Goal: Task Accomplishment & Management: Manage account settings

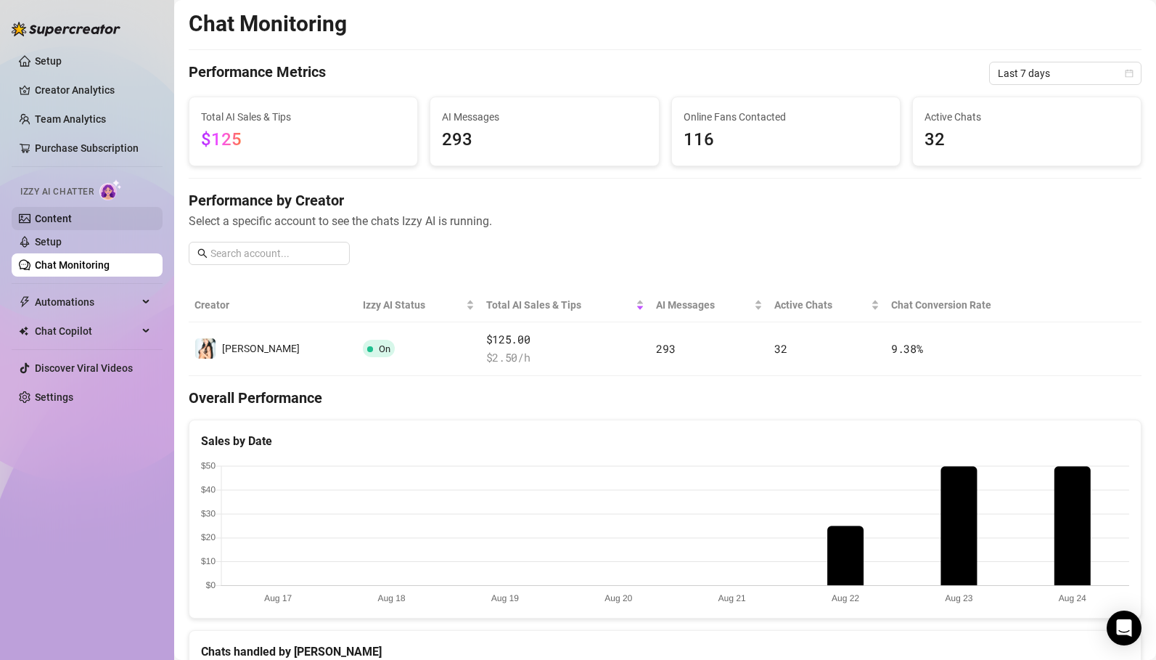
click at [62, 220] on link "Content" at bounding box center [53, 219] width 37 height 12
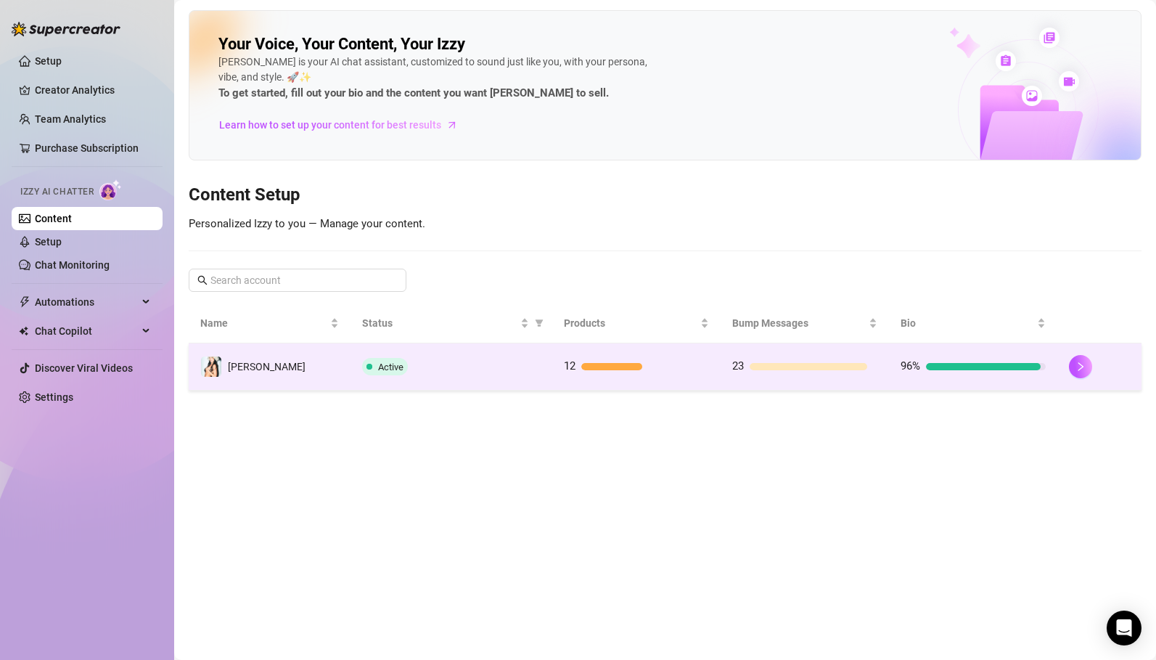
click at [488, 375] on div "Active" at bounding box center [451, 366] width 179 height 17
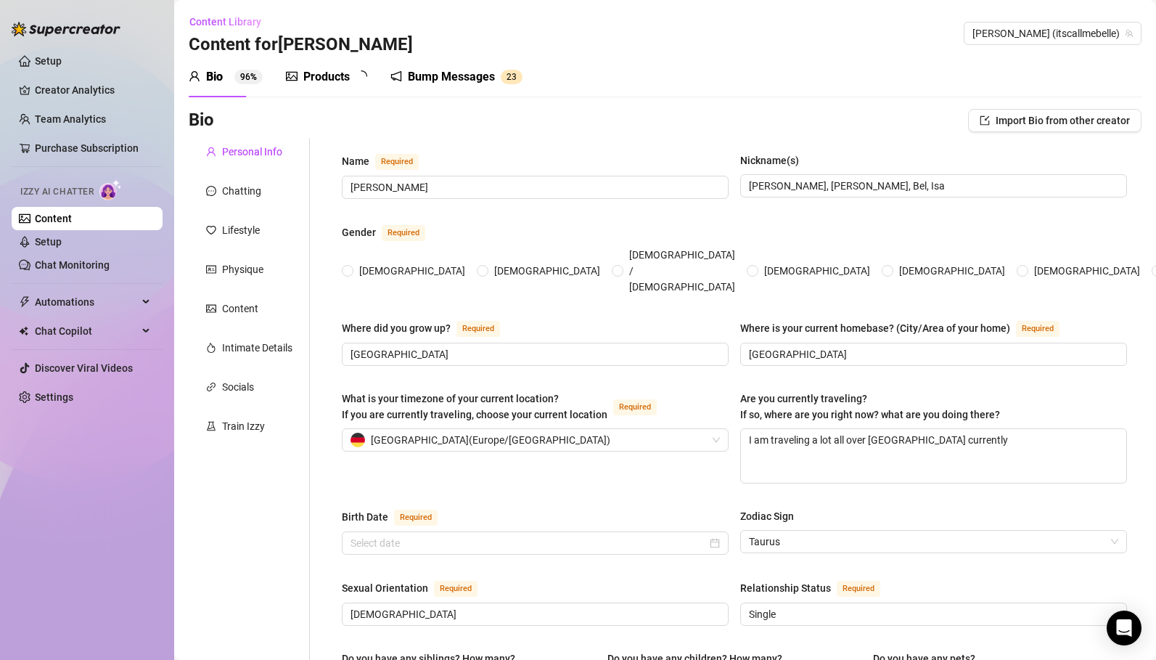
radio input "true"
type input "[DATE]"
click at [346, 85] on div "Products 1 2" at bounding box center [331, 77] width 91 height 41
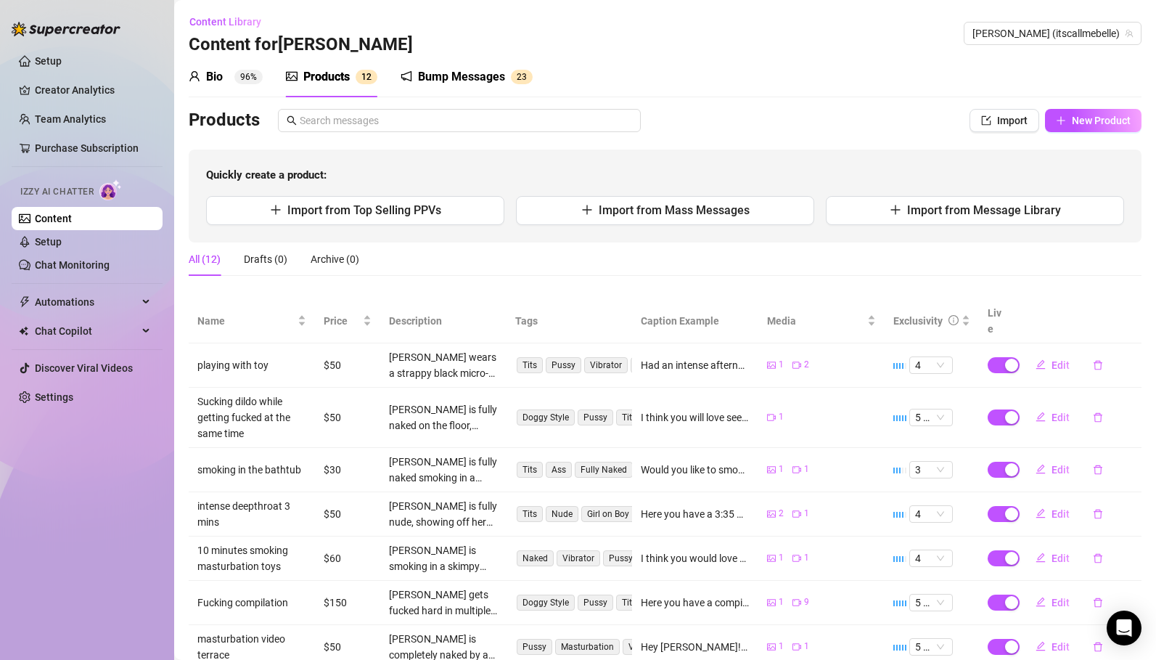
click at [444, 274] on div "All (12) Drafts (0) Archive (0)" at bounding box center [665, 258] width 953 height 33
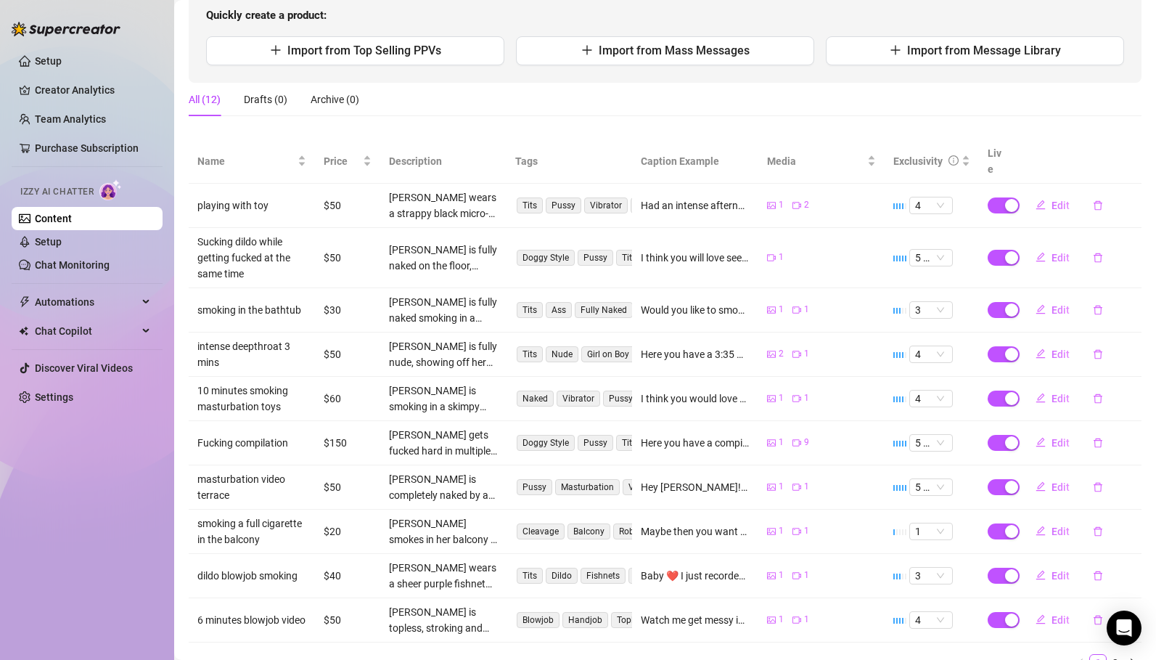
scroll to position [210, 0]
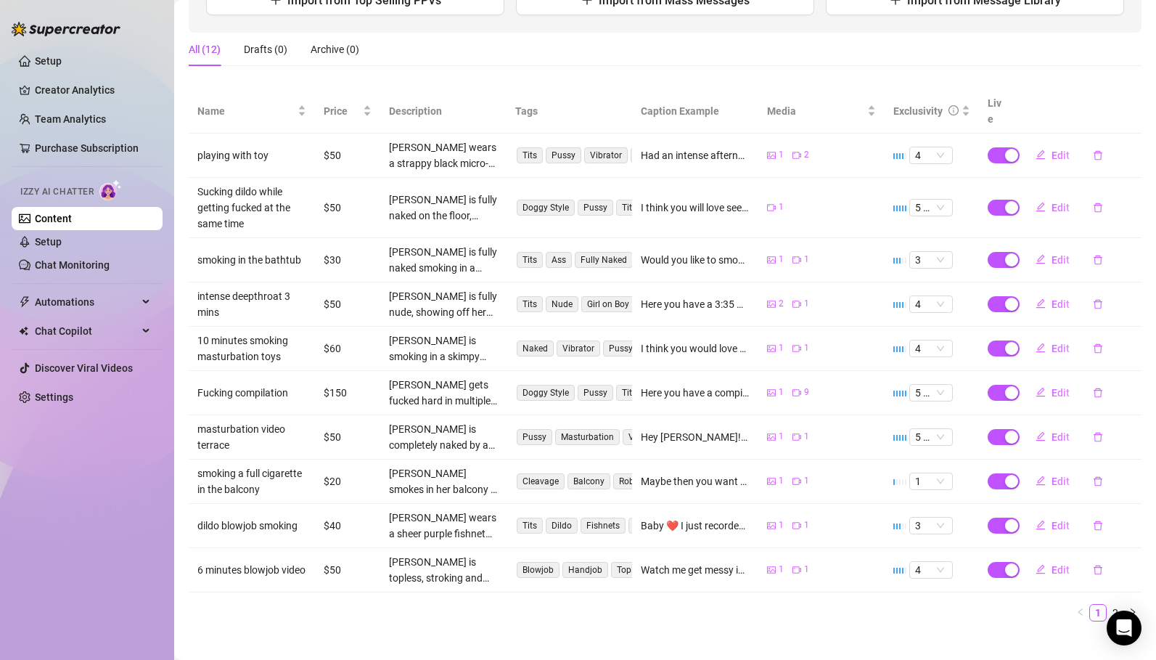
click at [519, 68] on div "All (12) Drafts (0) Archive (0)" at bounding box center [665, 55] width 953 height 45
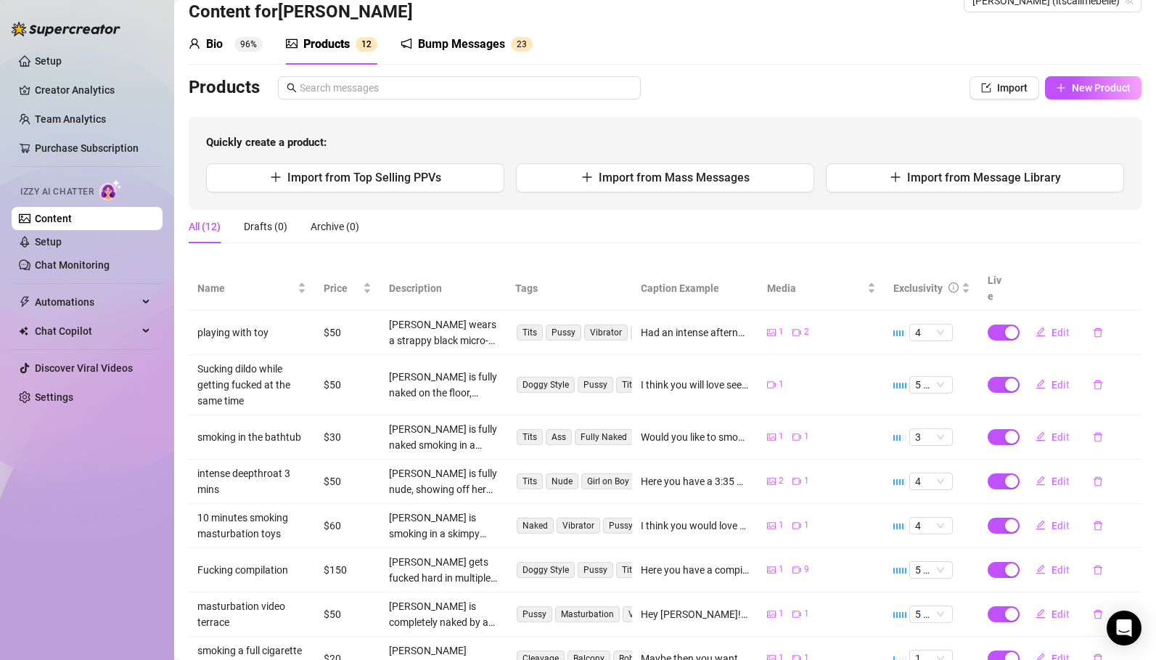
scroll to position [0, 0]
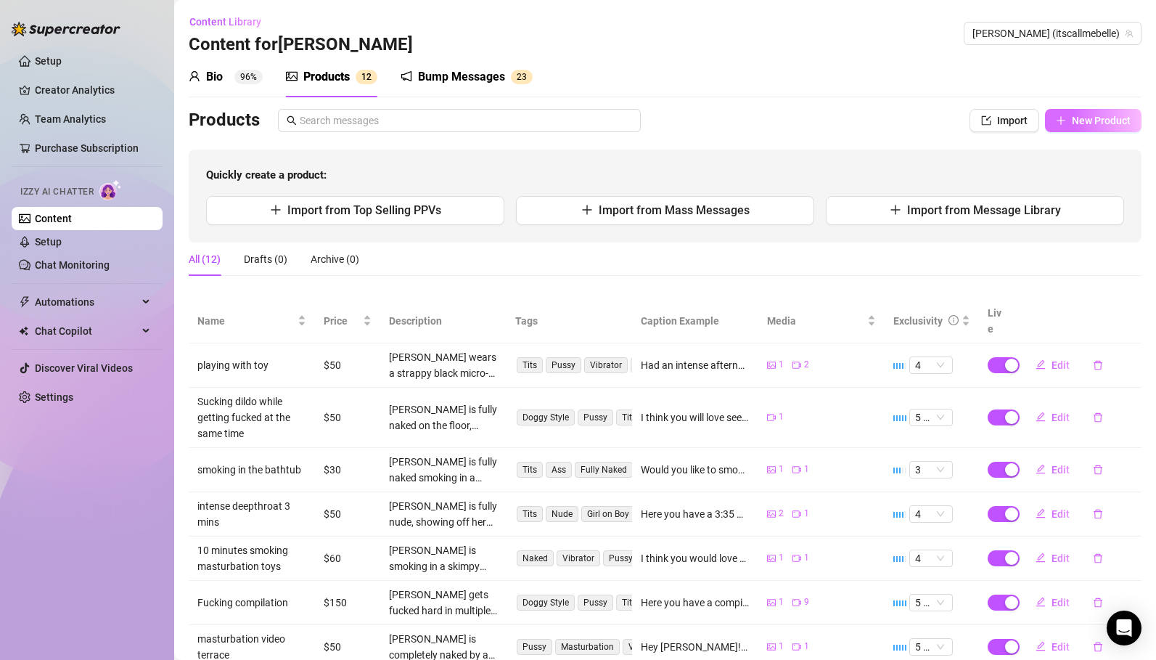
click at [1077, 123] on span "New Product" at bounding box center [1101, 121] width 59 height 12
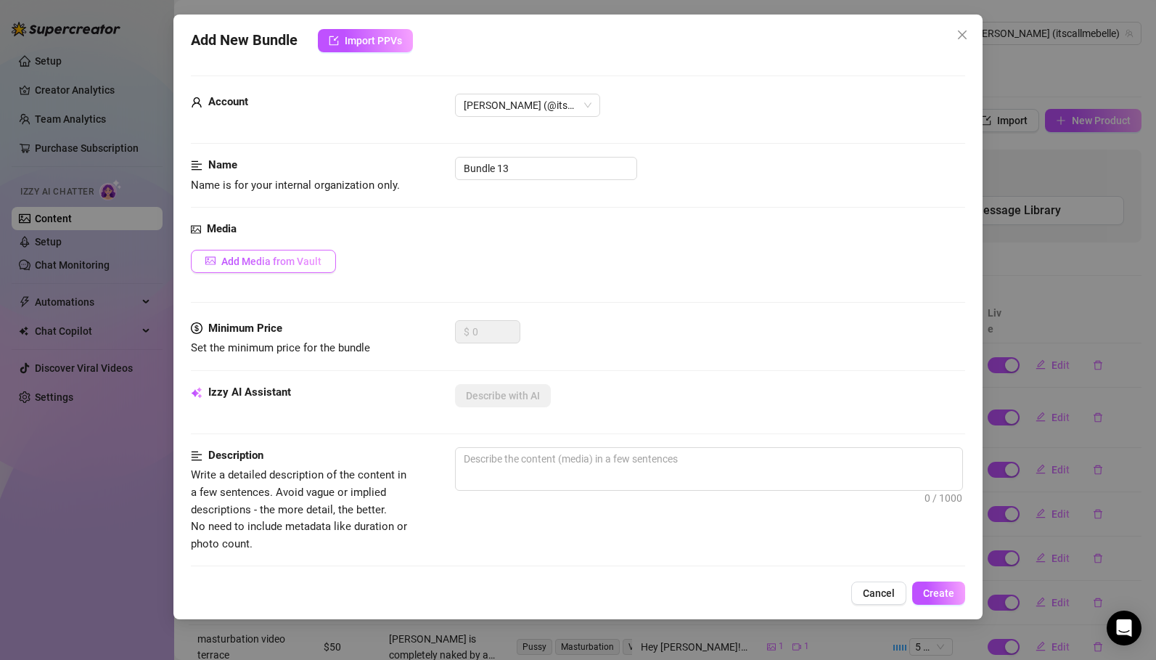
click at [251, 261] on span "Add Media from Vault" at bounding box center [271, 262] width 100 height 12
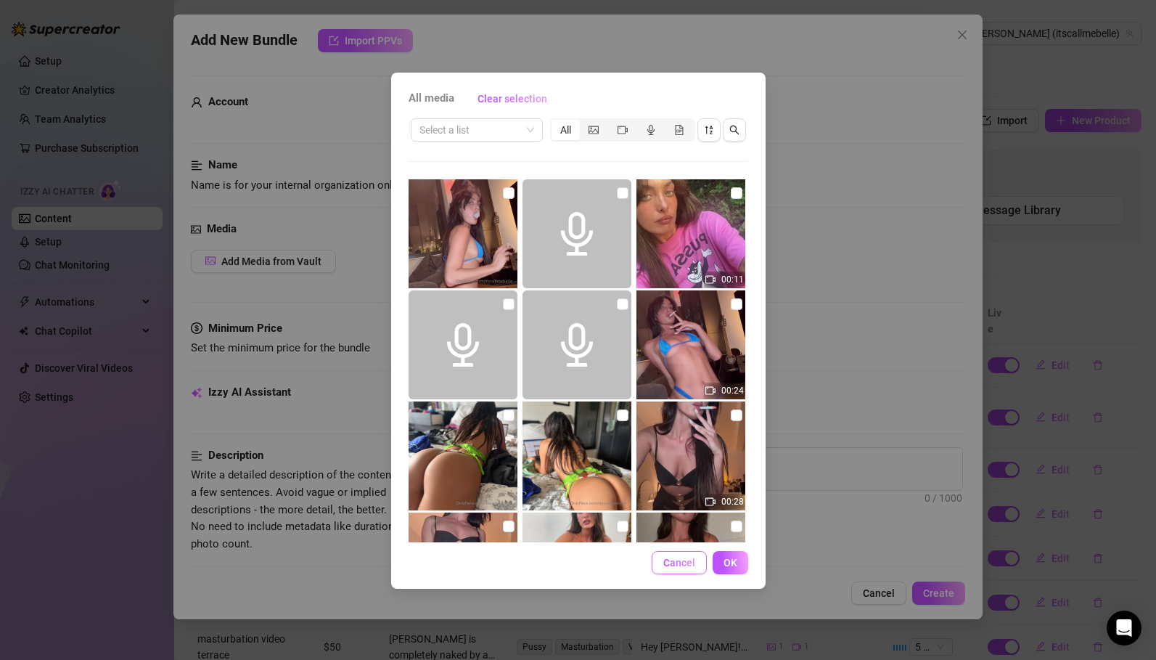
click at [684, 559] on span "Cancel" at bounding box center [679, 563] width 32 height 12
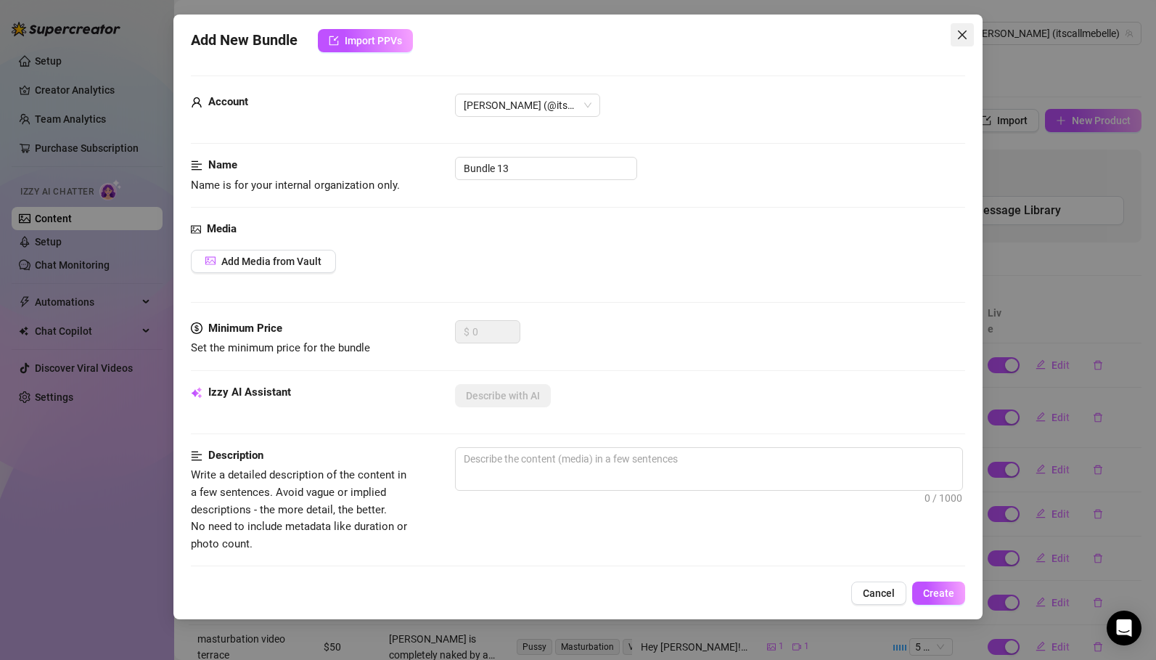
click at [957, 33] on icon "close" at bounding box center [963, 35] width 12 height 12
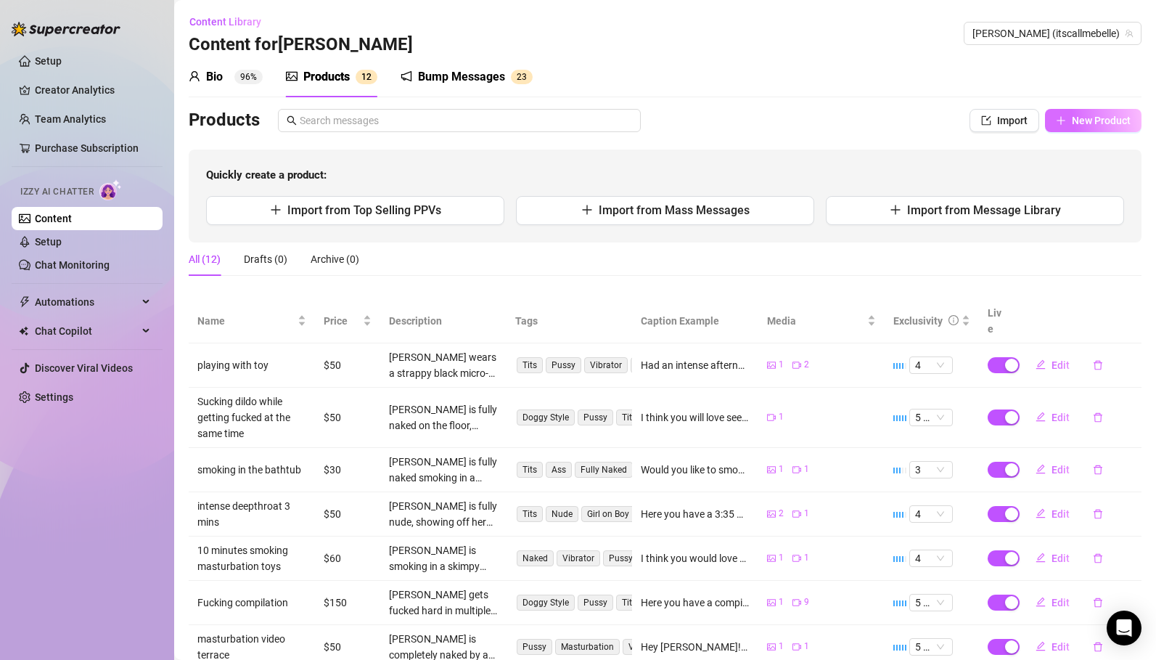
click at [1067, 115] on button "New Product" at bounding box center [1093, 120] width 97 height 23
type textarea "Type your message here..."
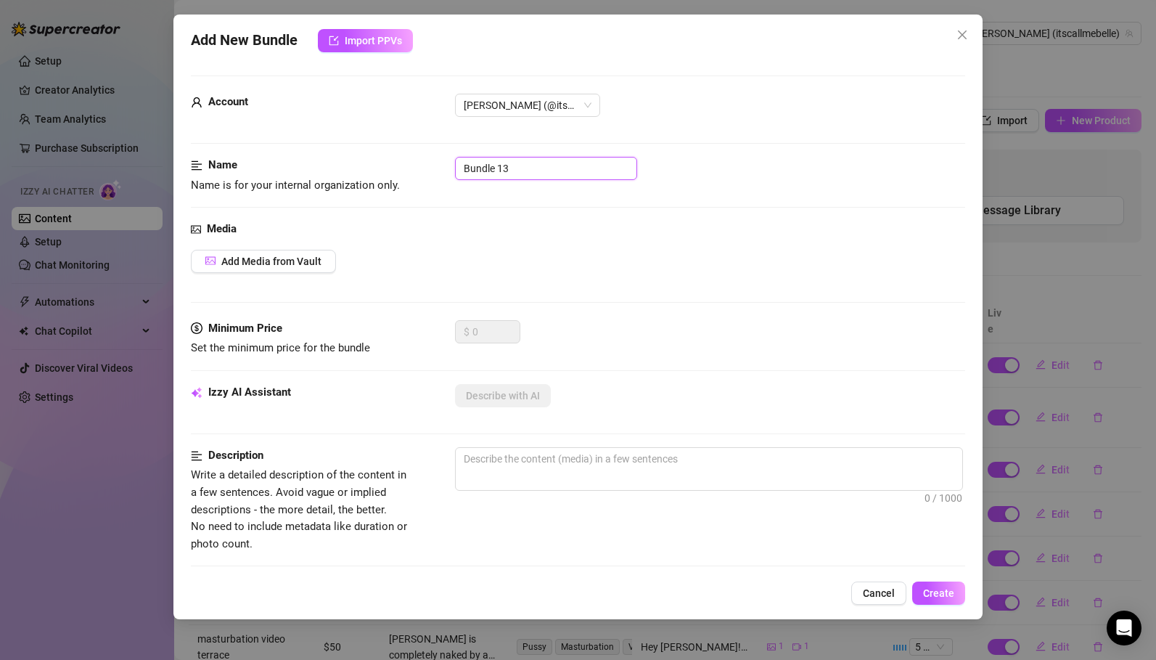
click at [515, 168] on input "Bundle 13" at bounding box center [546, 168] width 182 height 23
click at [499, 168] on input "Bundle 13" at bounding box center [546, 168] width 182 height 23
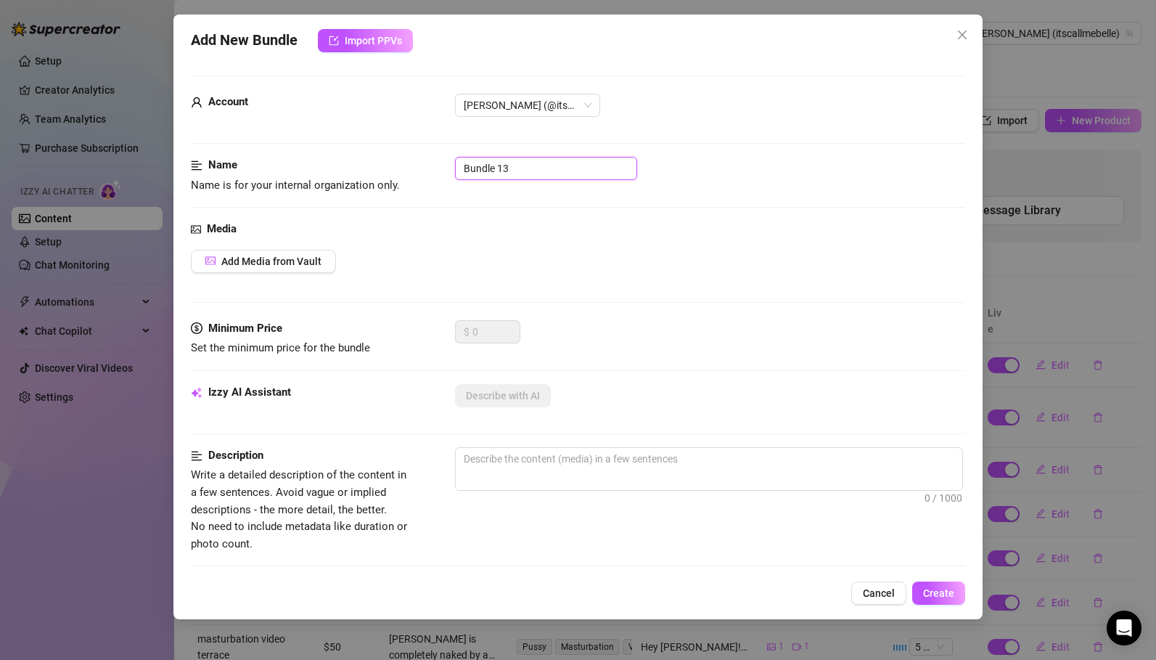
click at [499, 168] on input "Bundle 13" at bounding box center [546, 168] width 182 height 23
click at [529, 169] on input "Intense sloppyvape smoke blowjob" at bounding box center [546, 168] width 182 height 23
type input "Intense sloppy vape smoke blowjob"
click at [311, 265] on span "Add Media from Vault" at bounding box center [271, 262] width 100 height 12
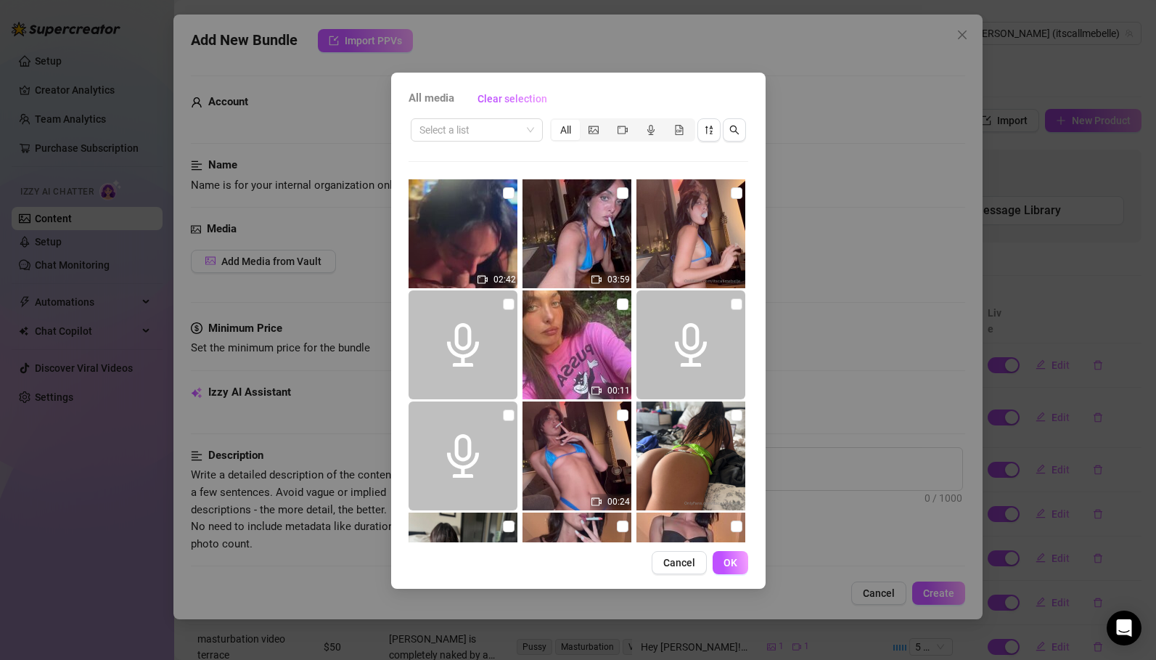
click at [456, 245] on img at bounding box center [463, 233] width 109 height 109
click at [504, 193] on input "checkbox" at bounding box center [509, 193] width 12 height 12
checkbox input "true"
click at [735, 567] on span "OK" at bounding box center [731, 563] width 14 height 12
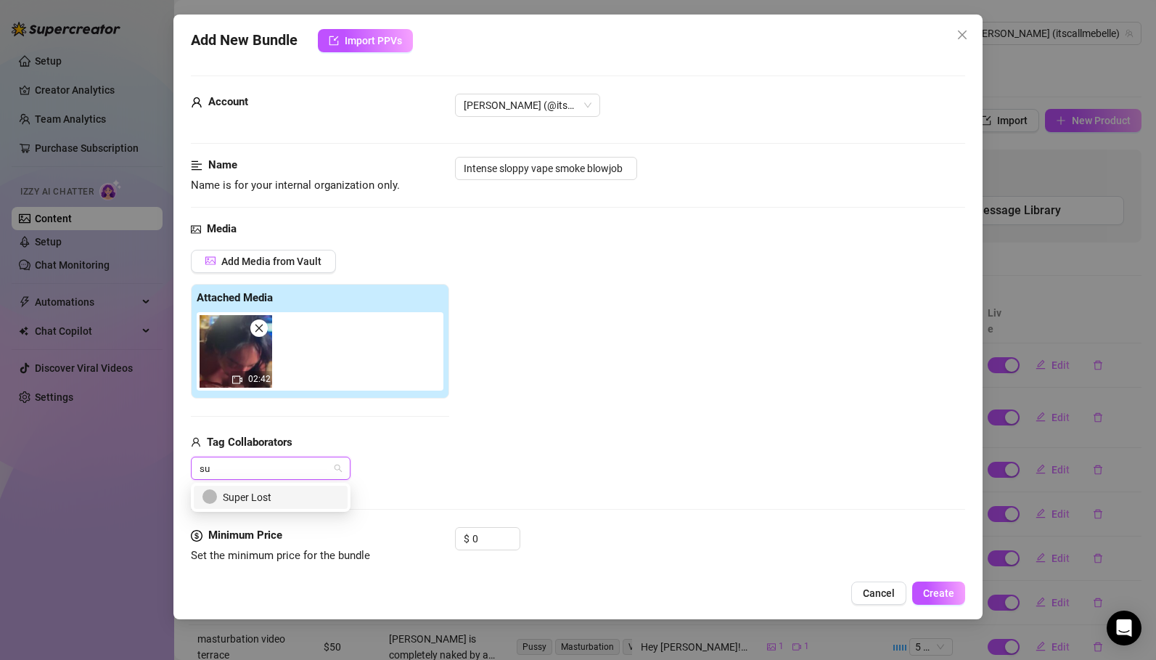
type input "sup"
click at [265, 495] on div "Super Lost" at bounding box center [271, 497] width 136 height 16
click at [416, 470] on div "Super Lost Super Lost" at bounding box center [320, 468] width 258 height 23
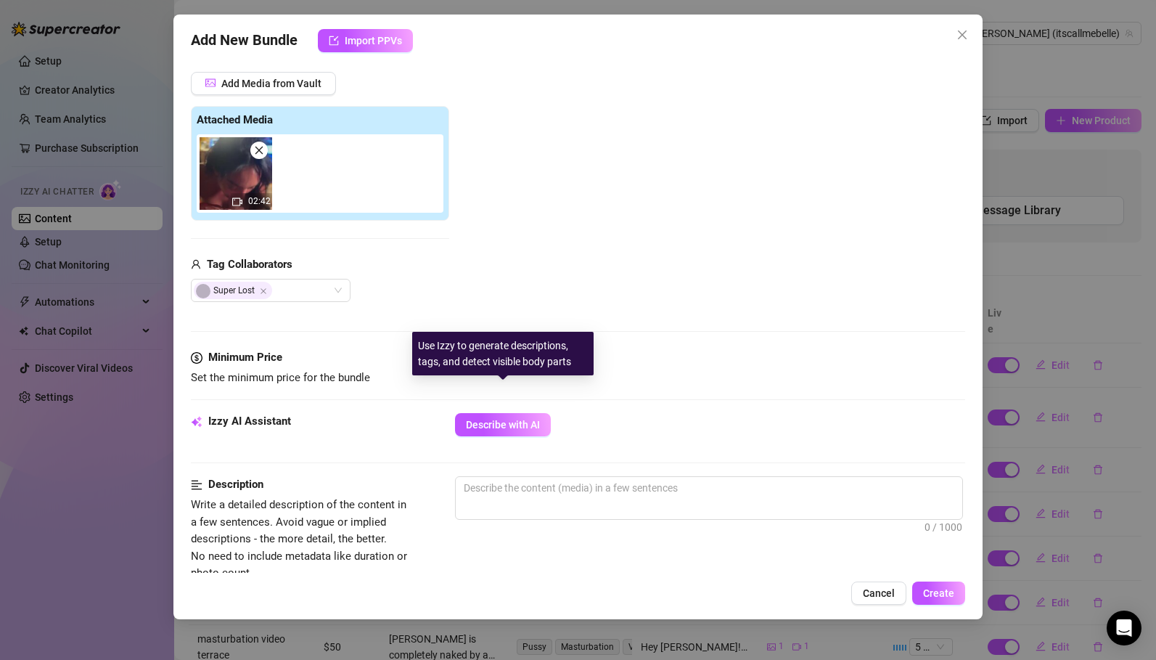
scroll to position [207, 0]
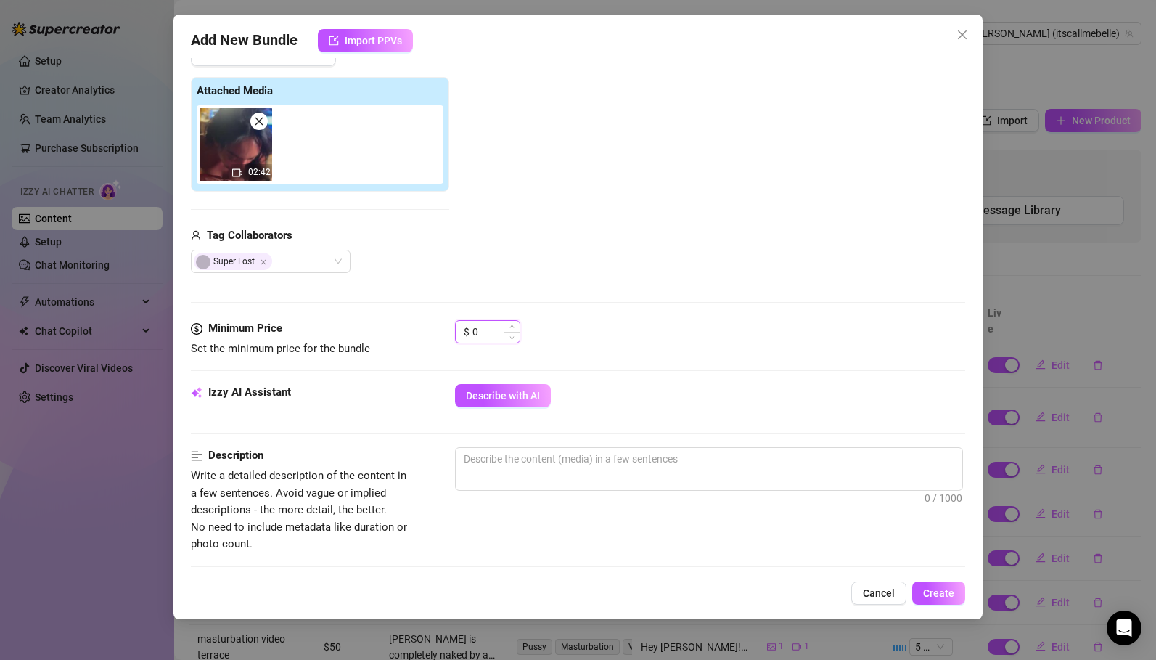
click at [485, 330] on input "0" at bounding box center [496, 332] width 47 height 22
drag, startPoint x: 484, startPoint y: 332, endPoint x: 466, endPoint y: 331, distance: 18.2
click at [466, 331] on div "$ 0" at bounding box center [487, 331] width 65 height 23
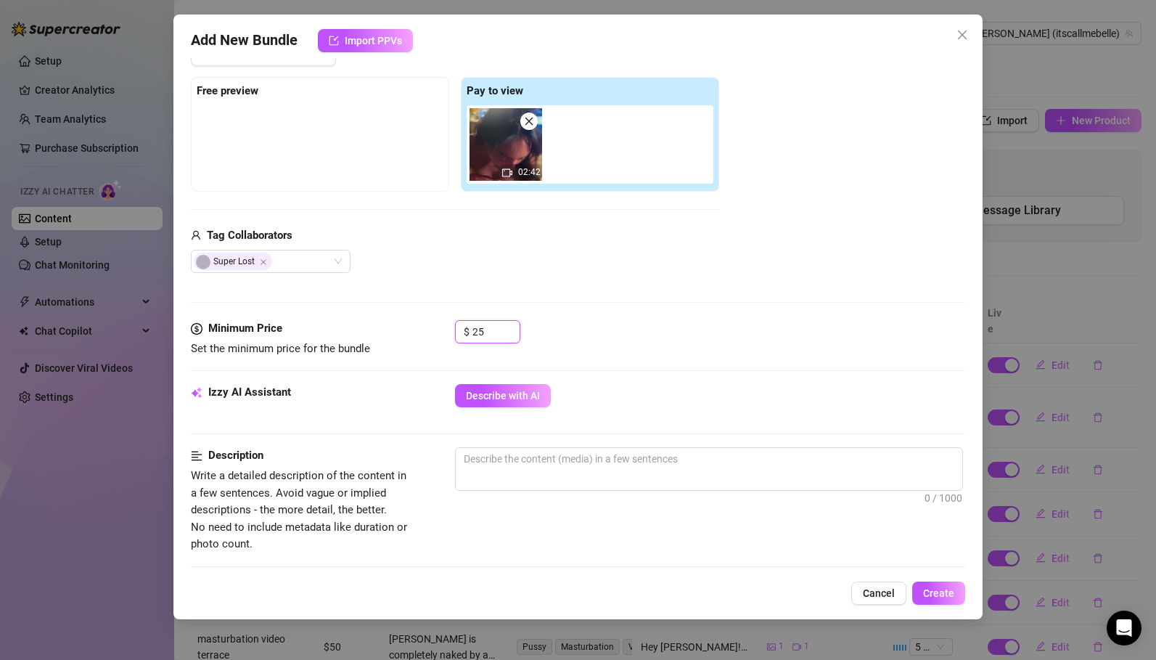
type input "25"
click at [588, 341] on div "$ 25" at bounding box center [710, 338] width 510 height 36
click at [605, 346] on div "$ 25" at bounding box center [710, 338] width 510 height 36
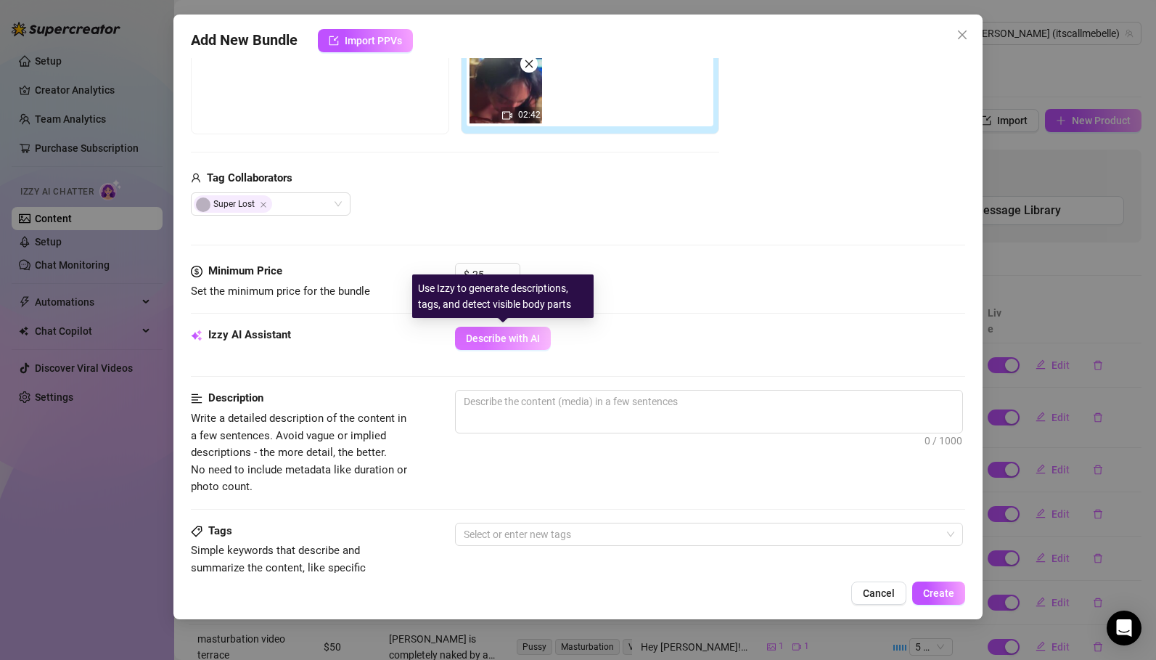
click at [517, 334] on span "Describe with AI" at bounding box center [503, 338] width 74 height 12
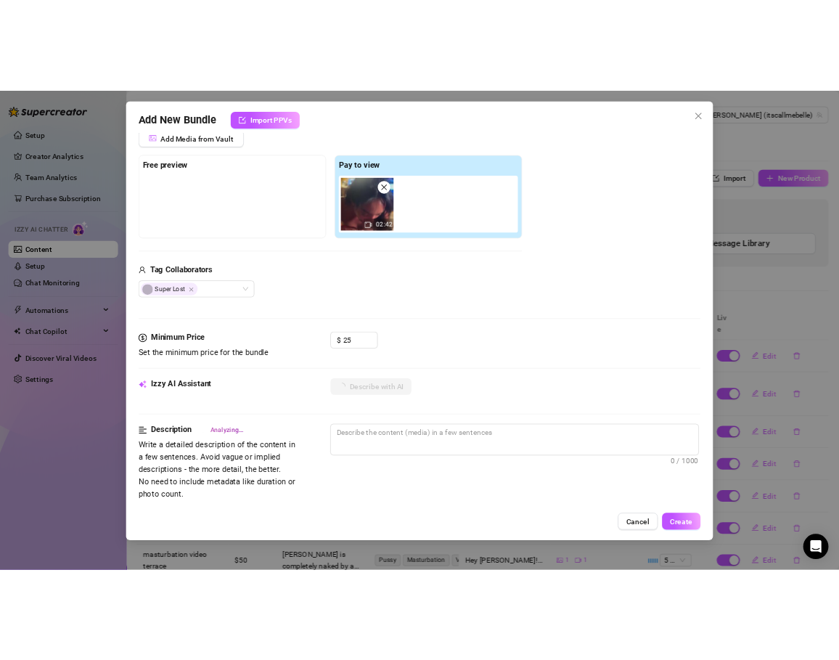
scroll to position [180, 0]
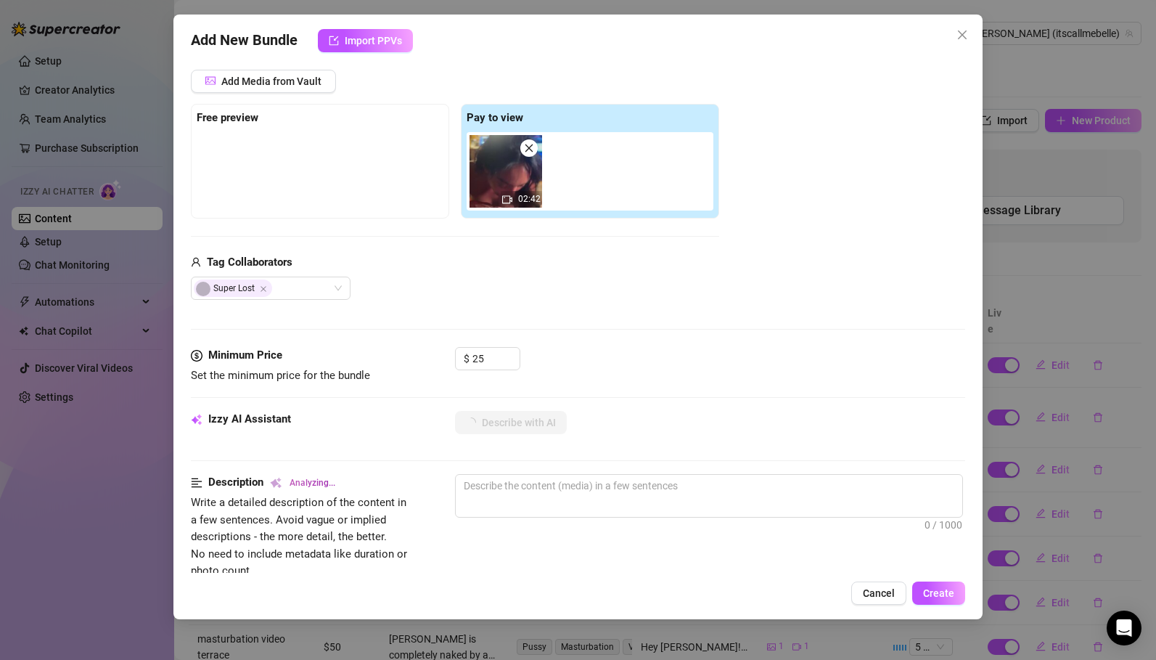
type textarea "[PERSON_NAME]"
type textarea "[PERSON_NAME] is"
type textarea "[PERSON_NAME] is topless,"
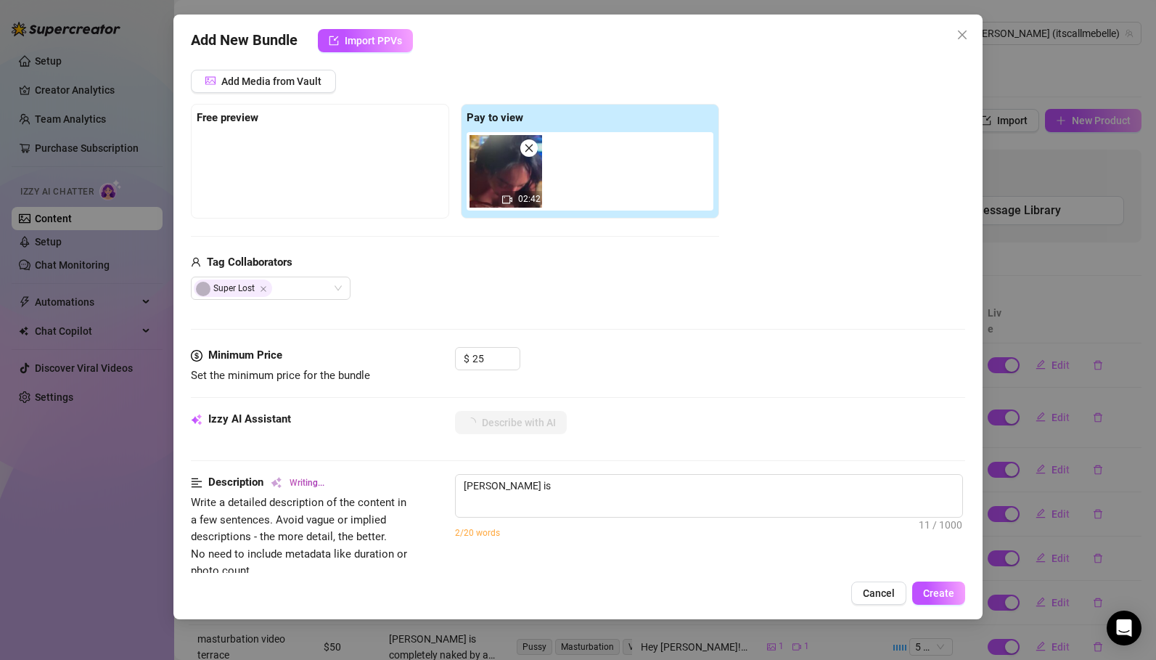
type textarea "[PERSON_NAME] is topless,"
type textarea "[PERSON_NAME] is topless, stroking"
type textarea "[PERSON_NAME] is topless, stroking a"
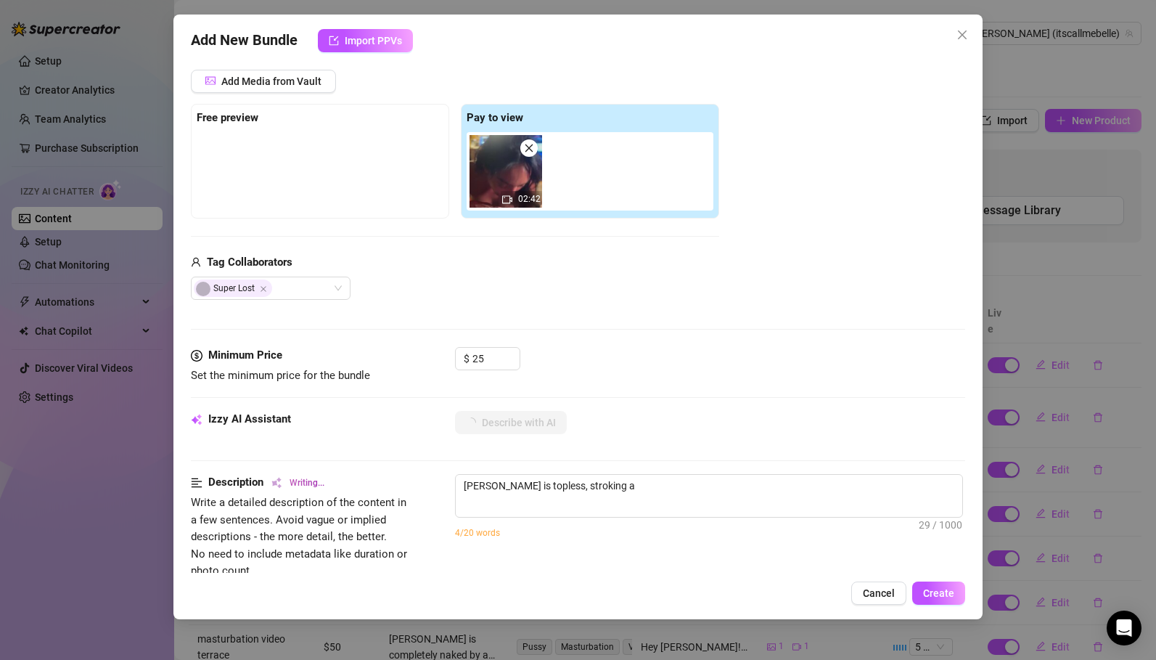
type textarea "[PERSON_NAME] is topless, stroking a thick"
type textarea "[PERSON_NAME] is topless, stroking a thick hard"
type textarea "[PERSON_NAME] is topless, stroking a thick hard cock"
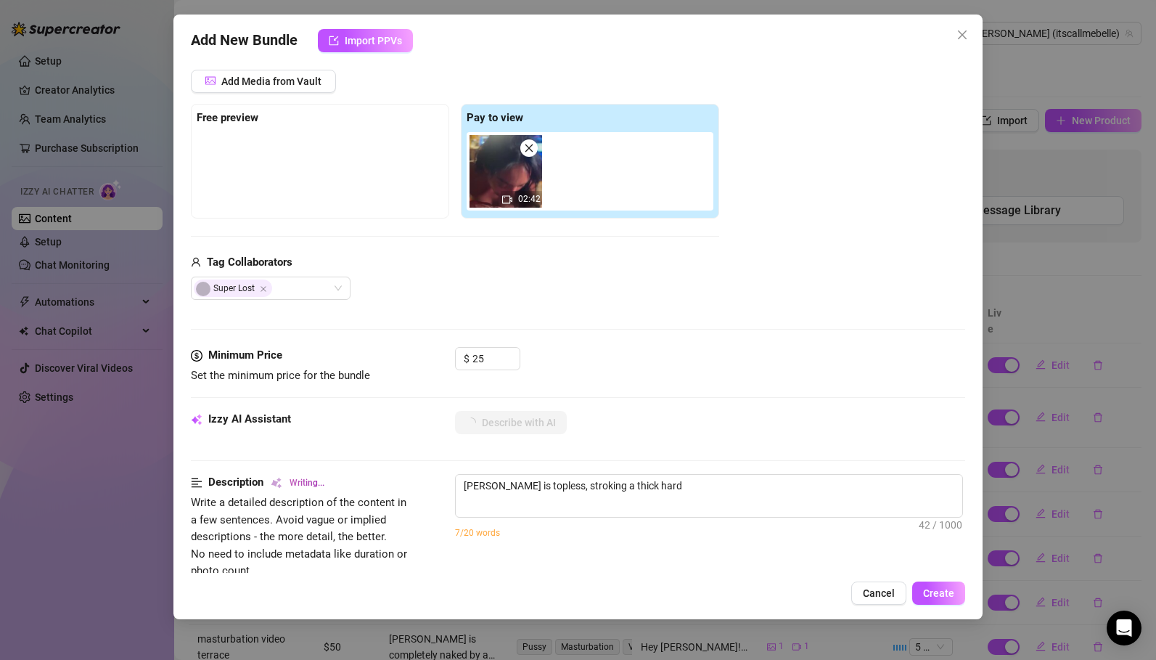
type textarea "[PERSON_NAME] is topless, stroking a thick hard cock"
type textarea "[PERSON_NAME] is topless, stroking a thick hard cock with"
type textarea "[PERSON_NAME] is topless, stroking a thick hard cock with both"
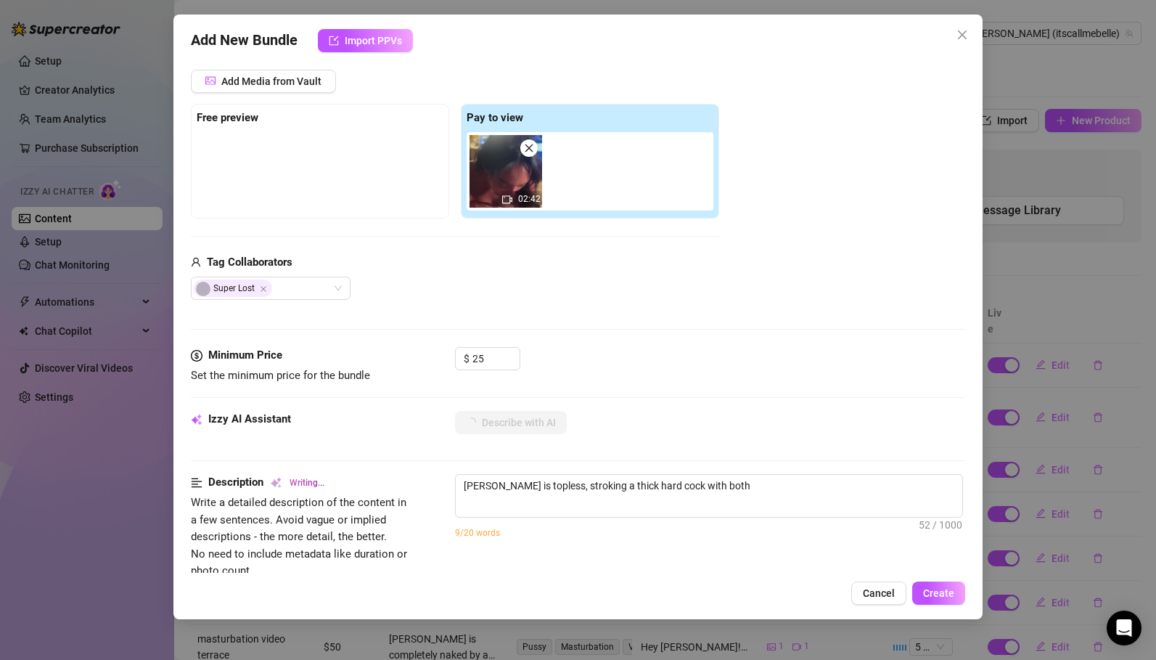
type textarea "[PERSON_NAME] is topless, stroking a thick hard cock with both hands"
type textarea "[PERSON_NAME] is topless, stroking a thick hard cock with both hands in"
type textarea "[PERSON_NAME] is topless, stroking a thick hard cock with both hands in a"
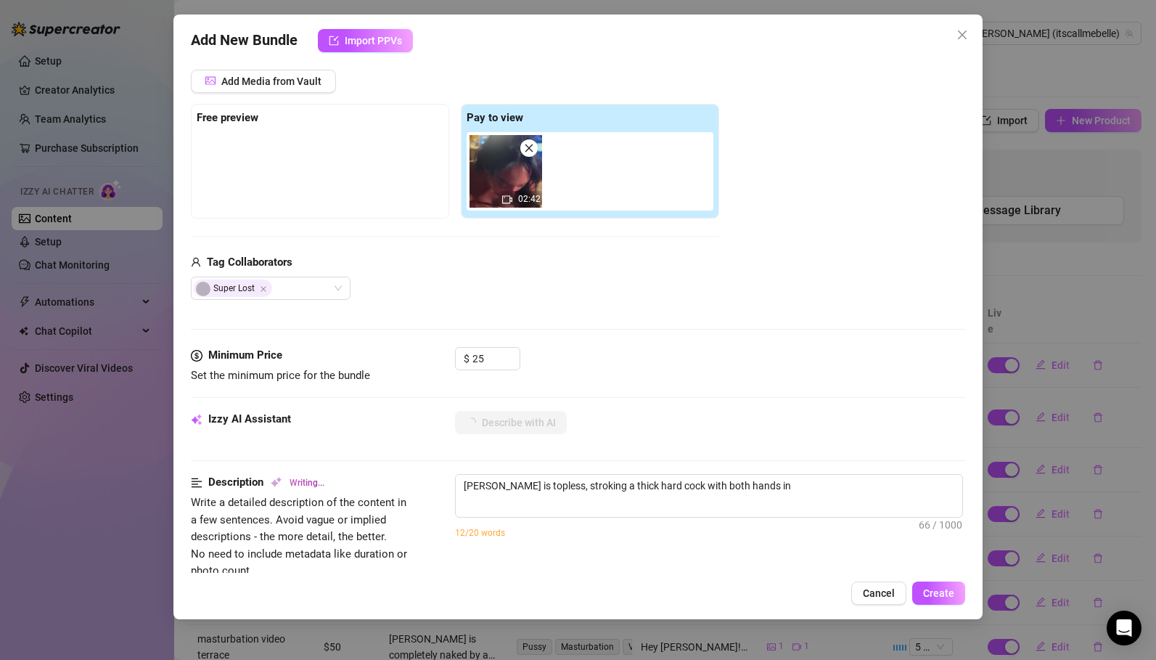
type textarea "[PERSON_NAME] is topless, stroking a thick hard cock with both hands in a"
type textarea "[PERSON_NAME] is topless, stroking a thick hard cock with both hands in a dimly"
type textarea "[PERSON_NAME] is topless, stroking a thick hard cock with both hands in a dimly…"
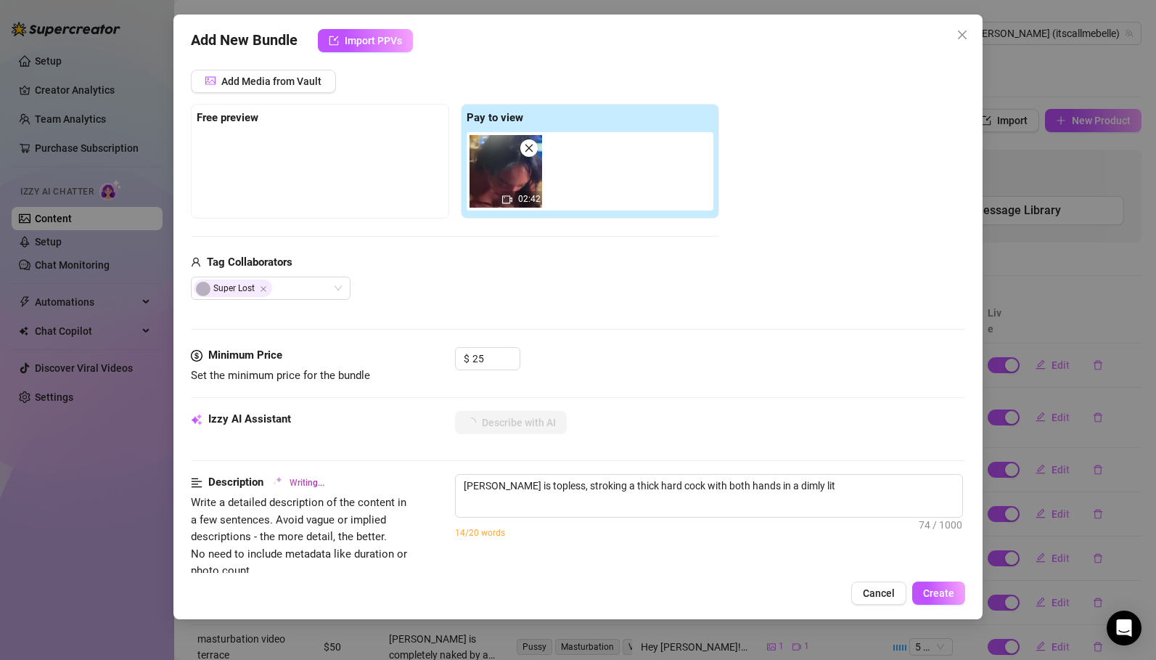
type textarea "[PERSON_NAME] is topless, stroking a thick hard cock with both hands in a dimly…"
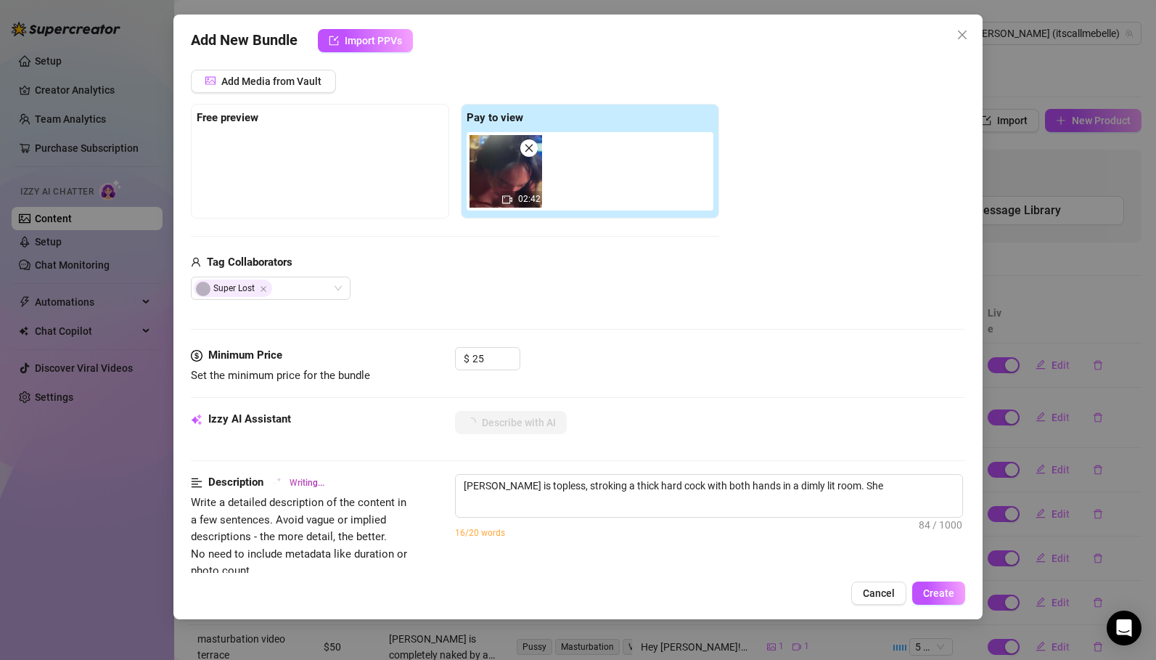
type textarea "[PERSON_NAME] is topless, stroking a thick hard cock with both hands in a dimly…"
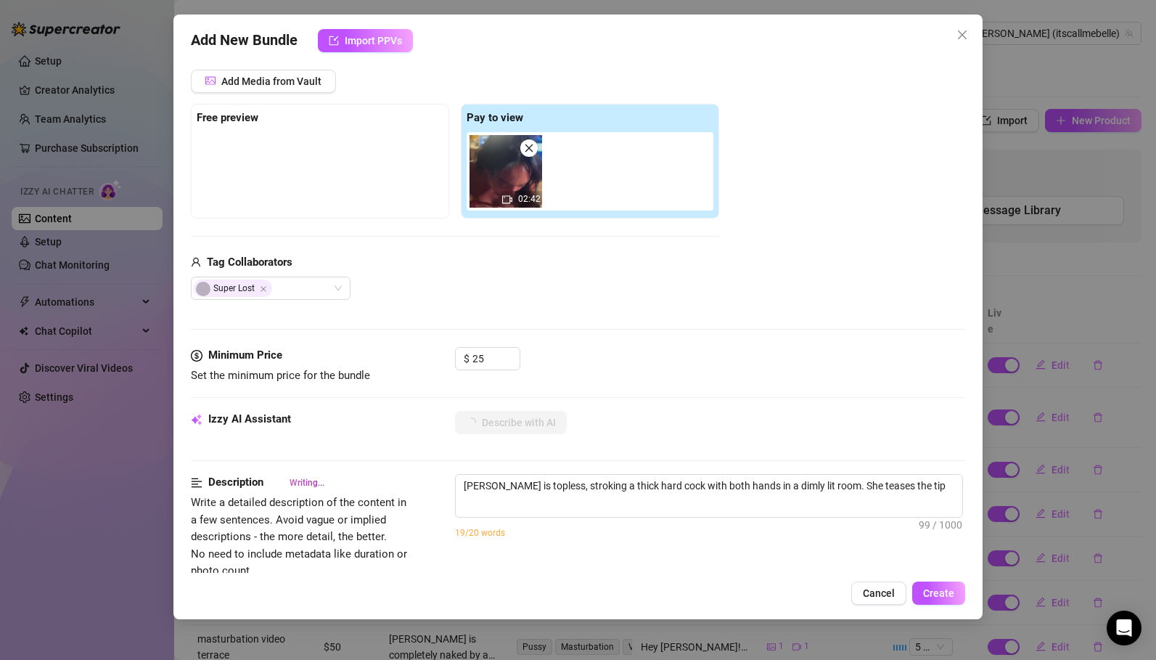
type textarea "[PERSON_NAME] is topless, stroking a thick hard cock with both hands in a dimly…"
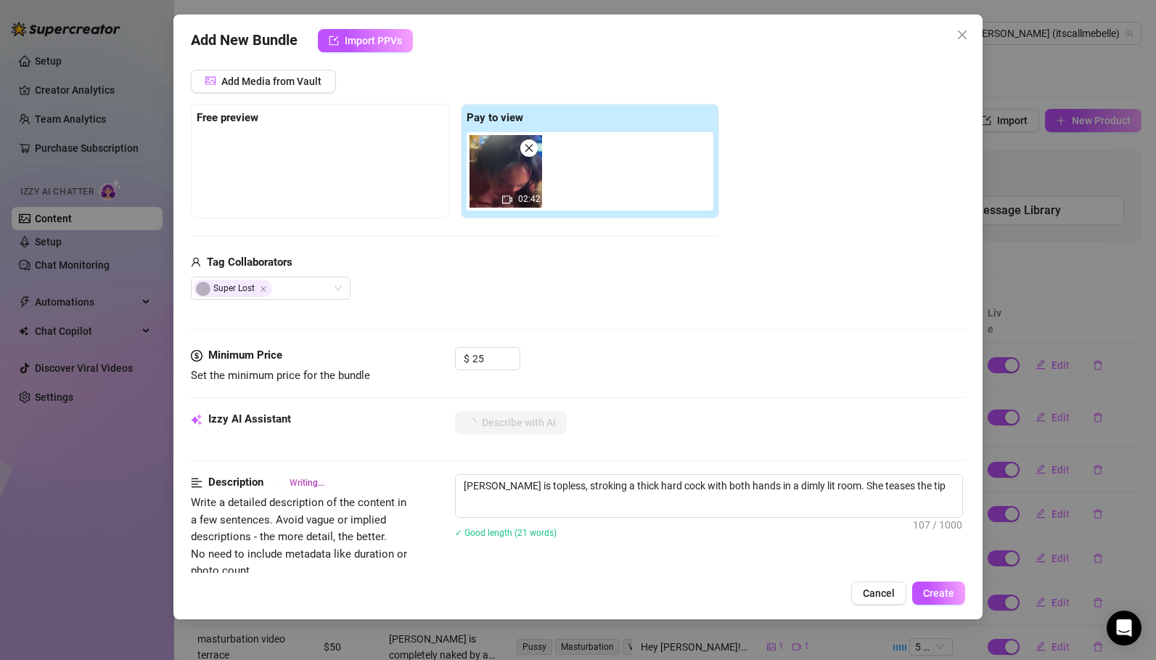
type textarea "[PERSON_NAME] is topless, stroking a thick hard cock with both hands in a dimly…"
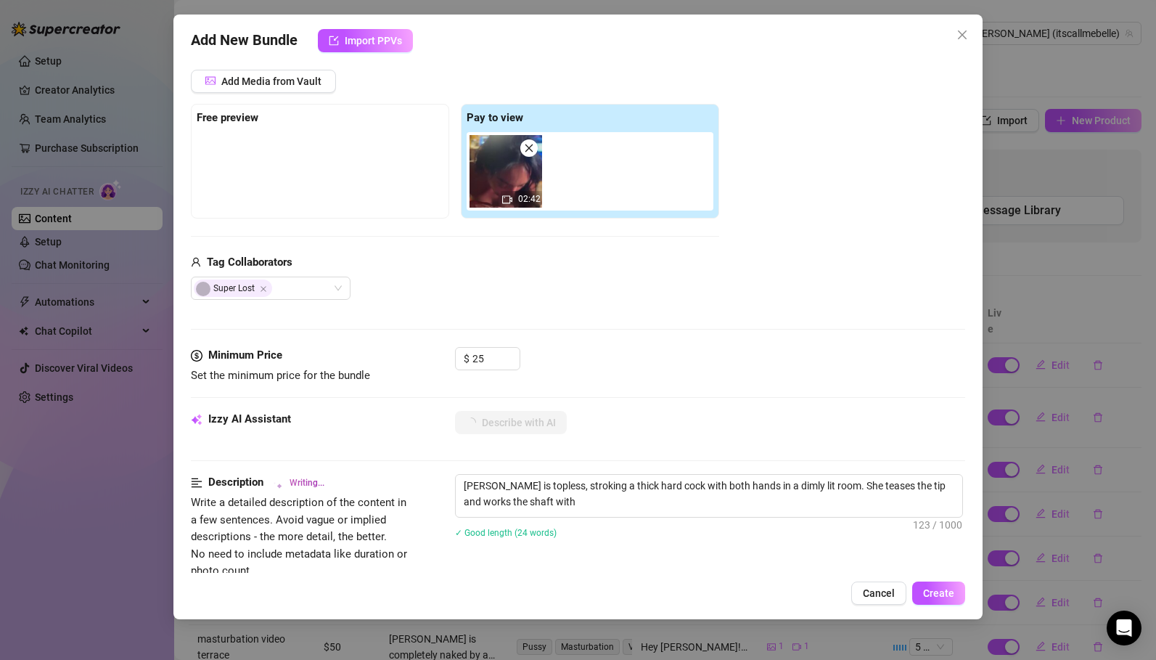
type textarea "[PERSON_NAME] is topless, stroking a thick hard cock with both hands in a dimly…"
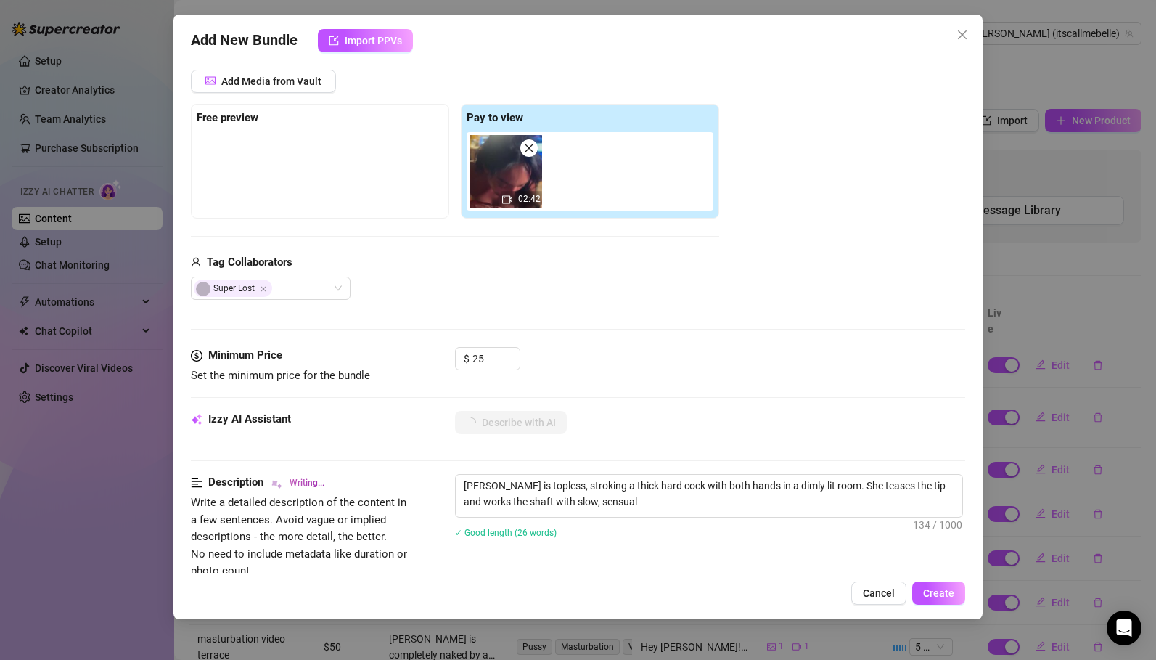
type textarea "[PERSON_NAME] is topless, stroking a thick hard cock with both hands in a dimly…"
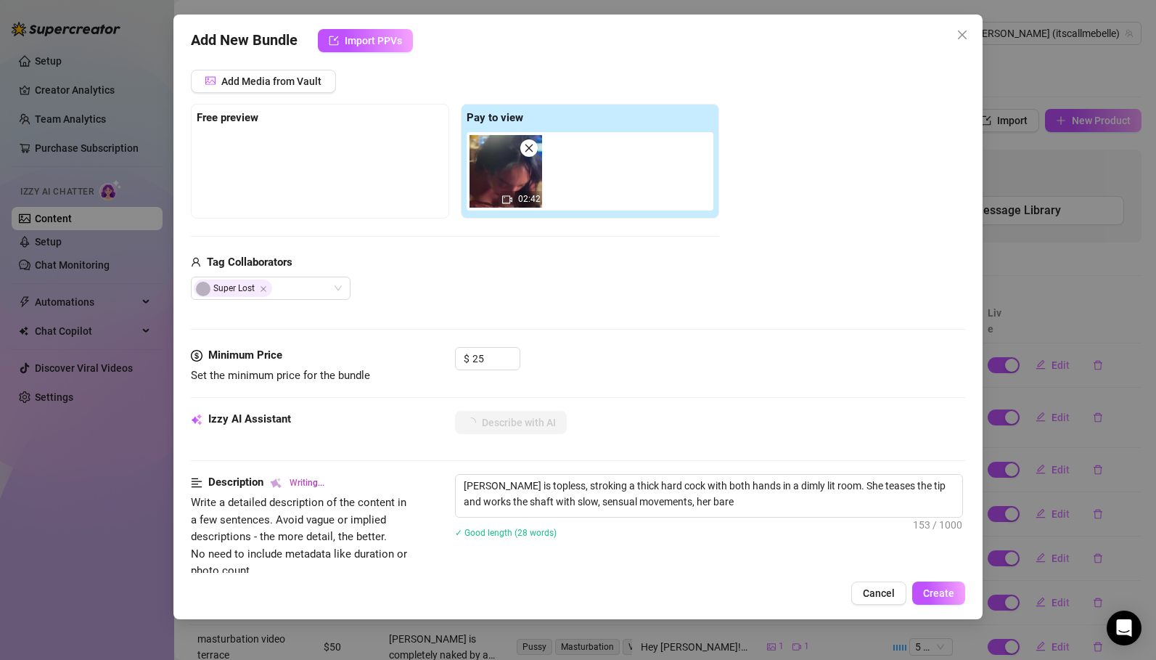
type textarea "[PERSON_NAME] is topless, stroking a thick hard cock with both hands in a dimly…"
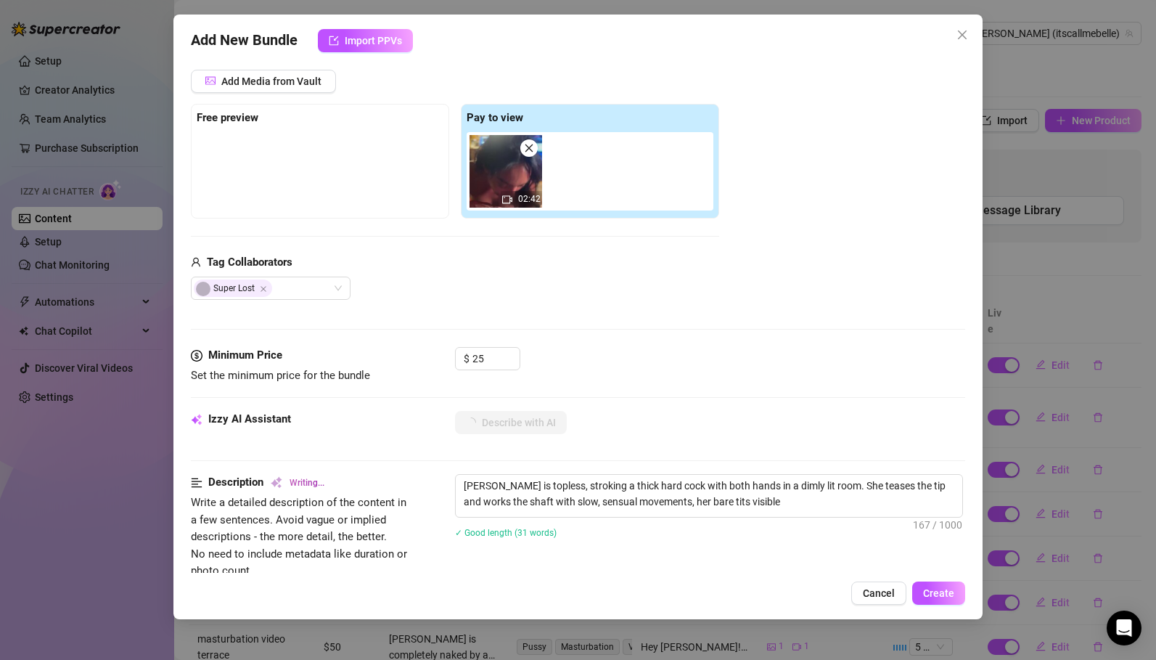
type textarea "[PERSON_NAME] is topless, stroking a thick hard cock with both hands in a dimly…"
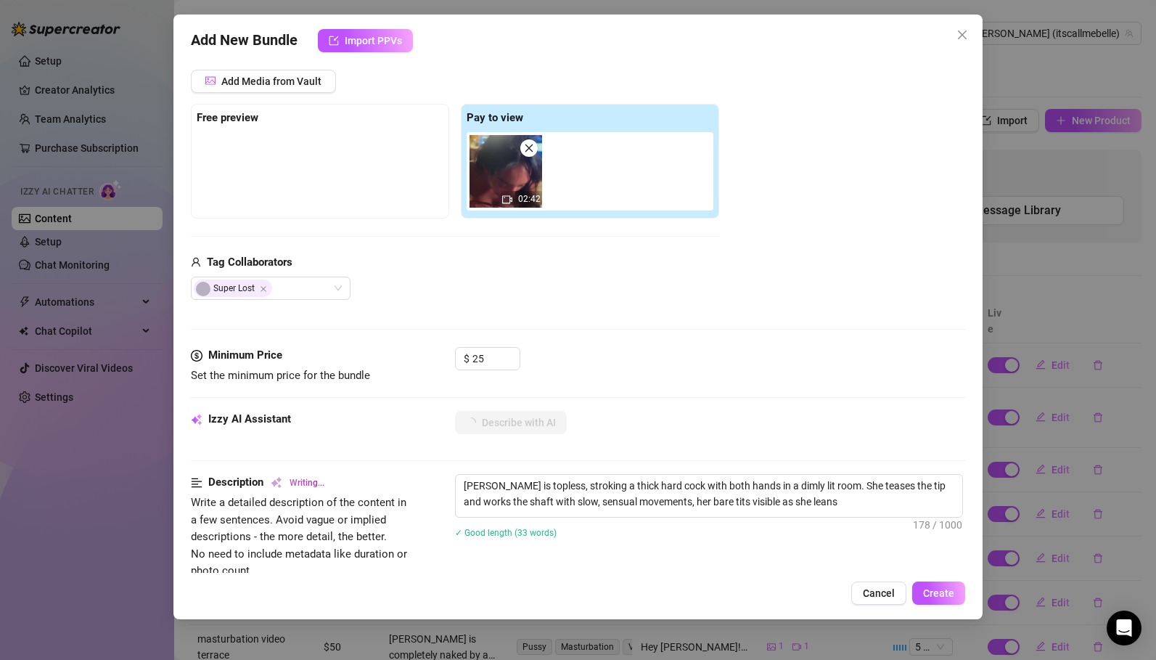
type textarea "[PERSON_NAME] is topless, stroking a thick hard cock with both hands in a dimly…"
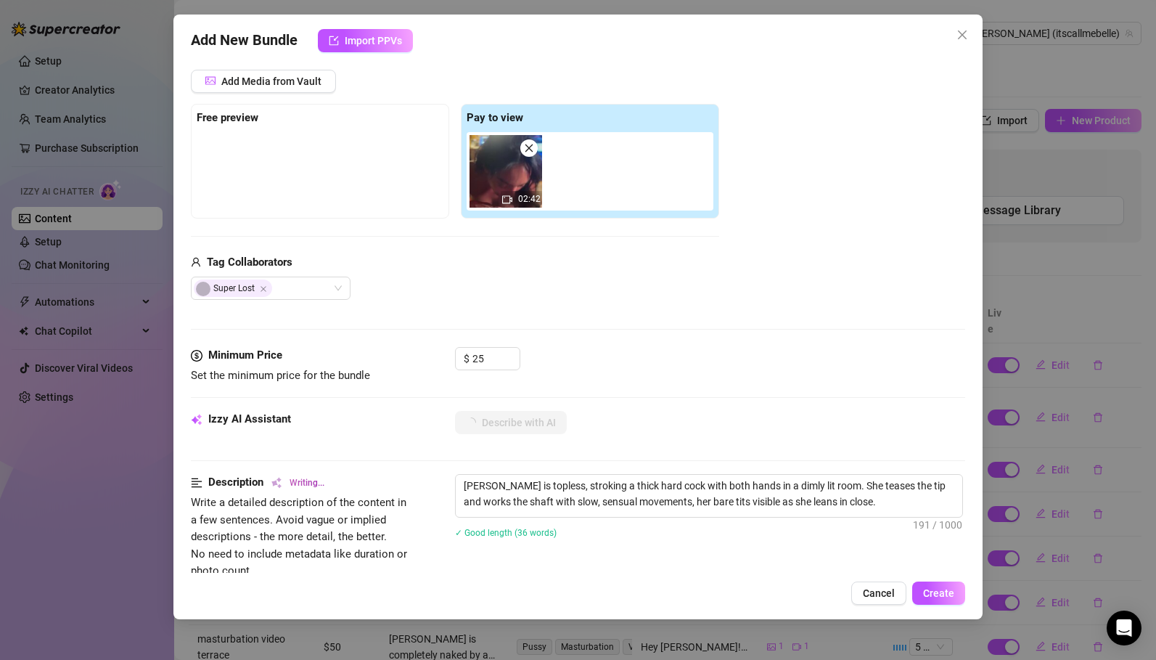
type textarea "[PERSON_NAME] is topless, stroking a thick hard cock with both hands in a dimly…"
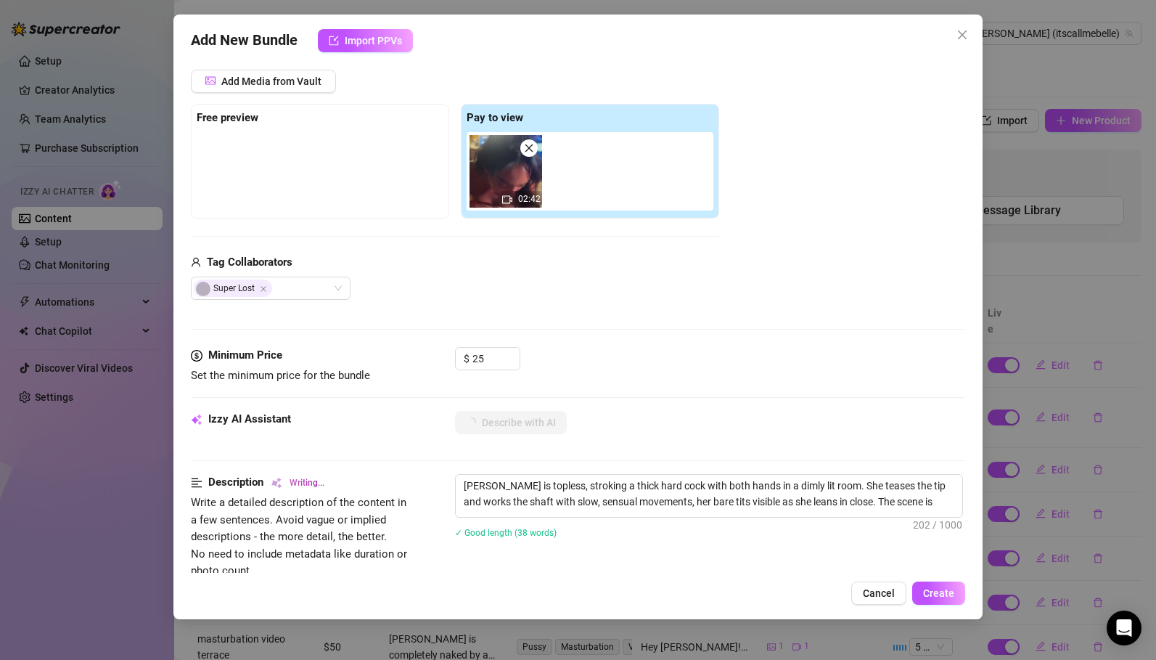
type textarea "[PERSON_NAME] is topless, stroking a thick hard cock with both hands in a dimly…"
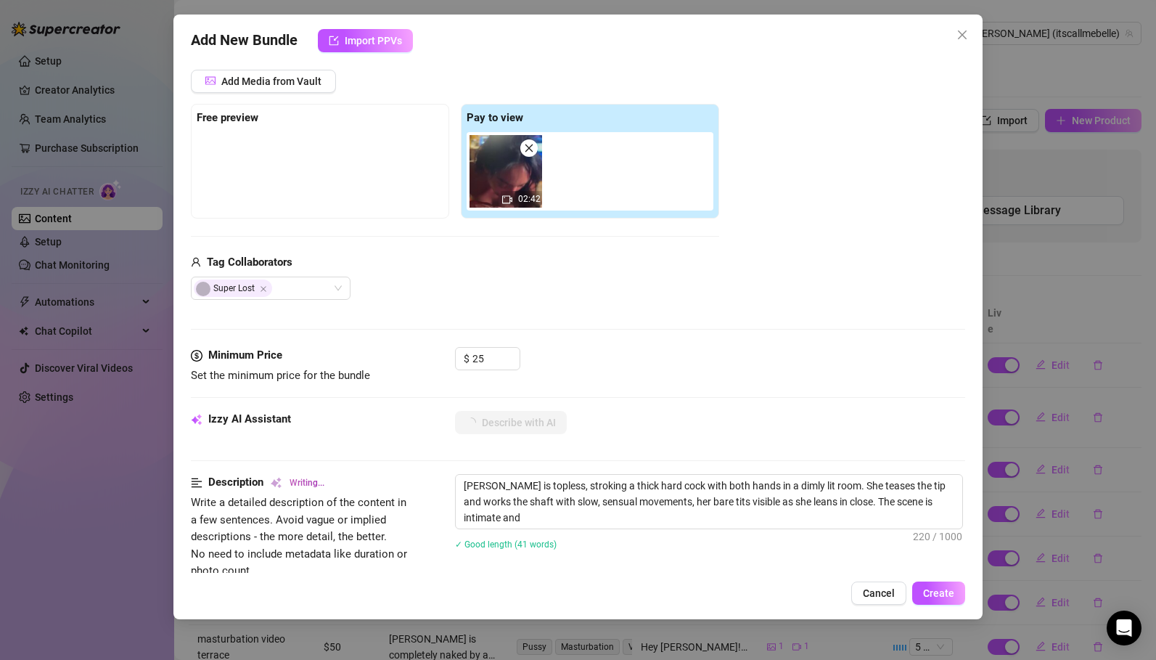
type textarea "[PERSON_NAME] is topless, stroking a thick hard cock with both hands in a dimly…"
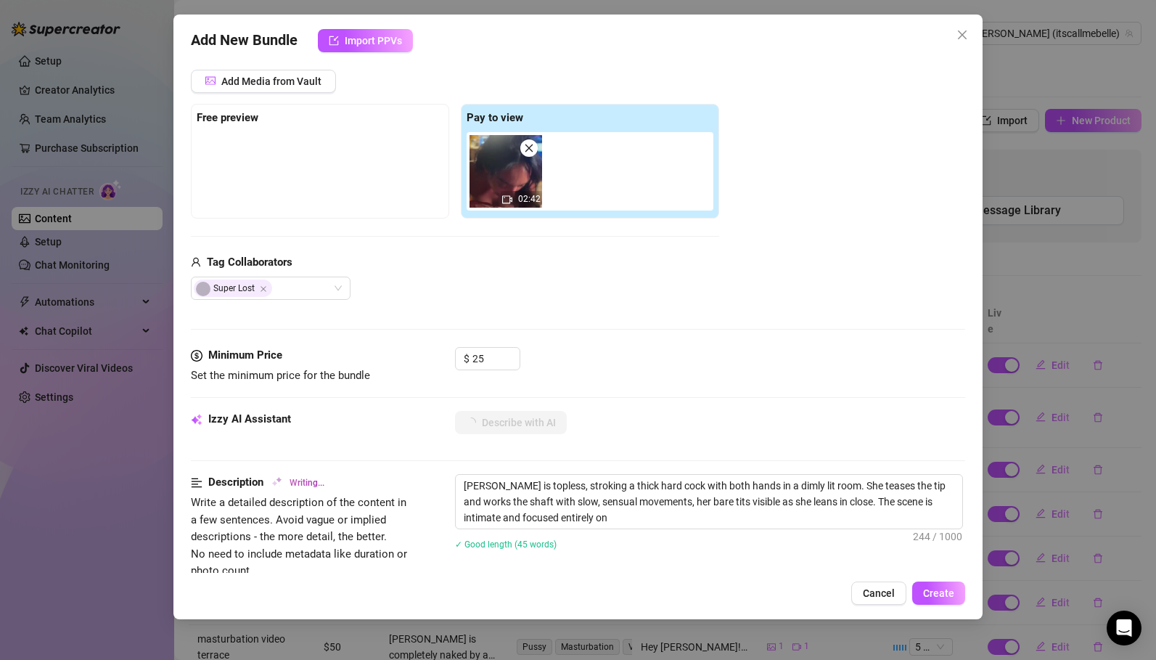
type textarea "[PERSON_NAME] is topless, stroking a thick hard cock with both hands in a dimly…"
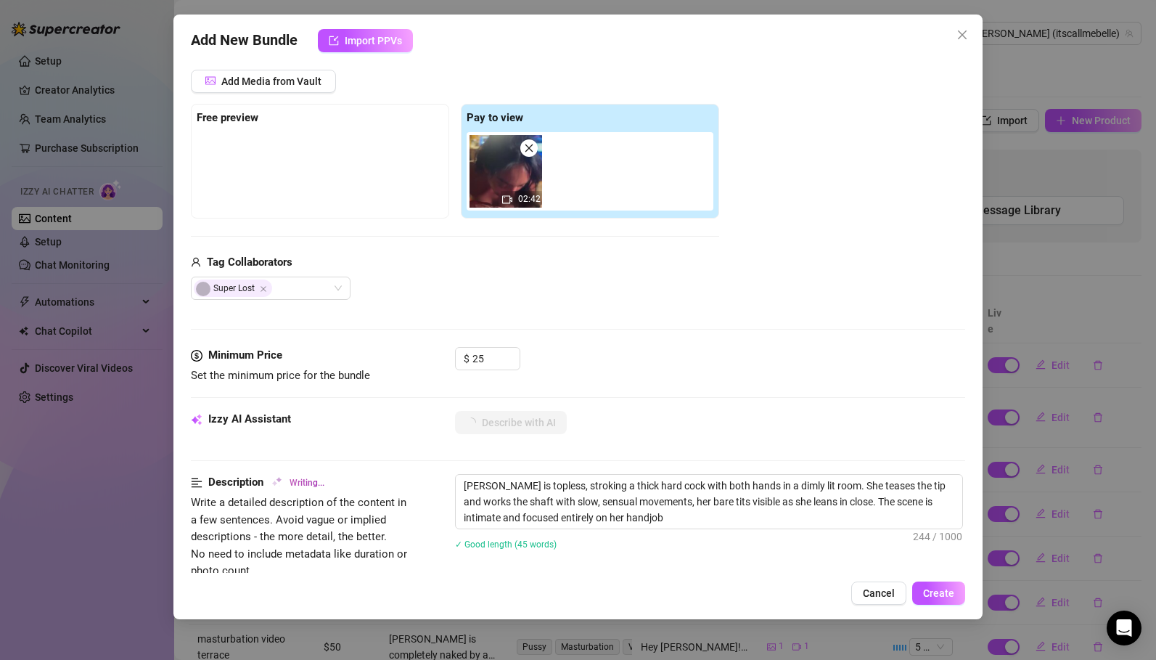
type textarea "[PERSON_NAME] is topless, stroking a thick hard cock with both hands in a dimly…"
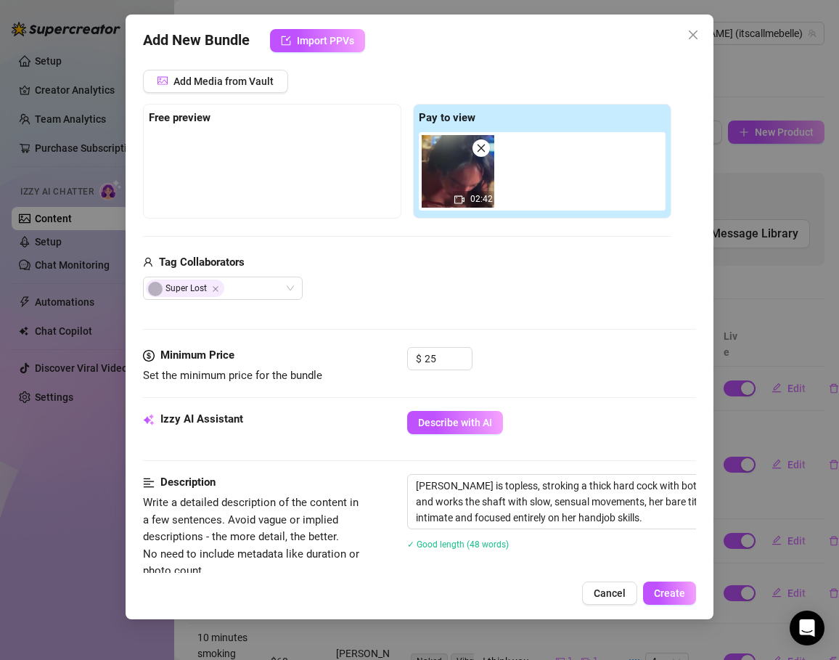
type textarea "Type your message here..."
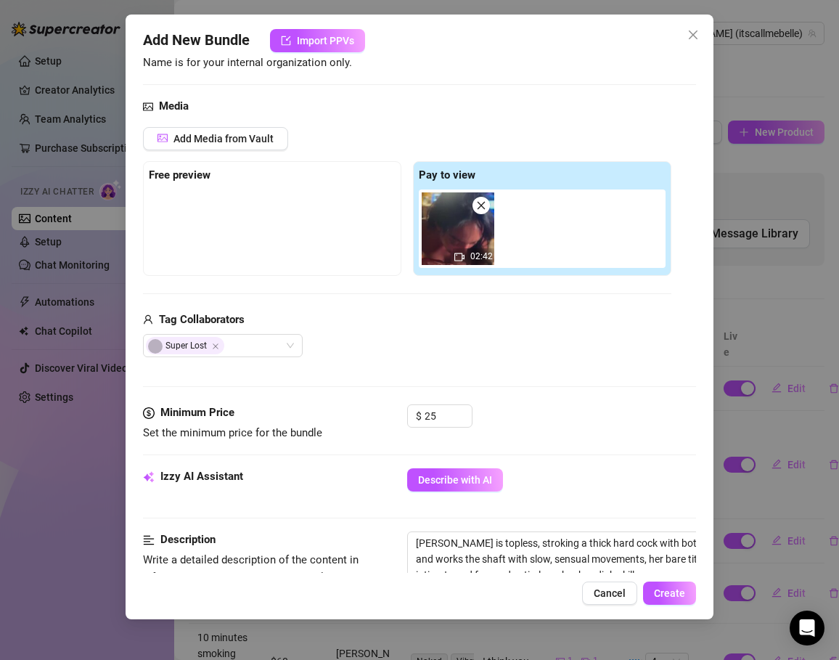
scroll to position [122, 0]
click at [224, 142] on span "Add Media from Vault" at bounding box center [223, 140] width 100 height 12
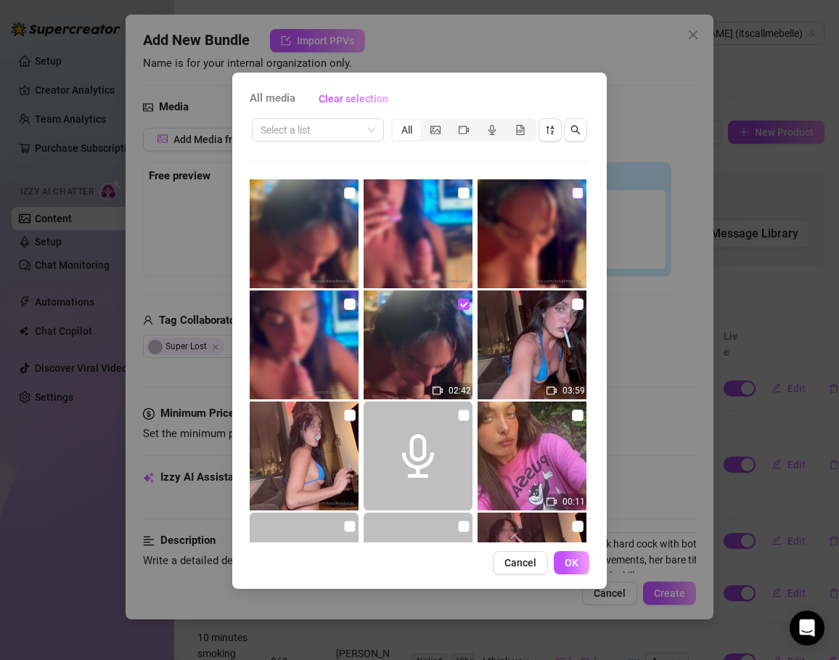
click at [579, 191] on input "checkbox" at bounding box center [578, 193] width 12 height 12
checkbox input "true"
click at [348, 192] on input "checkbox" at bounding box center [350, 193] width 12 height 12
checkbox input "true"
click at [462, 193] on input "checkbox" at bounding box center [464, 193] width 12 height 12
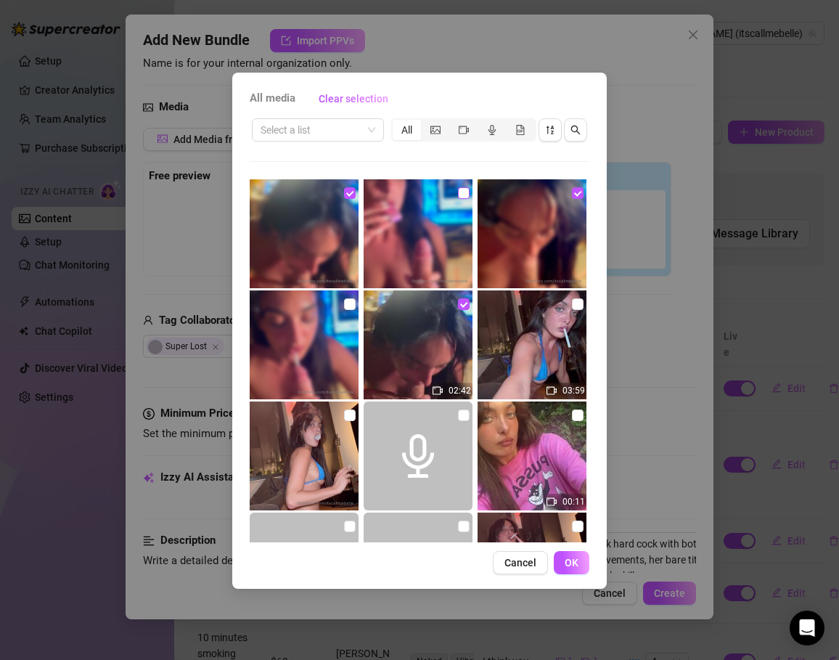
checkbox input "true"
click at [350, 303] on input "checkbox" at bounding box center [350, 304] width 12 height 12
checkbox input "true"
click at [571, 564] on span "OK" at bounding box center [572, 563] width 14 height 12
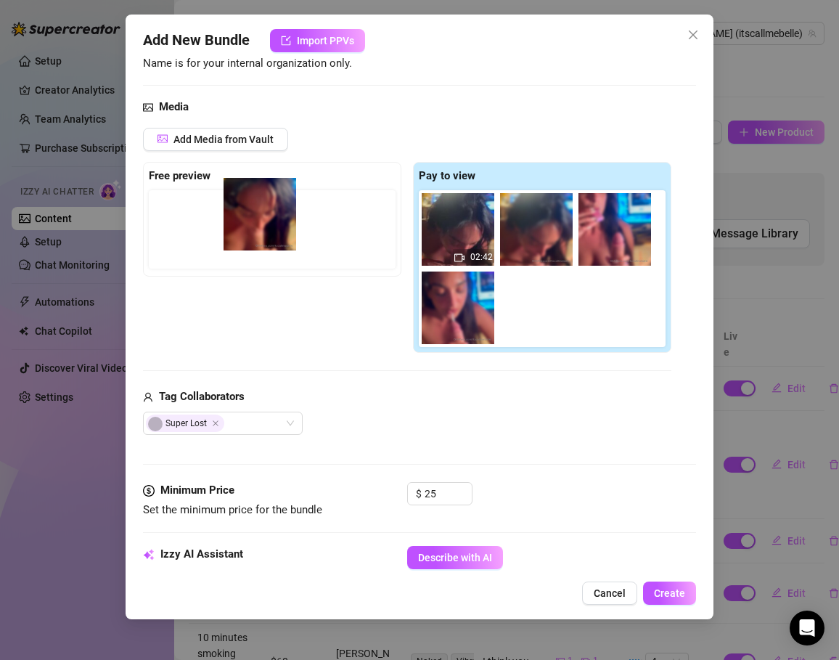
drag, startPoint x: 542, startPoint y: 245, endPoint x: 261, endPoint y: 229, distance: 282.1
click at [261, 229] on div "Free preview Pay to view 02:42" at bounding box center [407, 258] width 528 height 192
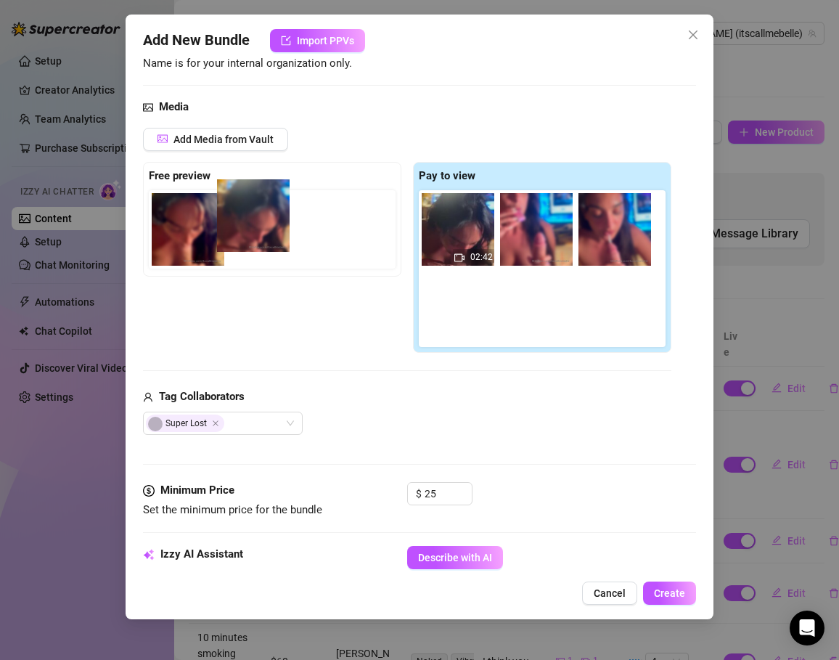
drag, startPoint x: 542, startPoint y: 242, endPoint x: 251, endPoint y: 228, distance: 290.7
click at [251, 228] on div "Free preview Pay to view 02:42" at bounding box center [407, 258] width 528 height 192
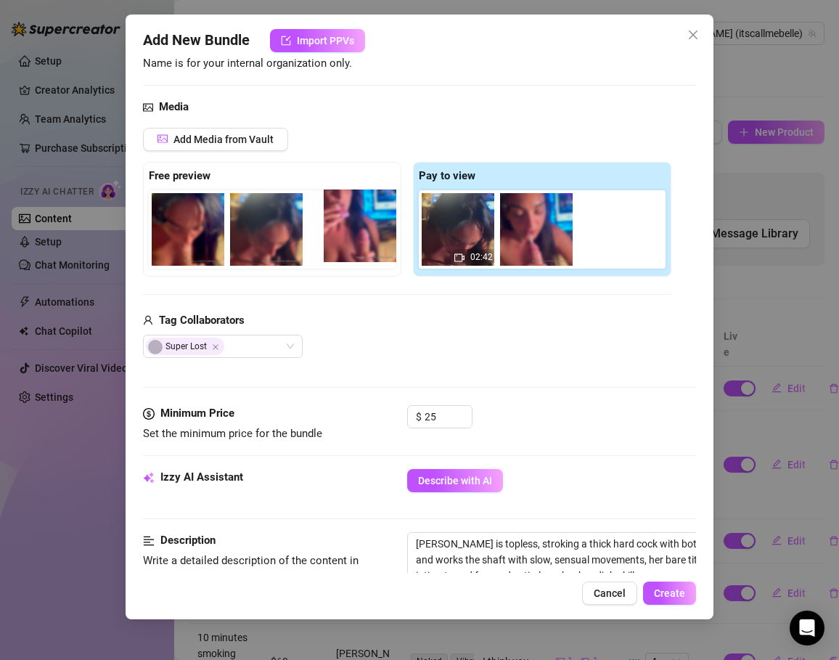
drag, startPoint x: 540, startPoint y: 240, endPoint x: 343, endPoint y: 235, distance: 196.8
click at [343, 235] on div "Free preview Pay to view 02:42" at bounding box center [407, 219] width 528 height 115
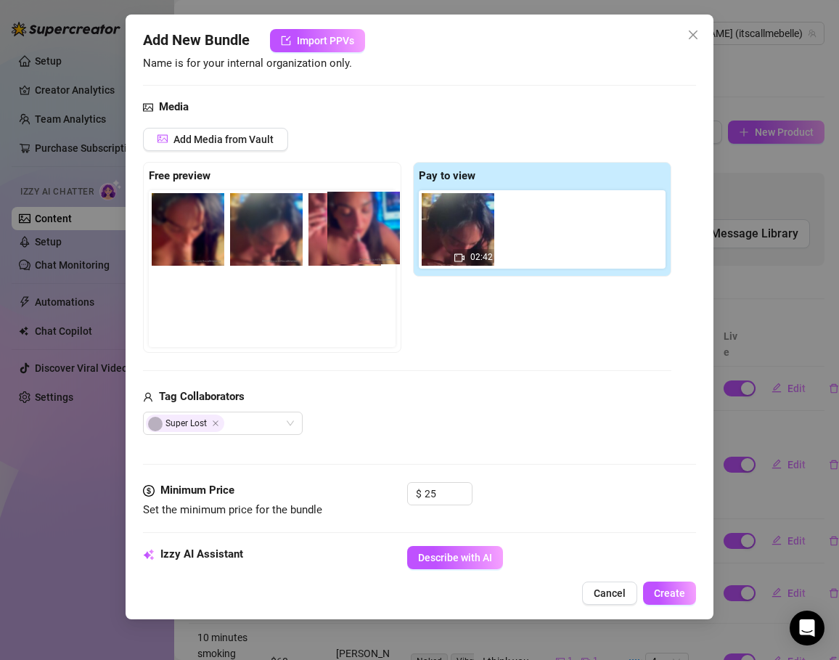
scroll to position [0, 0]
drag, startPoint x: 542, startPoint y: 245, endPoint x: 364, endPoint y: 243, distance: 177.9
click at [364, 243] on div "Free preview Pay to view 02:42" at bounding box center [407, 258] width 528 height 192
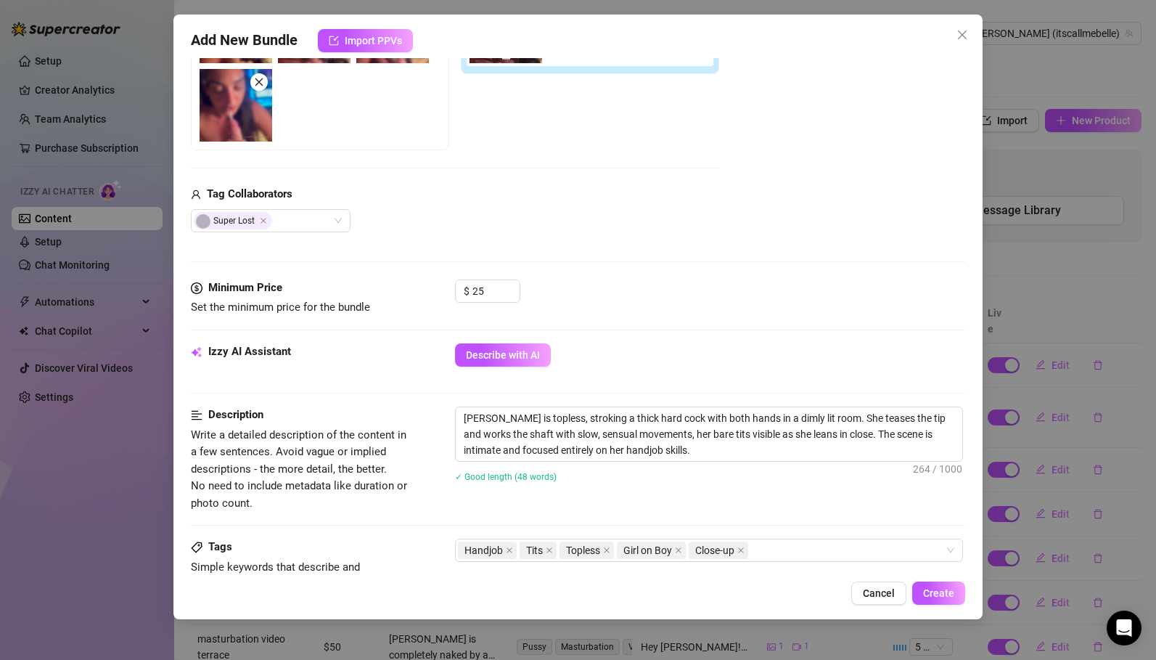
scroll to position [324, 0]
drag, startPoint x: 741, startPoint y: 417, endPoint x: 821, endPoint y: 415, distance: 79.9
click at [821, 415] on textarea "[PERSON_NAME] is topless, stroking a thick hard cock with both hands in a dimly…" at bounding box center [709, 434] width 507 height 54
type textarea "[PERSON_NAME] is topless, stroking a thick hard cock with both hands w. She tea…"
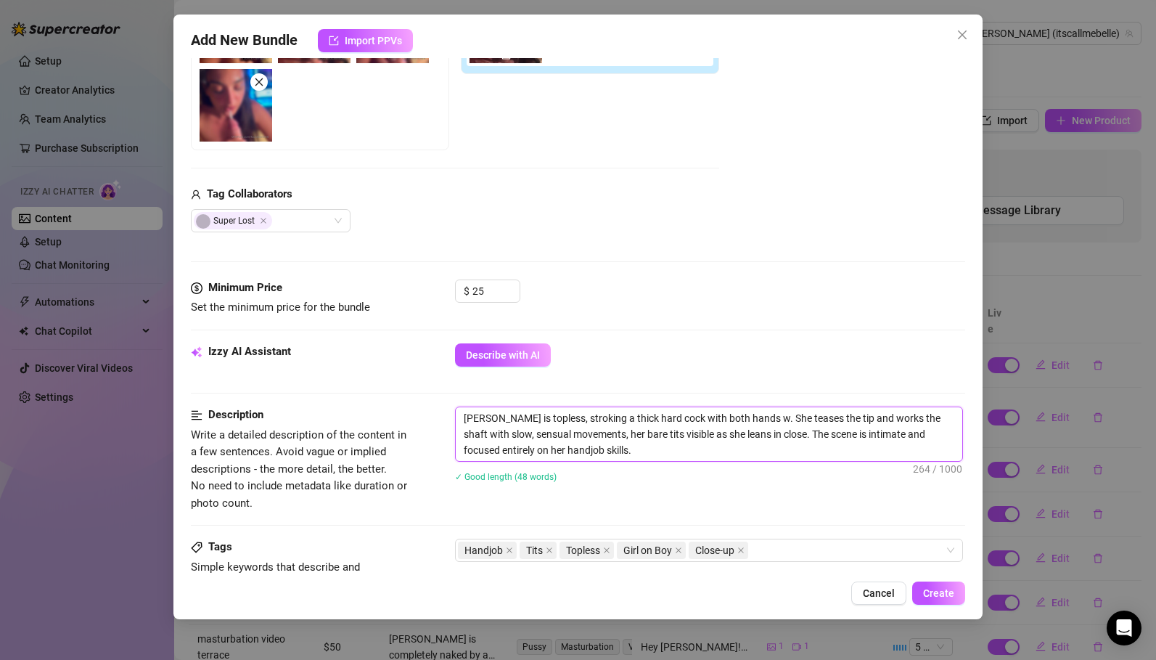
type textarea "[PERSON_NAME] is topless, stroking a thick hard cock with both hands wh. She te…"
type textarea "[PERSON_NAME] is topless, stroking a thick hard cock with both hands whi. She t…"
type textarea "[PERSON_NAME] is topless, stroking a thick hard cock with both hands whil. She …"
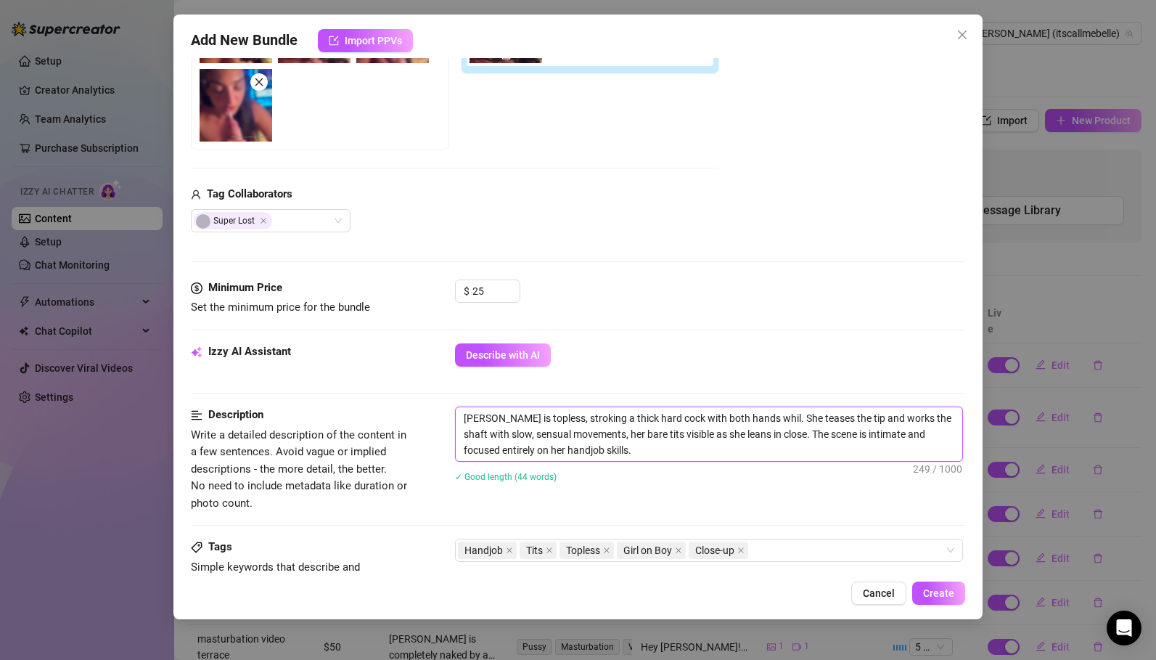
type textarea "[PERSON_NAME] is topless, stroking a thick hard cock with both hands while. She…"
type textarea "[PERSON_NAME] is topless, stroking a thick hard cock with both hands while . Sh…"
type textarea "[PERSON_NAME] is topless, stroking a thick hard cock with both hands while s. S…"
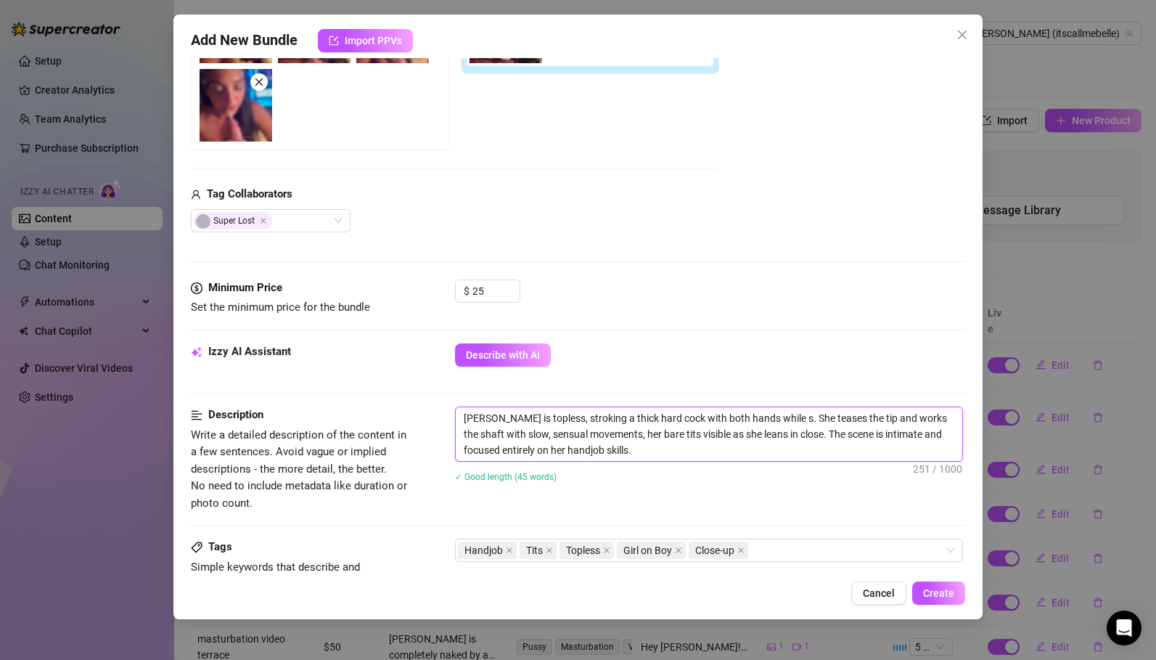
type textarea "[PERSON_NAME] is topless, stroking a thick hard cock with both hands while sh. …"
type textarea "[PERSON_NAME] is topless, stroking a thick hard cock with both hands while she.…"
type textarea "[PERSON_NAME] is topless, stroking a thick hard cock with both hands while she …"
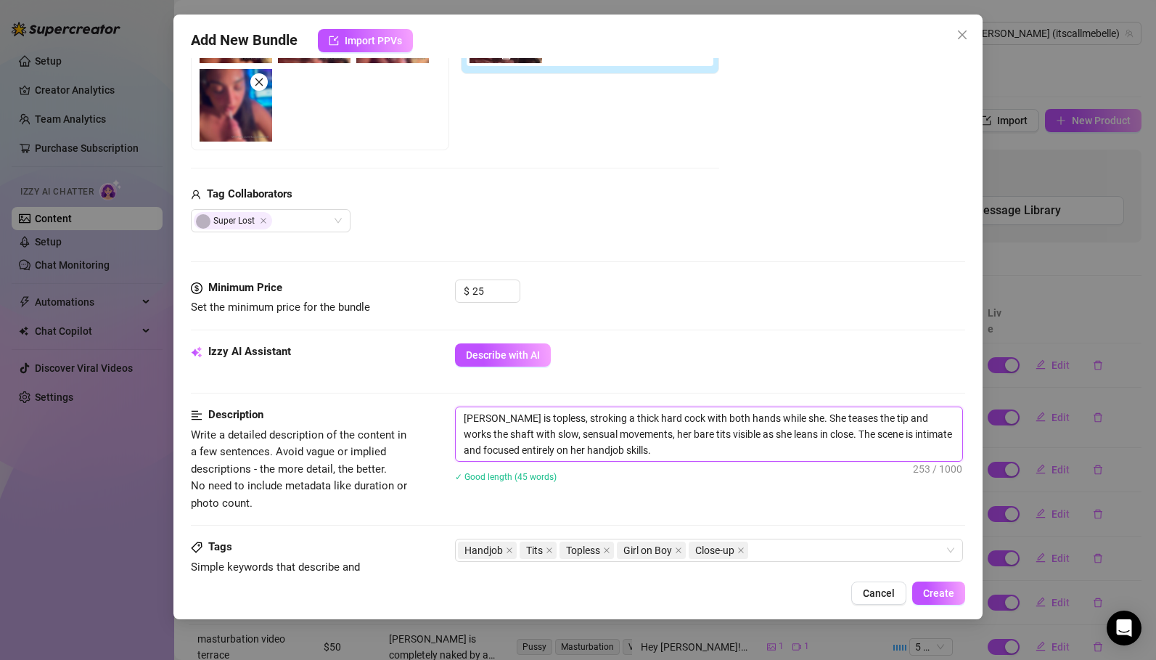
type textarea "[PERSON_NAME] is topless, stroking a thick hard cock with both hands while she …"
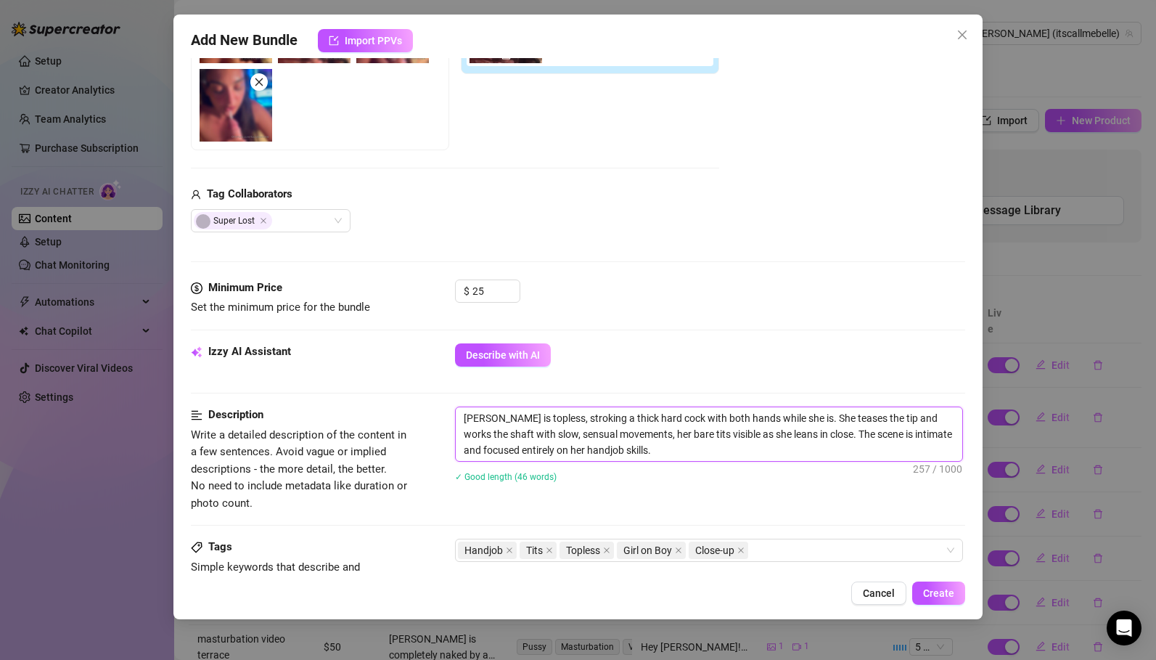
type textarea "[PERSON_NAME] is topless, stroking a thick hard cock with both hands while she …"
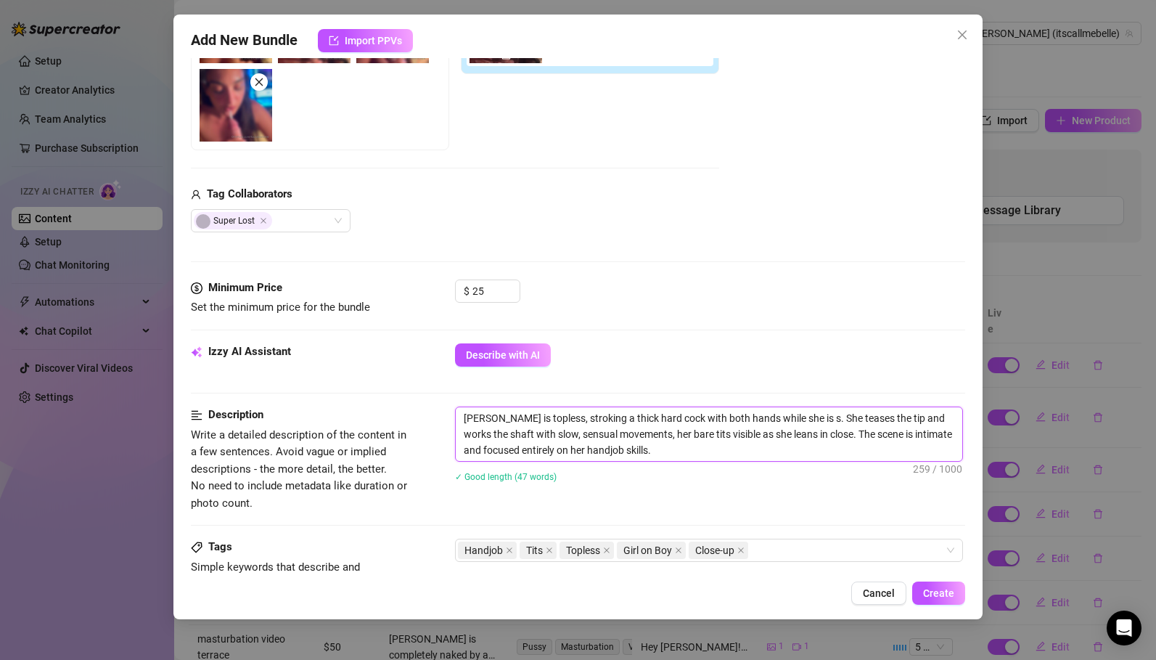
type textarea "[PERSON_NAME] is topless, stroking a thick hard cock with both hands while she …"
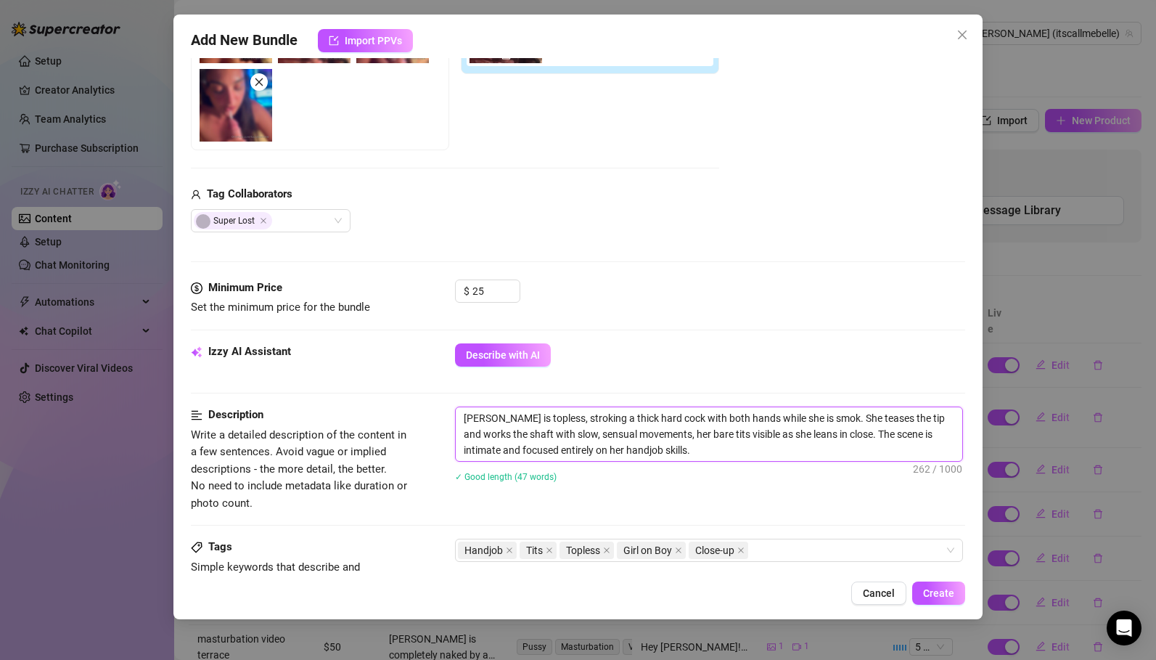
type textarea "[PERSON_NAME] is topless, stroking a thick hard cock with both hands while she …"
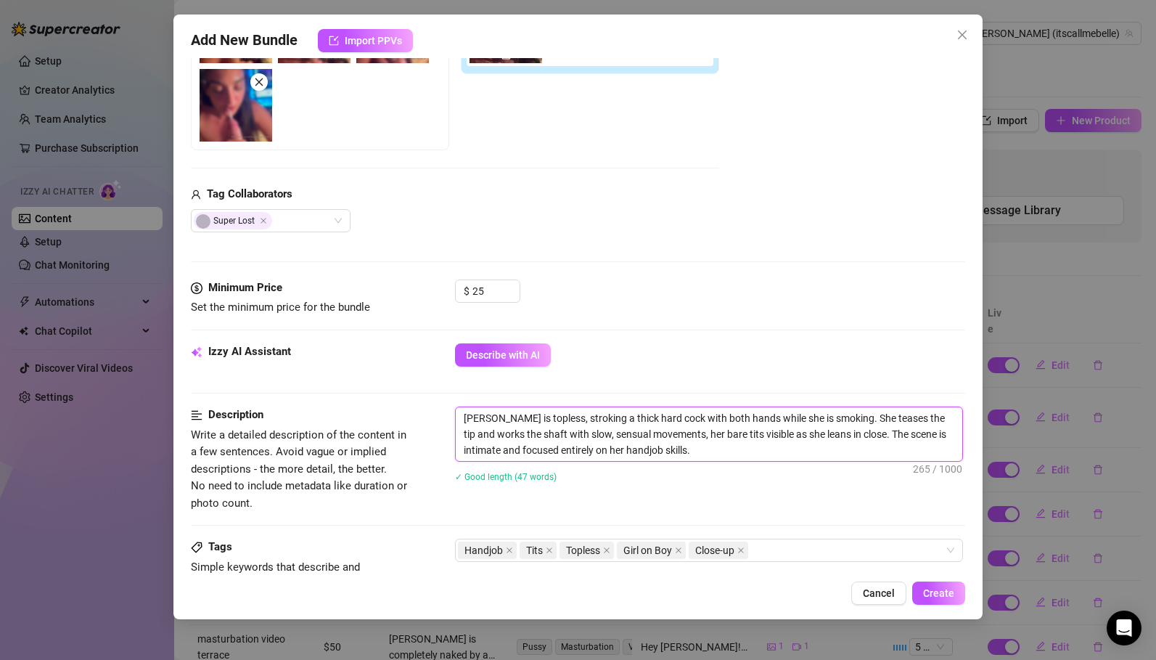
type textarea "[PERSON_NAME] is topless, stroking a thick hard cock with both hands while she …"
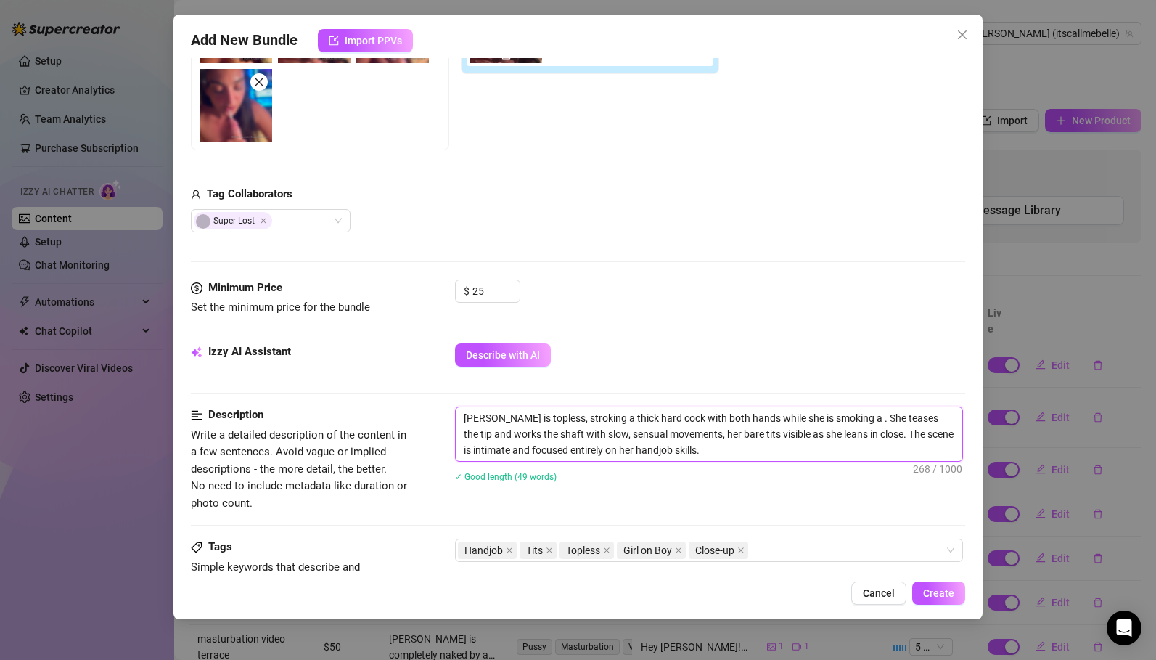
type textarea "[PERSON_NAME] is topless, stroking a thick hard cock with both hands while she …"
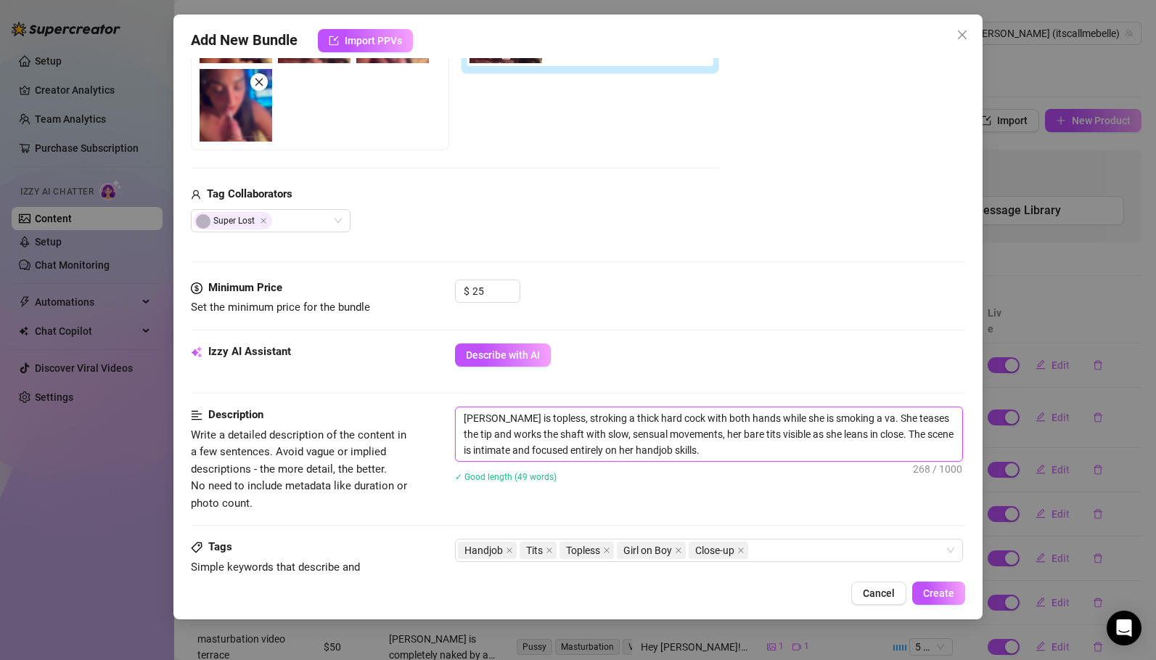
type textarea "[PERSON_NAME] is topless, stroking a thick hard cock with both hands while she …"
click at [707, 448] on textarea "[PERSON_NAME] is topless, stroking a thick hard cock with both hands while she …" at bounding box center [709, 434] width 507 height 54
type textarea "[PERSON_NAME] is topless, stroking a thick hard cock with both hands while she …"
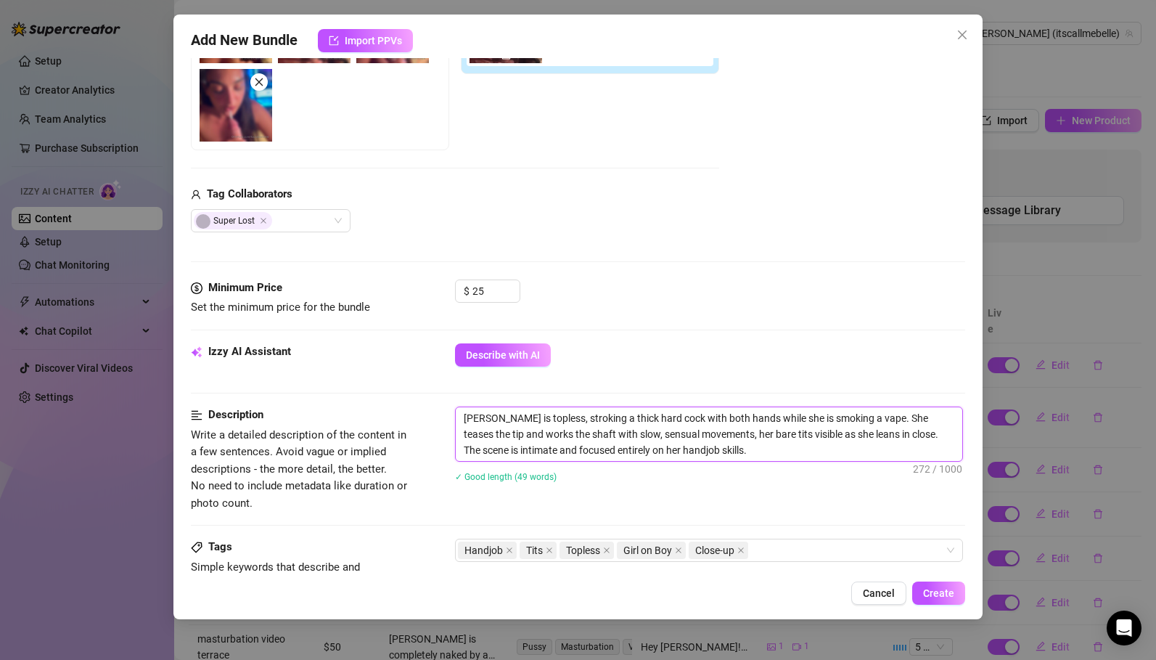
type textarea "[PERSON_NAME] is topless, stroking a thick hard cock with both hands while she …"
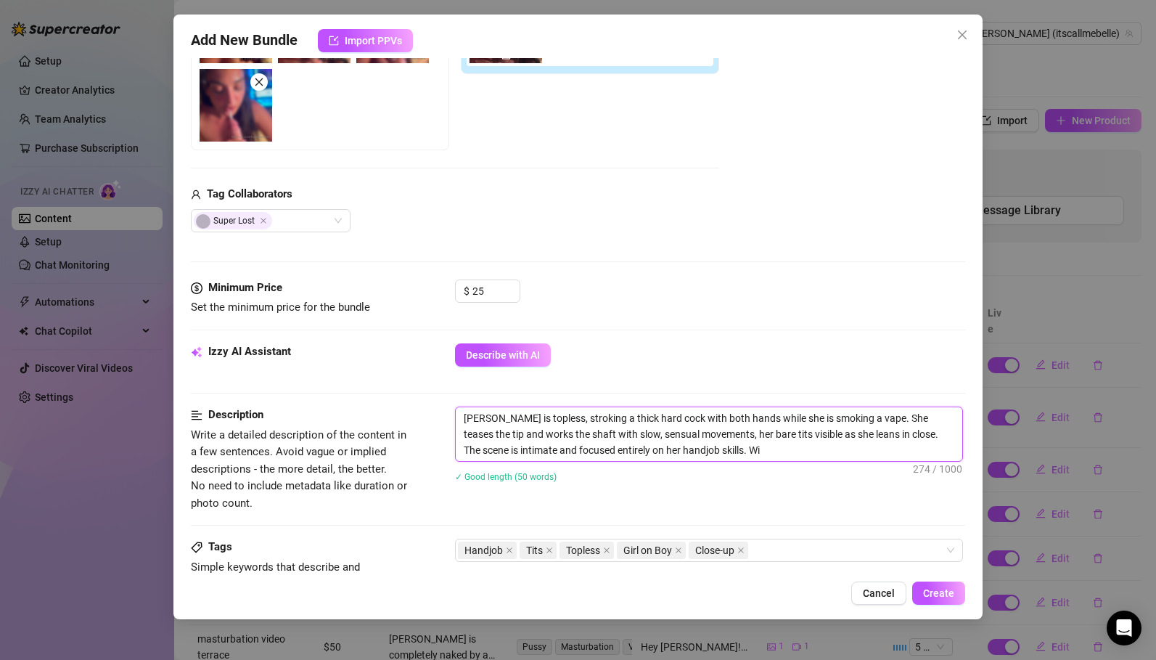
type textarea "[PERSON_NAME] is topless, stroking a thick hard cock with both hands while she …"
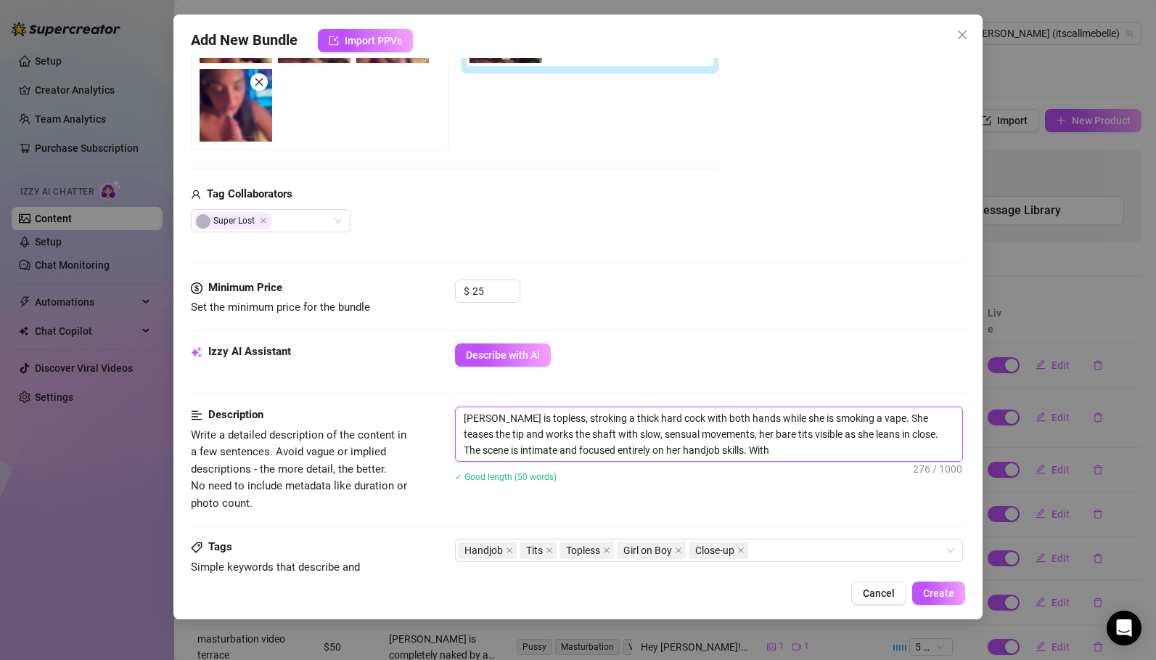
type textarea "[PERSON_NAME] is topless, stroking a thick hard cock with both hands while she …"
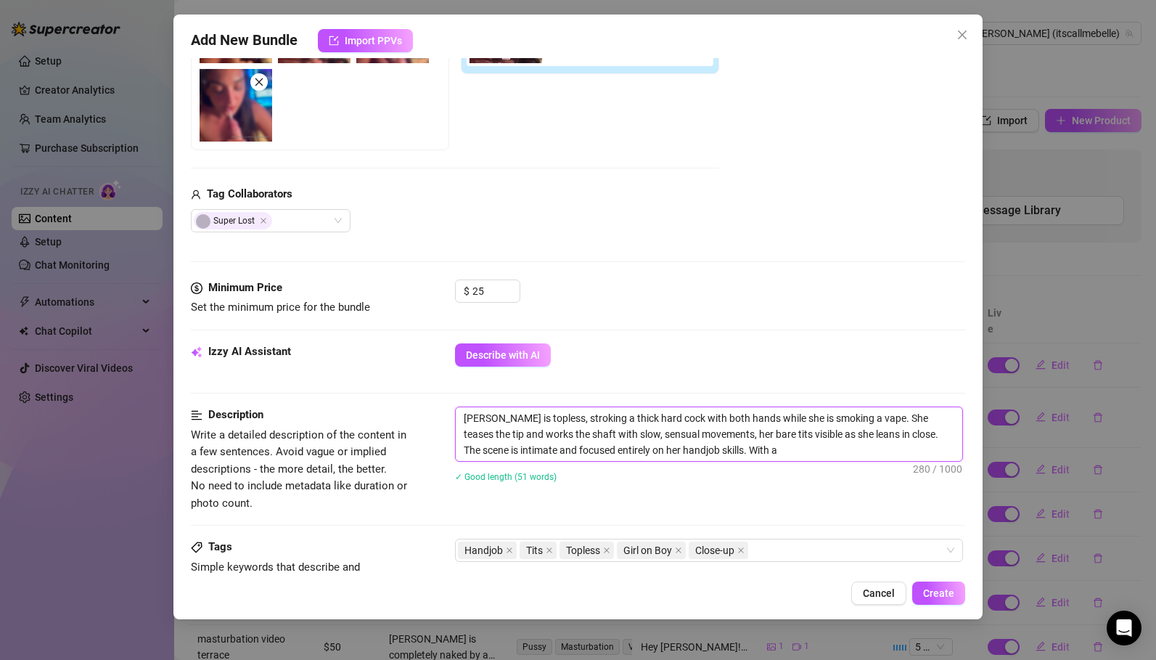
type textarea "[PERSON_NAME] is topless, stroking a thick hard cock with both hands while she …"
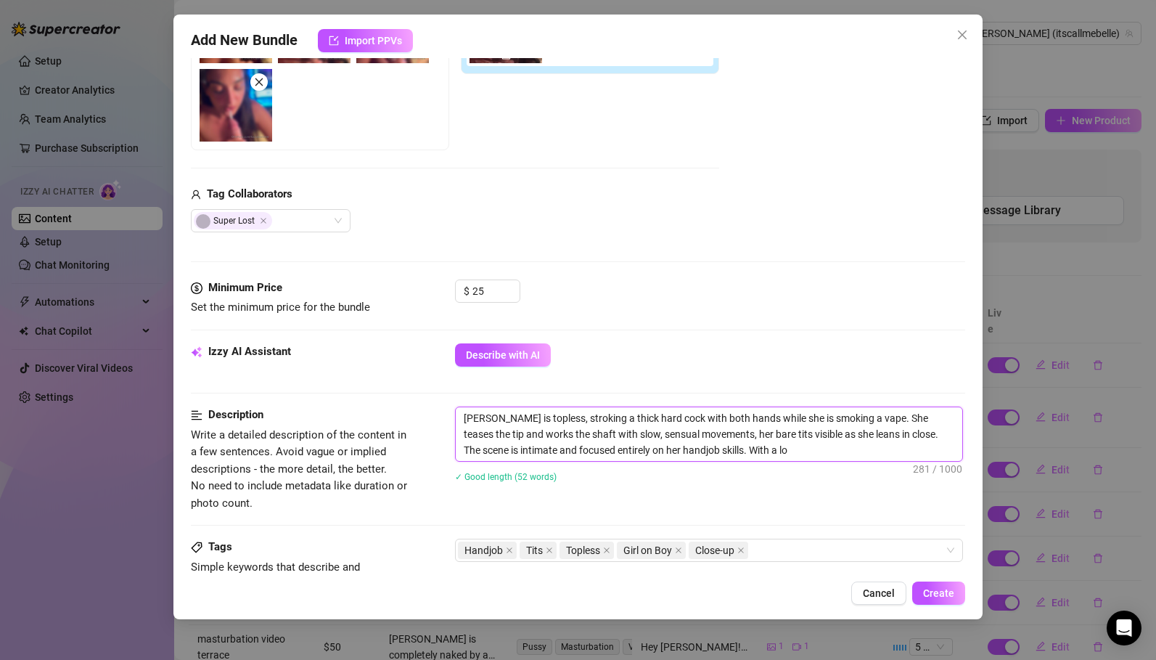
type textarea "[PERSON_NAME] is topless, stroking a thick hard cock with both hands while she …"
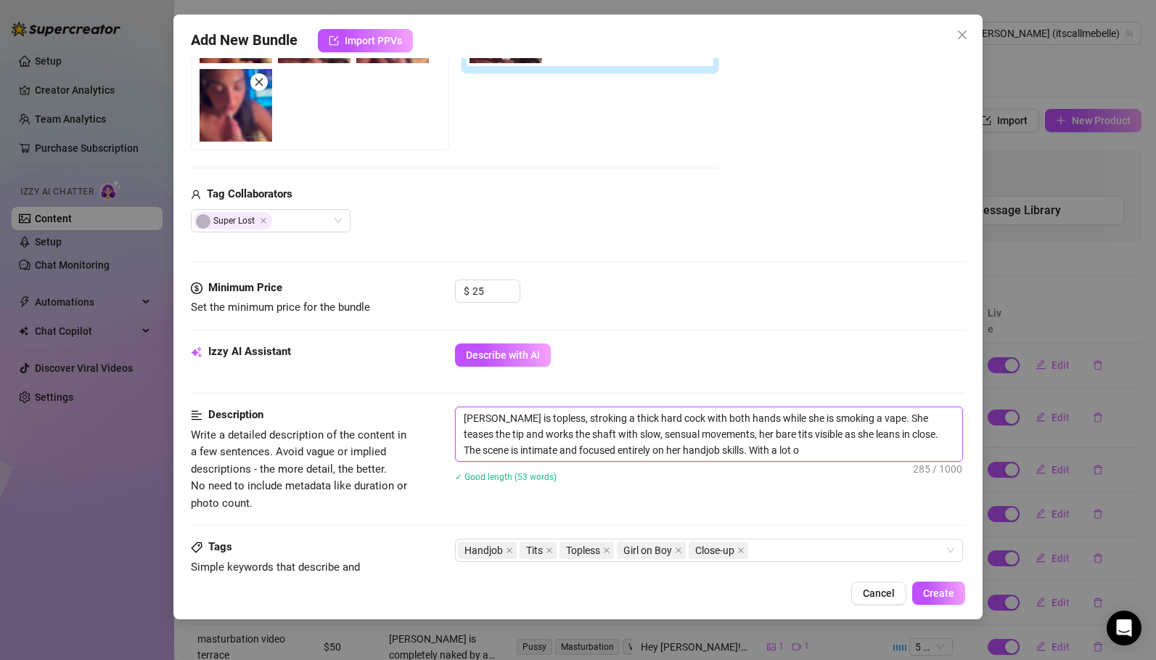
type textarea "[PERSON_NAME] is topless, stroking a thick hard cock with both hands while she …"
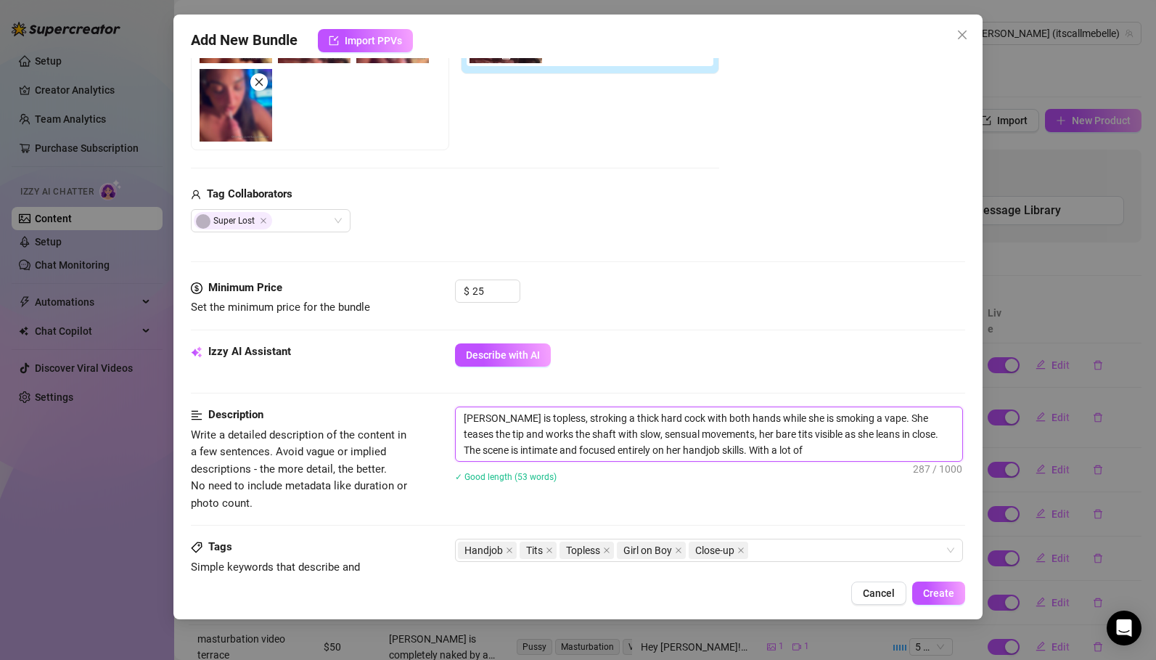
type textarea "[PERSON_NAME] is topless, stroking a thick hard cock with both hands while she …"
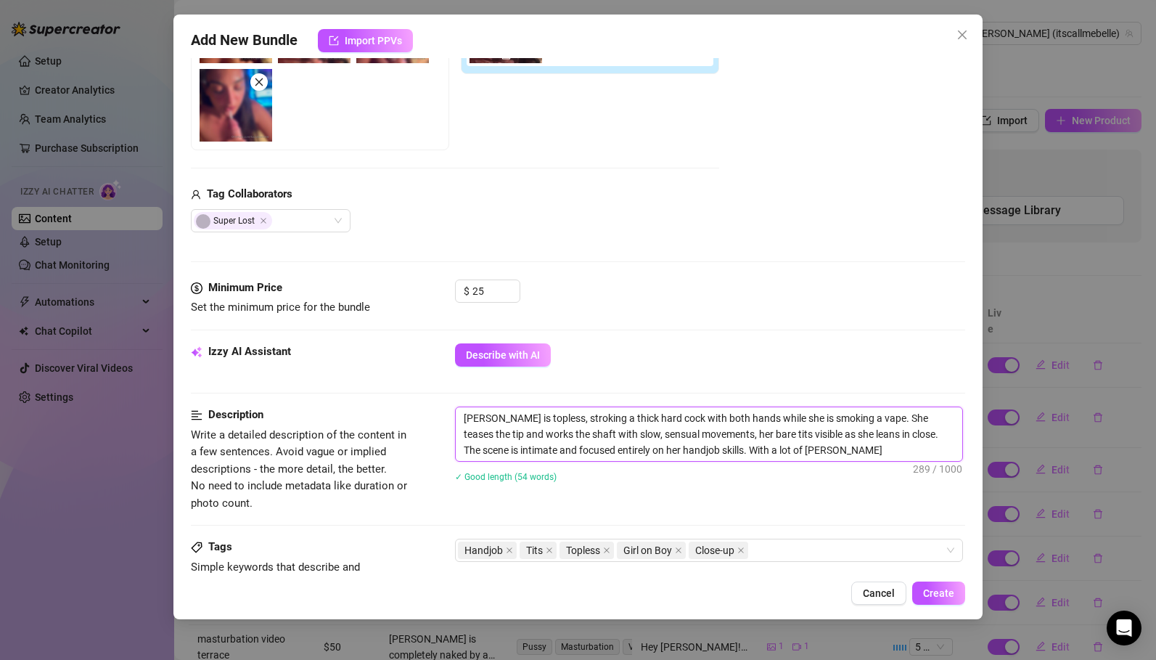
type textarea "[PERSON_NAME] is topless, stroking a thick hard cock with both hands while she …"
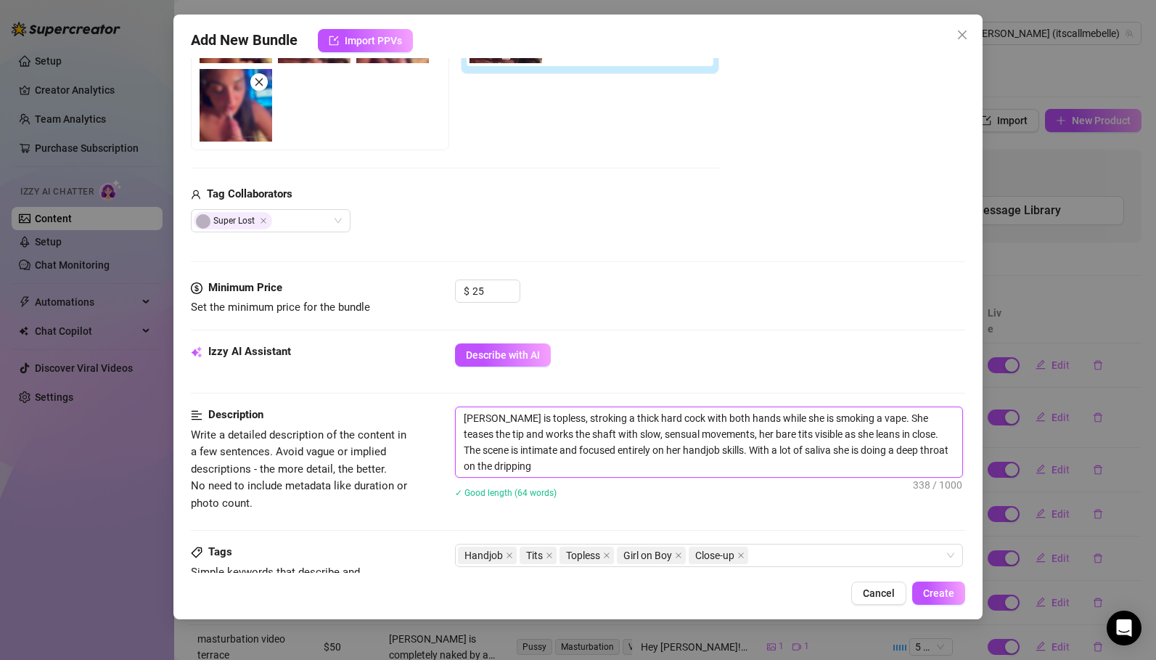
scroll to position [0, 0]
click at [645, 494] on div "✓ Good length (64 words)" at bounding box center [710, 492] width 510 height 16
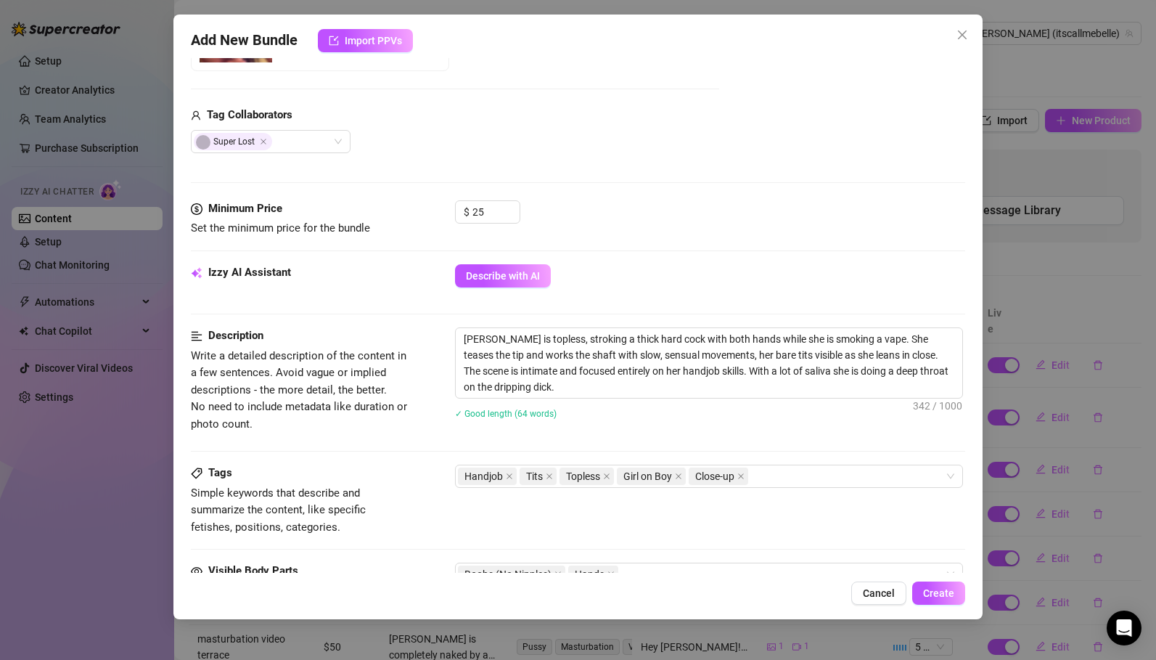
scroll to position [413, 0]
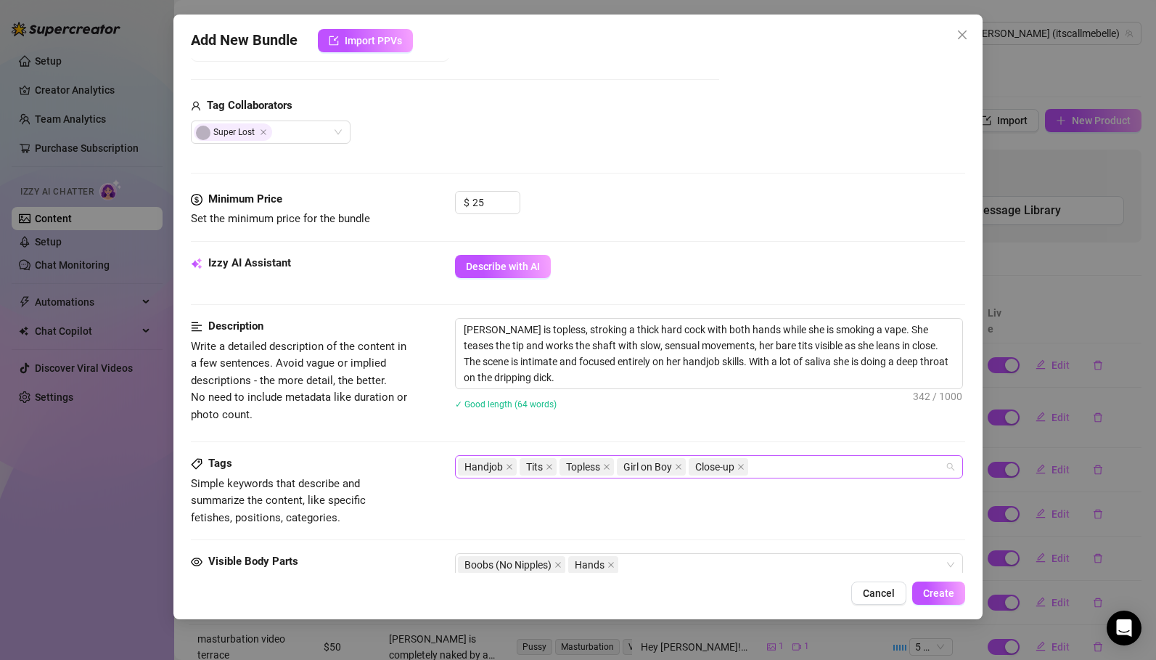
click at [787, 464] on div "Handjob Tits Topless Girl on Boy Close-up" at bounding box center [701, 467] width 487 height 20
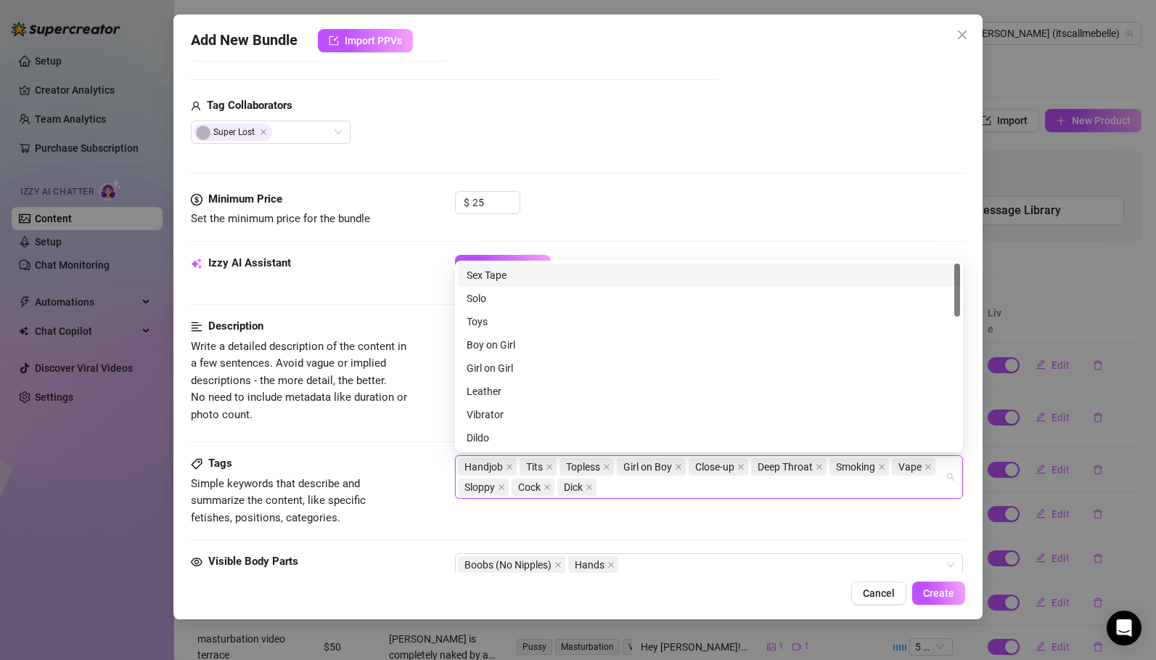
click at [454, 519] on div "Tags Simple keywords that describe and summarize the content, like specific fet…" at bounding box center [578, 490] width 775 height 71
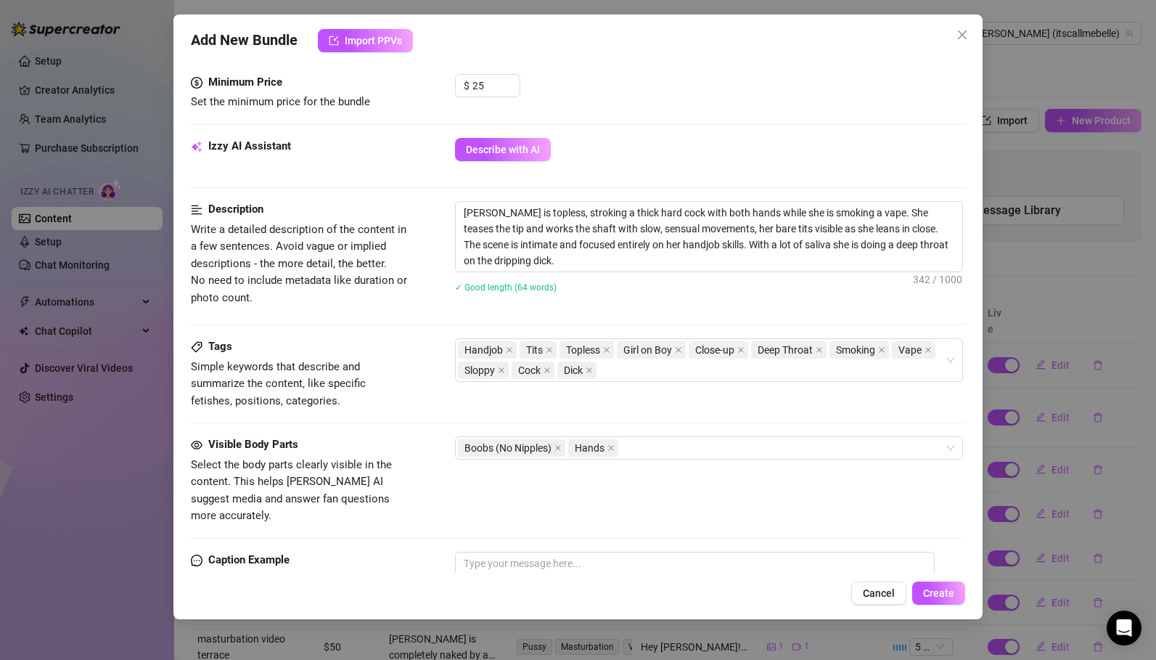
scroll to position [536, 0]
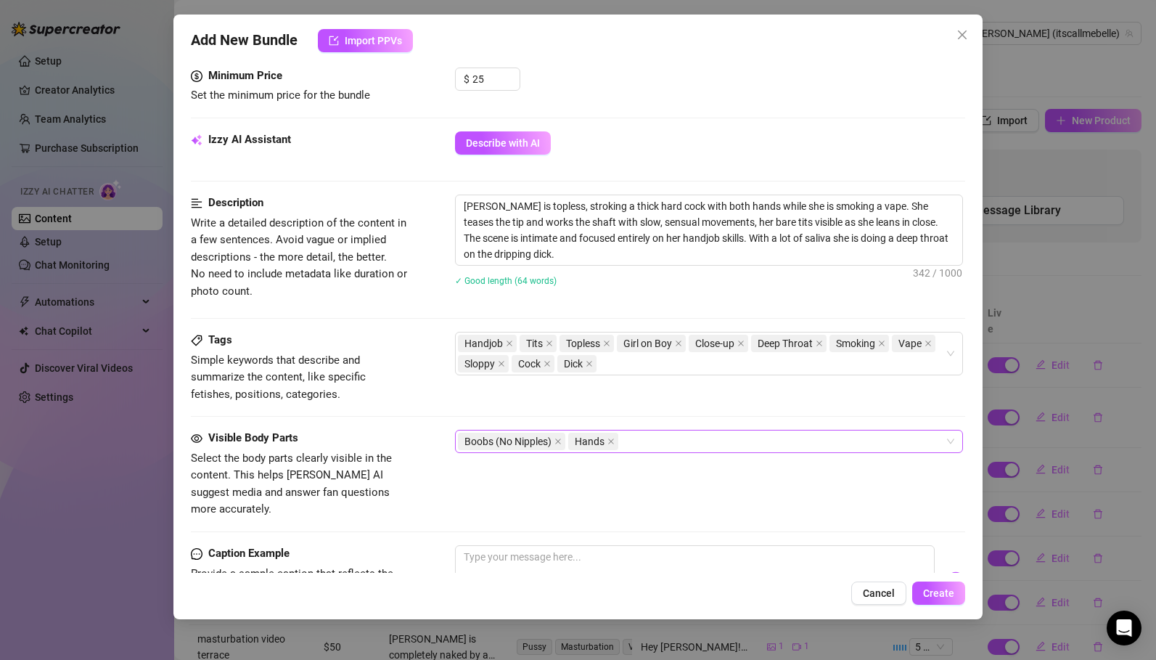
click at [644, 444] on div "Boobs (No Nipples) Hands" at bounding box center [701, 441] width 487 height 20
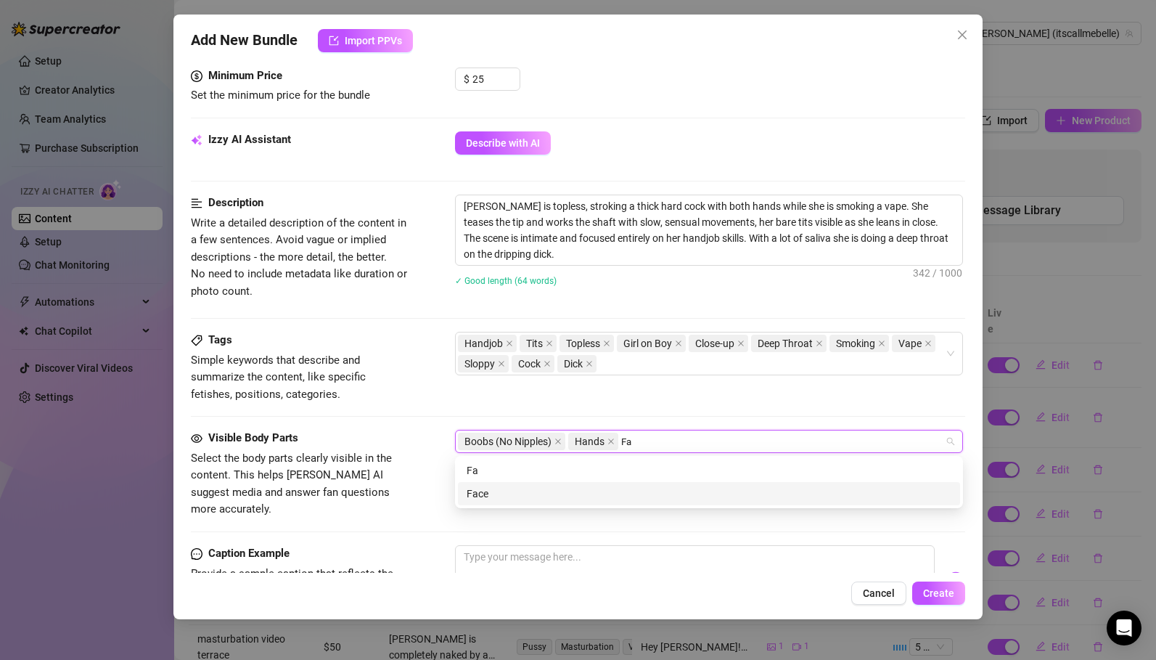
click at [557, 490] on div "Face" at bounding box center [709, 494] width 485 height 16
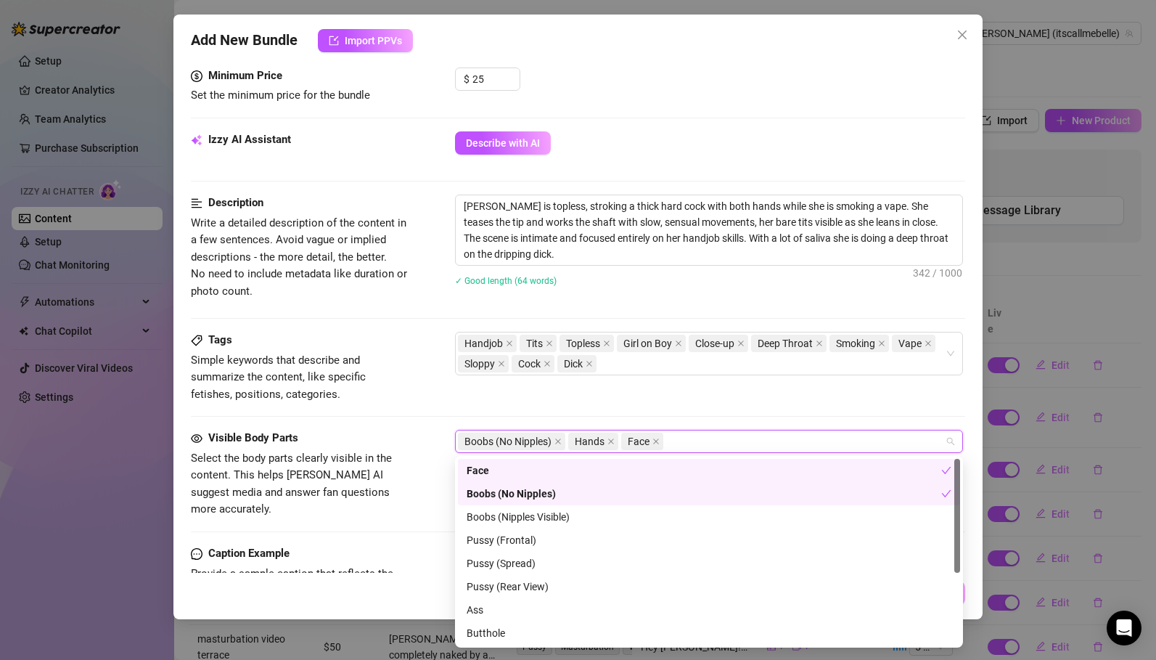
click at [436, 480] on div "Visible Body Parts Select the body parts clearly visible in the content. This h…" at bounding box center [578, 474] width 775 height 89
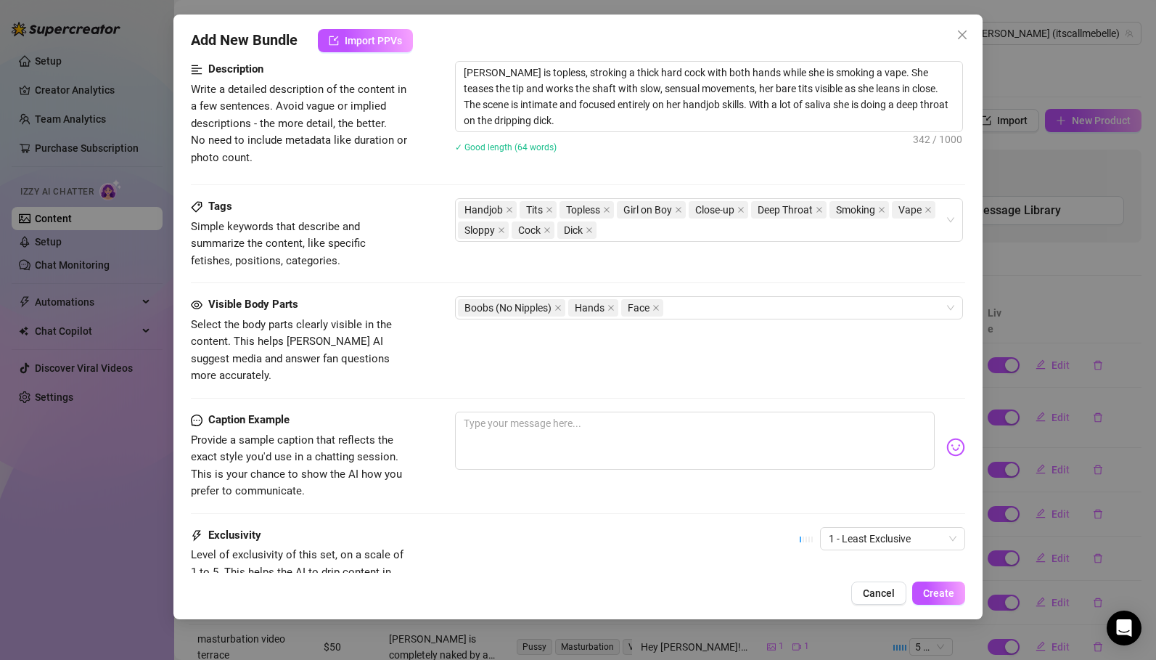
scroll to position [674, 0]
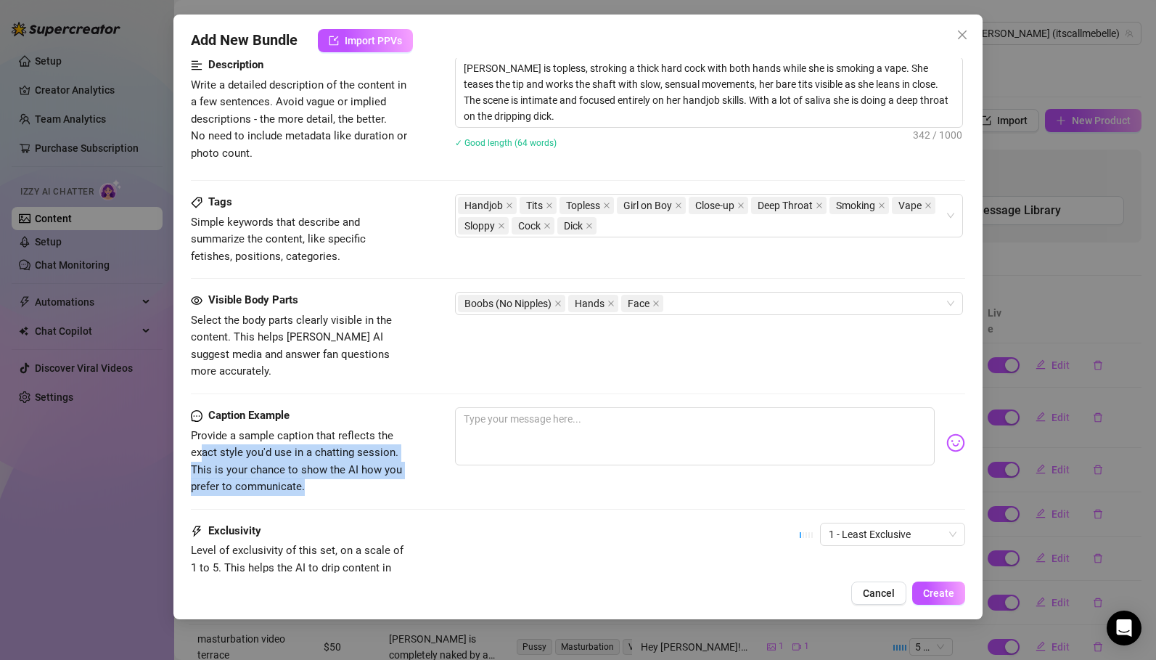
drag, startPoint x: 321, startPoint y: 468, endPoint x: 195, endPoint y: 424, distance: 133.2
click at [195, 428] on span "Provide a sample caption that reflects the exact style you'd use in a chatting …" at bounding box center [300, 462] width 218 height 68
click at [278, 454] on span "Provide a sample caption that reflects the exact style you'd use in a chatting …" at bounding box center [296, 461] width 211 height 65
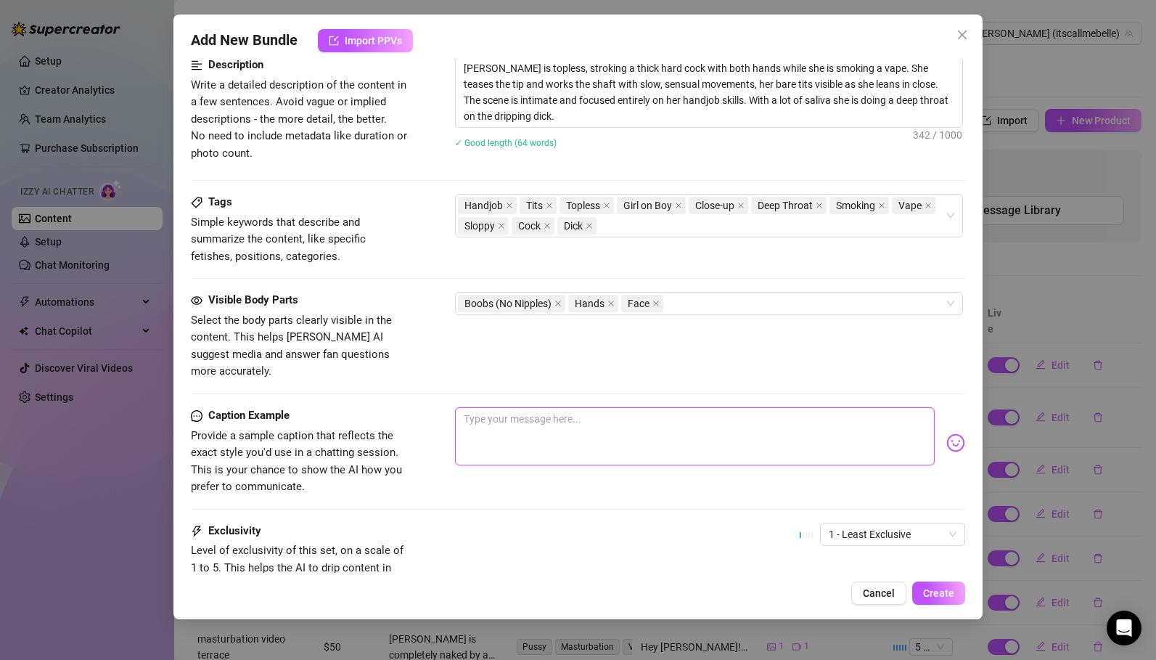
click at [492, 435] on textarea at bounding box center [695, 436] width 480 height 58
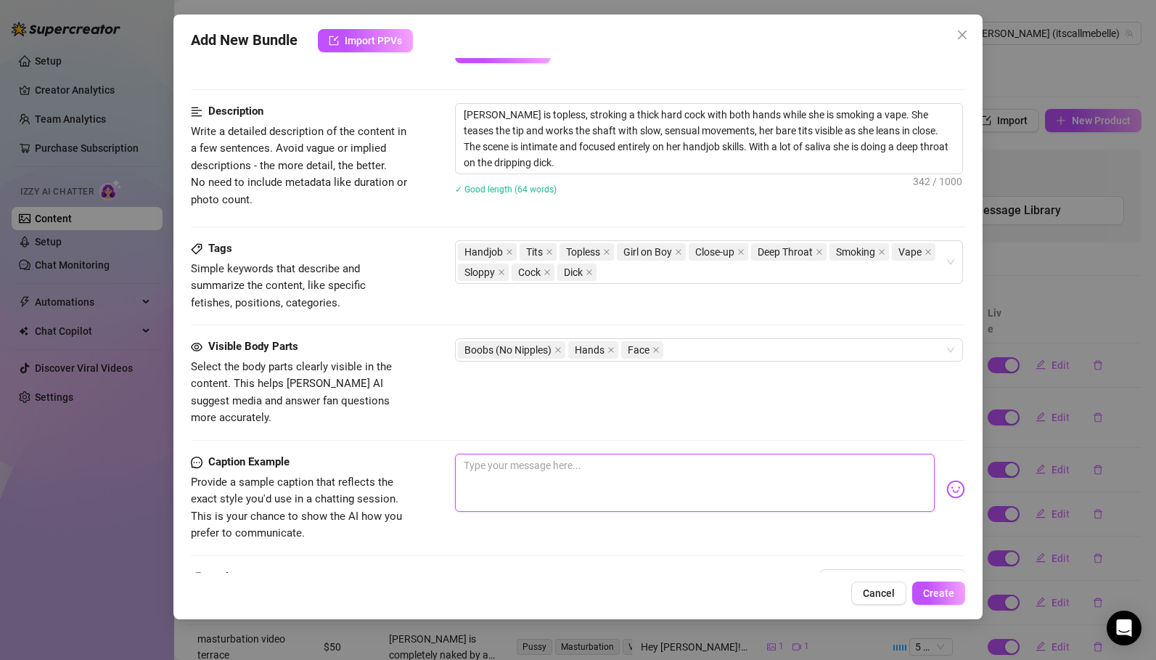
scroll to position [650, 0]
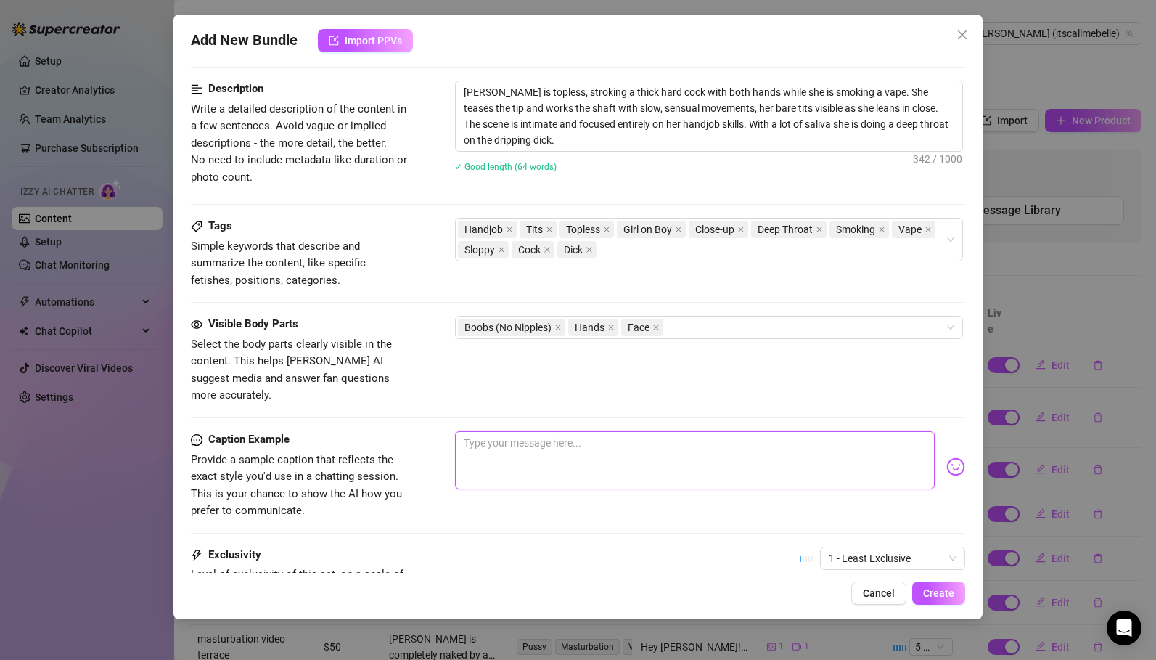
click at [491, 436] on textarea at bounding box center [695, 460] width 480 height 58
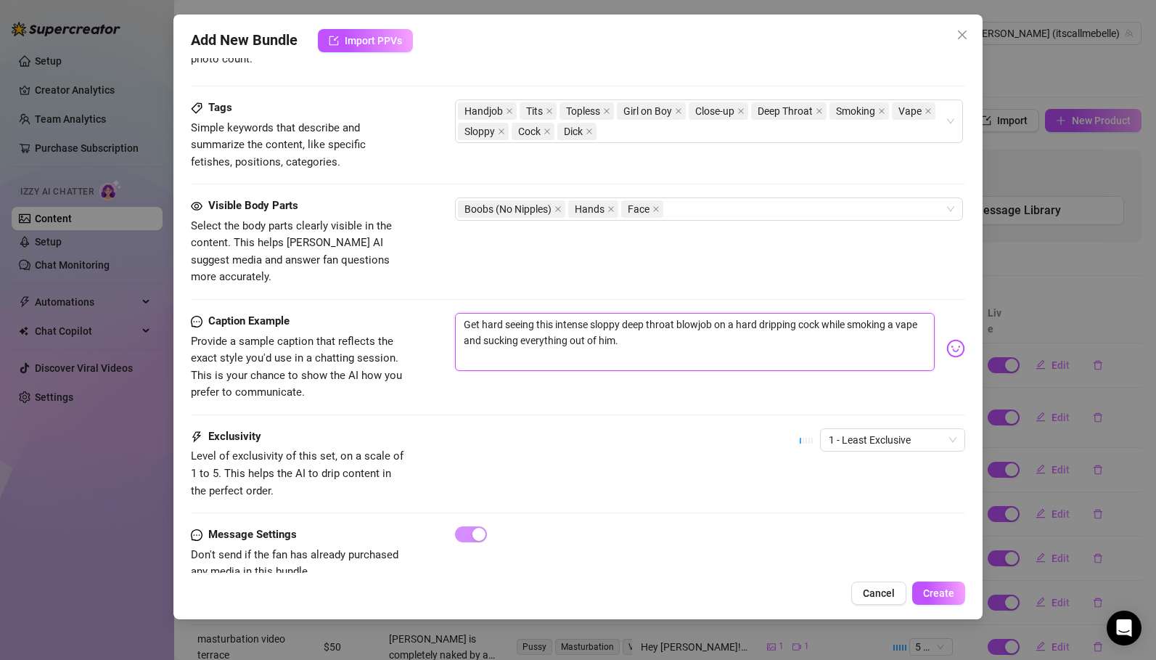
scroll to position [771, 0]
click at [891, 427] on span "1 - Least Exclusive" at bounding box center [893, 438] width 128 height 22
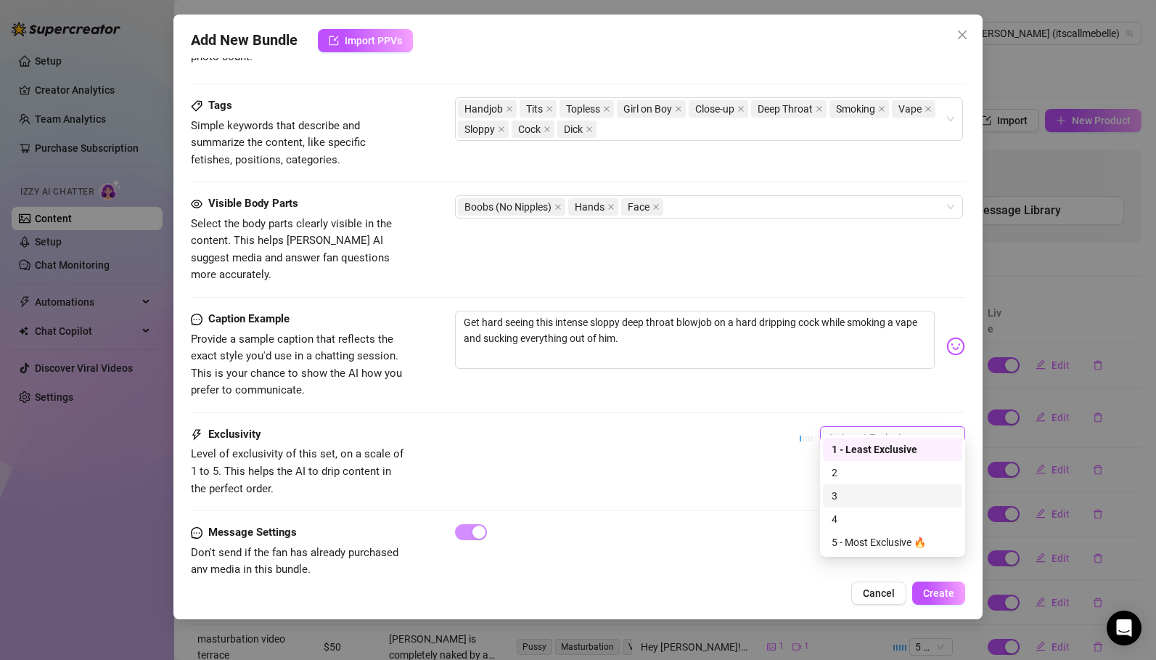
click at [860, 486] on div "3" at bounding box center [892, 495] width 139 height 23
click at [853, 427] on span "3" at bounding box center [893, 438] width 128 height 22
click at [849, 467] on div "2" at bounding box center [893, 473] width 122 height 16
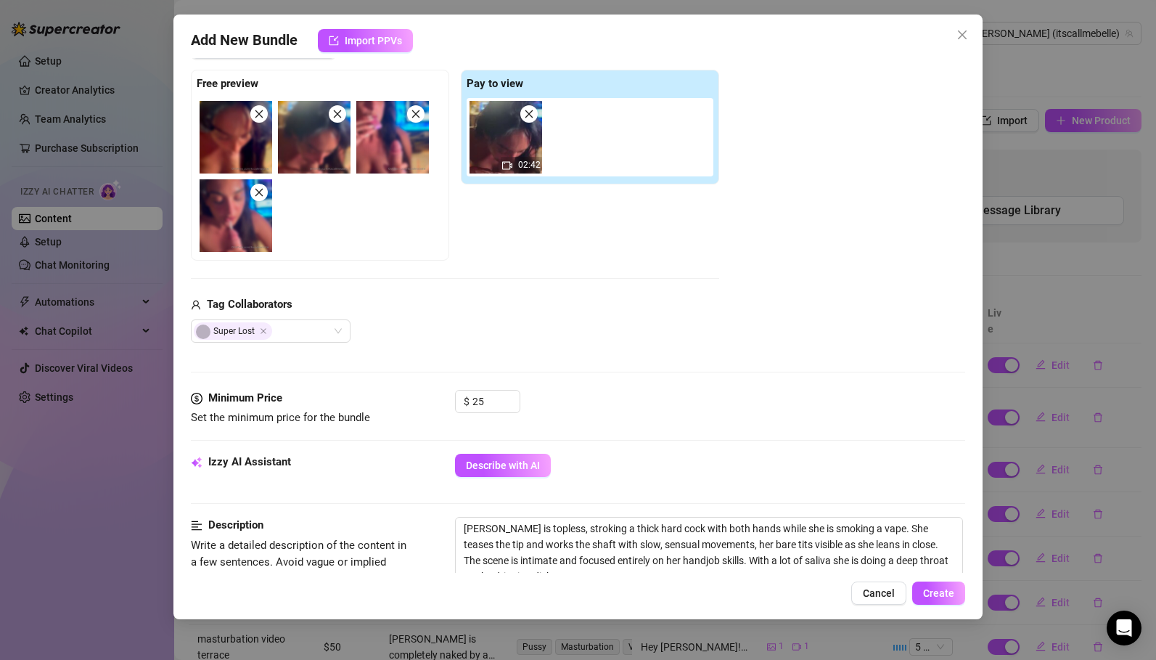
scroll to position [786, 0]
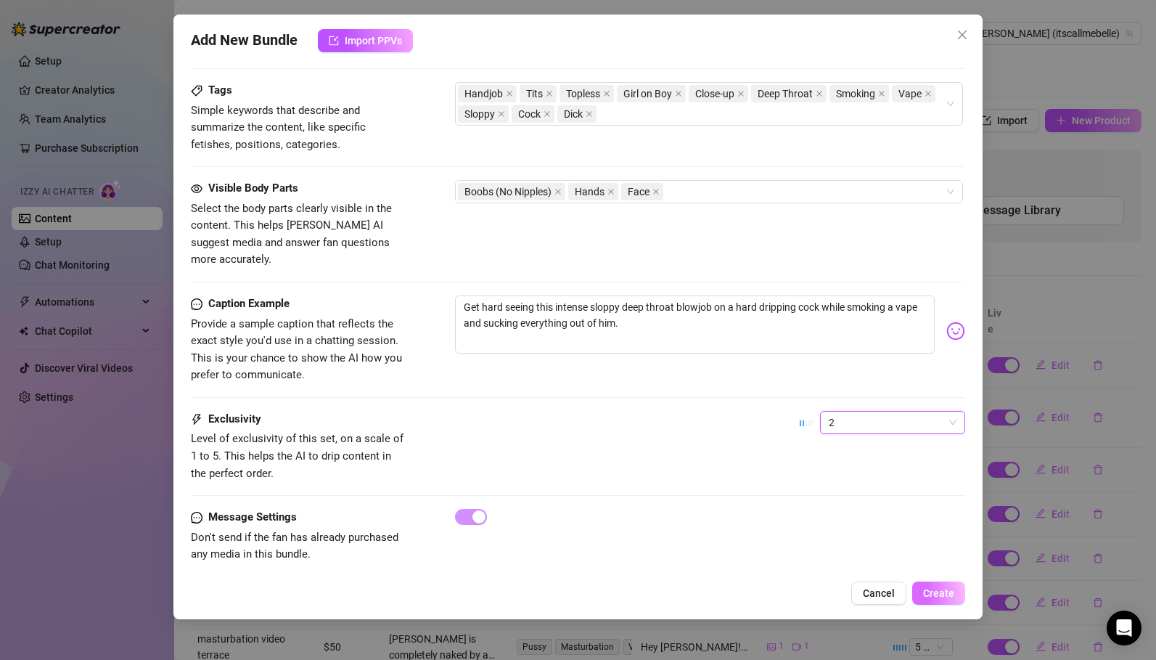
click at [926, 589] on span "Create" at bounding box center [938, 593] width 31 height 12
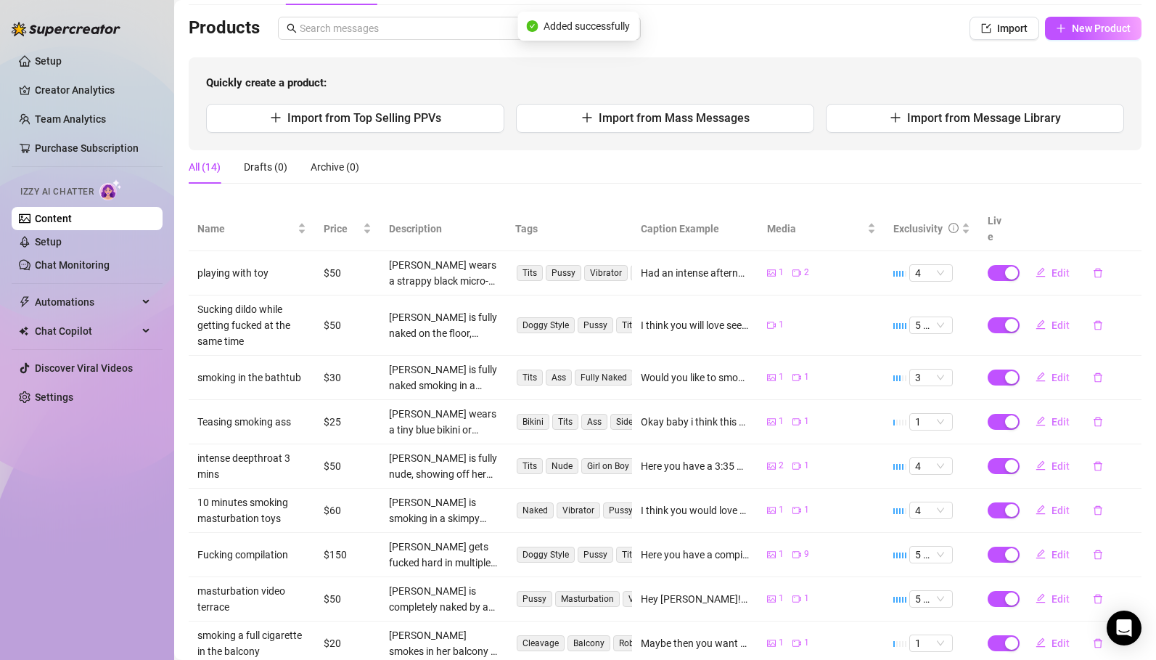
scroll to position [210, 0]
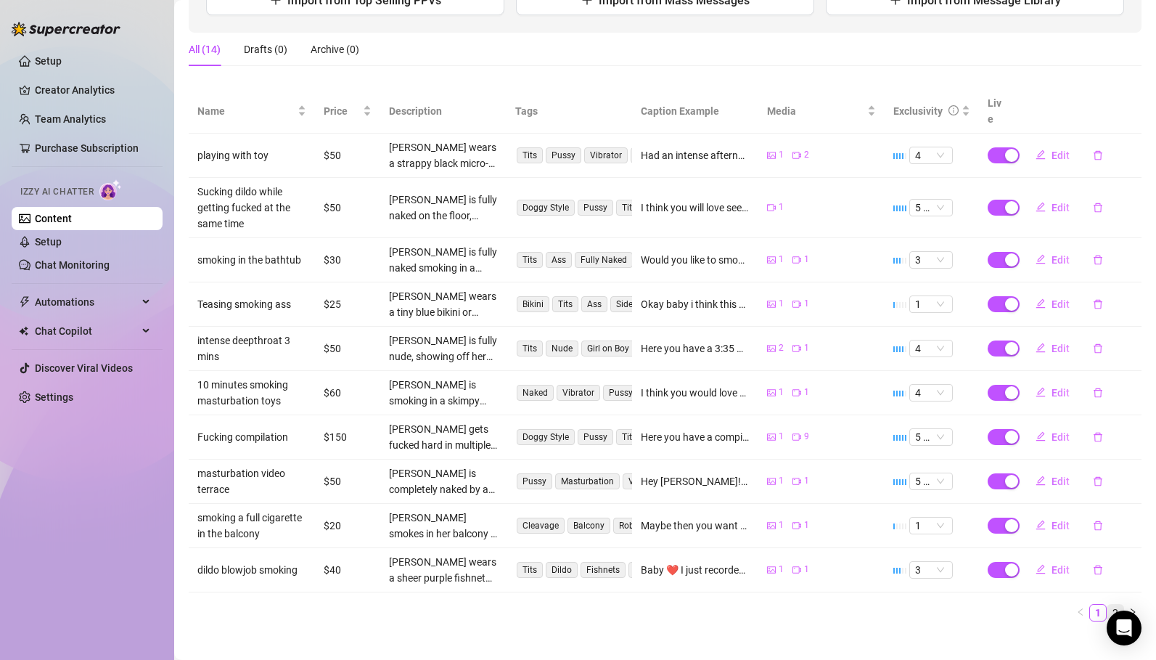
click at [1116, 605] on link "2" at bounding box center [1116, 613] width 16 height 16
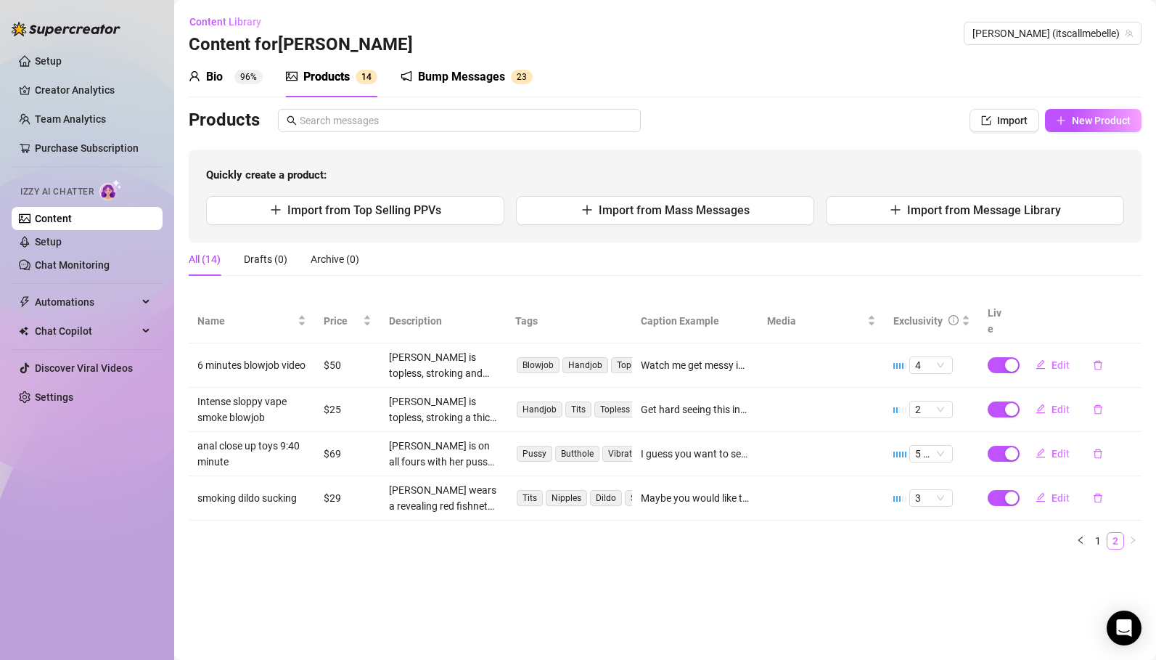
scroll to position [0, 0]
click at [1101, 533] on link "1" at bounding box center [1098, 541] width 16 height 16
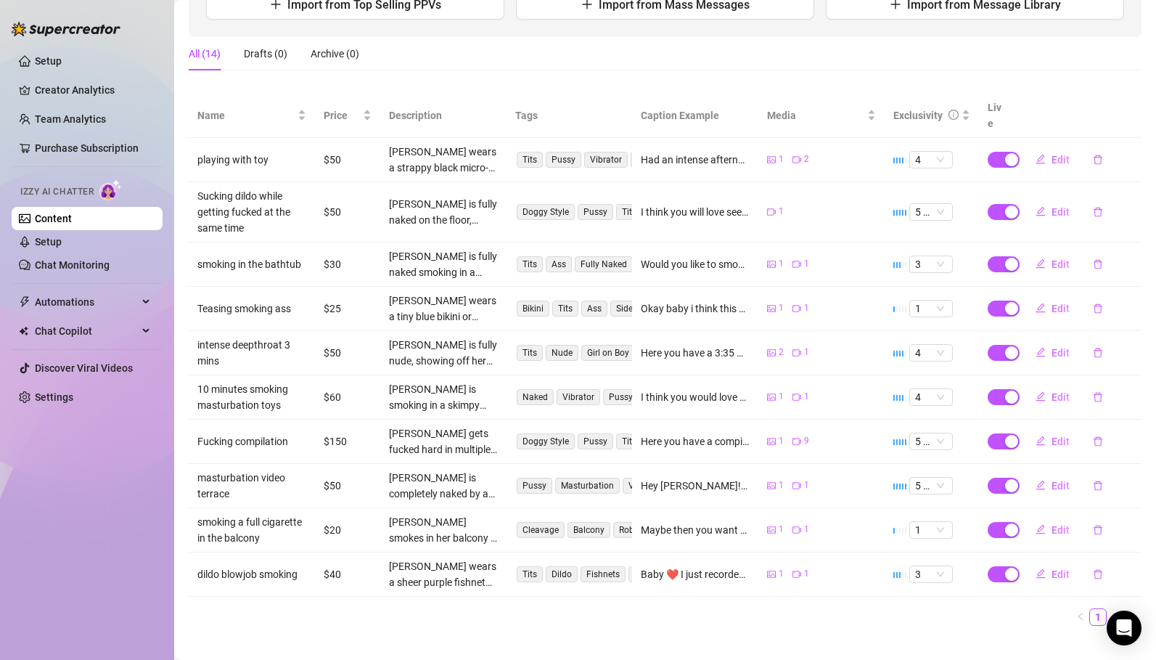
scroll to position [210, 0]
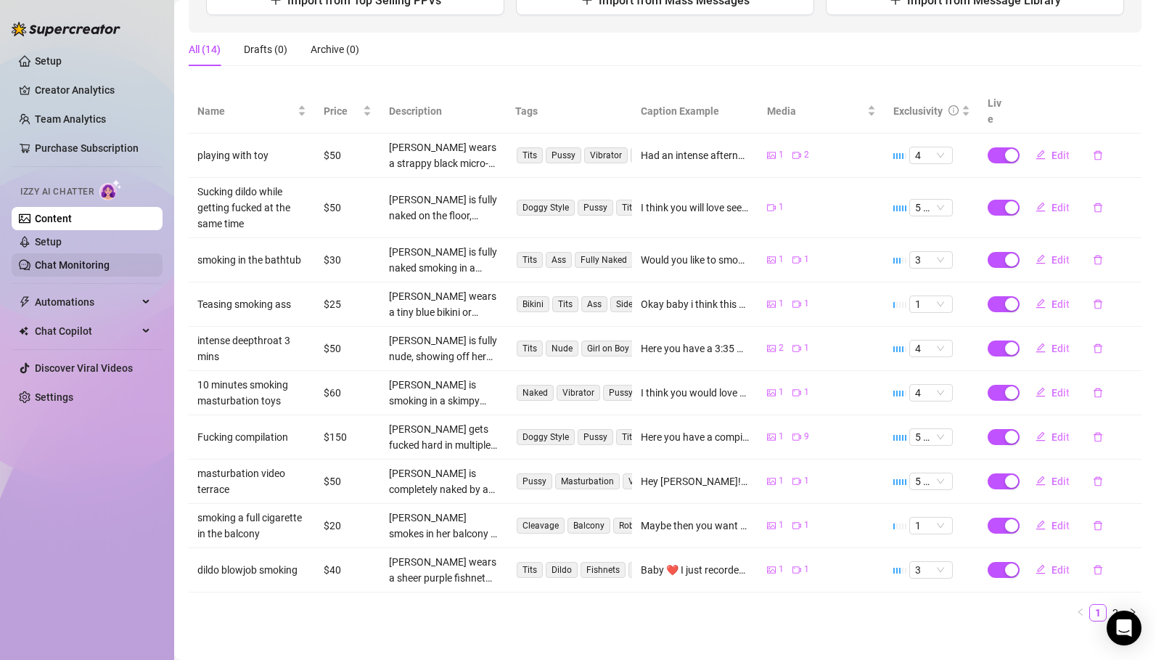
click at [73, 264] on link "Chat Monitoring" at bounding box center [72, 265] width 75 height 12
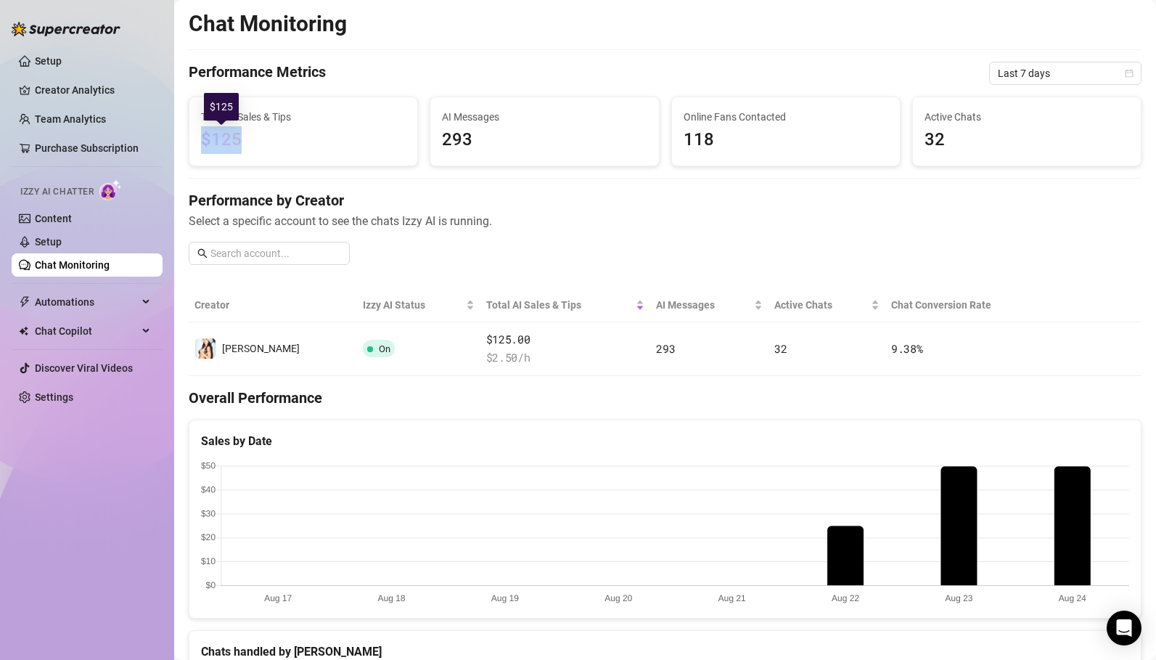
drag, startPoint x: 204, startPoint y: 136, endPoint x: 274, endPoint y: 142, distance: 70.7
click at [274, 143] on span "$125" at bounding box center [303, 140] width 205 height 28
drag, startPoint x: 444, startPoint y: 141, endPoint x: 512, endPoint y: 143, distance: 68.3
click at [512, 143] on span "293" at bounding box center [544, 140] width 205 height 28
drag, startPoint x: 682, startPoint y: 144, endPoint x: 751, endPoint y: 150, distance: 69.3
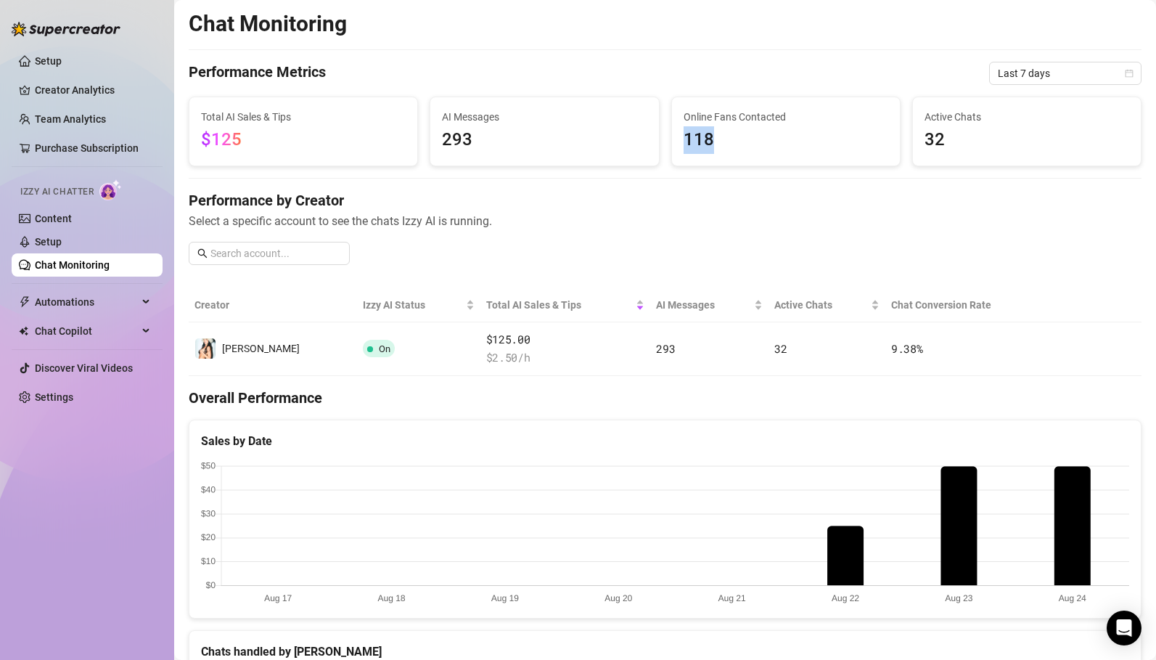
click at [751, 150] on div "Online Fans Contacted 118" at bounding box center [786, 131] width 228 height 68
drag, startPoint x: 918, startPoint y: 135, endPoint x: 989, endPoint y: 147, distance: 72.1
click at [989, 147] on div "Active Chats 32" at bounding box center [1027, 131] width 228 height 68
click at [987, 143] on span "32" at bounding box center [1027, 140] width 205 height 28
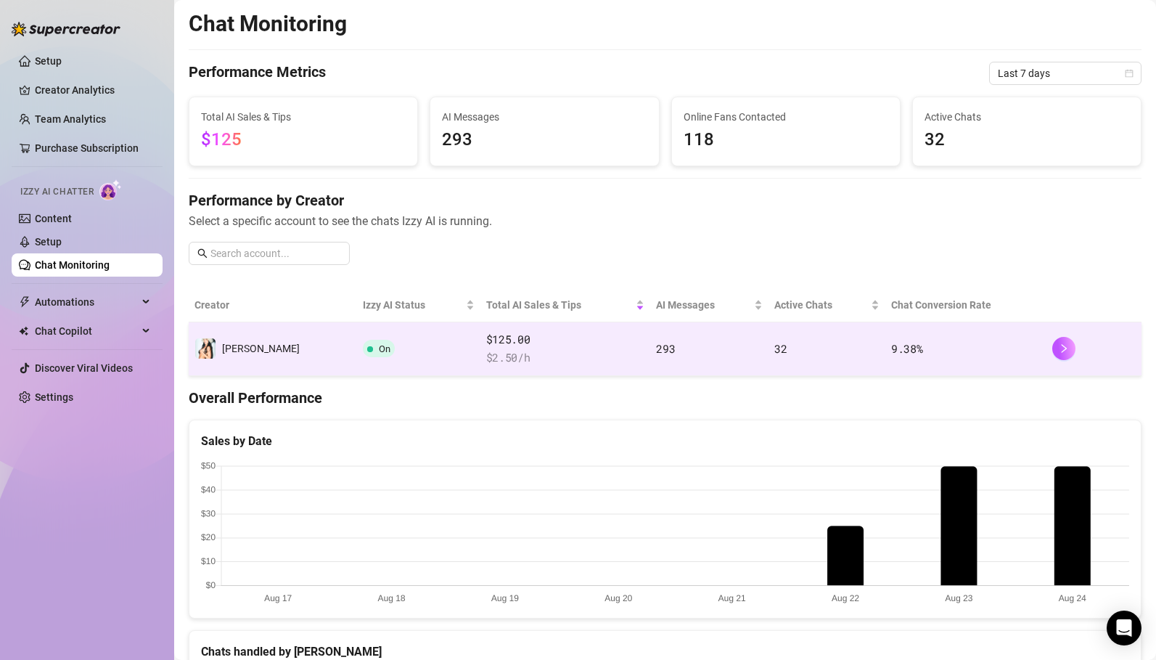
click at [270, 348] on td "[PERSON_NAME]" at bounding box center [273, 349] width 168 height 54
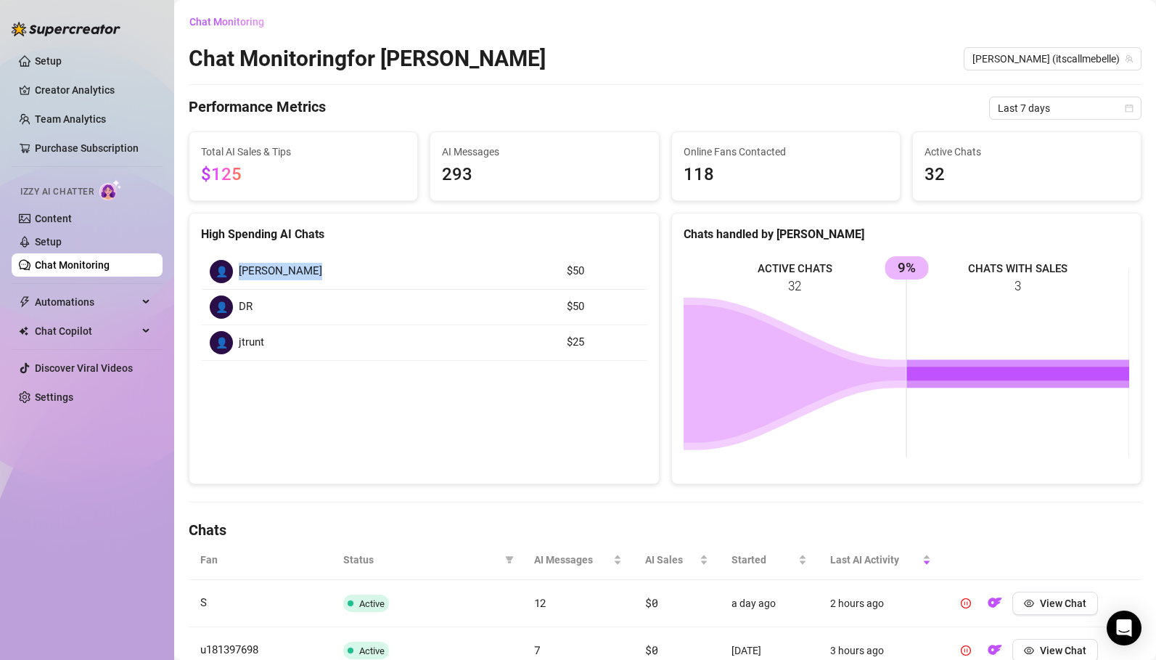
drag, startPoint x: 242, startPoint y: 272, endPoint x: 323, endPoint y: 275, distance: 81.4
click at [323, 275] on div "👤 [PERSON_NAME]" at bounding box center [380, 271] width 340 height 23
drag, startPoint x: 240, startPoint y: 306, endPoint x: 269, endPoint y: 308, distance: 29.1
click at [269, 308] on div "👤 DR" at bounding box center [380, 306] width 340 height 23
drag, startPoint x: 237, startPoint y: 343, endPoint x: 287, endPoint y: 348, distance: 49.6
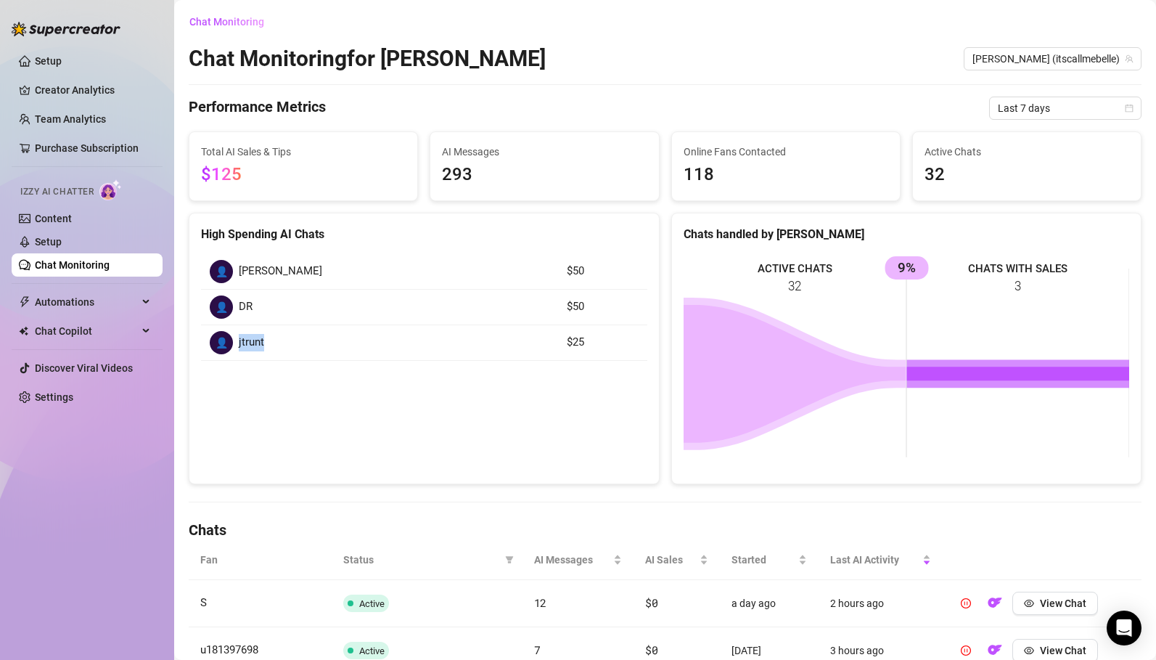
click at [287, 348] on div "👤 jtrunt" at bounding box center [380, 342] width 340 height 23
click at [306, 348] on div "👤 jtrunt" at bounding box center [380, 342] width 340 height 23
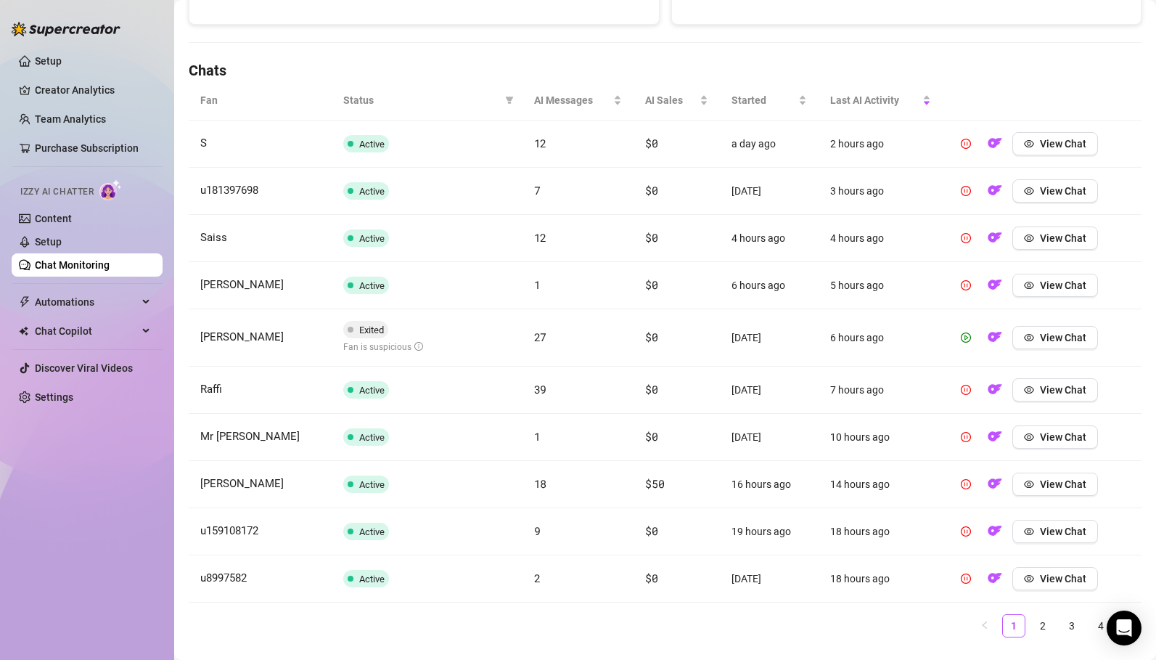
scroll to position [492, 0]
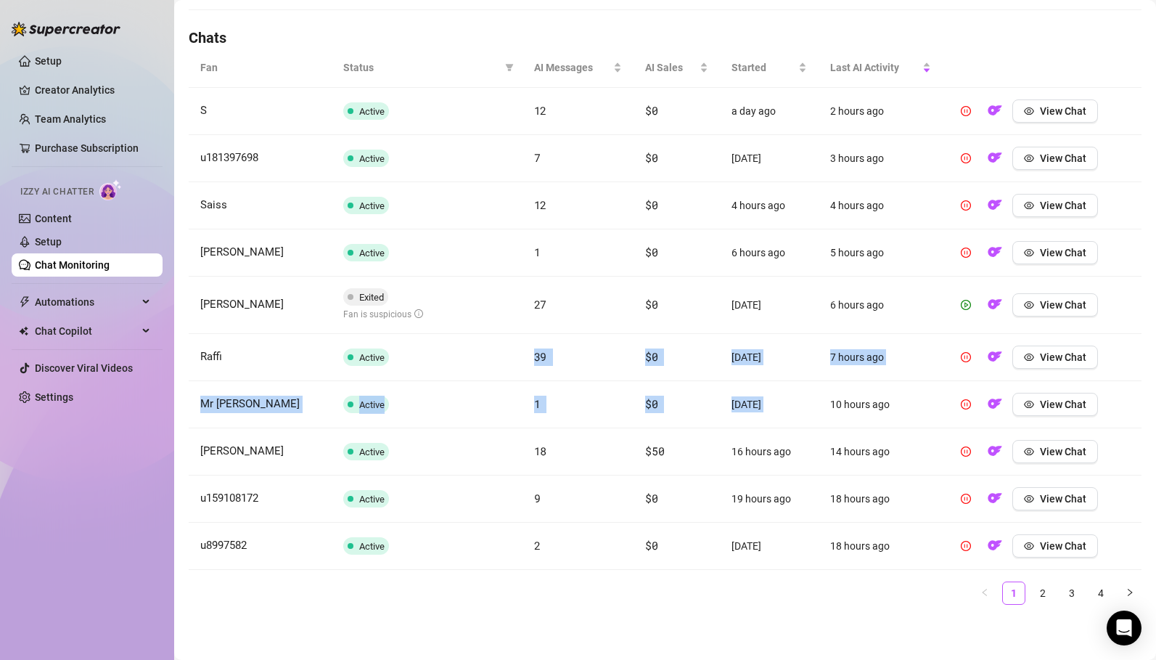
drag, startPoint x: 528, startPoint y: 357, endPoint x: 851, endPoint y: 391, distance: 324.1
click at [851, 391] on tbody "S Active 12 $0 a day ago 2 hours ago View Chat u181397698 Active 7 $0 [DATE] 3 …" at bounding box center [665, 329] width 953 height 482
click at [811, 435] on td "16 hours ago" at bounding box center [769, 451] width 99 height 47
click at [1046, 592] on link "2" at bounding box center [1043, 593] width 22 height 22
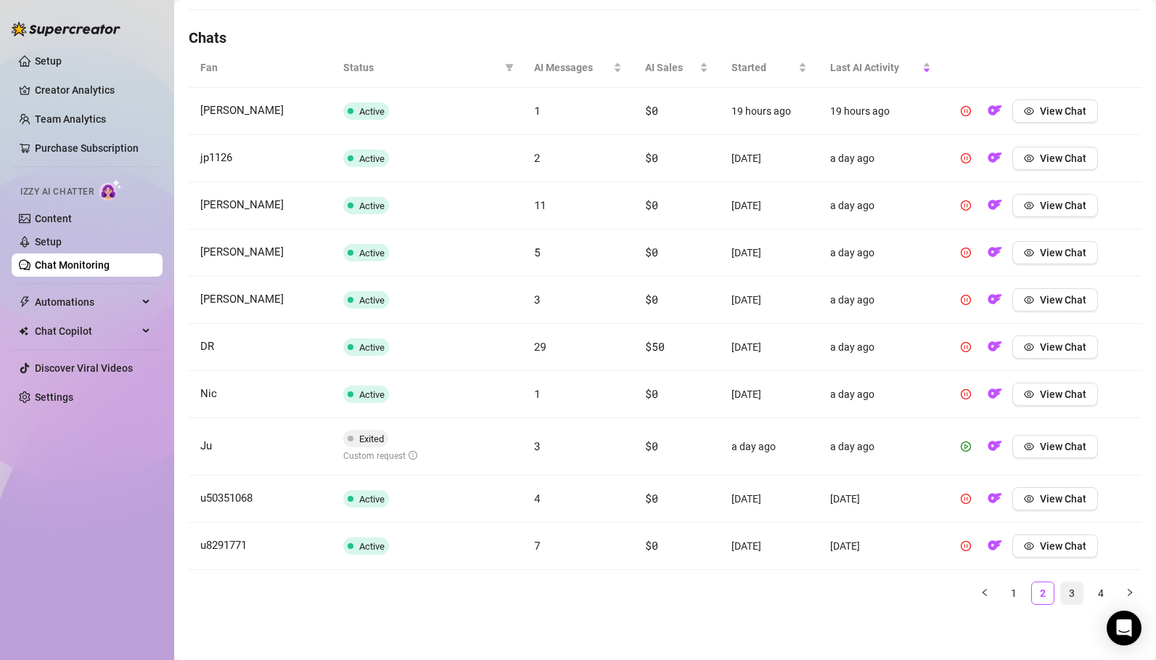
click at [1076, 596] on link "3" at bounding box center [1072, 593] width 22 height 22
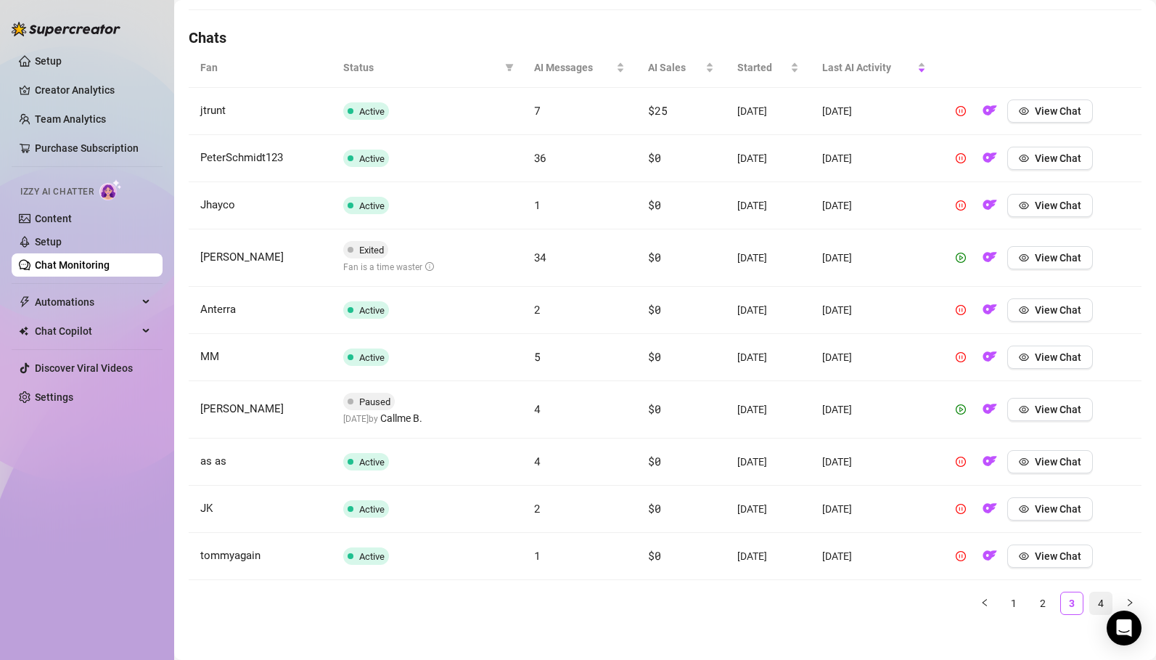
click at [1103, 605] on link "4" at bounding box center [1101, 603] width 22 height 22
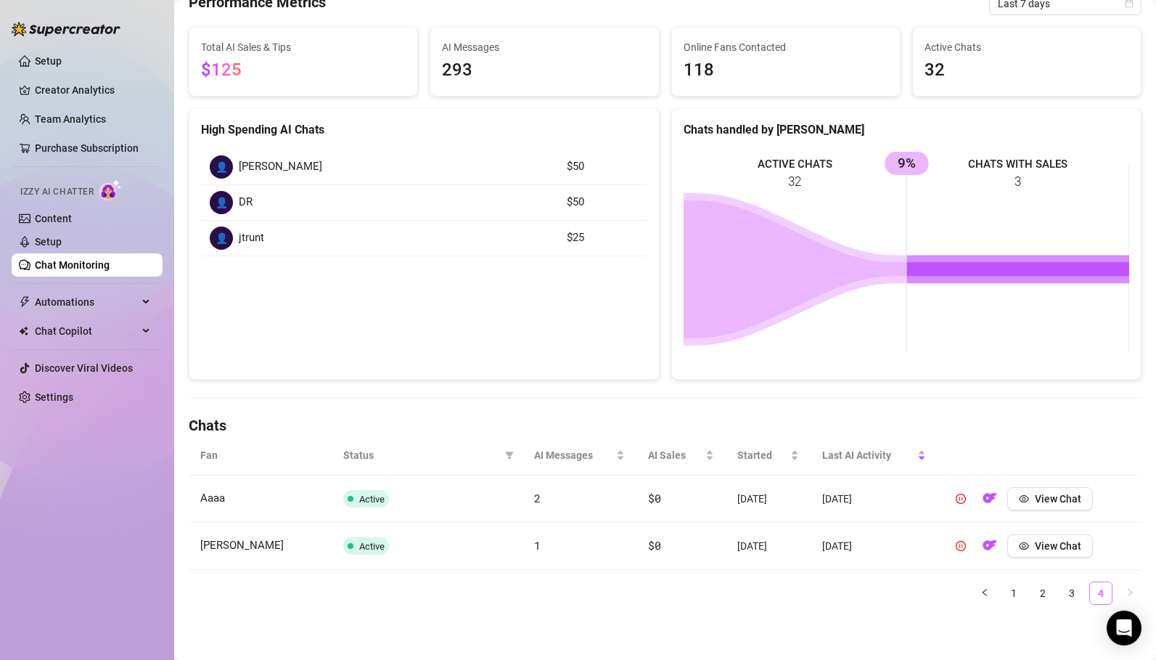
scroll to position [105, 0]
click at [1018, 592] on link "1" at bounding box center [1014, 593] width 22 height 22
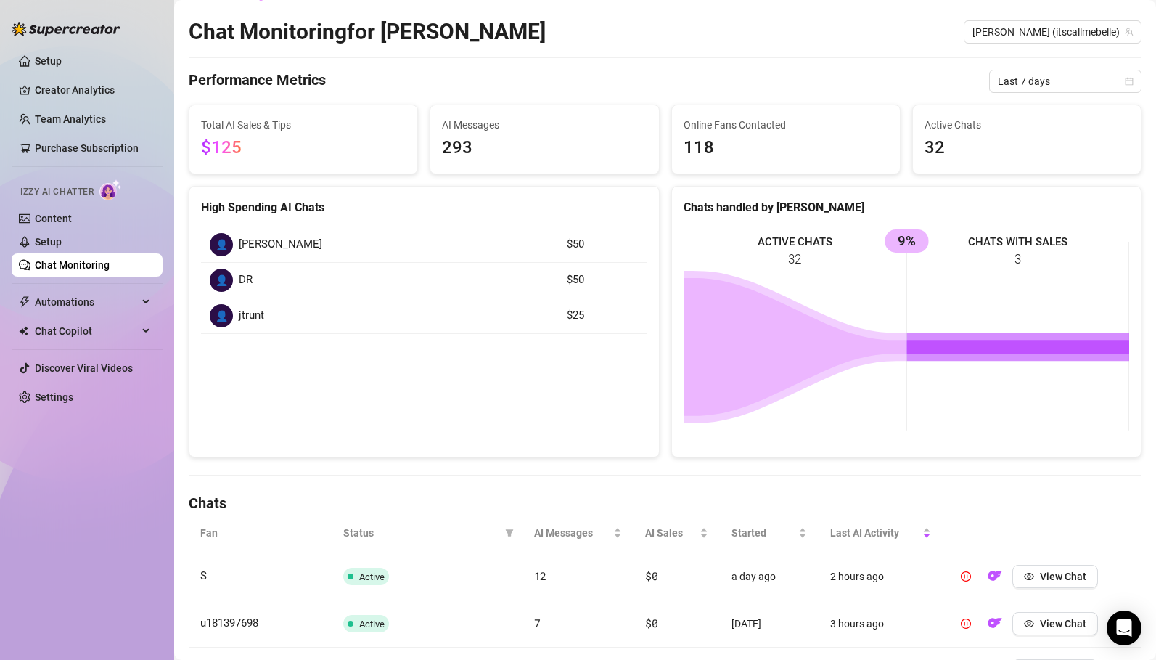
scroll to position [0, 0]
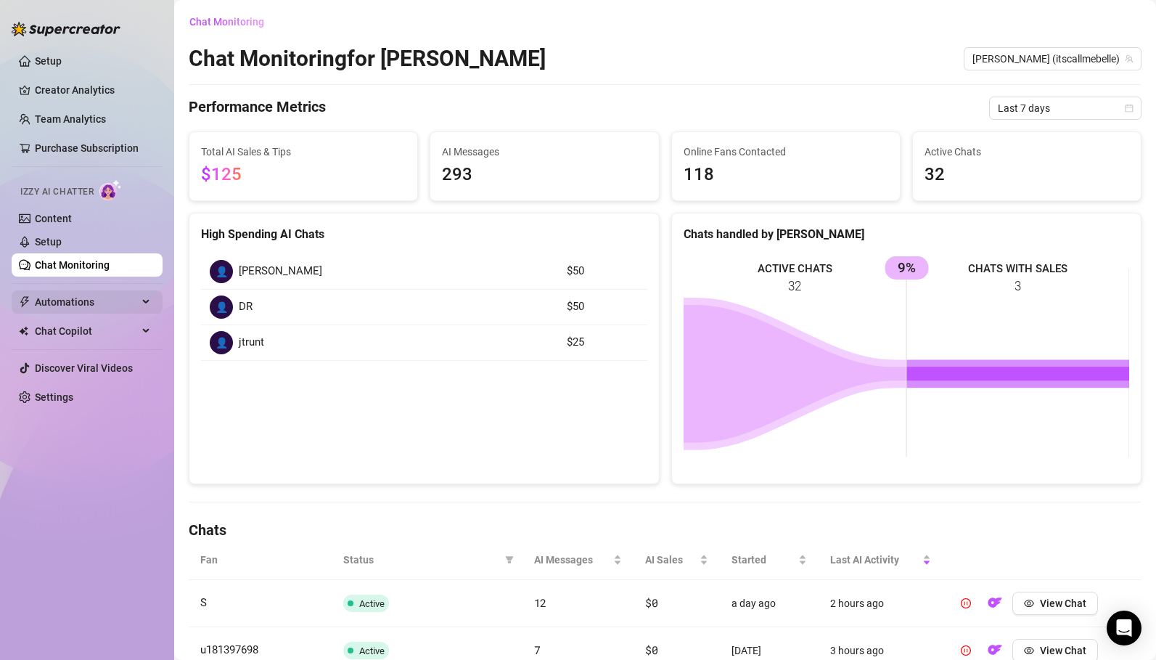
click at [77, 306] on span "Automations" at bounding box center [86, 301] width 103 height 23
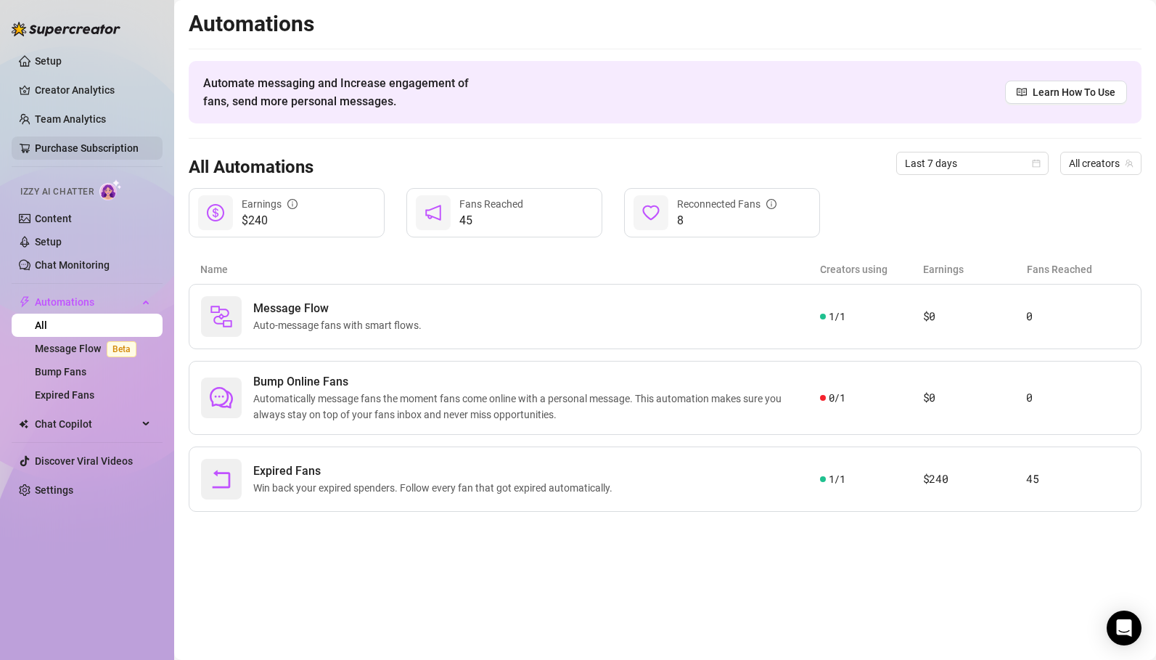
click at [78, 147] on link "Purchase Subscription" at bounding box center [87, 148] width 104 height 12
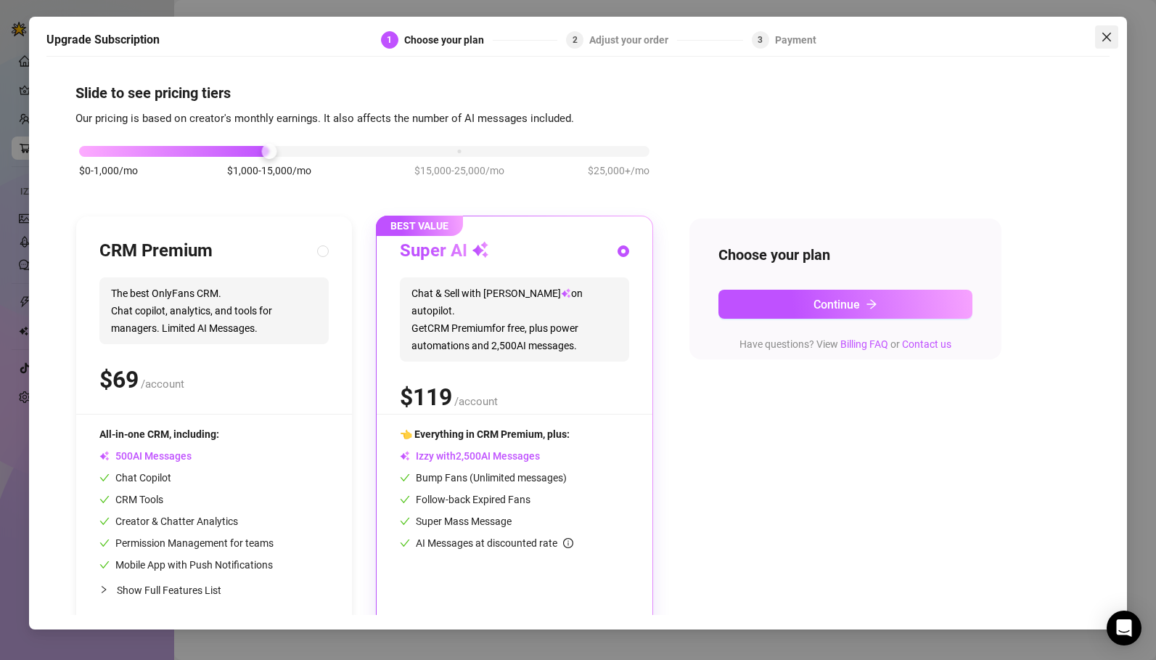
click at [1109, 36] on icon "close" at bounding box center [1107, 37] width 12 height 12
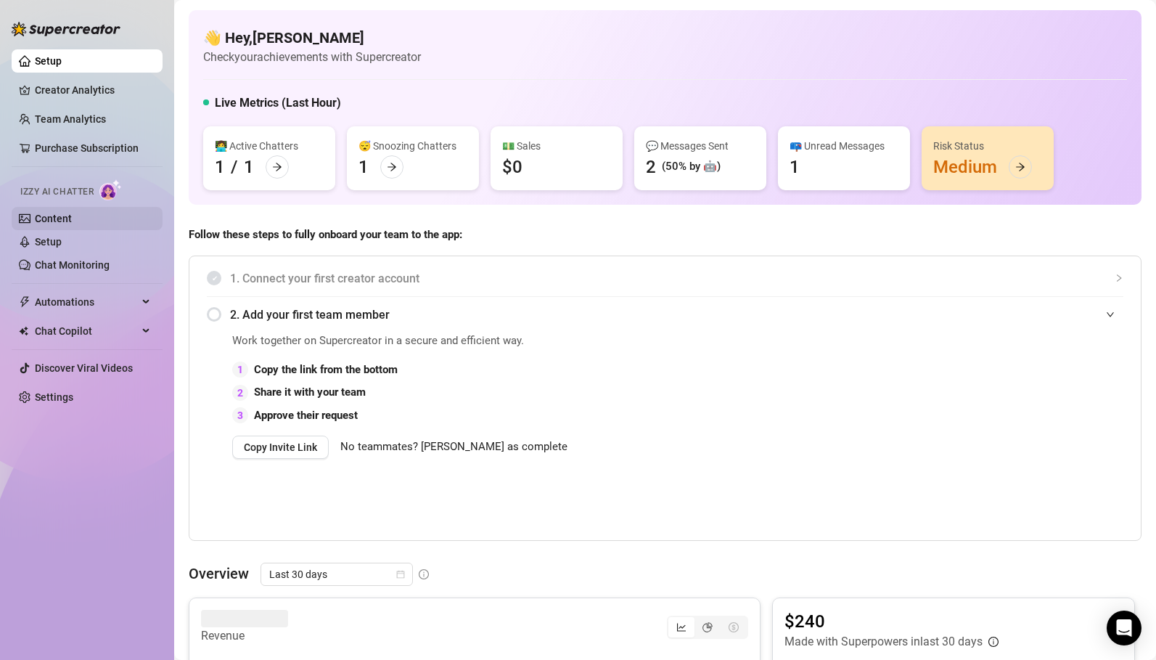
click at [65, 217] on link "Content" at bounding box center [53, 219] width 37 height 12
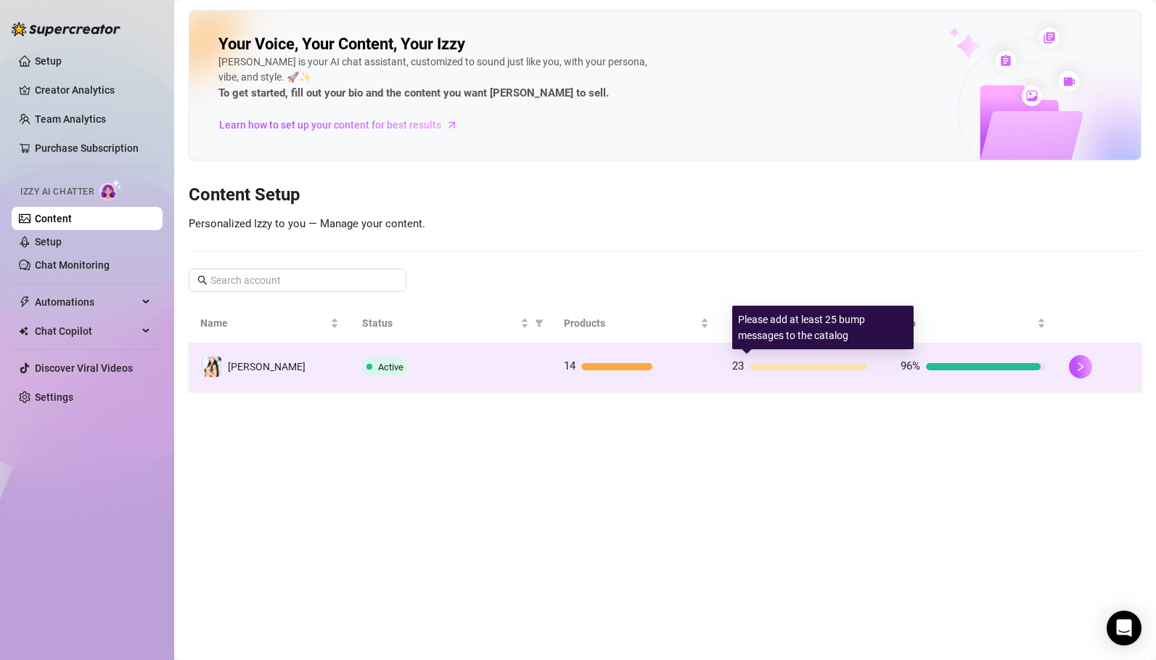
click at [763, 372] on div "23" at bounding box center [804, 366] width 145 height 17
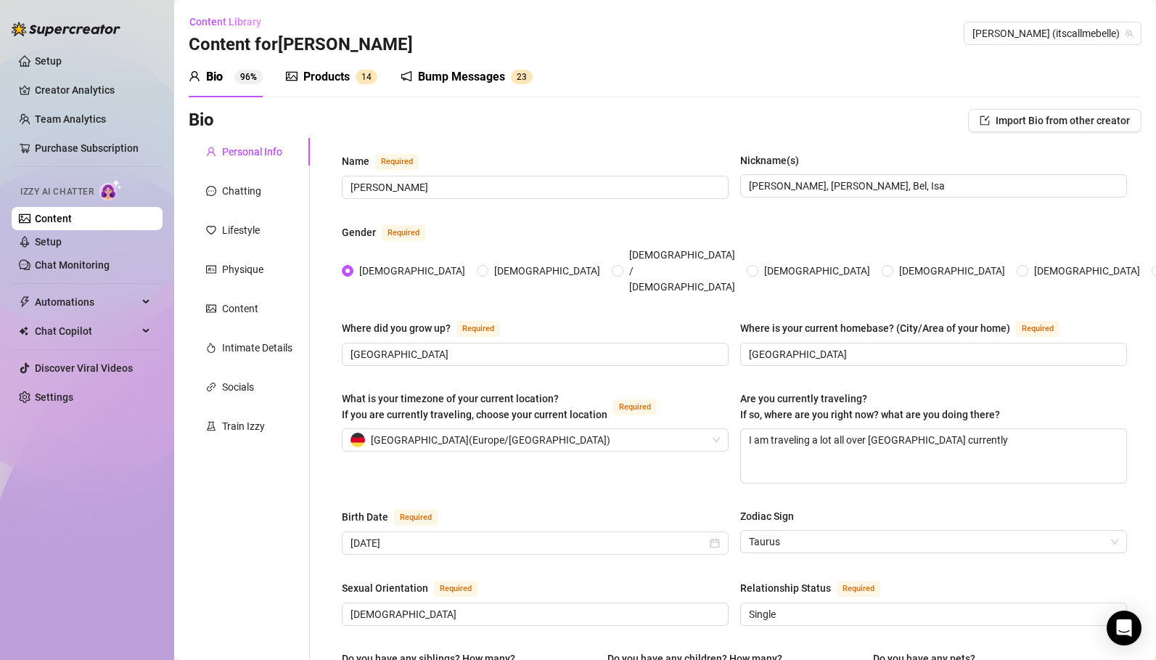
click at [480, 84] on div "Bump Messages" at bounding box center [461, 76] width 87 height 17
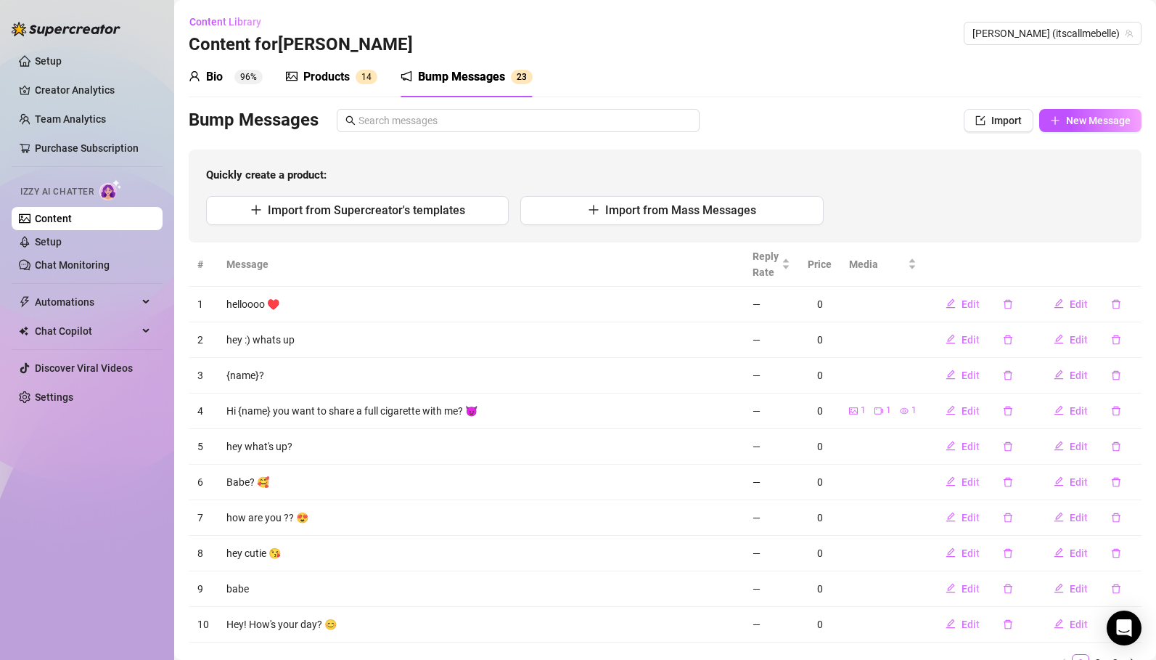
scroll to position [66, 0]
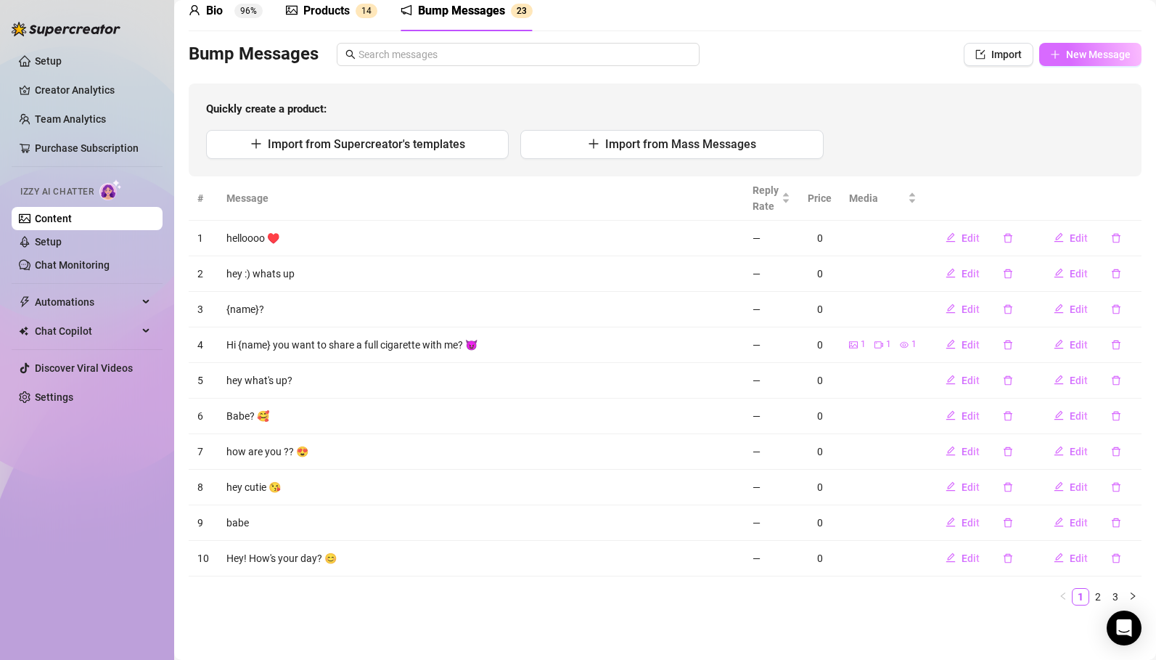
click at [1080, 52] on span "New Message" at bounding box center [1098, 55] width 65 height 12
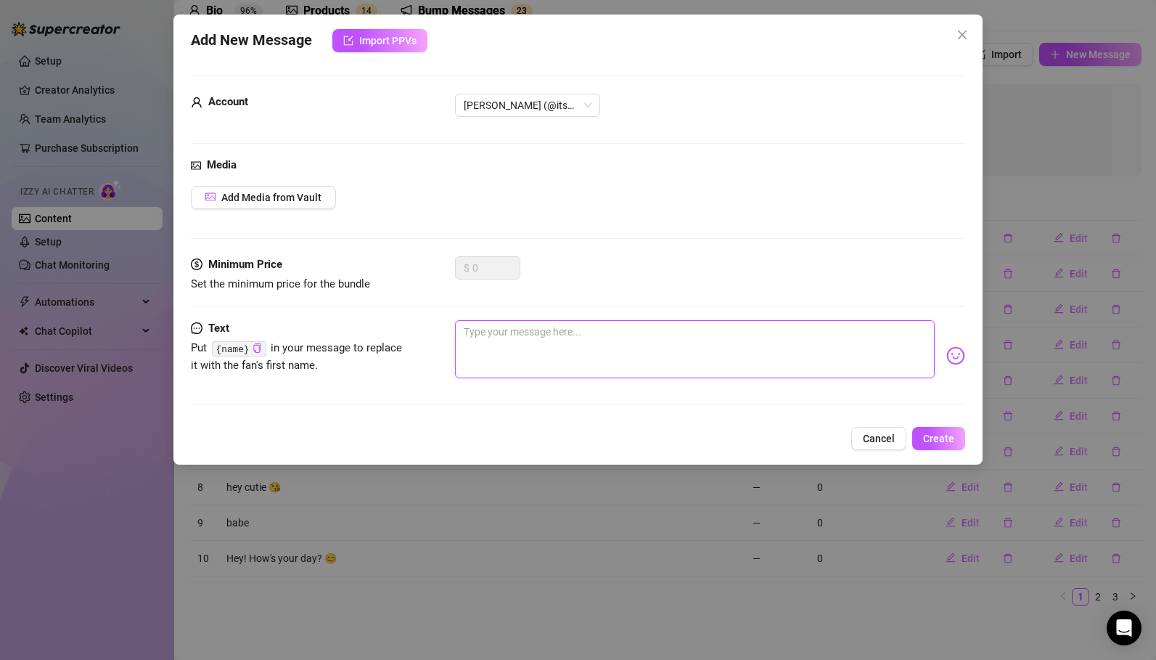
click at [581, 341] on textarea at bounding box center [695, 349] width 480 height 58
click at [945, 430] on button "Create" at bounding box center [938, 438] width 53 height 23
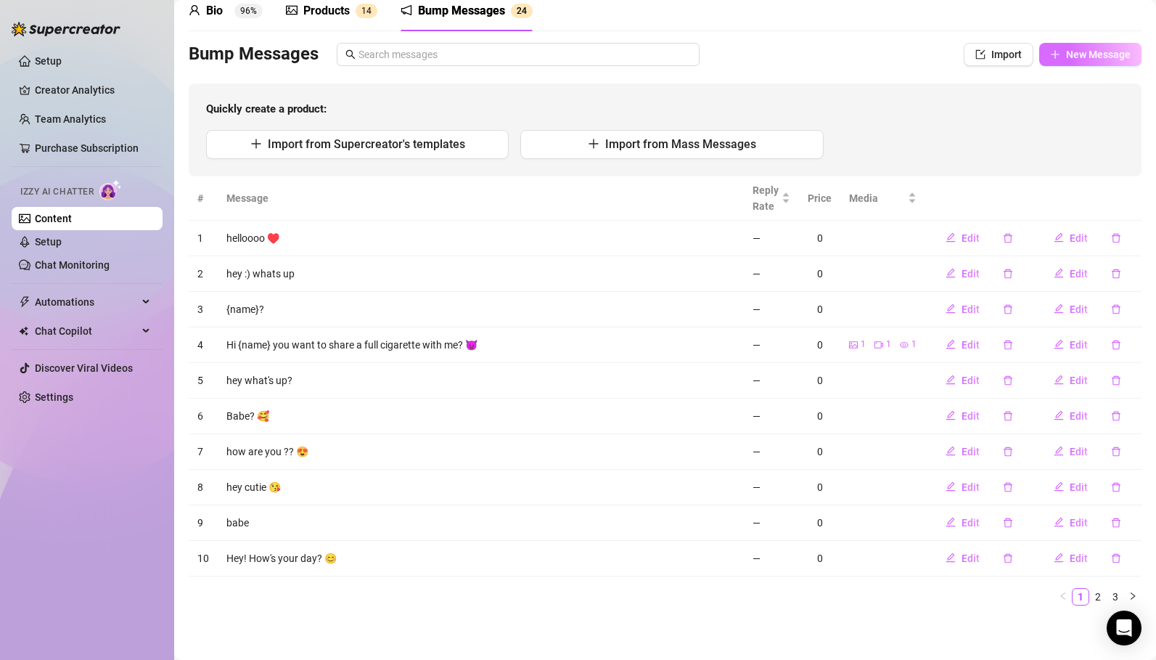
click at [1082, 55] on span "New Message" at bounding box center [1098, 55] width 65 height 12
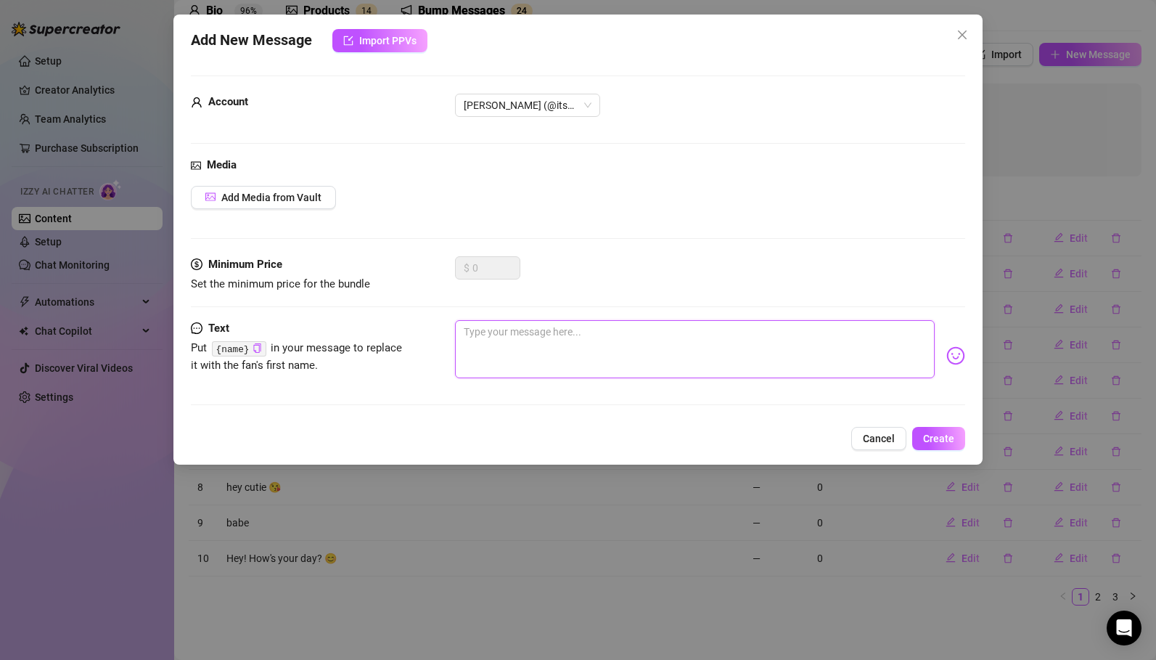
click at [589, 343] on textarea at bounding box center [695, 349] width 480 height 58
click at [927, 441] on span "Create" at bounding box center [938, 439] width 31 height 12
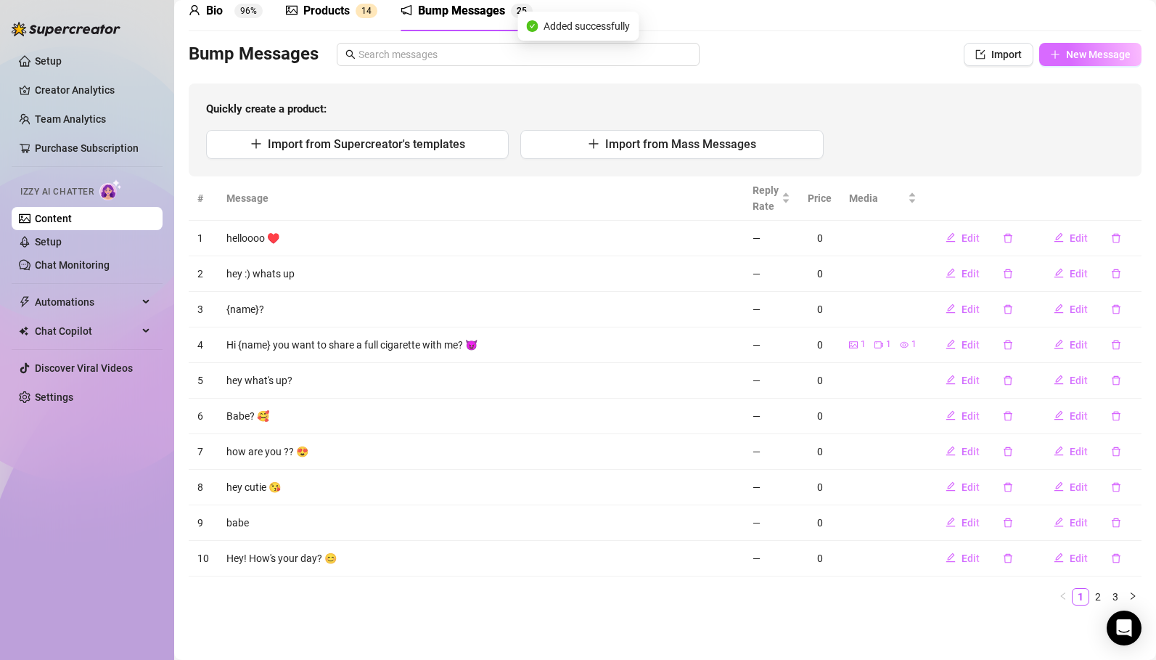
click at [1075, 56] on span "New Message" at bounding box center [1098, 55] width 65 height 12
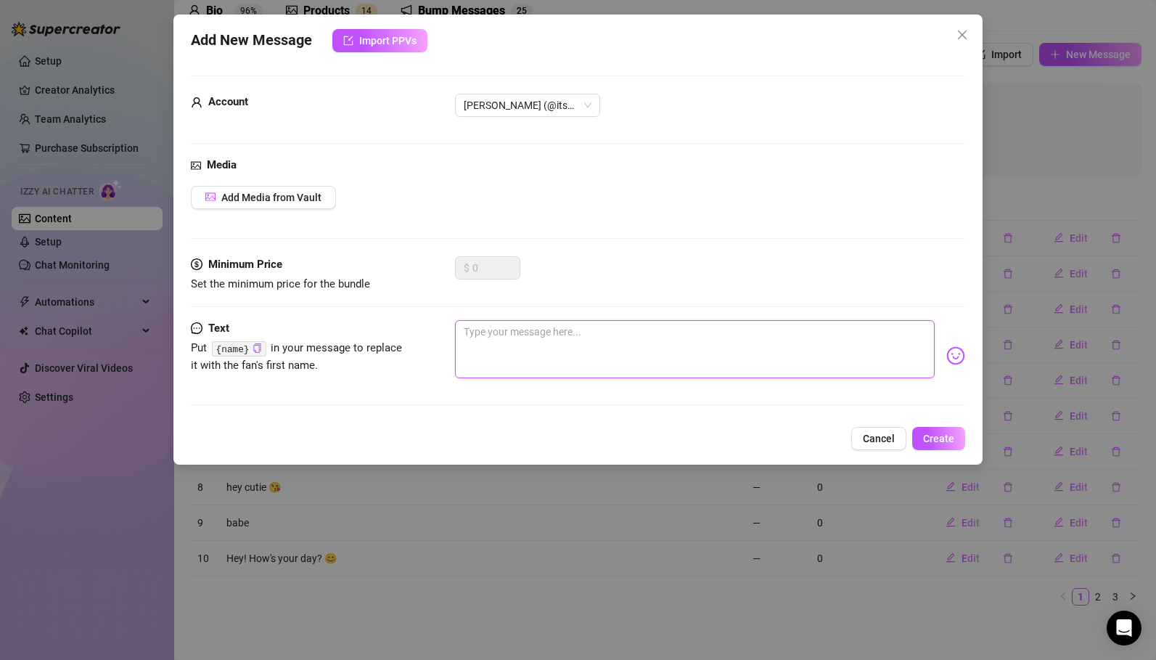
click at [543, 341] on textarea at bounding box center [695, 349] width 480 height 58
click at [932, 439] on span "Create" at bounding box center [938, 439] width 31 height 12
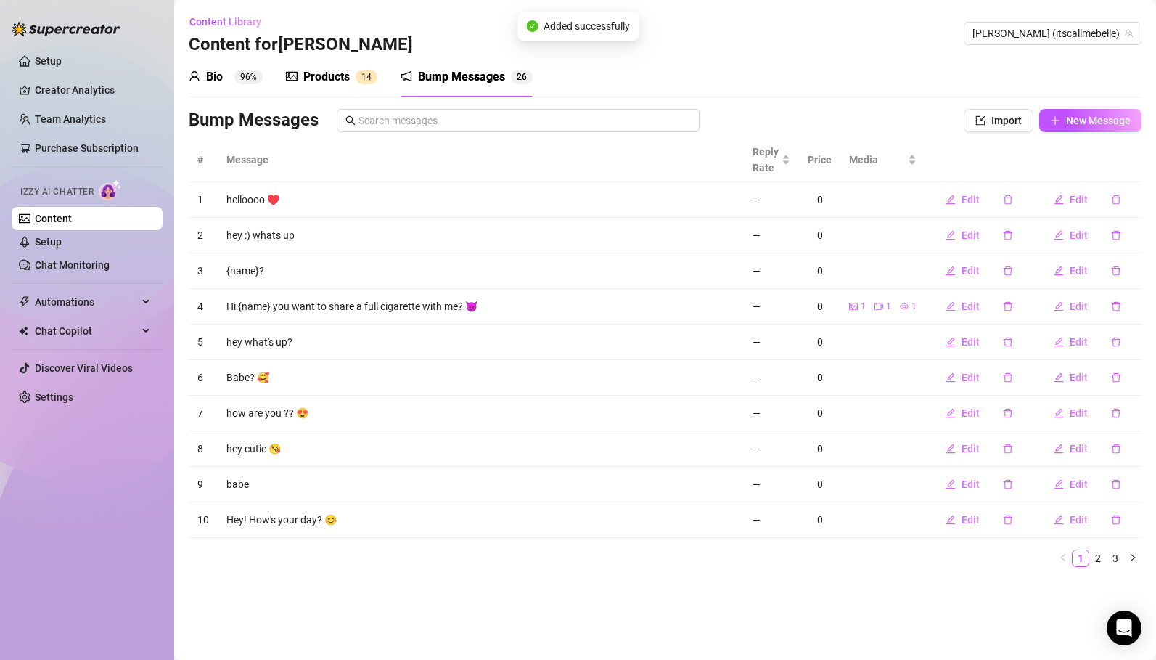
scroll to position [0, 0]
click at [62, 242] on link "Setup" at bounding box center [48, 242] width 27 height 12
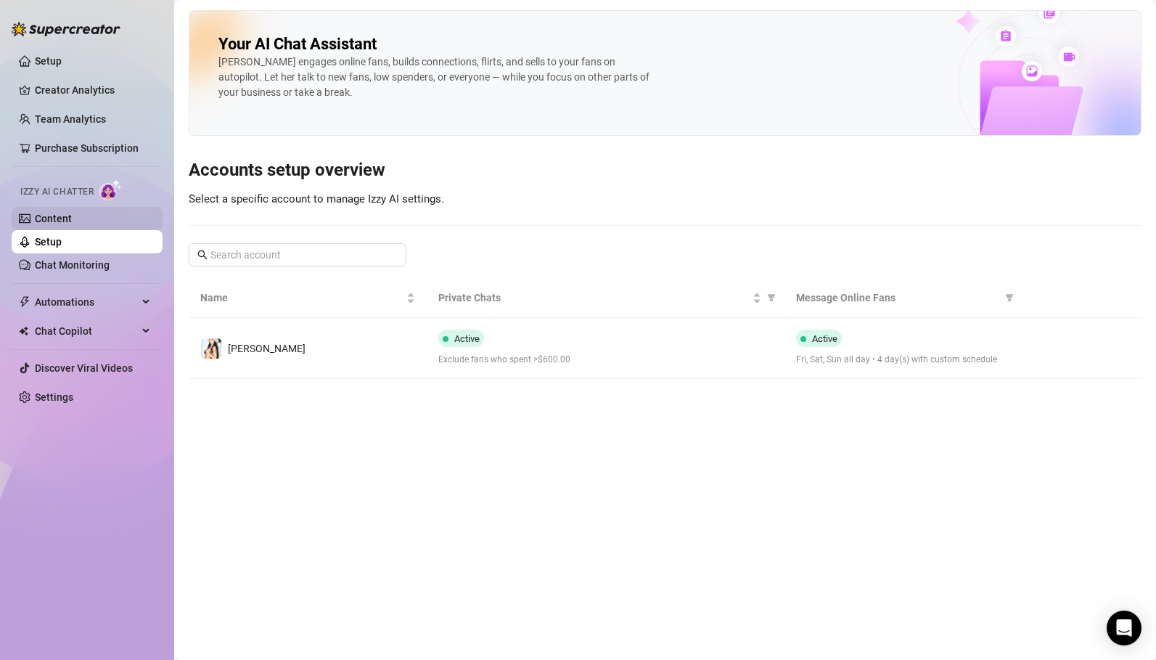
click at [58, 220] on link "Content" at bounding box center [53, 219] width 37 height 12
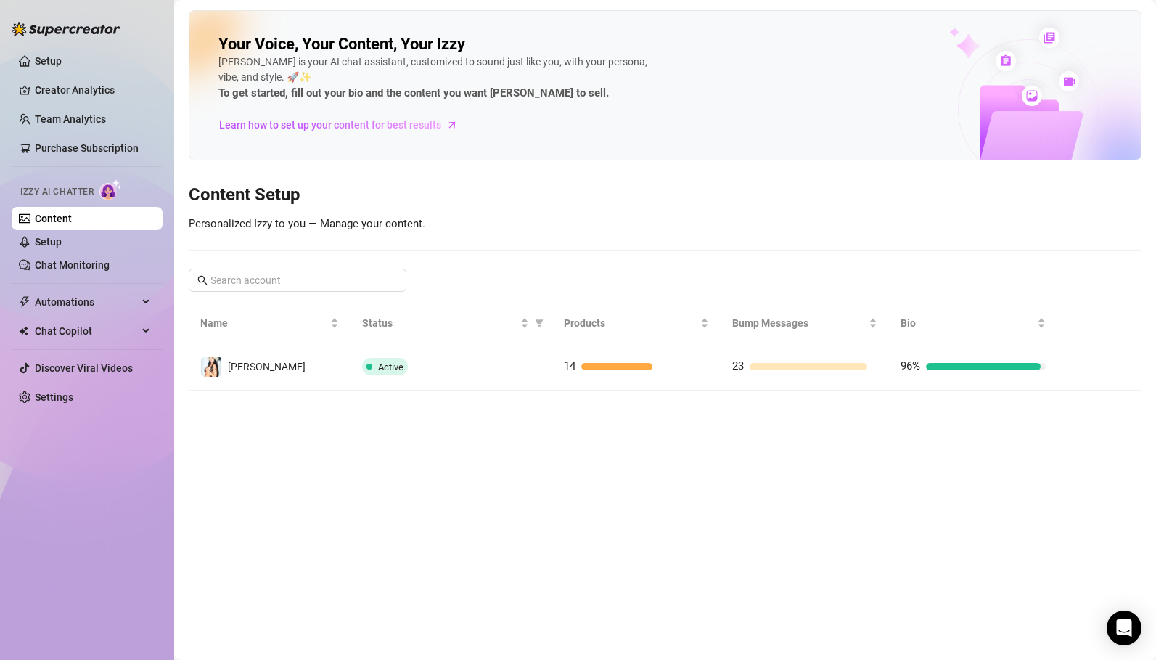
click at [776, 470] on main "Your Voice, Your Content, Your [PERSON_NAME] is your AI chat assistant, customi…" at bounding box center [665, 330] width 982 height 660
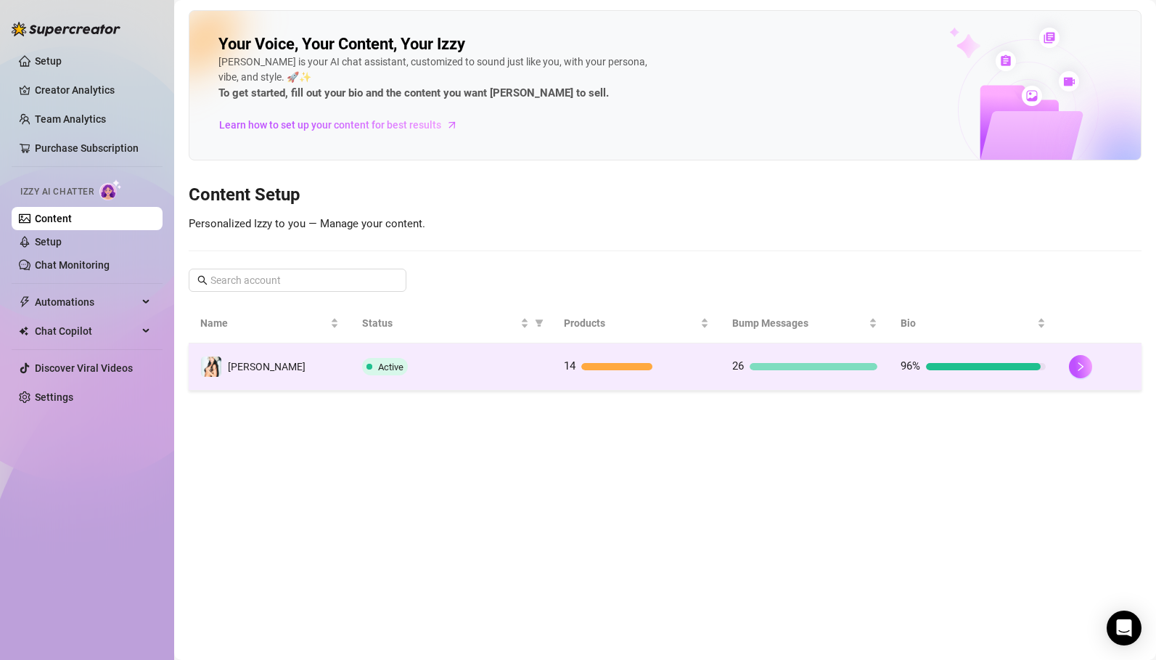
click at [435, 372] on div "Active" at bounding box center [451, 366] width 179 height 17
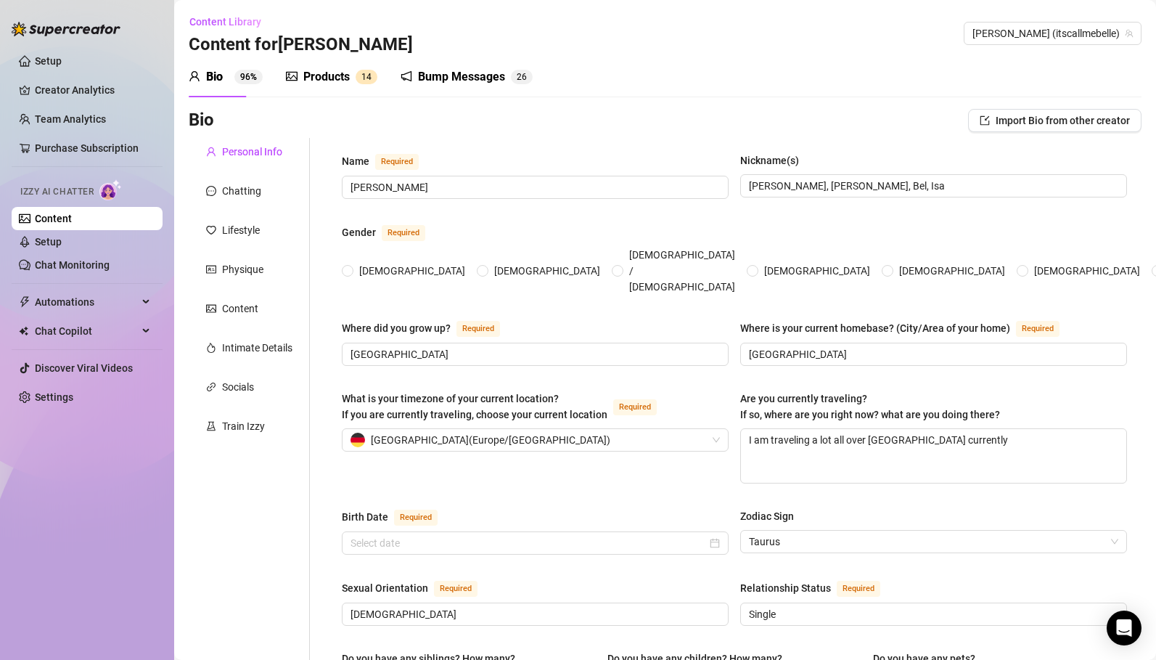
type input "[PERSON_NAME]"
type input "[PERSON_NAME], [PERSON_NAME], Bel, Isa"
type input "[GEOGRAPHIC_DATA]"
type textarea "I am traveling a lot all over [GEOGRAPHIC_DATA] currently"
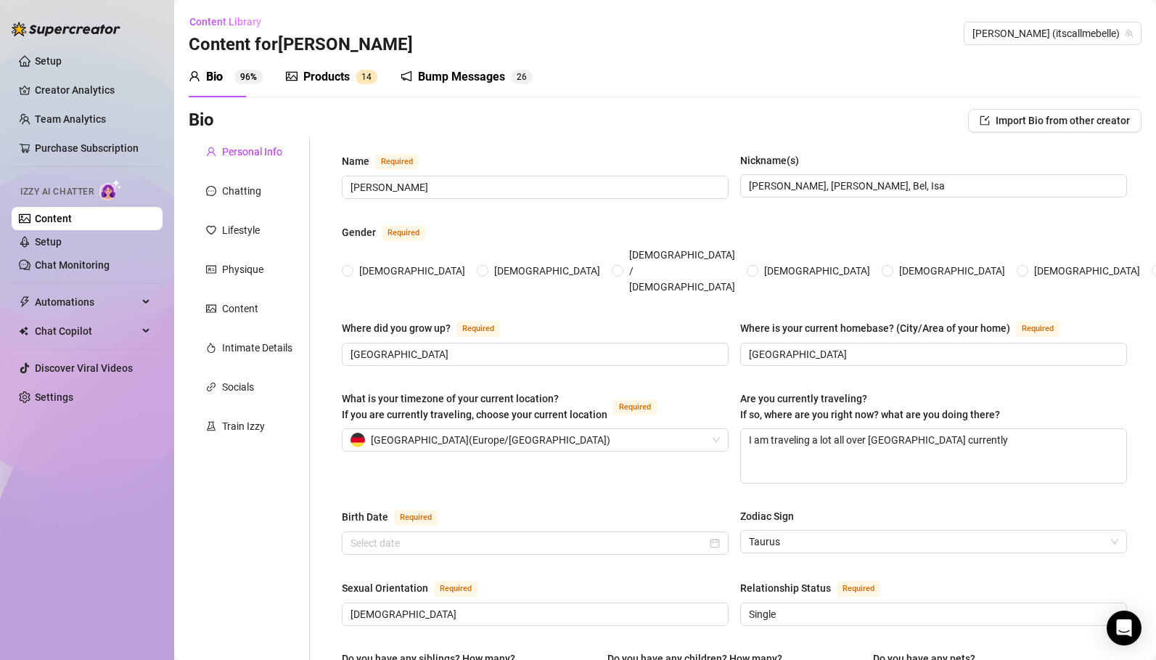
type input "[DEMOGRAPHIC_DATA]"
type input "Single"
type input "No siblings"
type input "No children"
type input "I have a chihuahua called Kilo, he is black and two years old. My best friend g…"
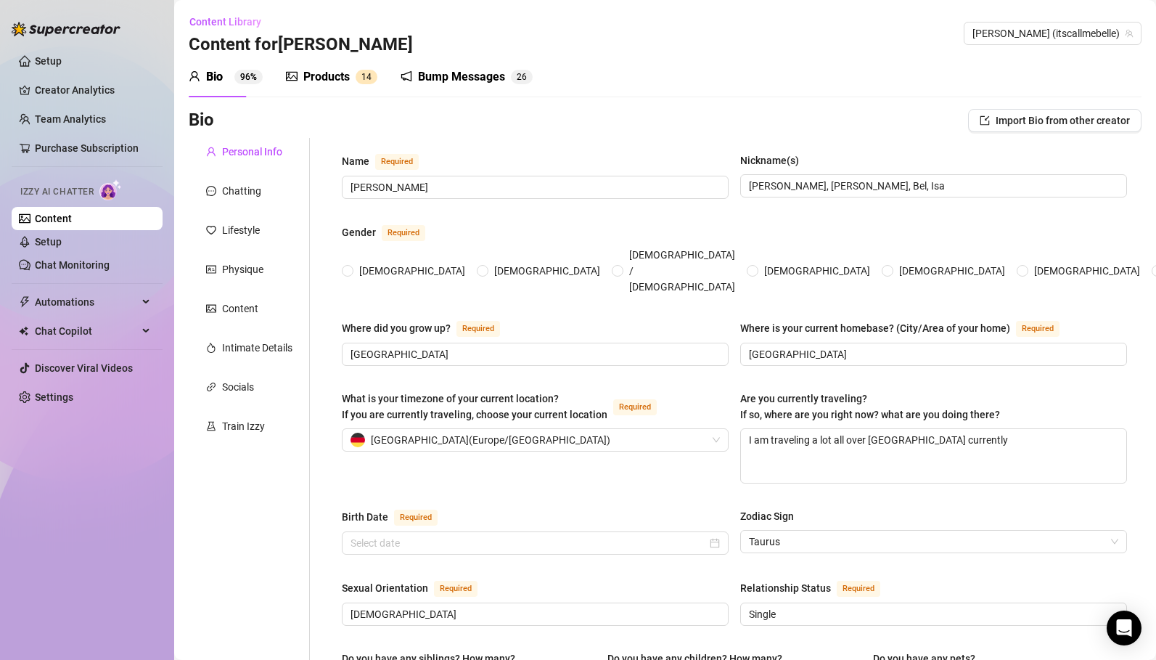
type input "Im currently studying Psychology and modelling"
type input "Ive finished my 4 year degree in communication. I've worked as a model since im…"
type input "Already finished a 4 years degree in audiovisual communication and just started…"
type input "I'm not religious"
type input "I believe in equality, respect, love and freedom. Let everyone be what they are…"
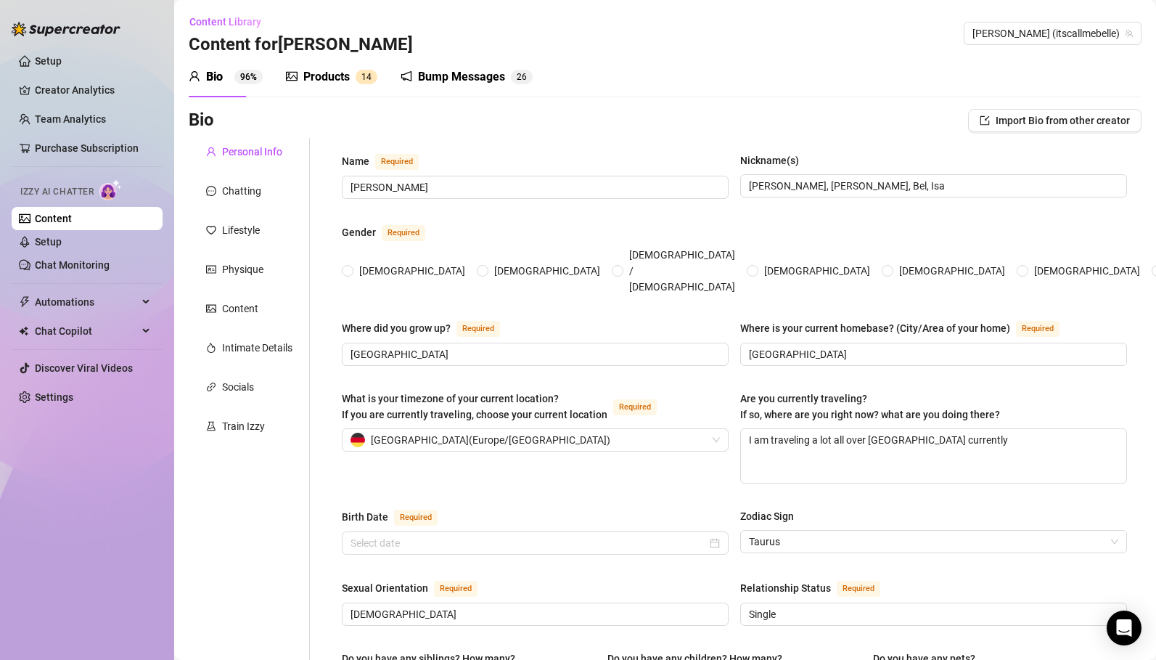
type textarea "I want to finish my degree in psychology and work as a [MEDICAL_DATA], create a…"
type textarea "first smoking story: It started more mentally than physically. When I was 12, I…"
type textarea "I love sailing, my father lives in a boat and i've sailed many times through th…"
type textarea "I’ve been smoking for years now… it’s honestly such a big part of my daily rout…"
type input "Think long, fit, sexy — tall legs, a tight waist, and a body that looks just as…"
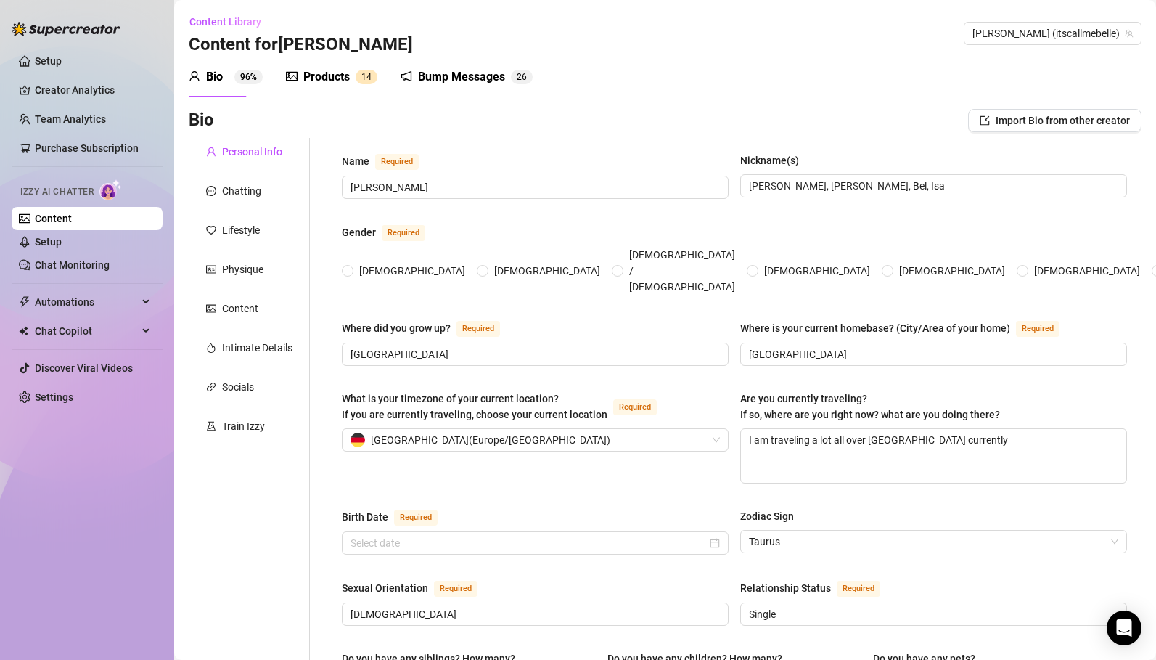
type input "Spanish, catalan. [DEMOGRAPHIC_DATA] roots from the father of my mother"
type input "1,74"
type input "55"
type input "B"
type input "black"
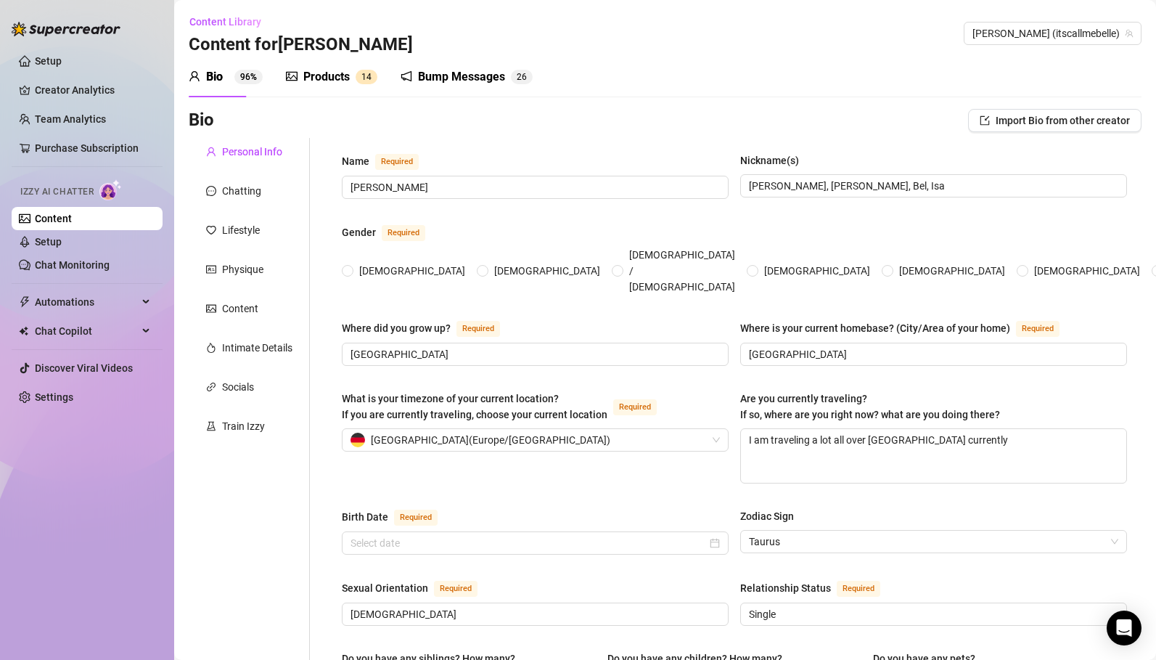
type input "green, blue"
radio input "true"
type input "[DATE]"
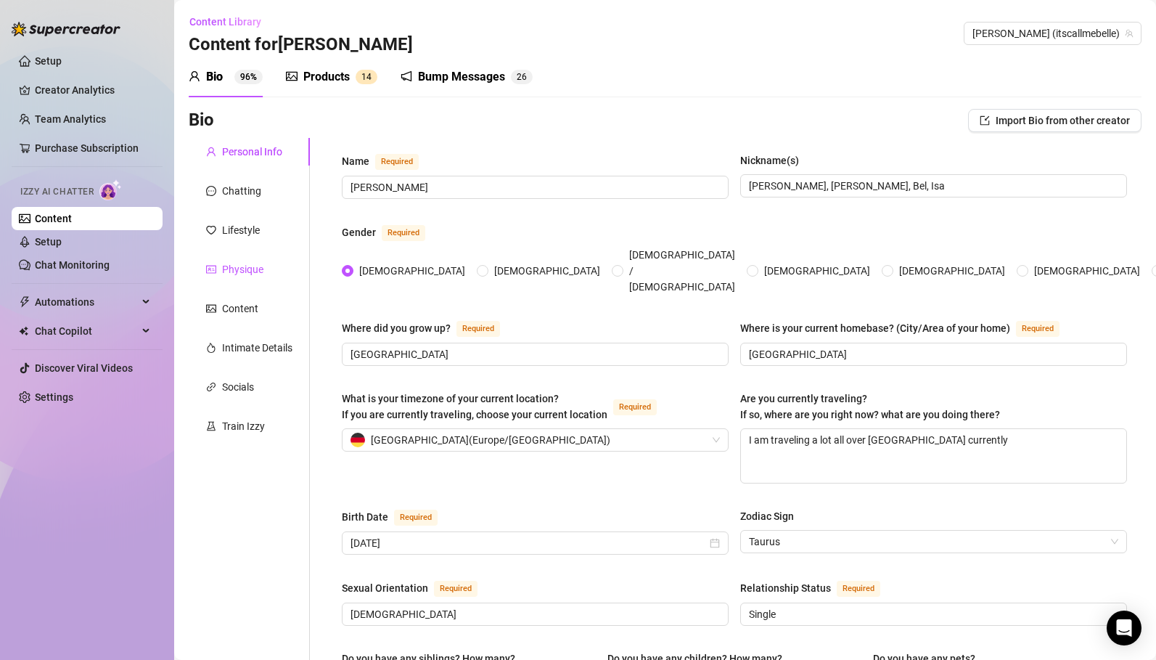
click at [248, 269] on div "Physique" at bounding box center [242, 269] width 41 height 16
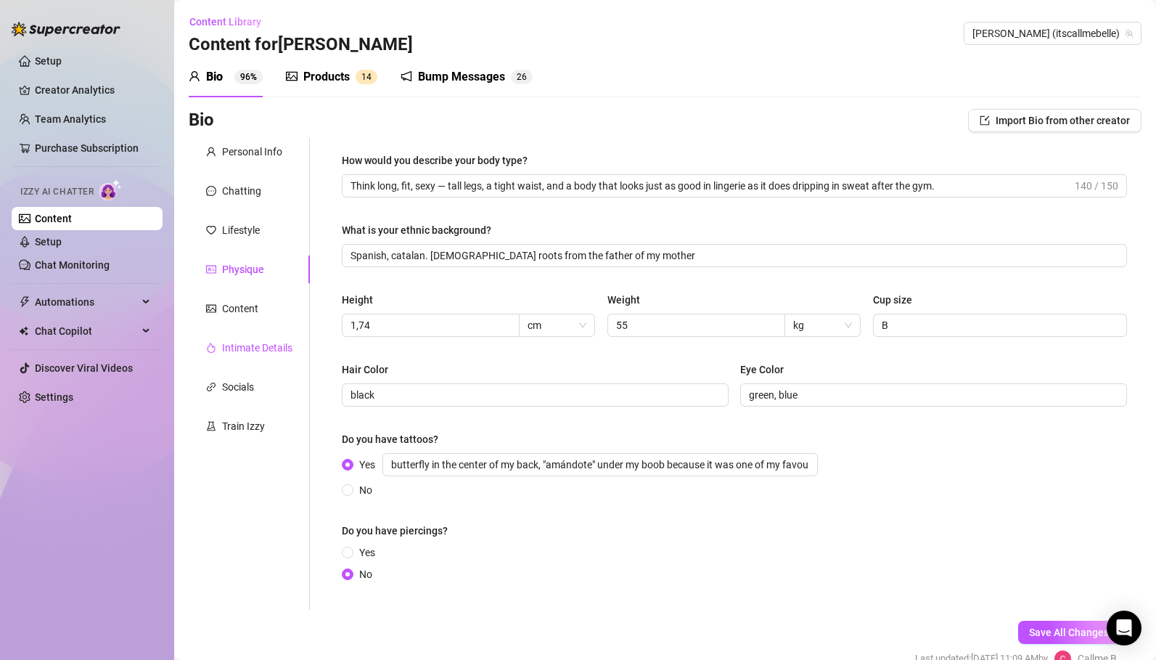
click at [265, 346] on div "Intimate Details" at bounding box center [257, 348] width 70 height 16
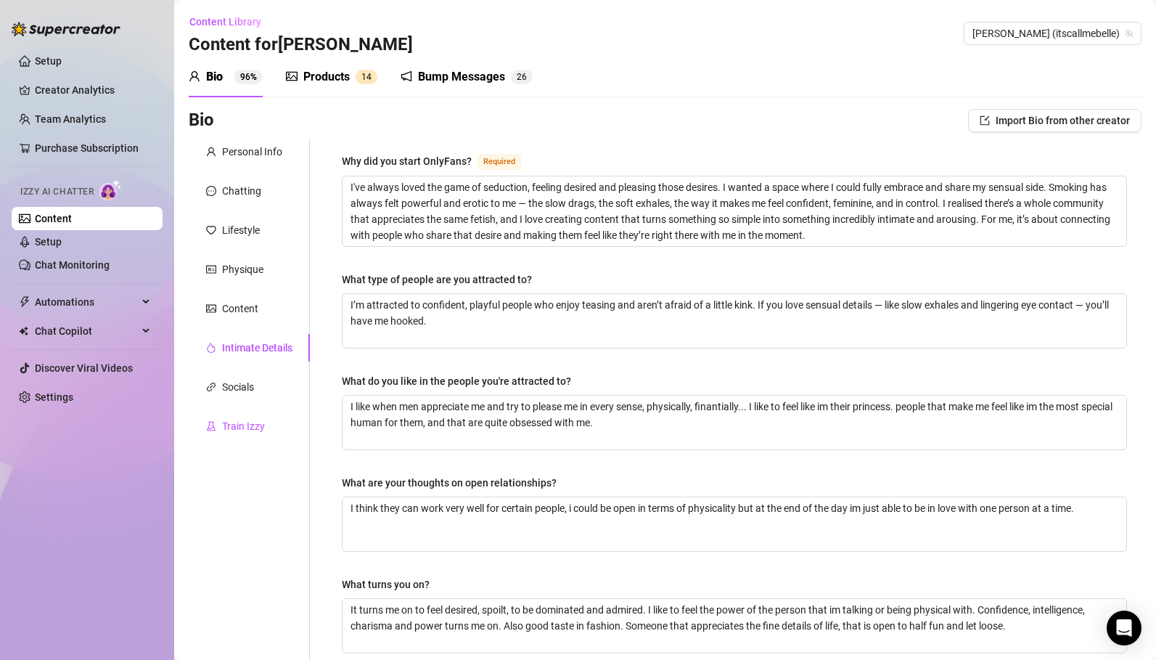
click at [253, 422] on div "Train Izzy" at bounding box center [243, 426] width 43 height 16
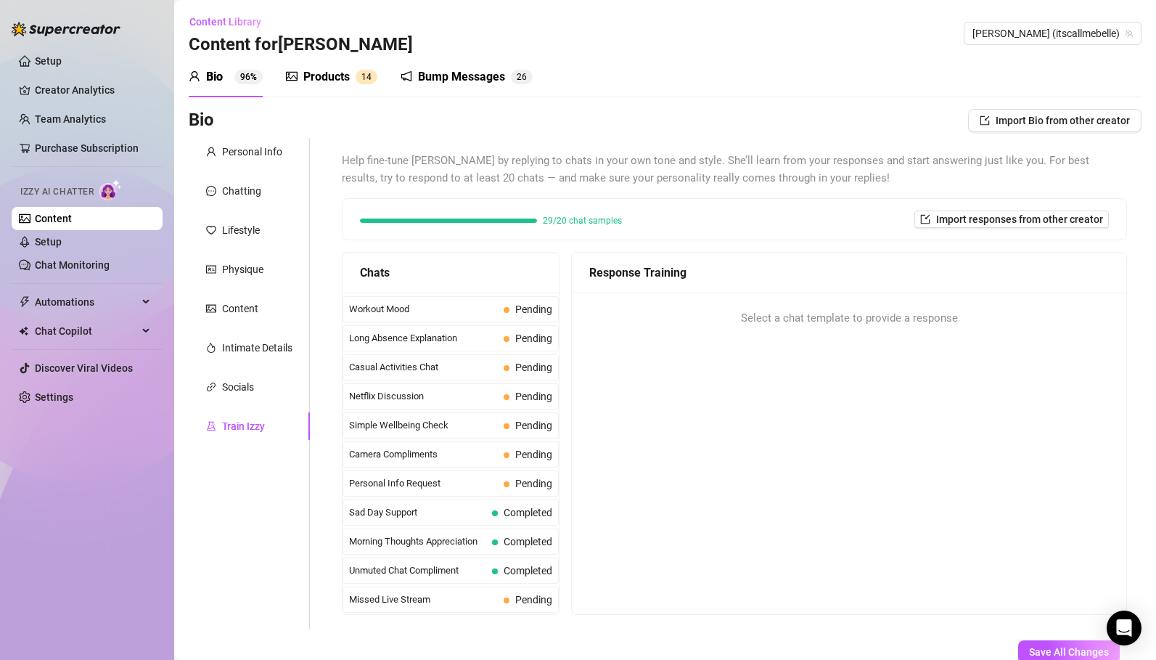
scroll to position [42, 0]
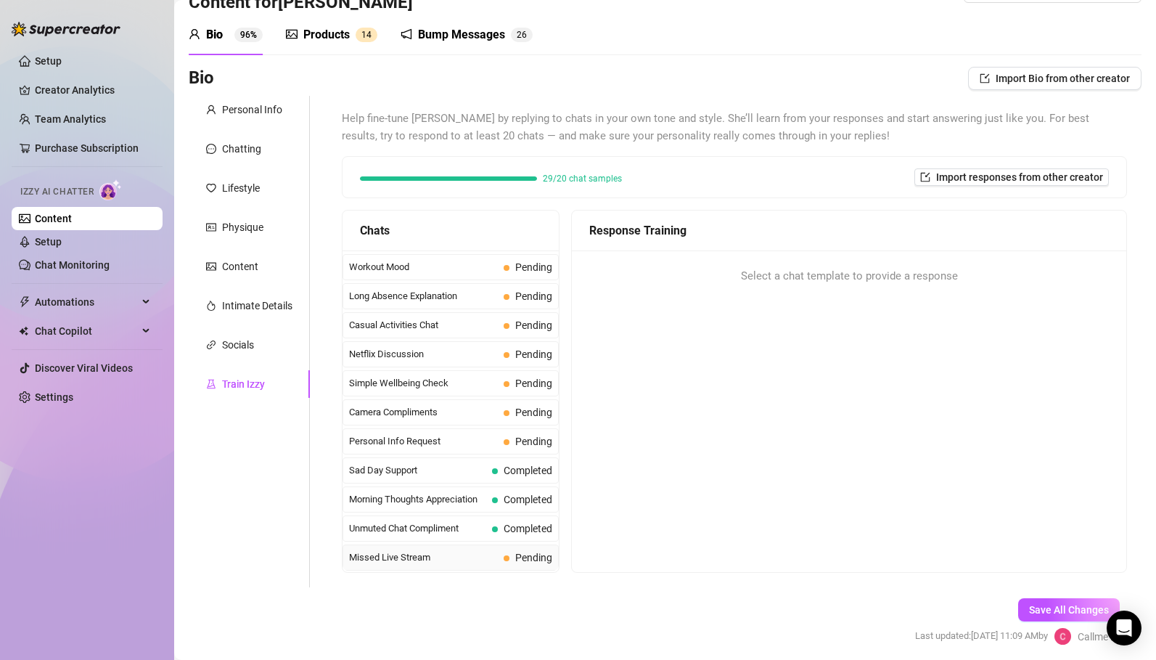
click at [409, 548] on div "Missed Live Stream Pending" at bounding box center [451, 557] width 216 height 26
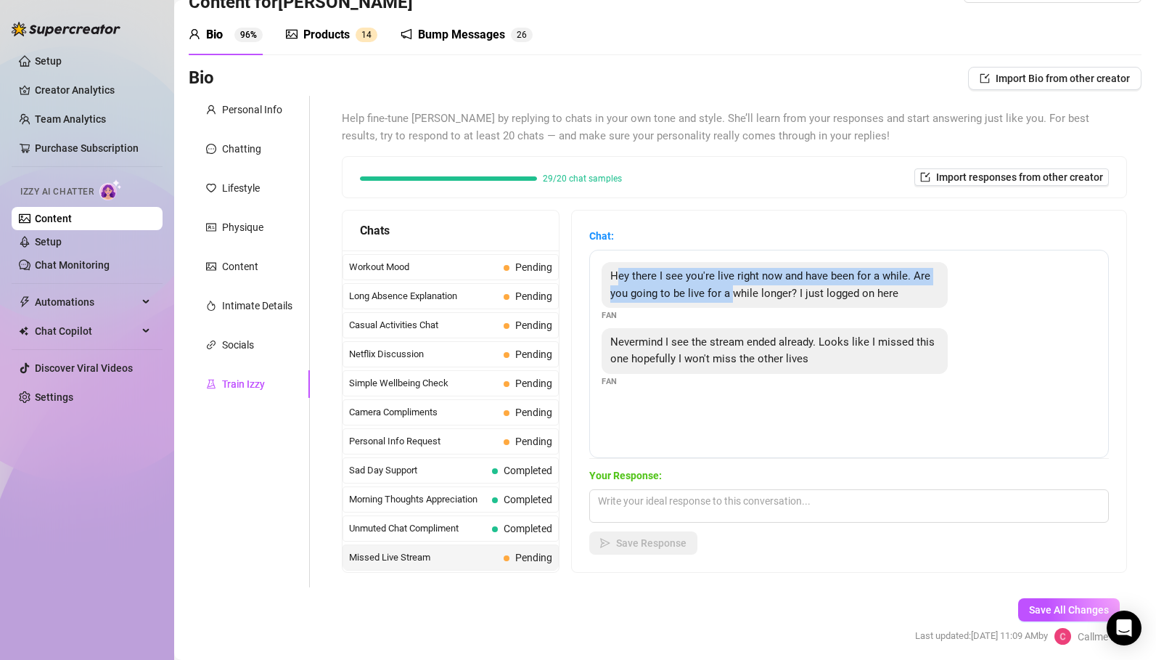
drag, startPoint x: 620, startPoint y: 274, endPoint x: 738, endPoint y: 306, distance: 122.6
click at [738, 306] on div "Hey there I see you're live right now and have been for a while. Are you going …" at bounding box center [775, 285] width 346 height 46
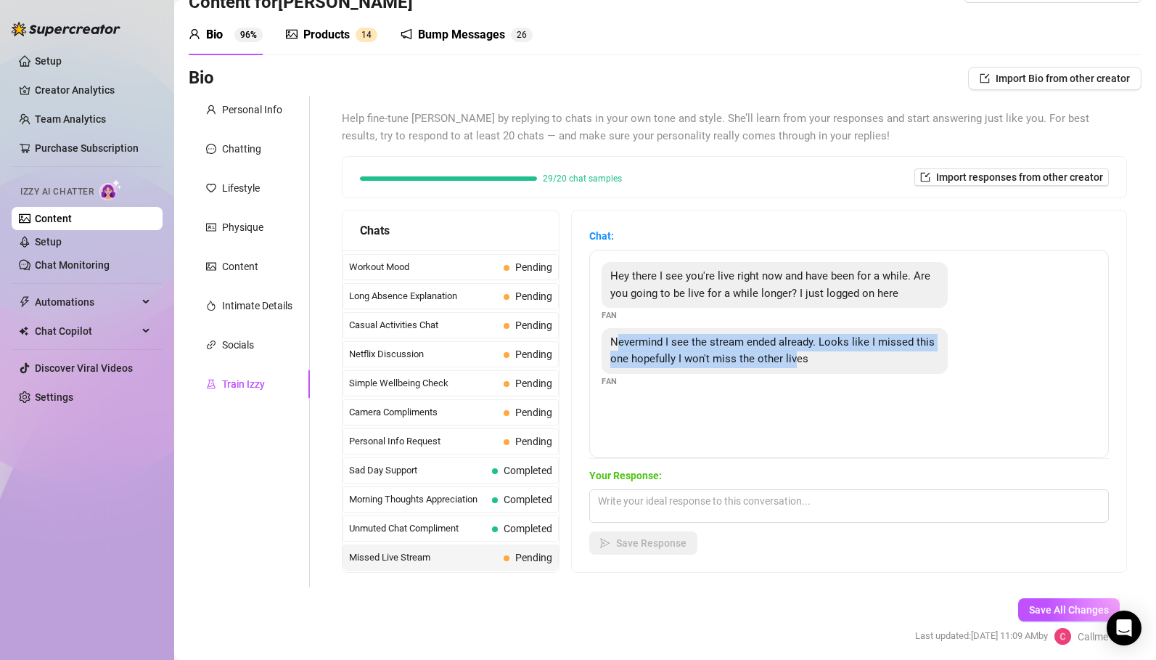
drag, startPoint x: 615, startPoint y: 337, endPoint x: 811, endPoint y: 355, distance: 196.8
click at [811, 355] on div "Nevermind I see the stream ended already. Looks like I missed this one hopefull…" at bounding box center [775, 351] width 346 height 46
click at [816, 358] on div "Nevermind I see the stream ended already. Looks like I missed this one hopefull…" at bounding box center [775, 351] width 346 height 46
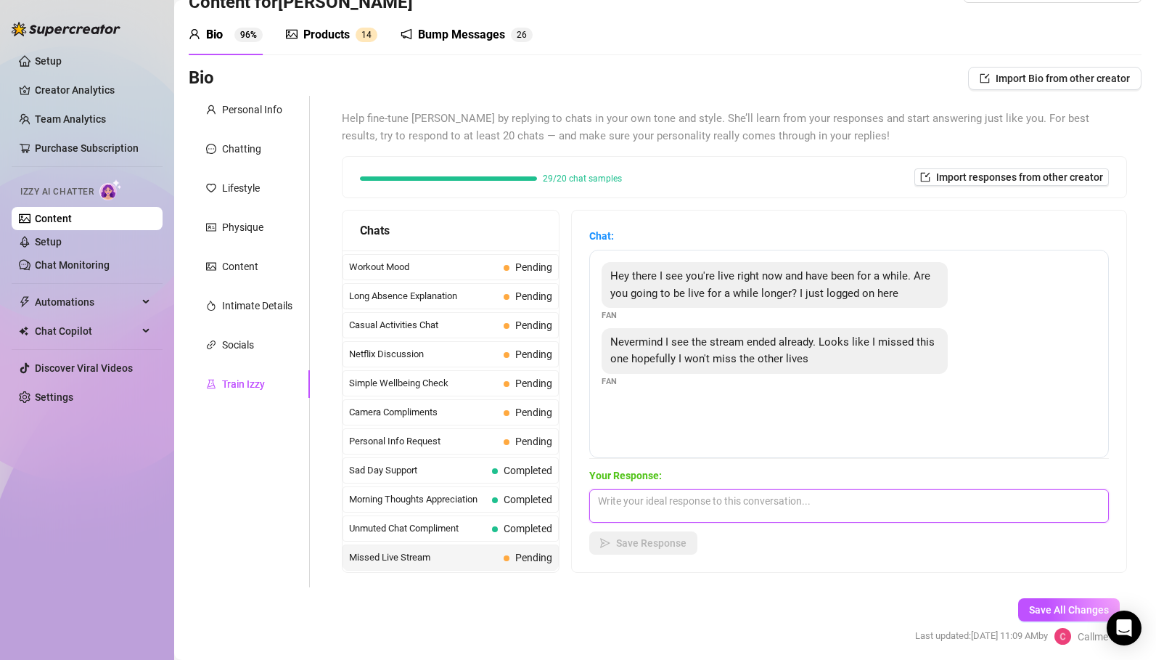
click at [711, 499] on textarea at bounding box center [849, 505] width 520 height 33
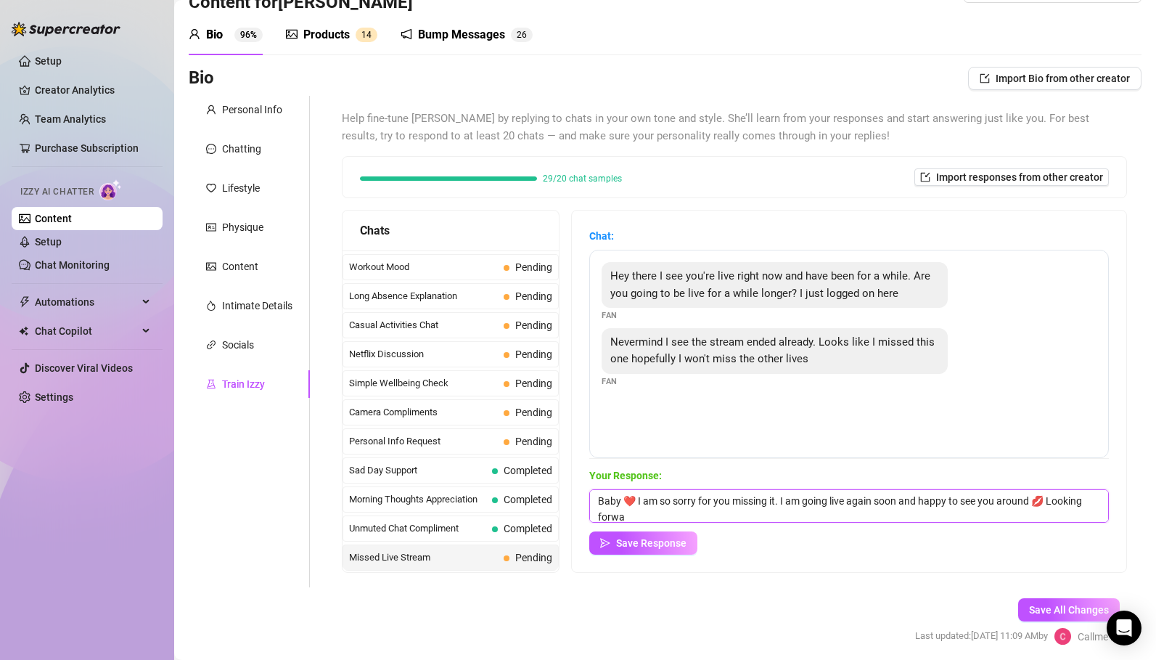
scroll to position [1, 0]
type textarea "Baby ❤️ I am so sorry for you missing it. I am going live again soon and happy …"
click at [666, 555] on div "Chat: Hey there I see you're live right now and have been for a while. Are you …" at bounding box center [849, 392] width 555 height 362
click at [652, 541] on span "Save Response" at bounding box center [651, 543] width 70 height 12
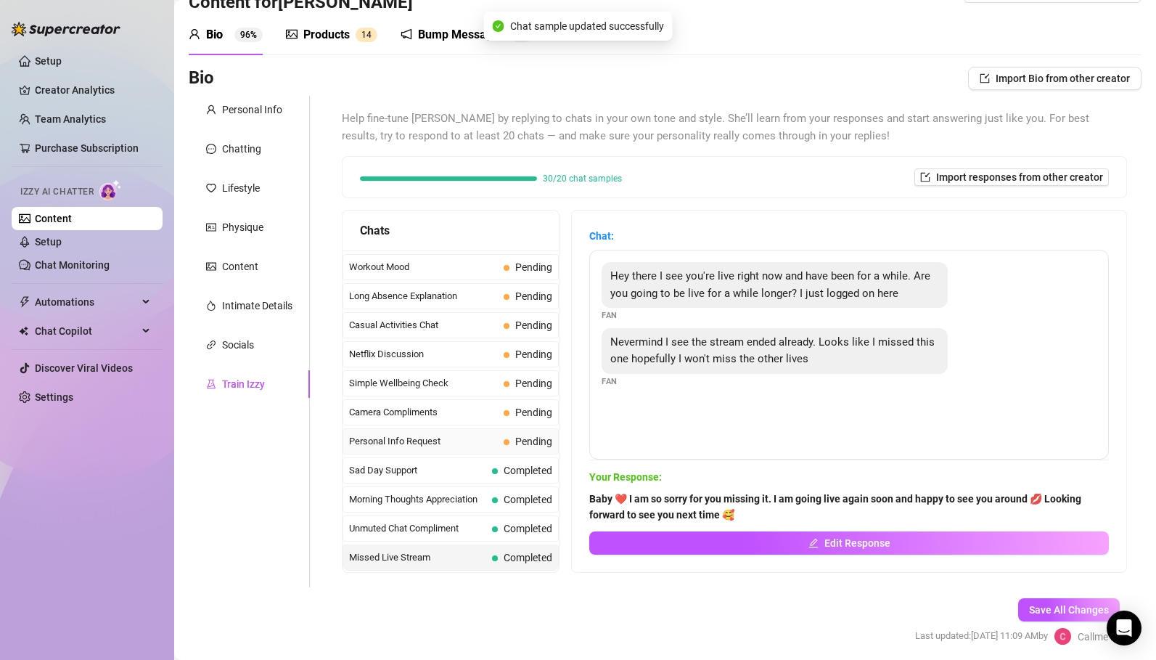
click at [477, 436] on span "Personal Info Request" at bounding box center [423, 441] width 149 height 15
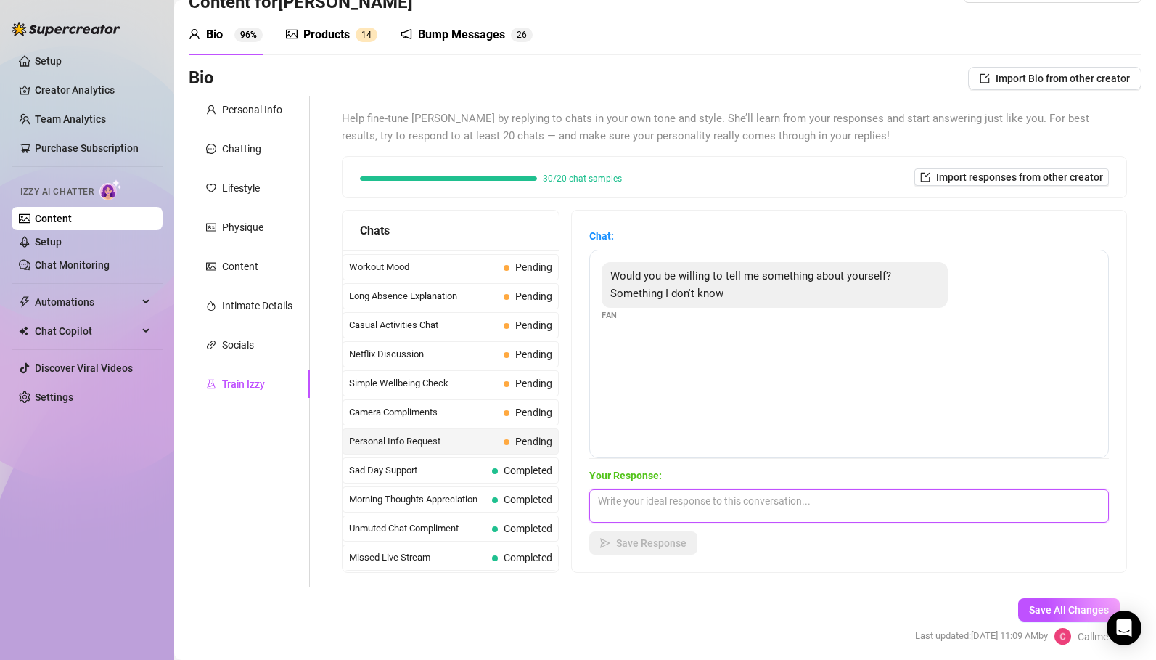
click at [689, 499] on textarea at bounding box center [849, 505] width 520 height 33
click at [473, 415] on span "Camera Compliments" at bounding box center [423, 412] width 149 height 15
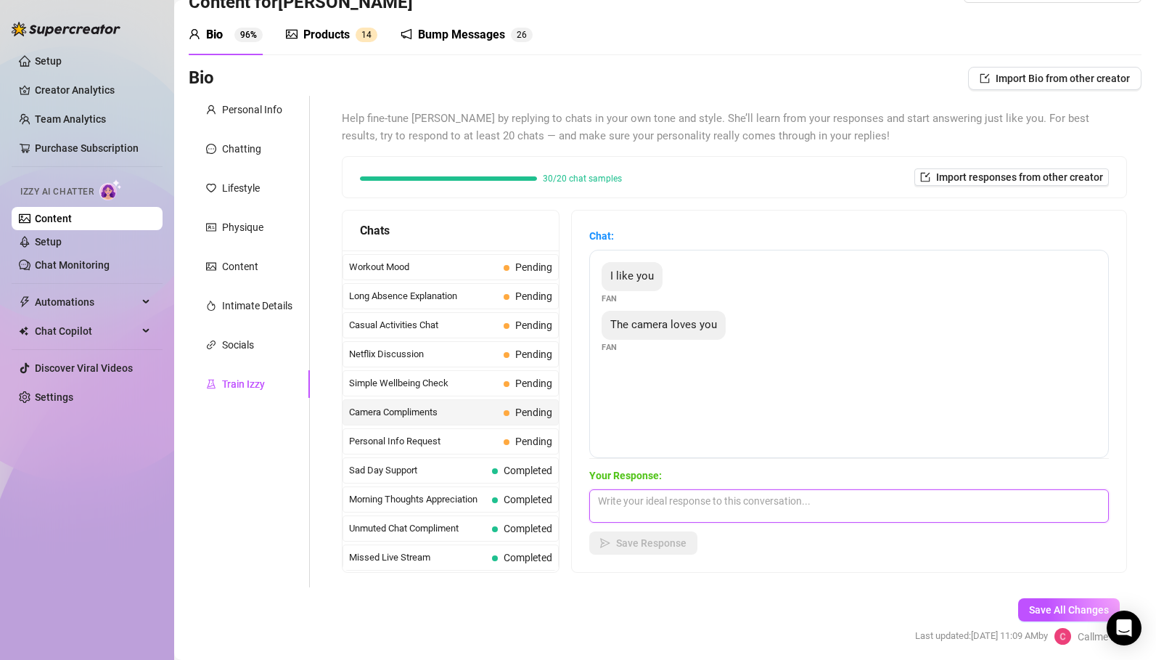
click at [674, 498] on textarea at bounding box center [849, 505] width 520 height 33
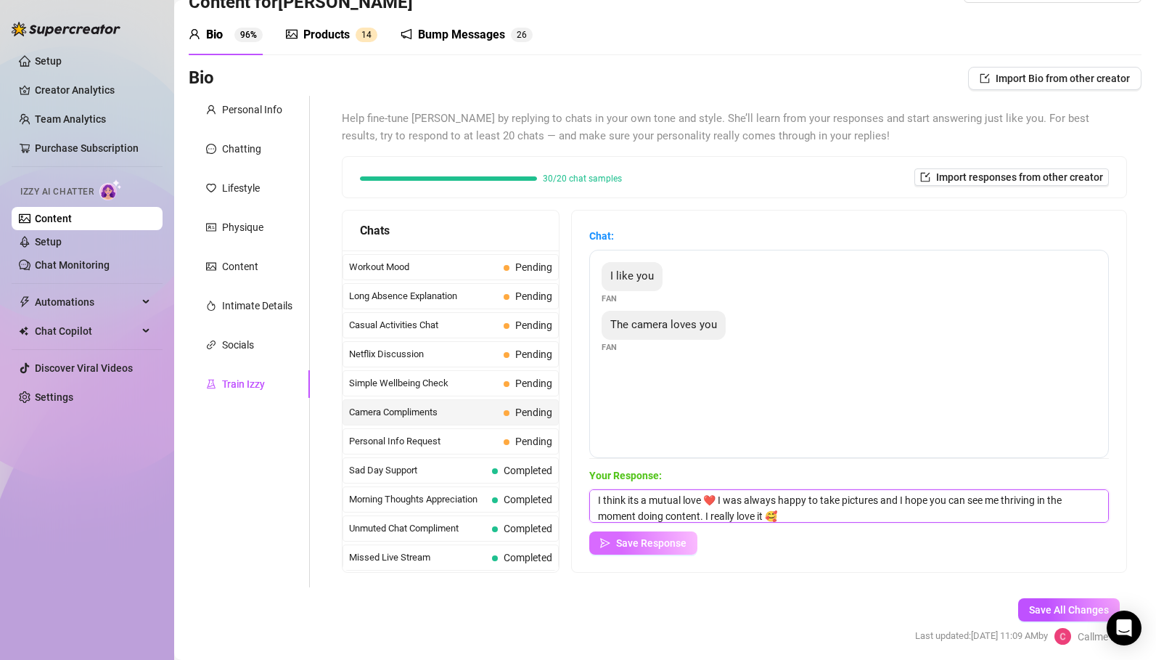
type textarea "I think its a mutual love ❤️ I was always happy to take pictures and I hope you…"
click at [642, 552] on button "Save Response" at bounding box center [643, 542] width 108 height 23
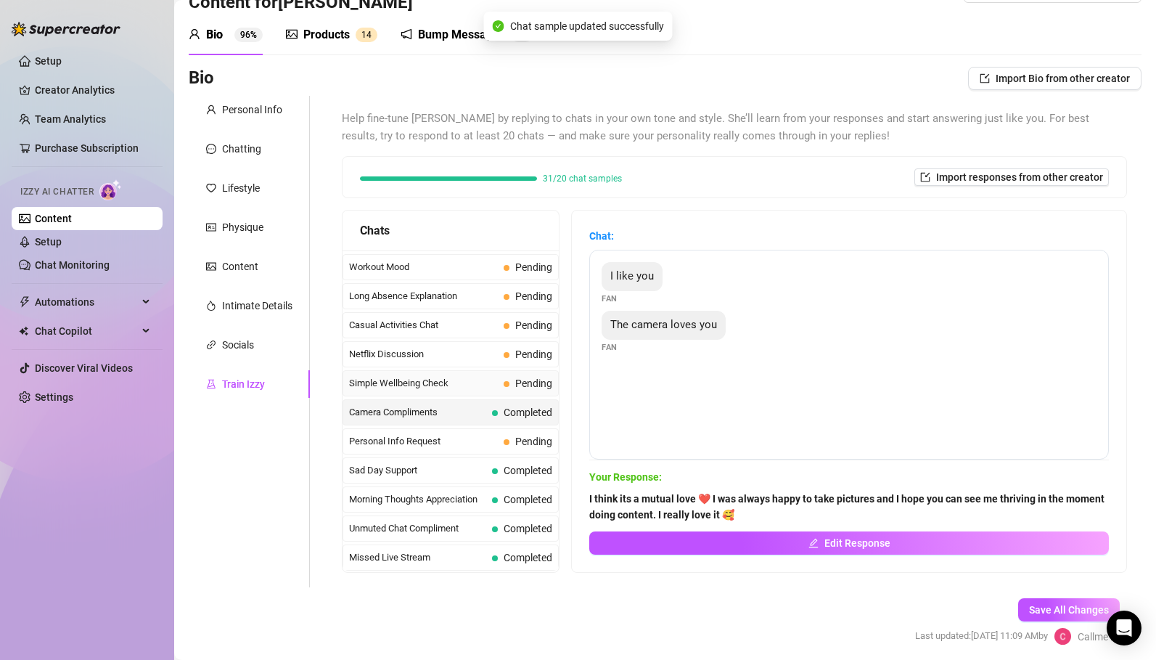
click at [446, 386] on span "Simple Wellbeing Check" at bounding box center [423, 383] width 149 height 15
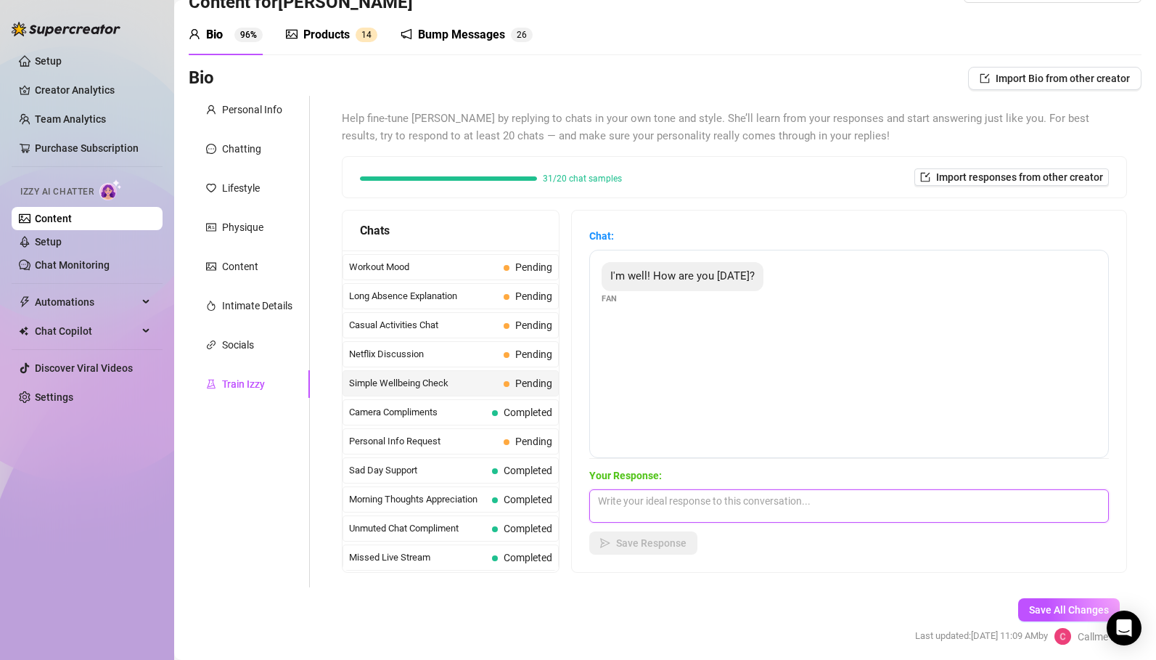
click at [639, 506] on textarea at bounding box center [849, 505] width 520 height 33
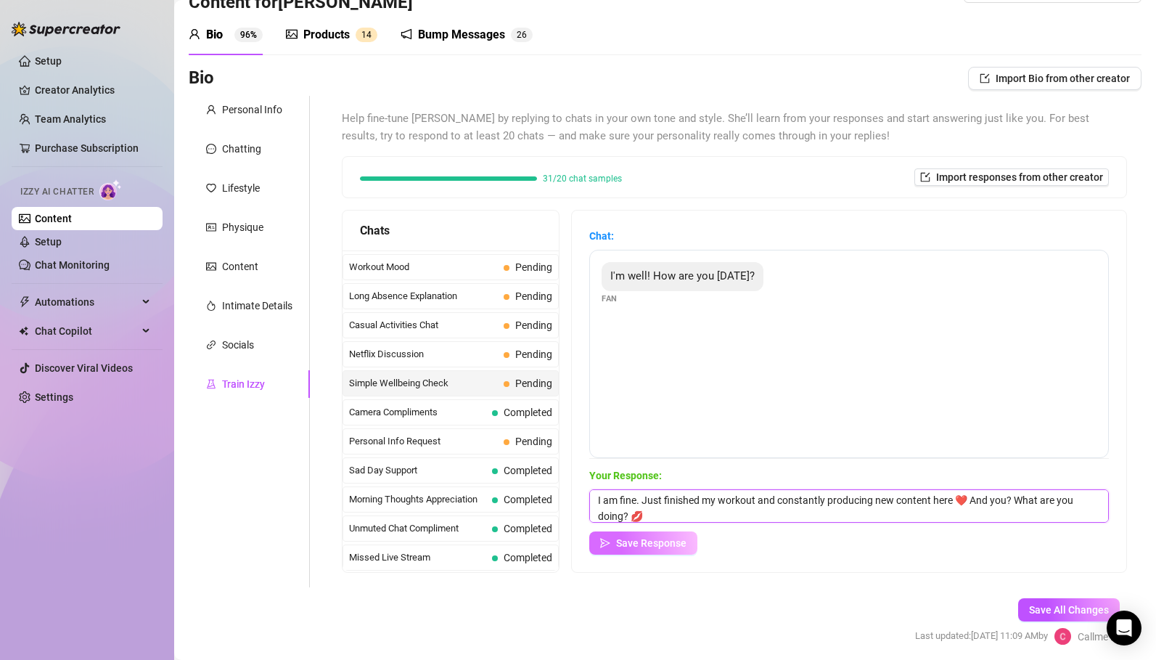
type textarea "I am fine. Just finished my workout and constantly producing new content here ❤…"
click at [663, 547] on span "Save Response" at bounding box center [651, 543] width 70 height 12
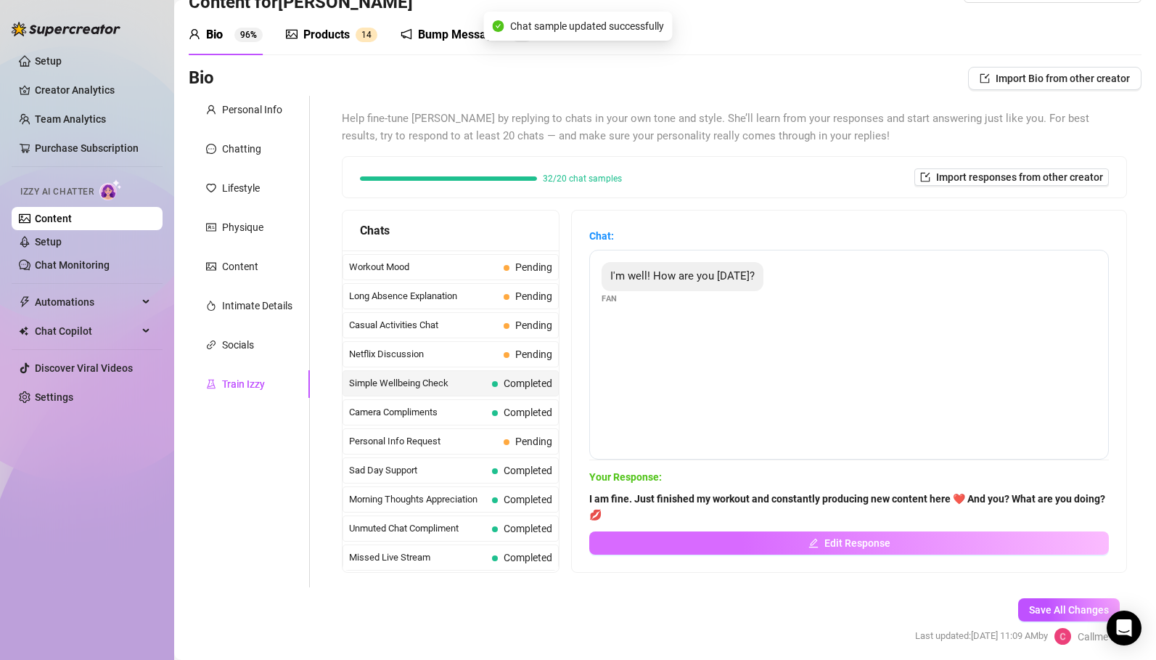
click at [704, 547] on button "Edit Response" at bounding box center [849, 542] width 520 height 23
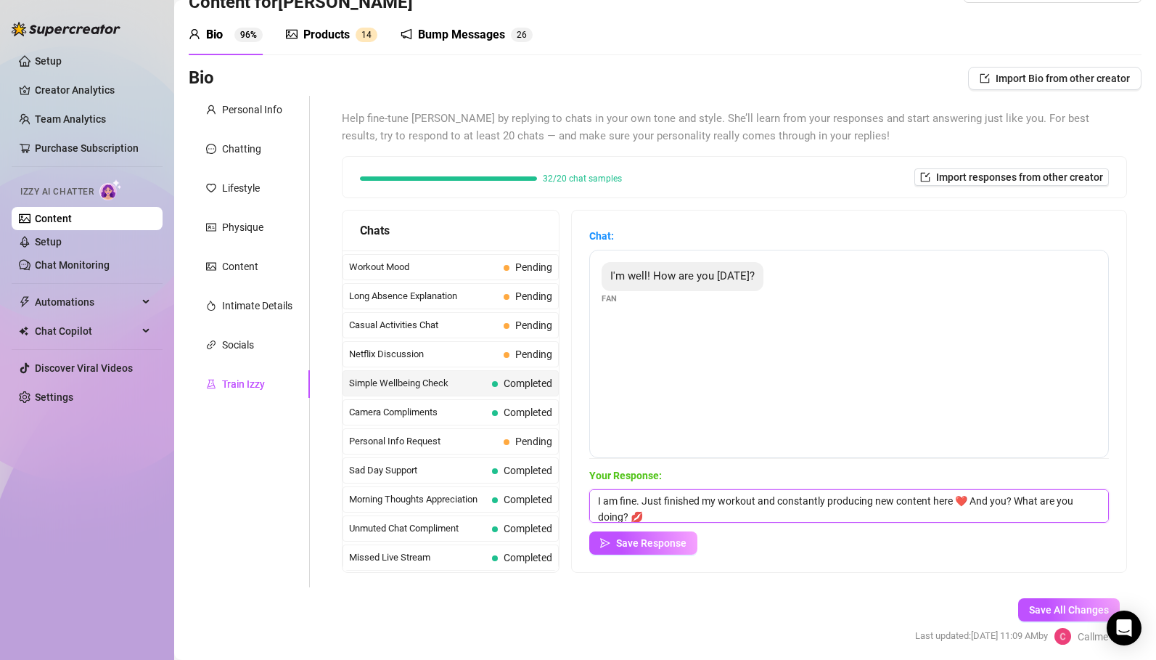
click at [600, 498] on textarea "I am fine. Just finished my workout and constantly producing new content here ❤…" at bounding box center [849, 505] width 520 height 33
type textarea "Hey baby! I am fine. Just finished my workout and constantly producing new cont…"
click at [661, 548] on span "Save Response" at bounding box center [651, 543] width 70 height 12
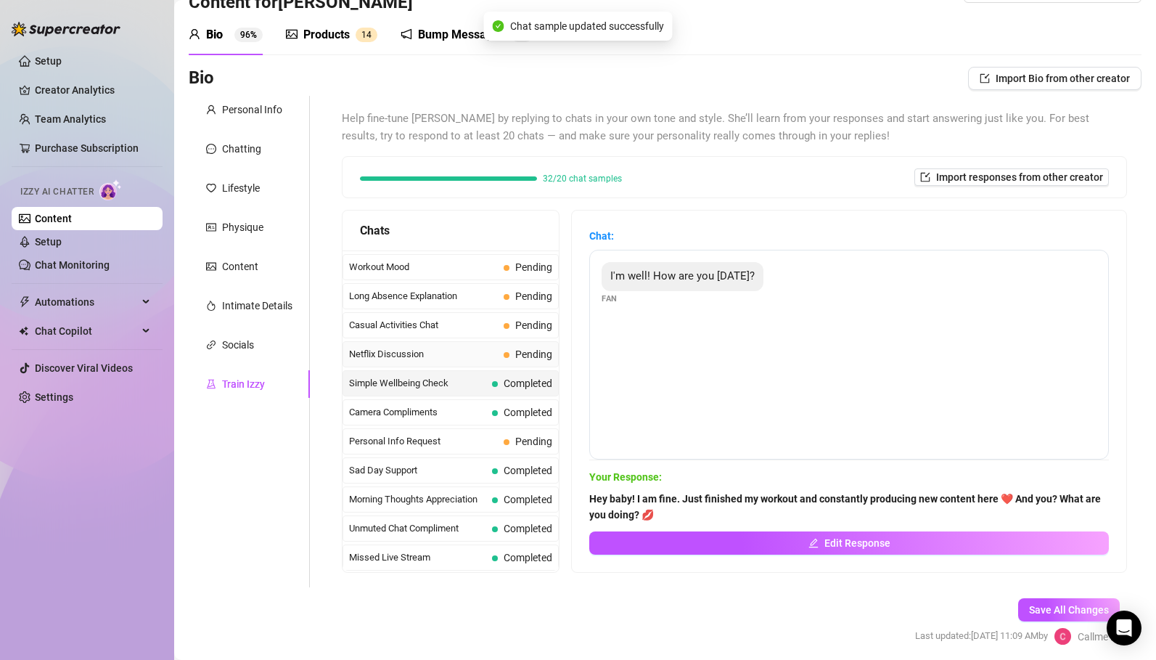
click at [398, 354] on span "Netflix Discussion" at bounding box center [423, 354] width 149 height 15
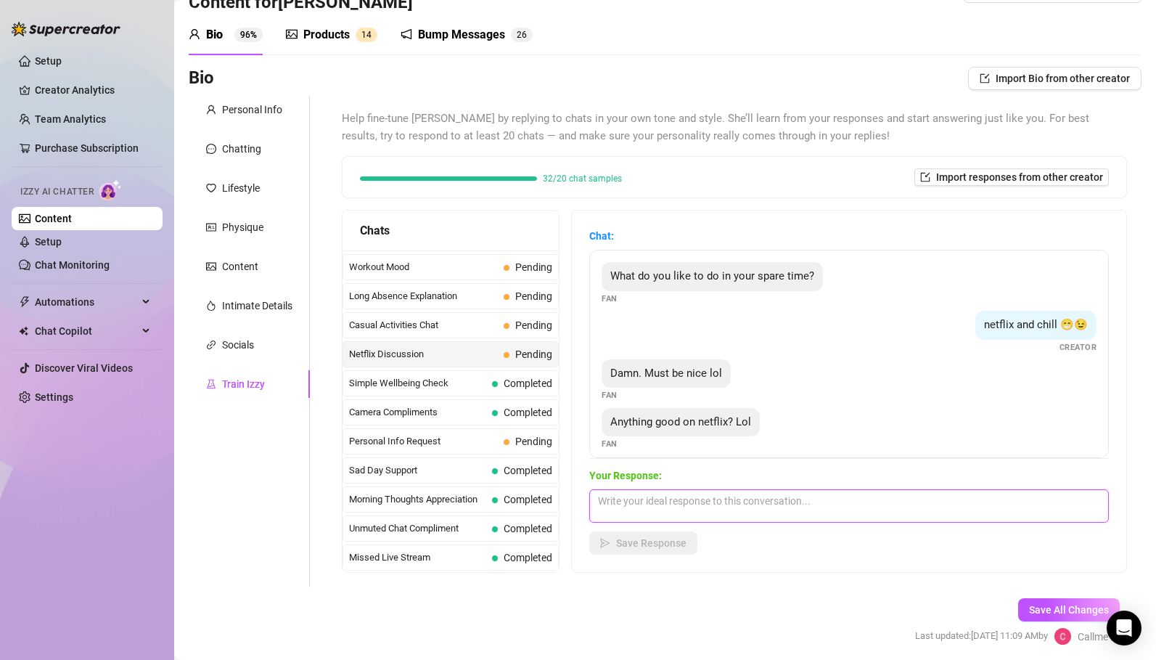
click at [637, 500] on textarea at bounding box center [849, 505] width 520 height 33
type textarea "Haha, I rarely focus on netflix 🫦"
click at [650, 547] on span "Save Response" at bounding box center [651, 543] width 70 height 12
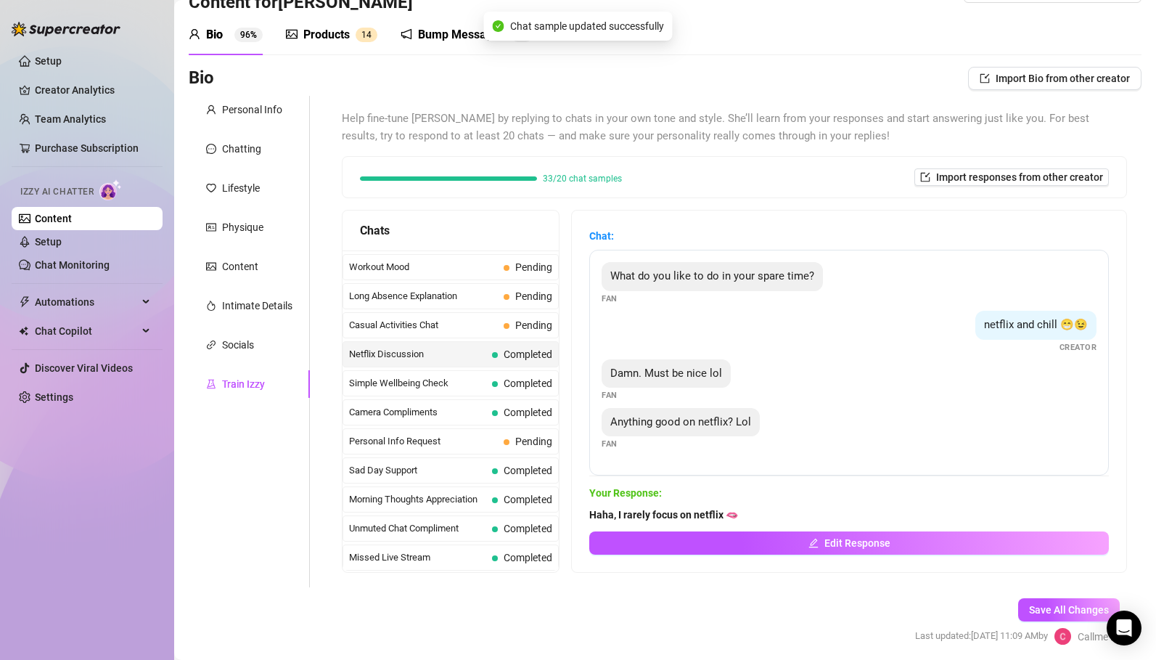
click at [777, 560] on div "Chat: What do you like to do in your spare time? Fan netflix and chill 😁😉 Creat…" at bounding box center [849, 392] width 555 height 362
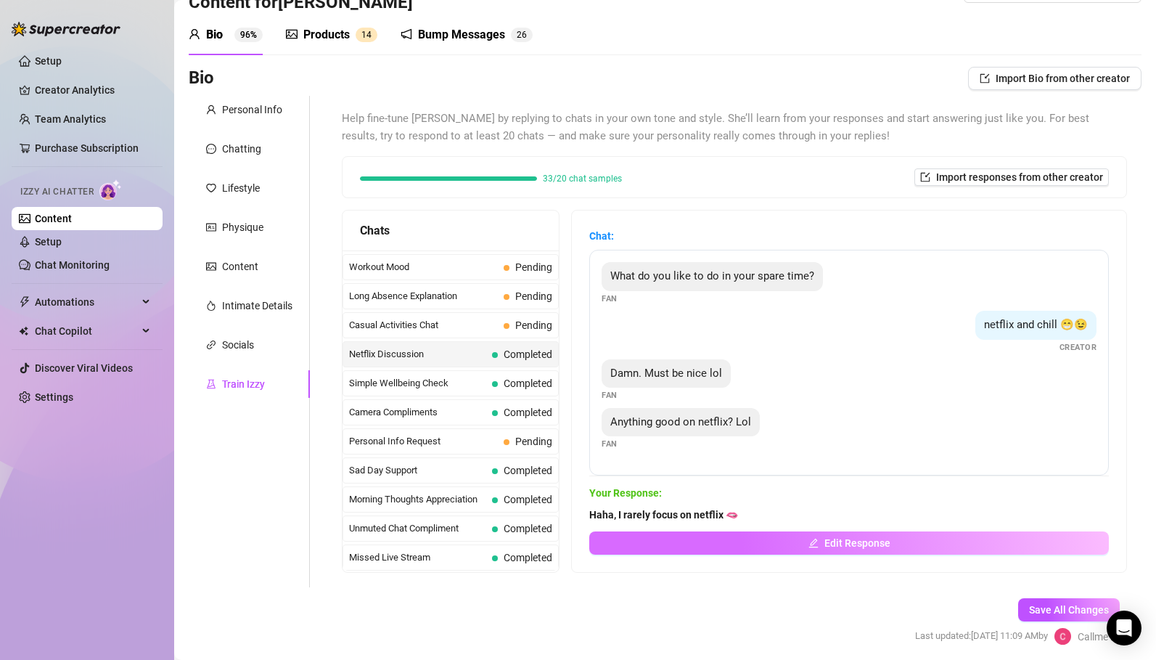
click at [771, 545] on button "Edit Response" at bounding box center [849, 542] width 520 height 23
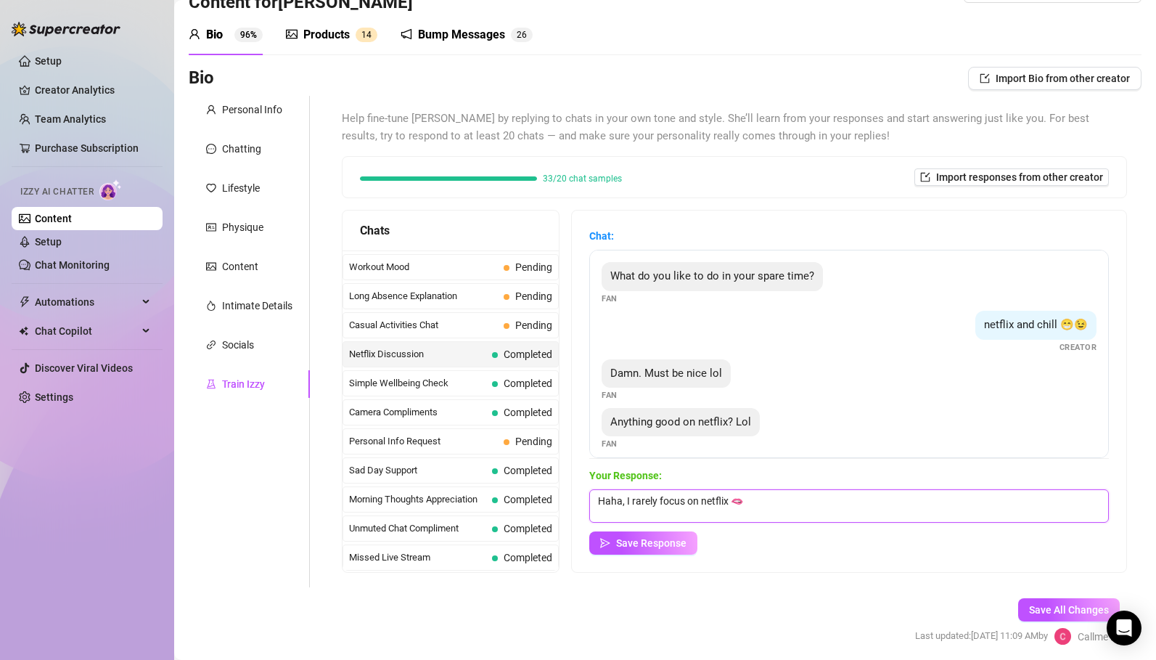
click at [625, 497] on textarea "Haha, I rarely focus on netflix 🫦" at bounding box center [849, 505] width 520 height 33
type textarea "Haha, good question - I rarely focus on netflix 🫦"
click at [650, 534] on button "Save Response" at bounding box center [643, 542] width 108 height 23
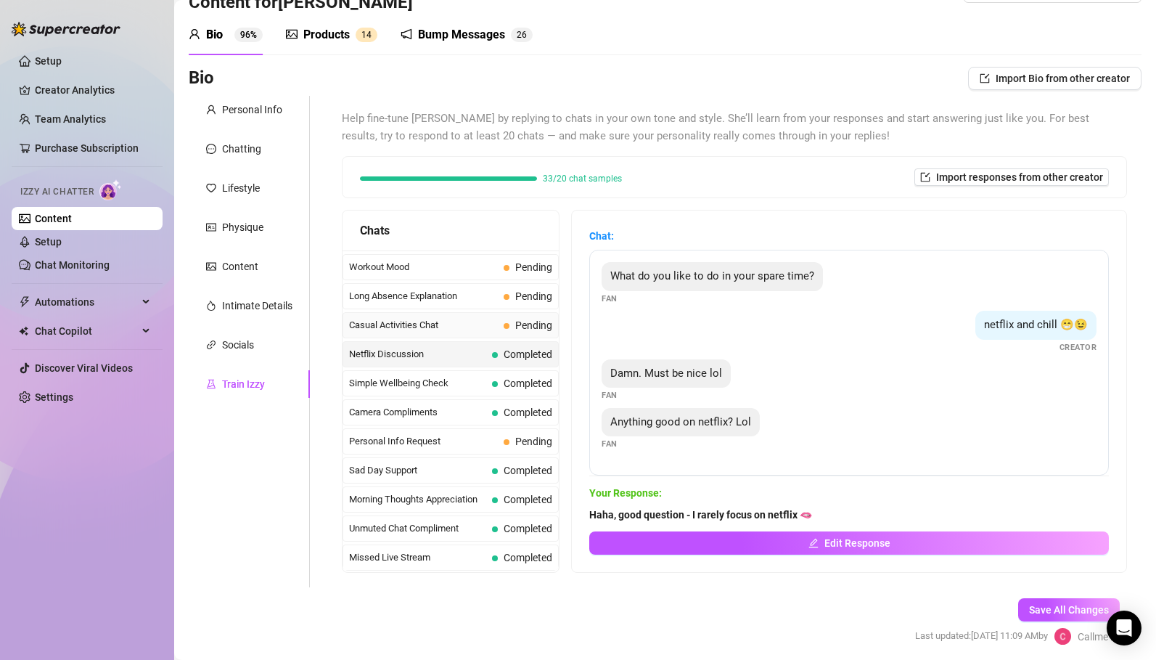
click at [472, 326] on span "Casual Activities Chat" at bounding box center [423, 325] width 149 height 15
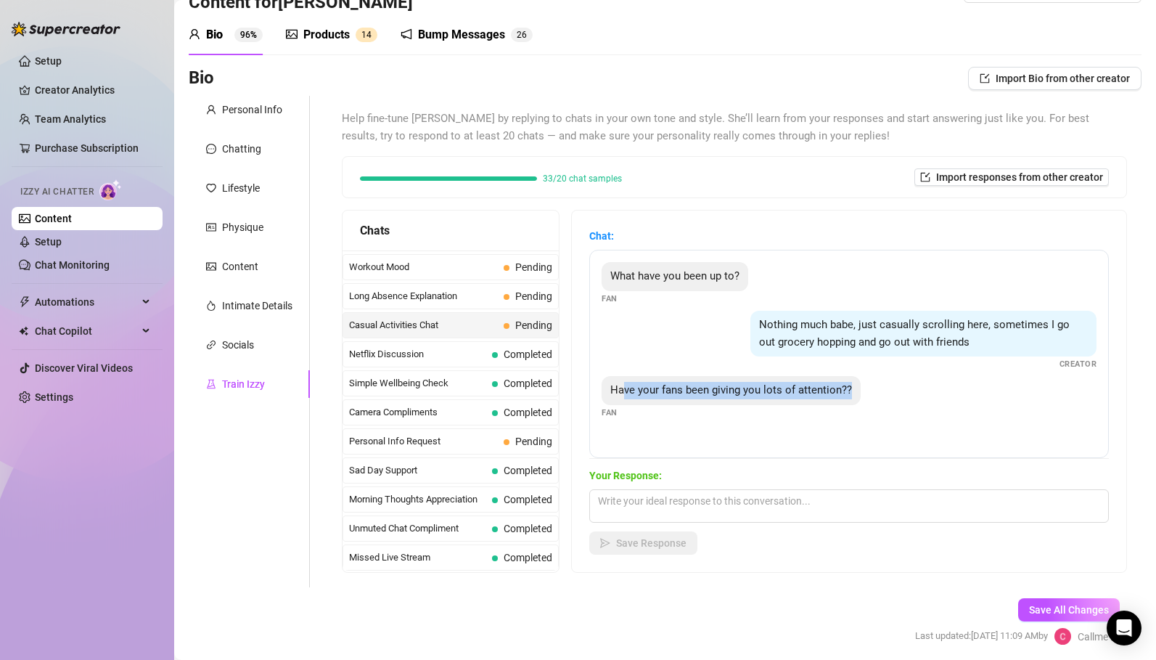
drag, startPoint x: 622, startPoint y: 391, endPoint x: 844, endPoint y: 407, distance: 222.0
click at [844, 407] on div "Have your fans been giving you lots of attention?? Fan" at bounding box center [849, 397] width 495 height 43
click at [817, 418] on div "Have your fans been giving you lots of attention?? Fan" at bounding box center [849, 397] width 495 height 43
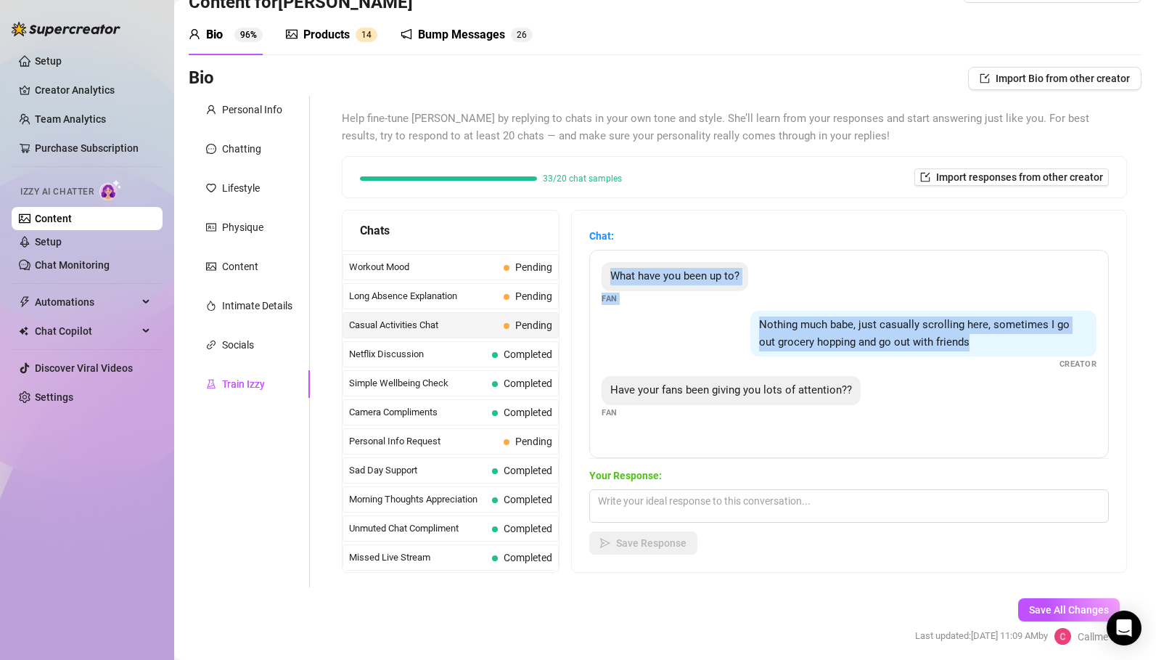
drag, startPoint x: 613, startPoint y: 270, endPoint x: 848, endPoint y: 371, distance: 255.3
click at [848, 371] on div "What have you been up to? Fan Nothing much babe, just casually scrolling here, …" at bounding box center [849, 354] width 520 height 208
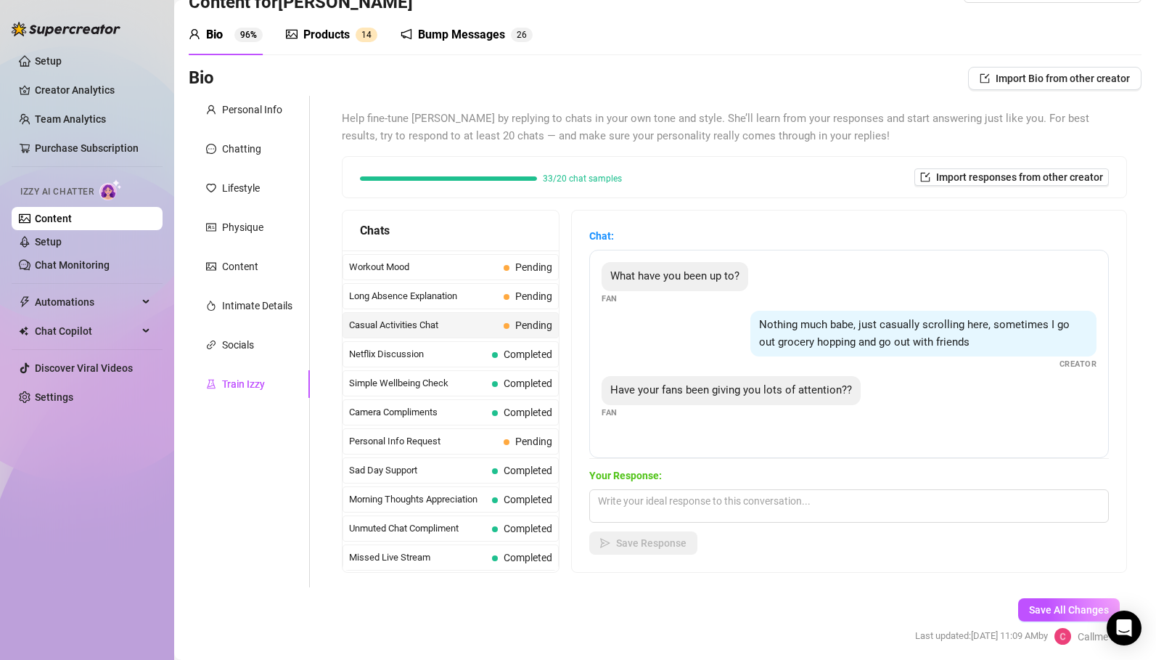
click at [877, 385] on div "Have your fans been giving you lots of attention?? Fan" at bounding box center [849, 397] width 495 height 43
click at [679, 499] on textarea at bounding box center [849, 505] width 520 height 33
type textarea "I"
click at [486, 298] on span "Long Absence Explanation" at bounding box center [423, 296] width 149 height 15
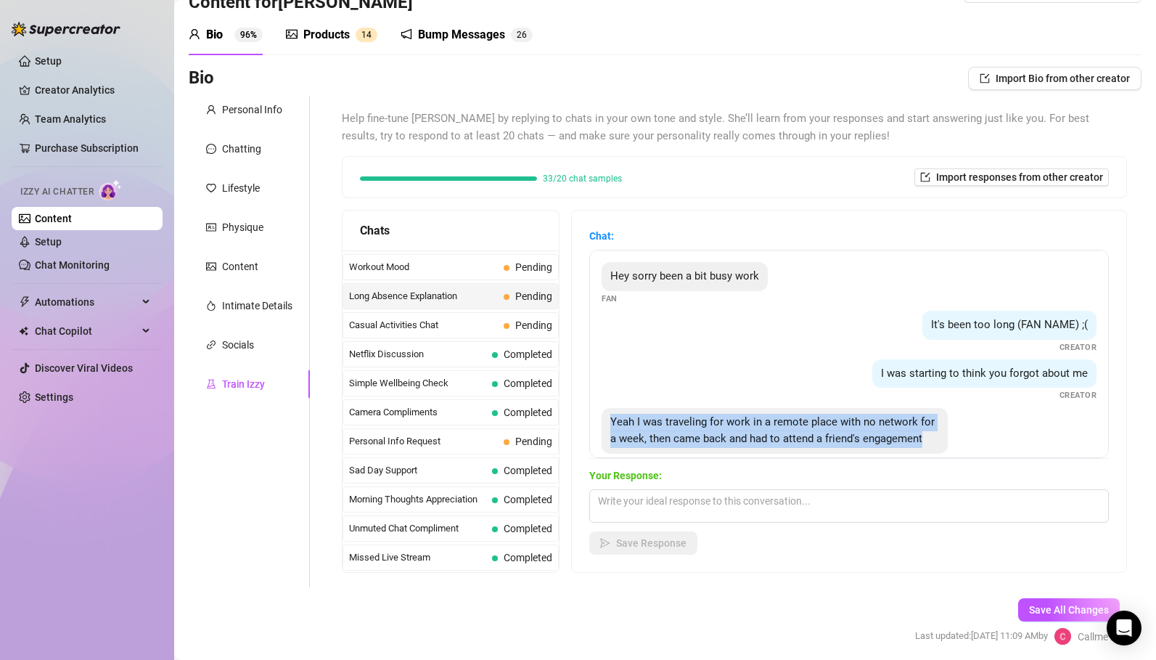
drag, startPoint x: 607, startPoint y: 422, endPoint x: 909, endPoint y: 449, distance: 303.1
click at [909, 449] on div "Yeah I was traveling for work in a remote place with no network for a week, the…" at bounding box center [775, 431] width 346 height 46
click at [915, 445] on span "Yeah I was traveling for work in a remote place with no network for a week, the…" at bounding box center [772, 430] width 324 height 30
drag, startPoint x: 928, startPoint y: 444, endPoint x: 677, endPoint y: 414, distance: 252.1
click at [677, 414] on div "Yeah I was traveling for work in a remote place with no network for a week, the…" at bounding box center [775, 431] width 346 height 46
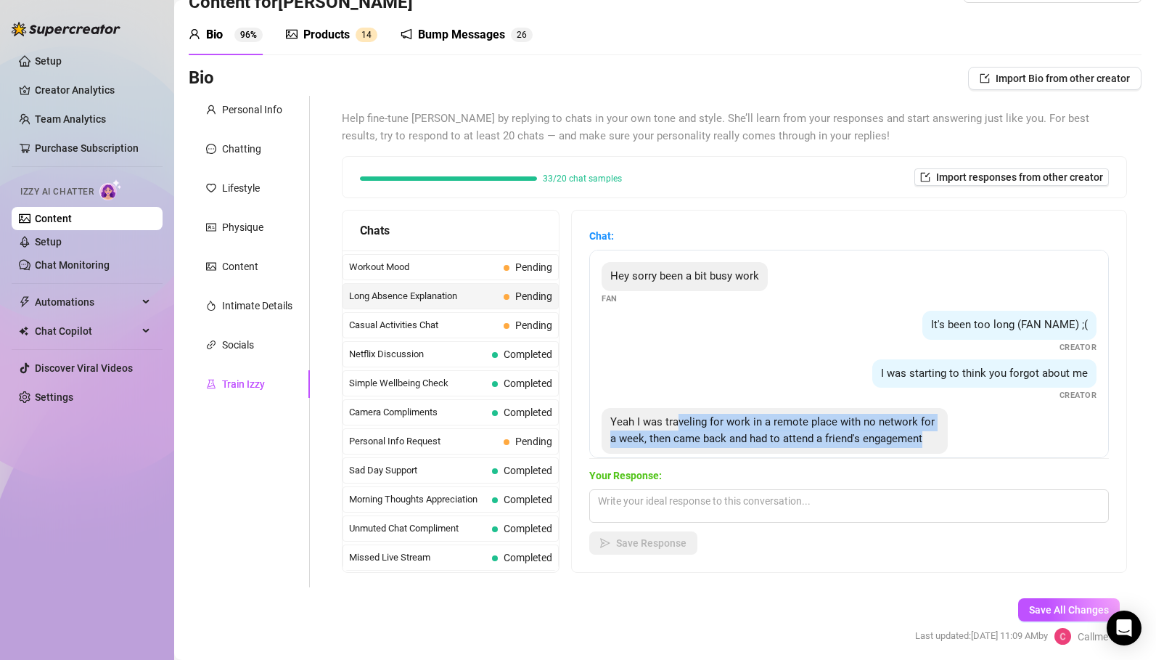
click at [714, 430] on div "Yeah I was traveling for work in a remote place with no network for a week, the…" at bounding box center [775, 431] width 346 height 46
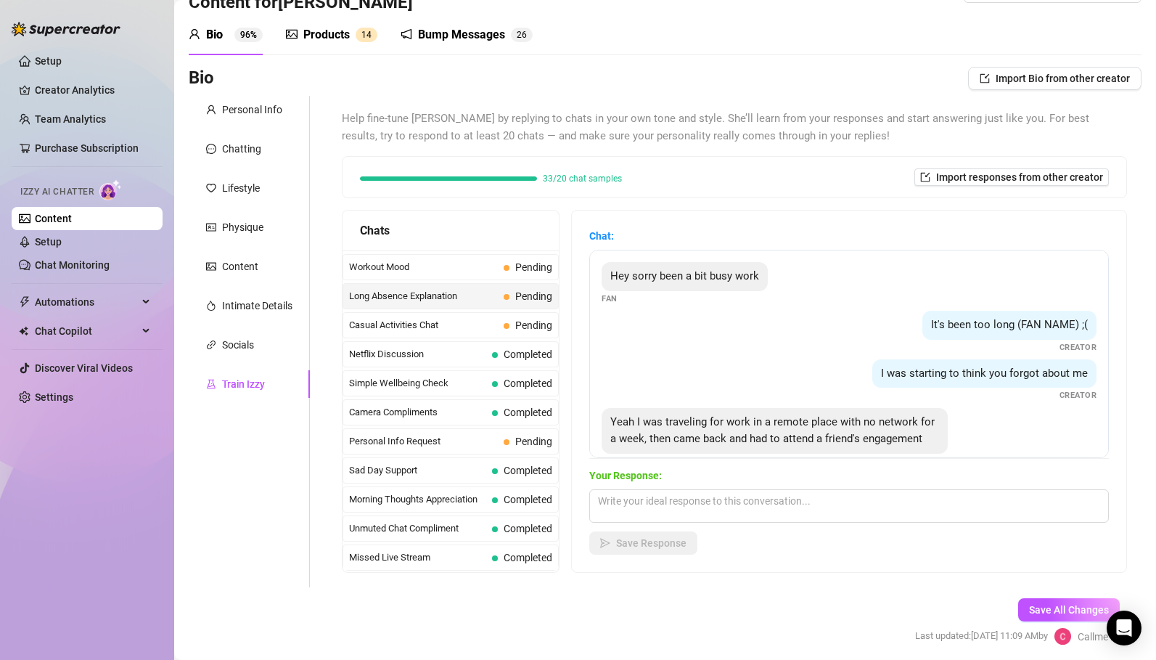
scroll to position [28, 0]
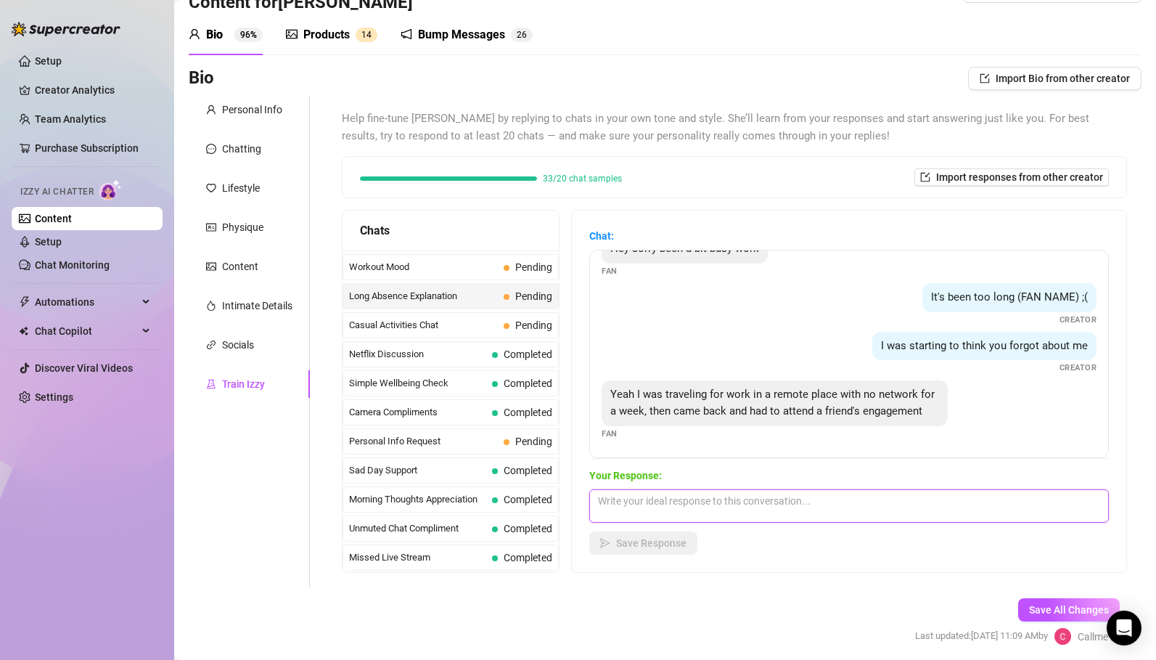
click at [680, 500] on textarea at bounding box center [849, 505] width 520 height 33
click at [698, 512] on textarea "Baby ❤️" at bounding box center [849, 505] width 520 height 33
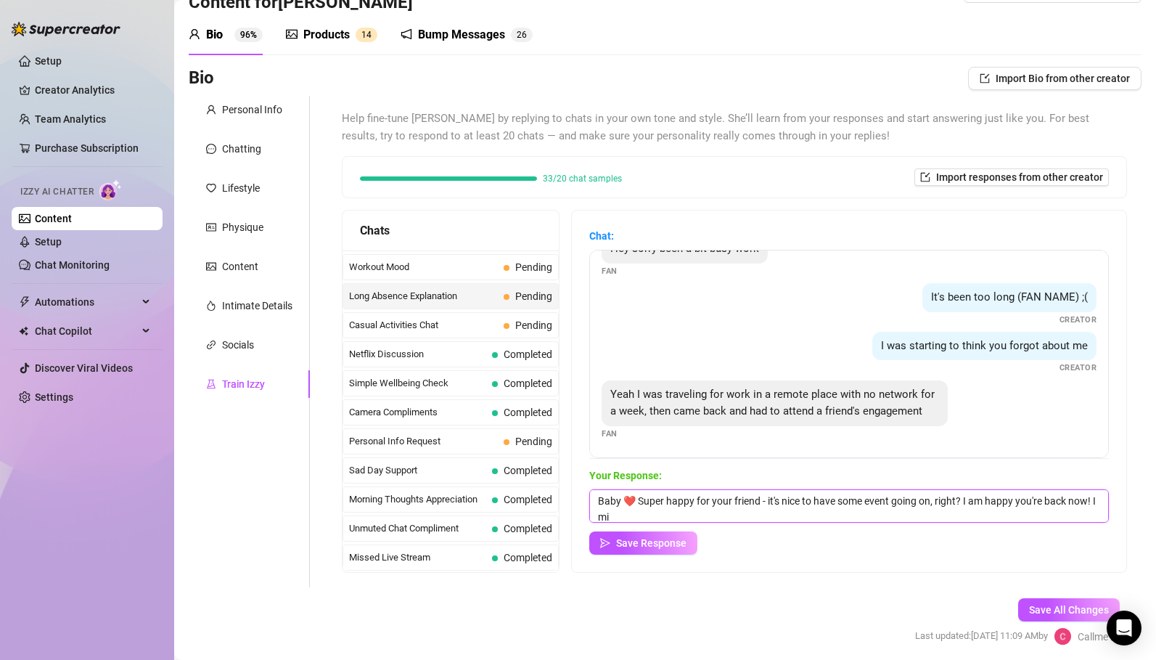
scroll to position [1, 0]
type textarea "Baby ❤️ Super happy for your friend - it's nice to have some event going on, ri…"
click at [669, 547] on span "Save Response" at bounding box center [651, 543] width 70 height 12
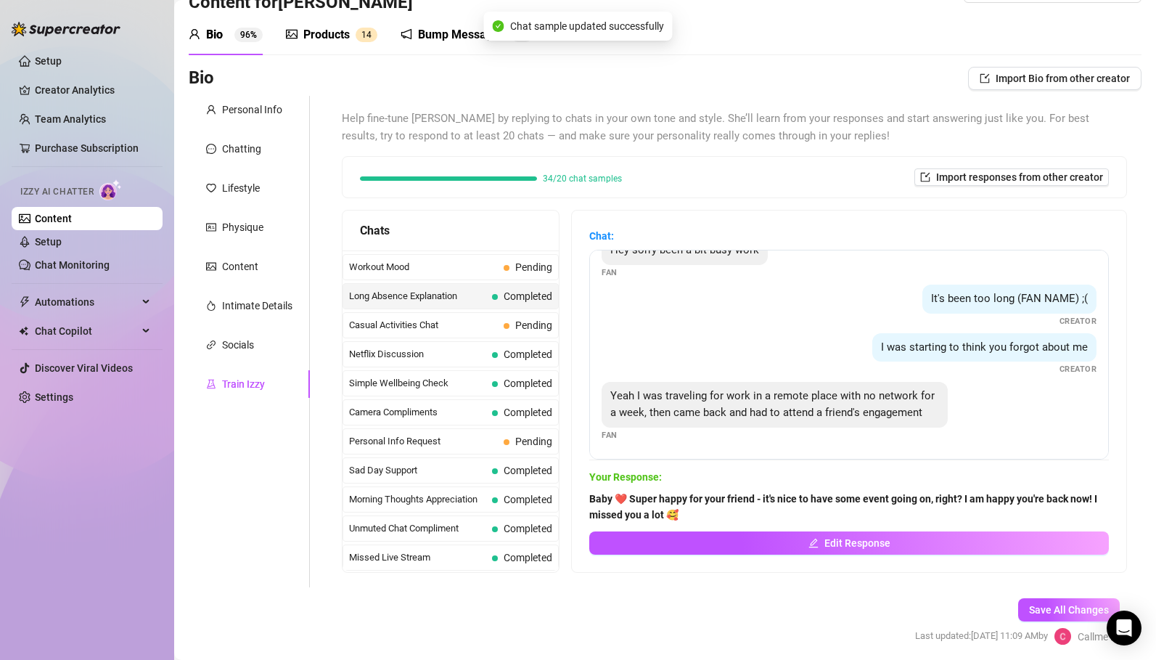
scroll to position [26, 0]
click at [440, 265] on span "Workout Mood" at bounding box center [423, 267] width 149 height 15
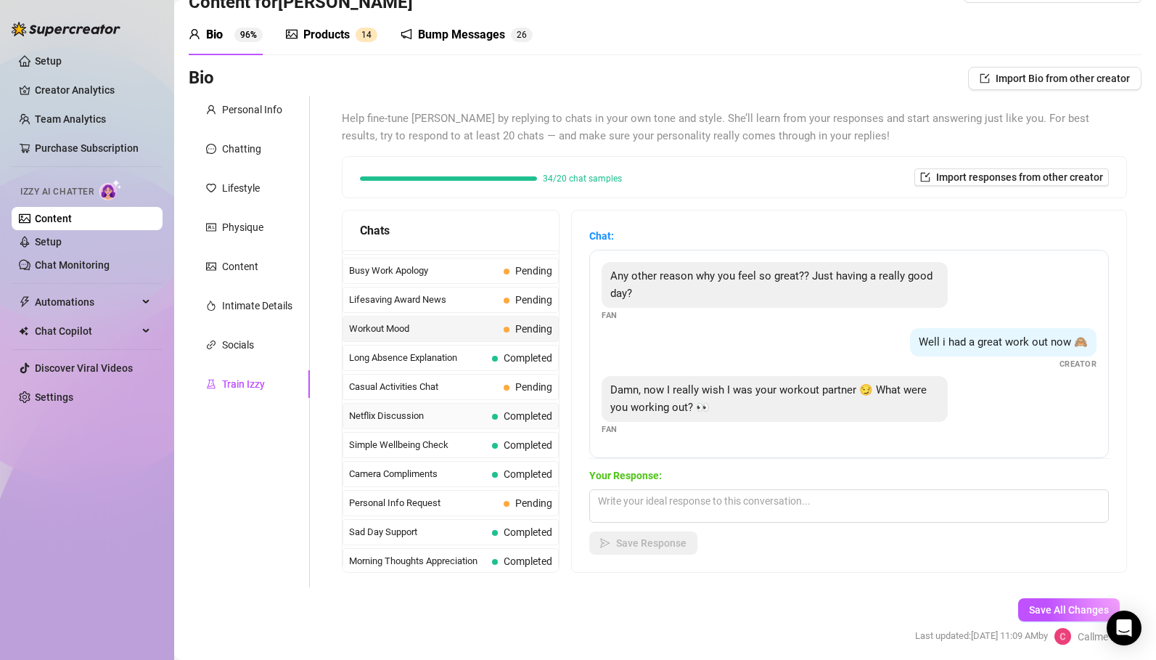
scroll to position [1204, 0]
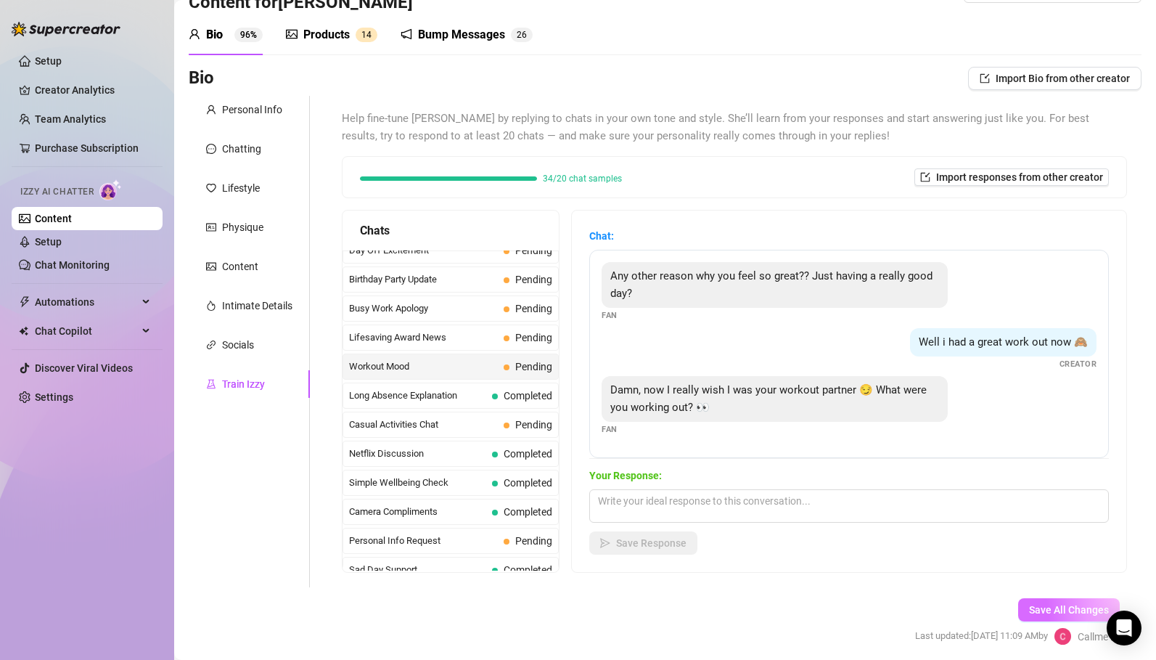
click at [1050, 614] on span "Save All Changes" at bounding box center [1069, 610] width 80 height 12
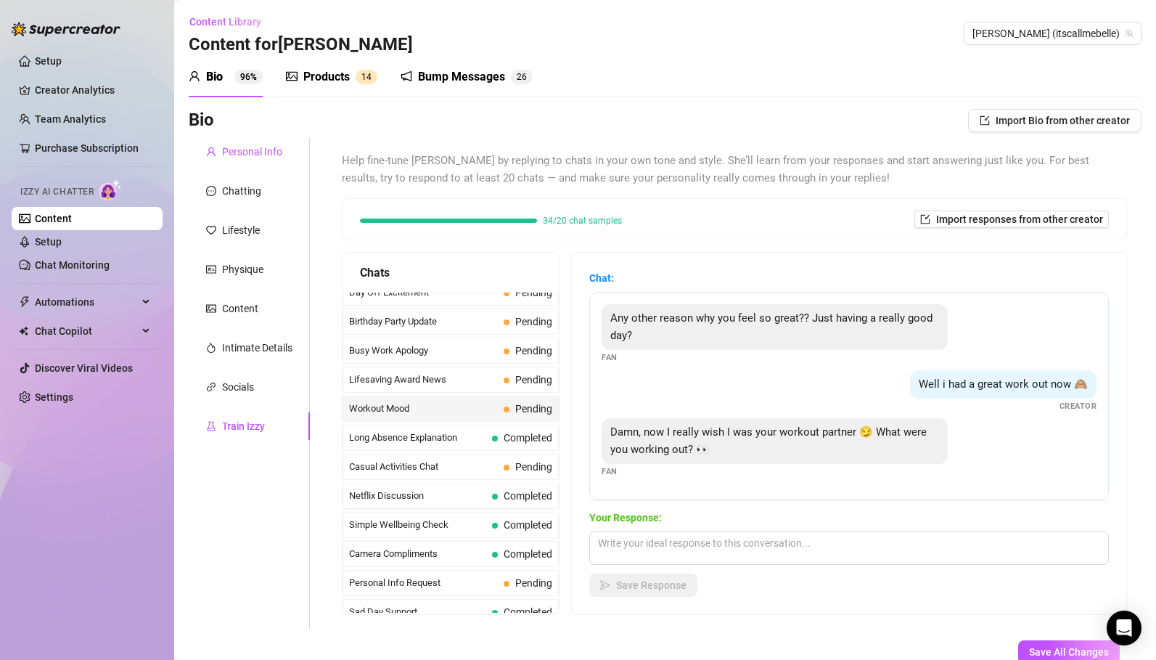
click at [253, 146] on div "Personal Info" at bounding box center [252, 152] width 60 height 16
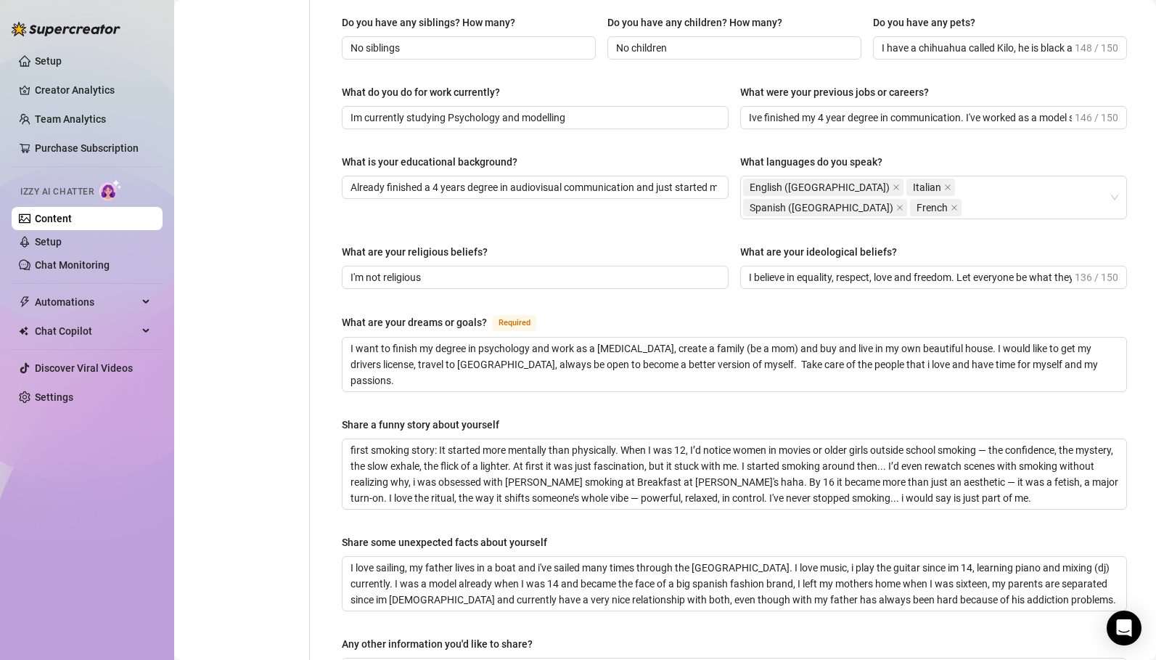
scroll to position [144, 0]
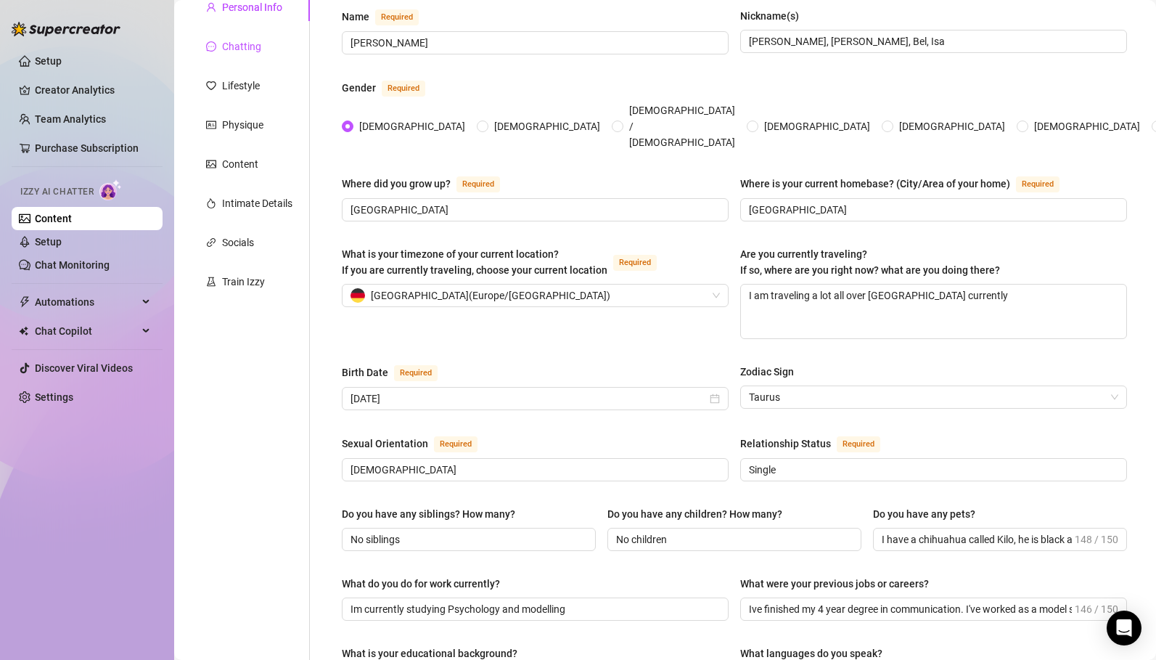
click at [237, 52] on div "Chatting" at bounding box center [241, 46] width 39 height 16
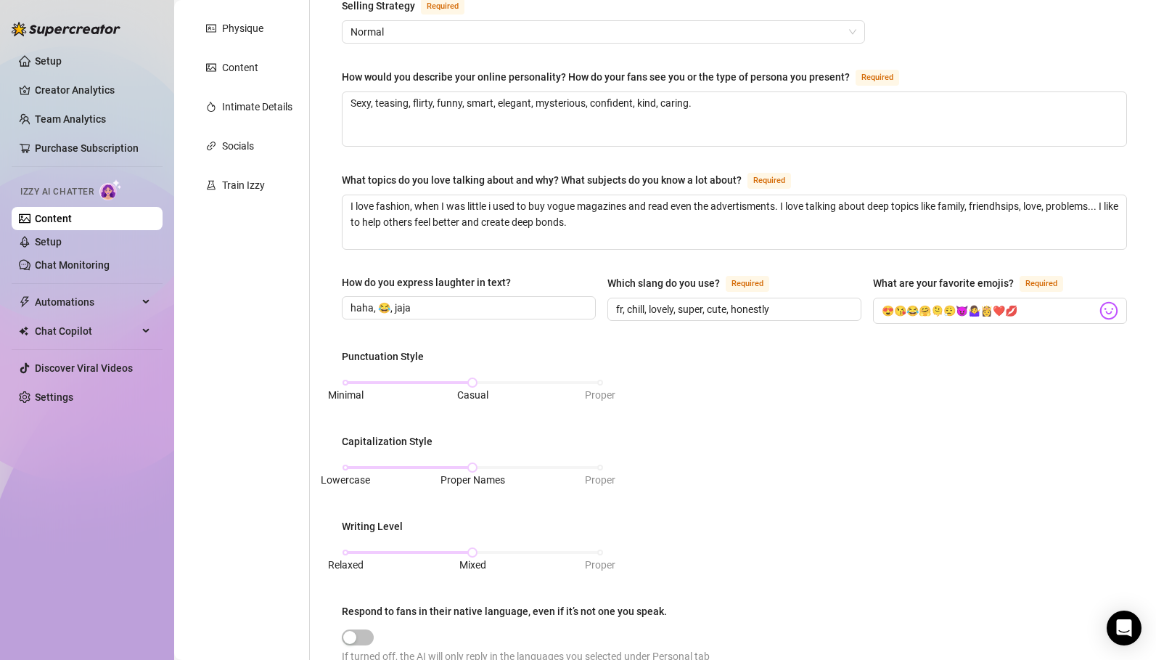
scroll to position [175, 0]
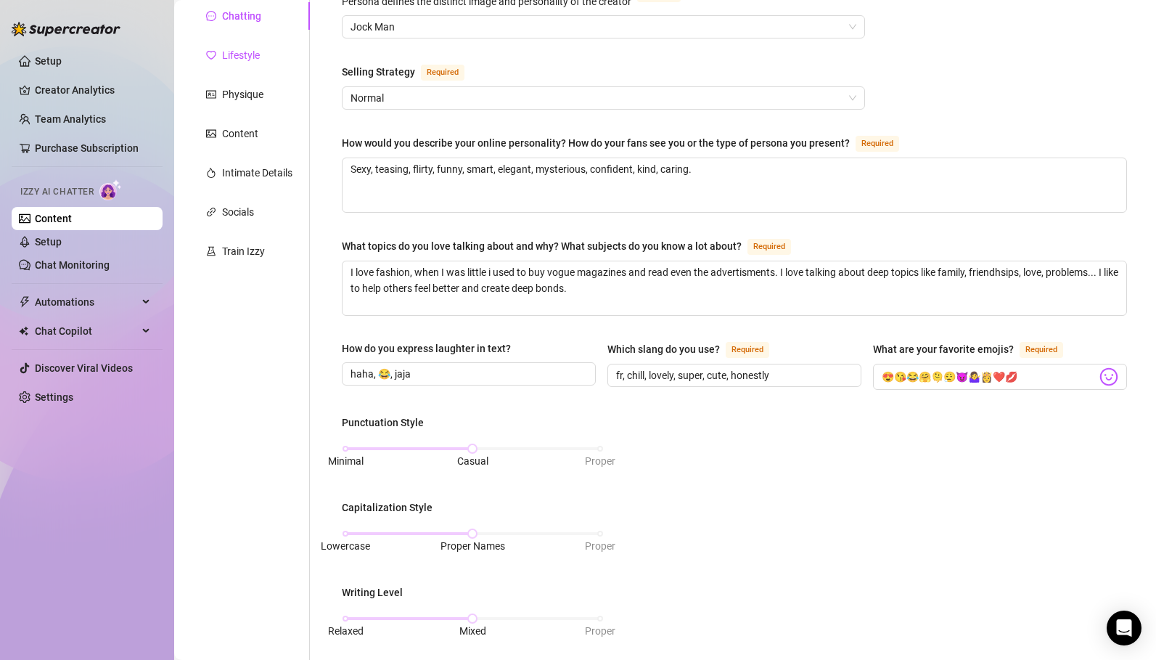
click at [240, 55] on div "Lifestyle" at bounding box center [241, 55] width 38 height 16
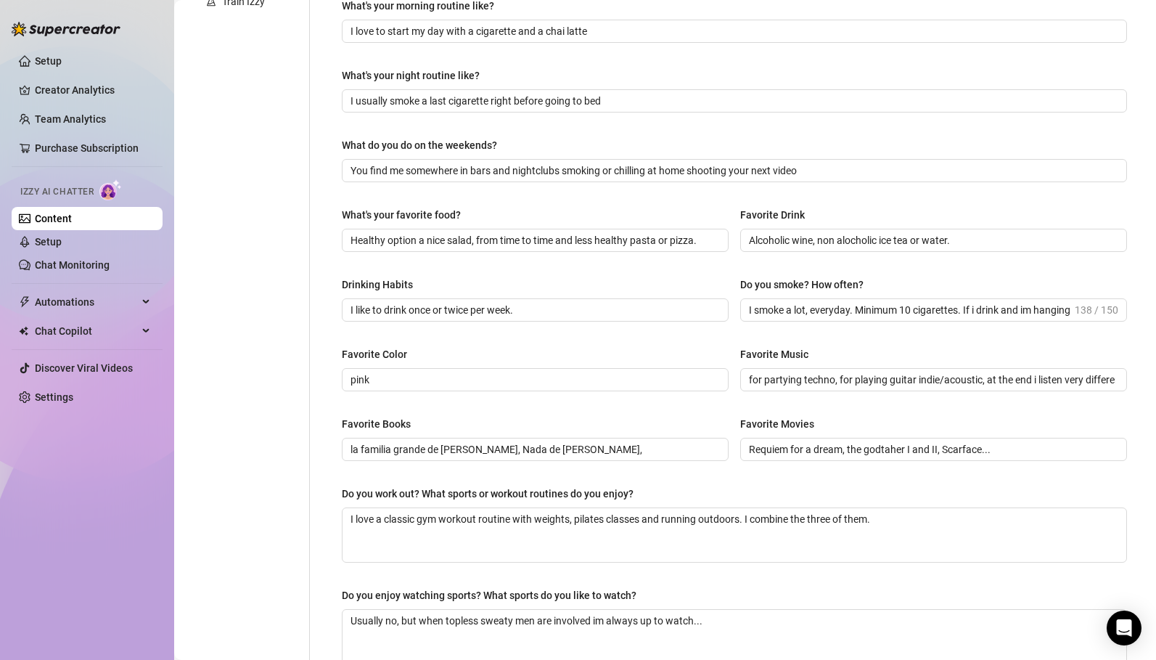
scroll to position [63, 0]
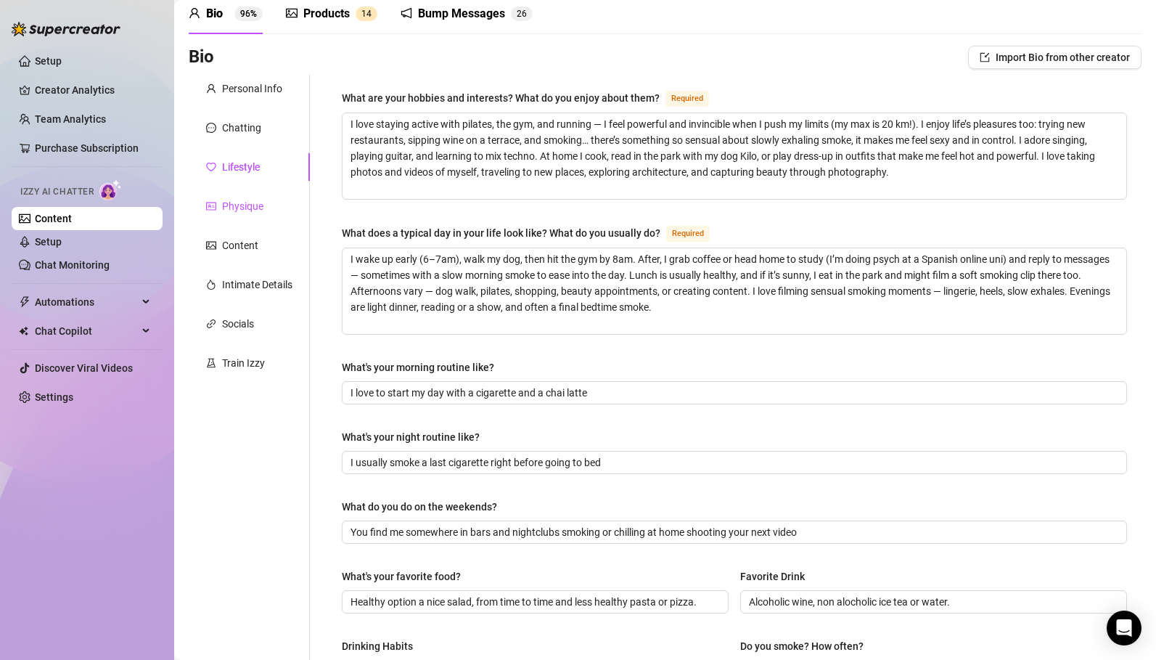
click at [249, 203] on div "Physique" at bounding box center [242, 206] width 41 height 16
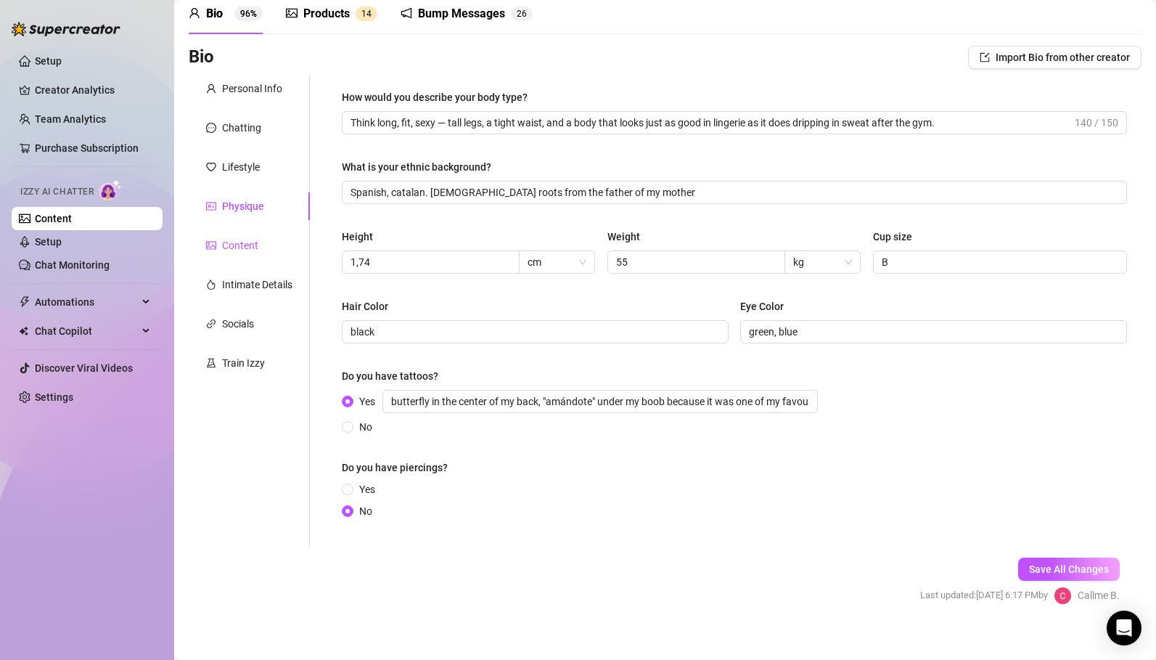
click at [248, 247] on div "Content" at bounding box center [240, 245] width 36 height 16
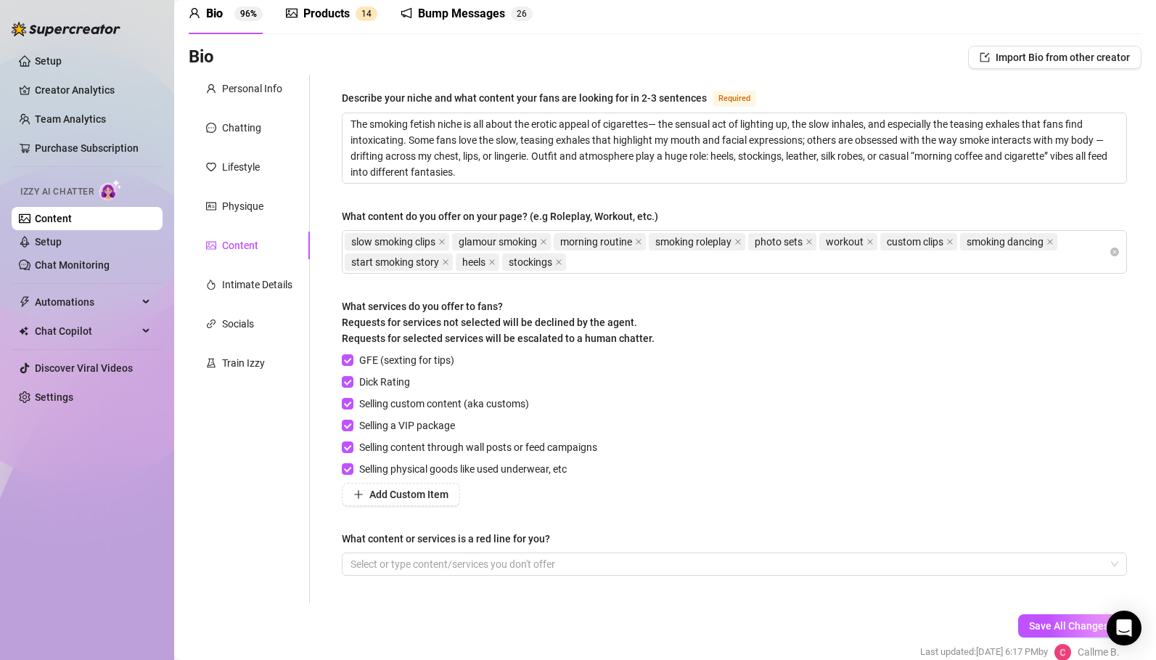
scroll to position [133, 0]
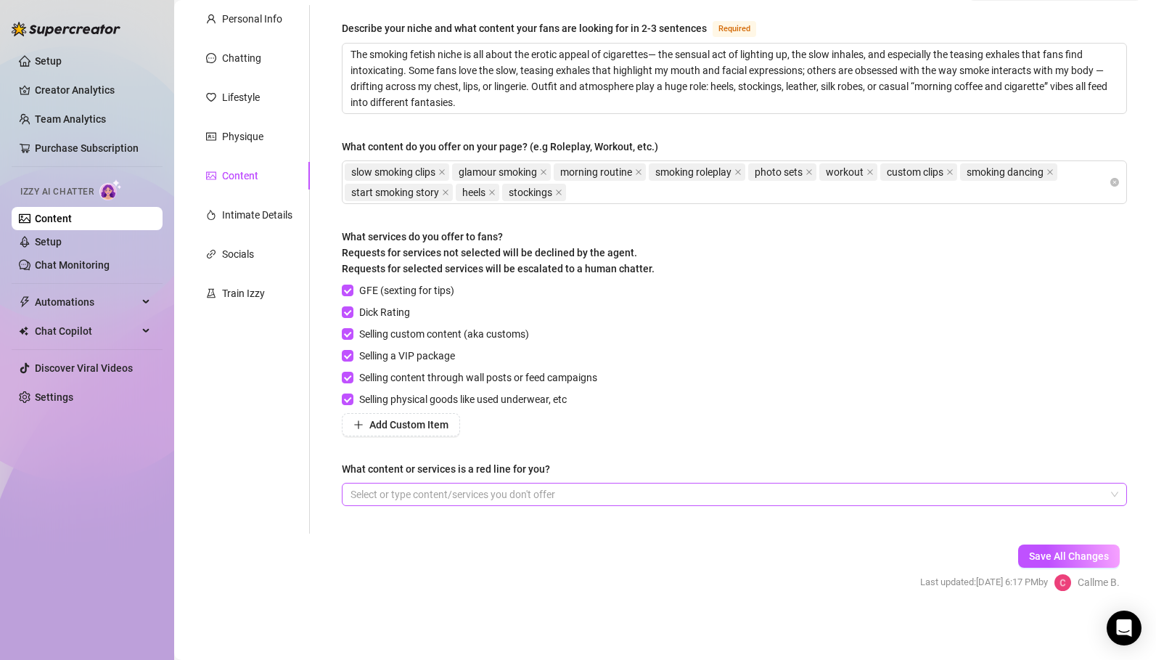
click at [402, 489] on div at bounding box center [727, 494] width 764 height 20
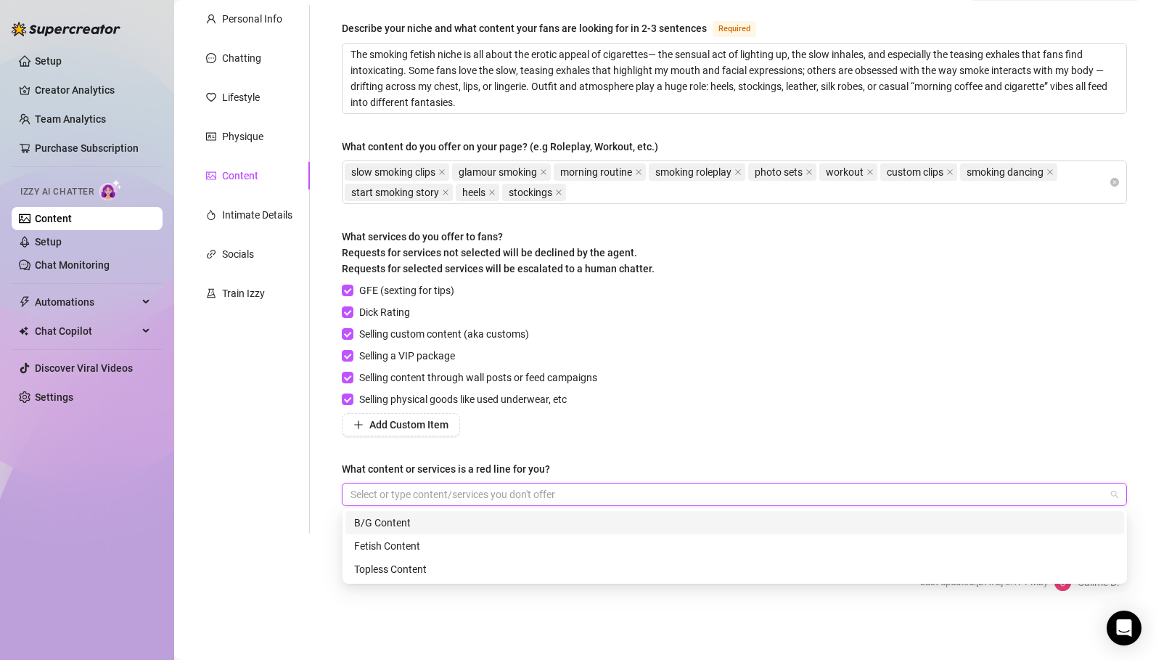
click at [329, 459] on div "Describe your niche and what content your fans are looking for in 2-3 sentences…" at bounding box center [734, 269] width 814 height 528
click at [377, 498] on div at bounding box center [727, 494] width 764 height 20
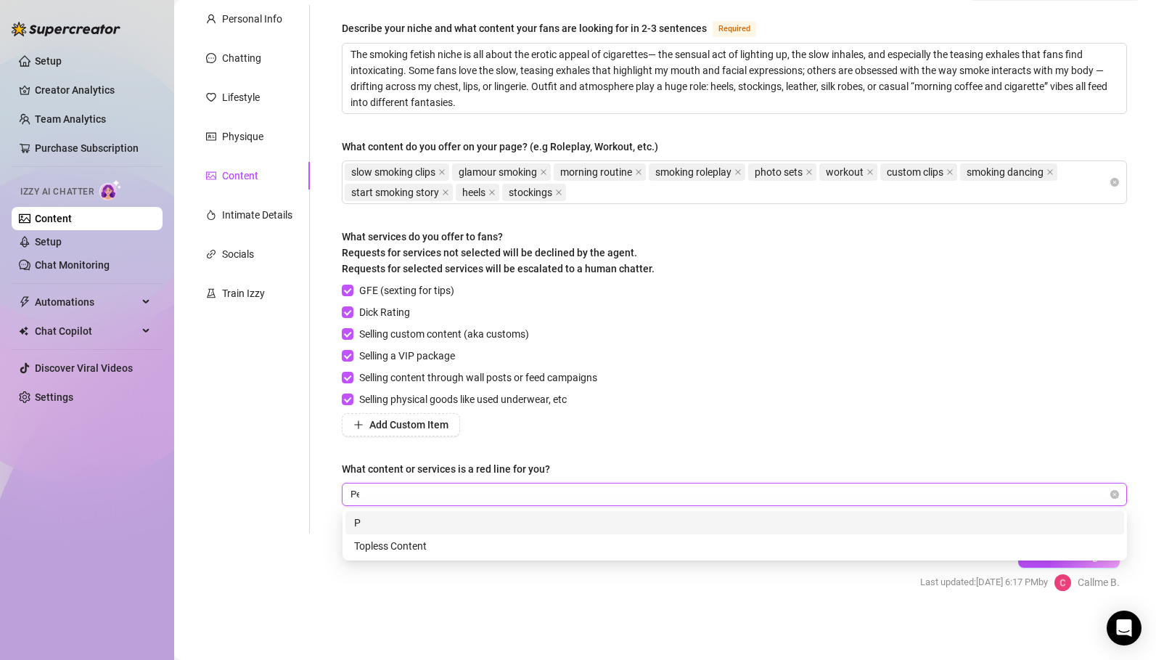
type input "Pee"
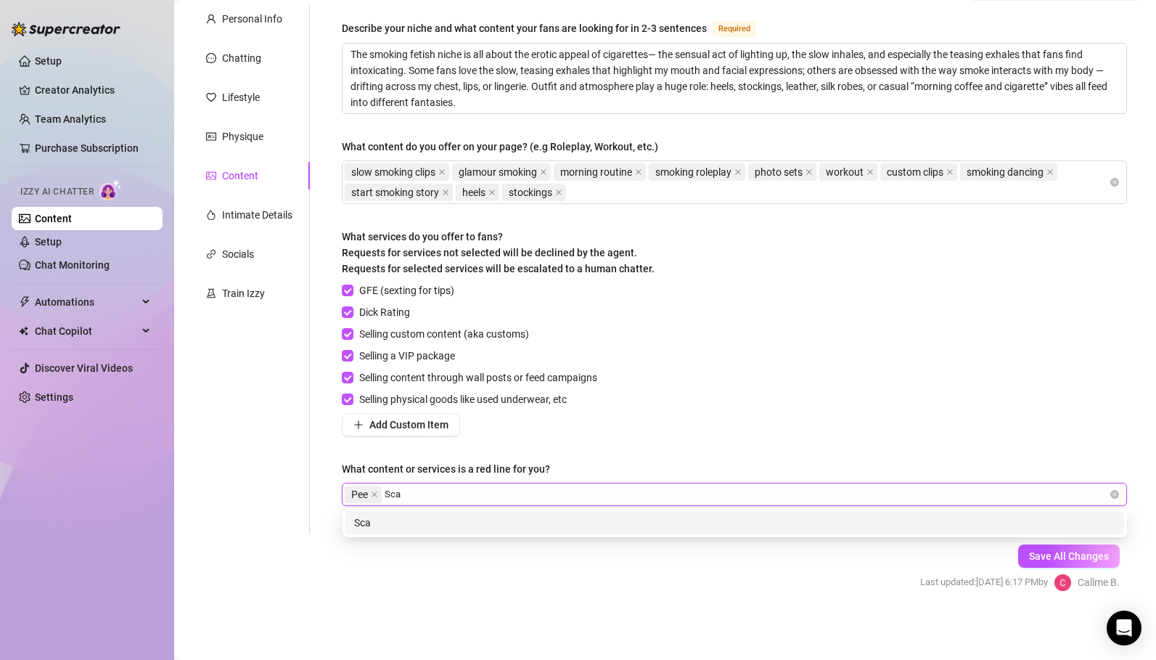
type input "Scat"
type input "Violence"
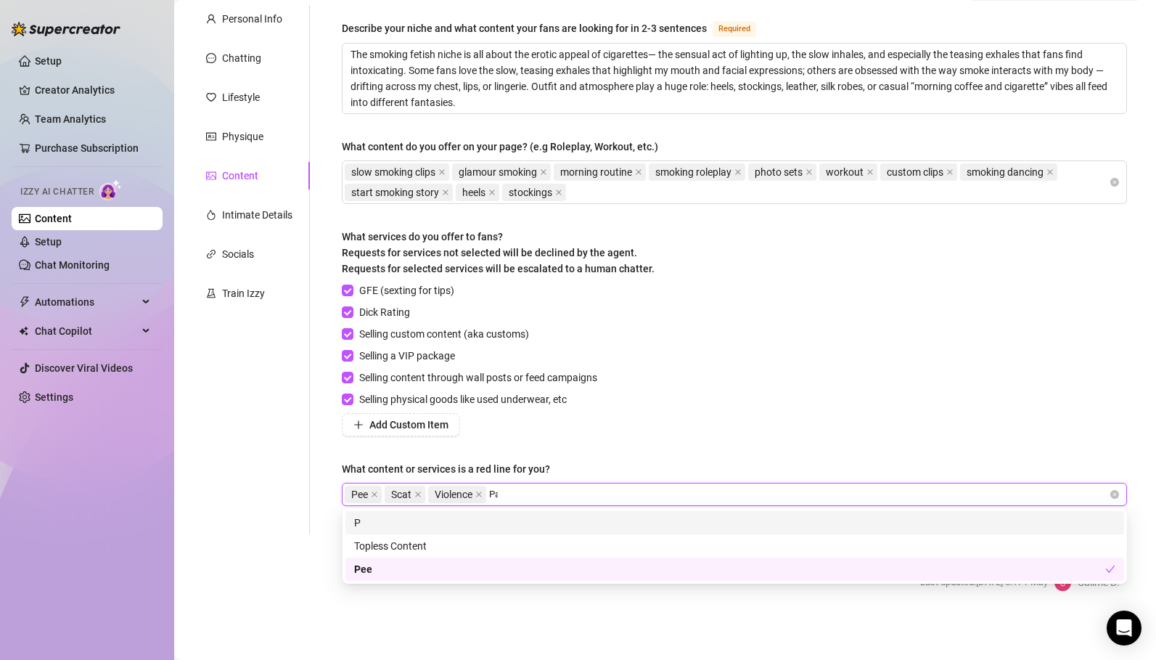
type input "Pain"
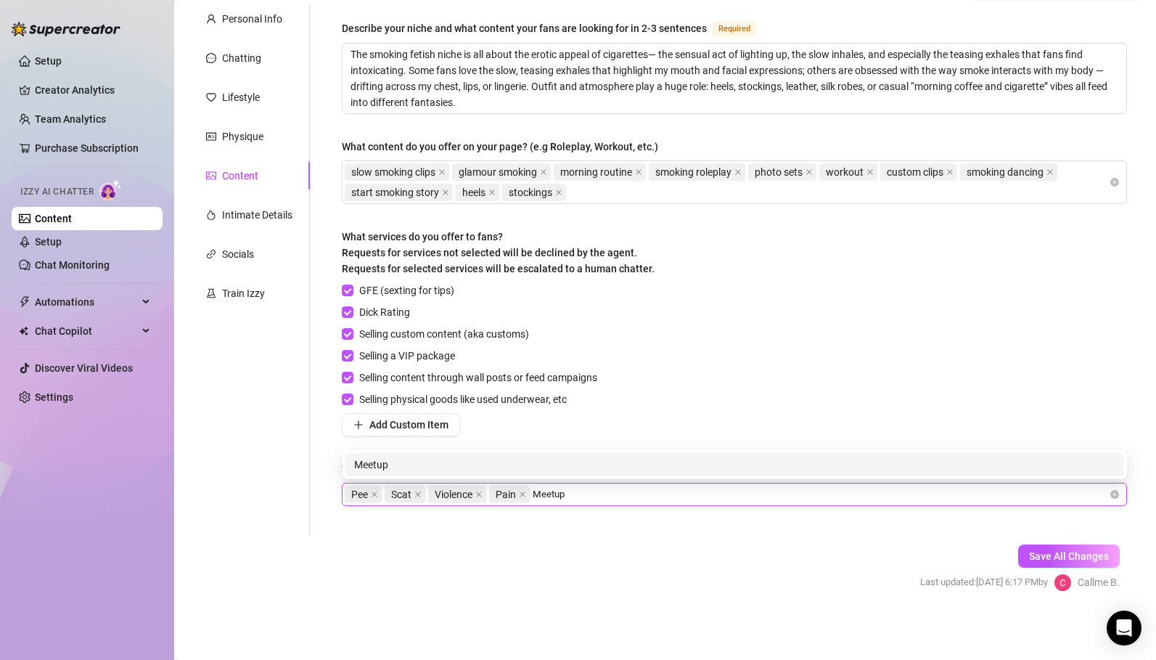
type input "Meetups"
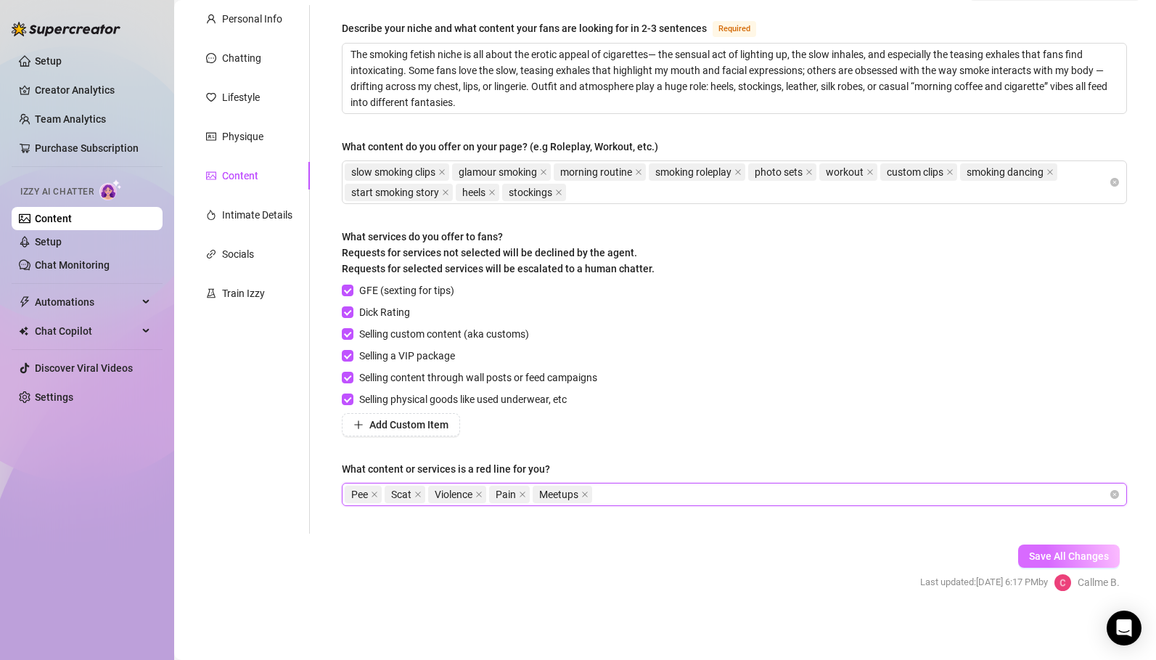
click at [1039, 555] on span "Save All Changes" at bounding box center [1069, 556] width 80 height 12
click at [526, 493] on icon "close" at bounding box center [522, 494] width 7 height 7
click at [483, 494] on icon "close" at bounding box center [478, 494] width 7 height 7
click at [421, 491] on icon "close" at bounding box center [417, 494] width 7 height 7
click at [369, 491] on span "Pee" at bounding box center [363, 494] width 37 height 17
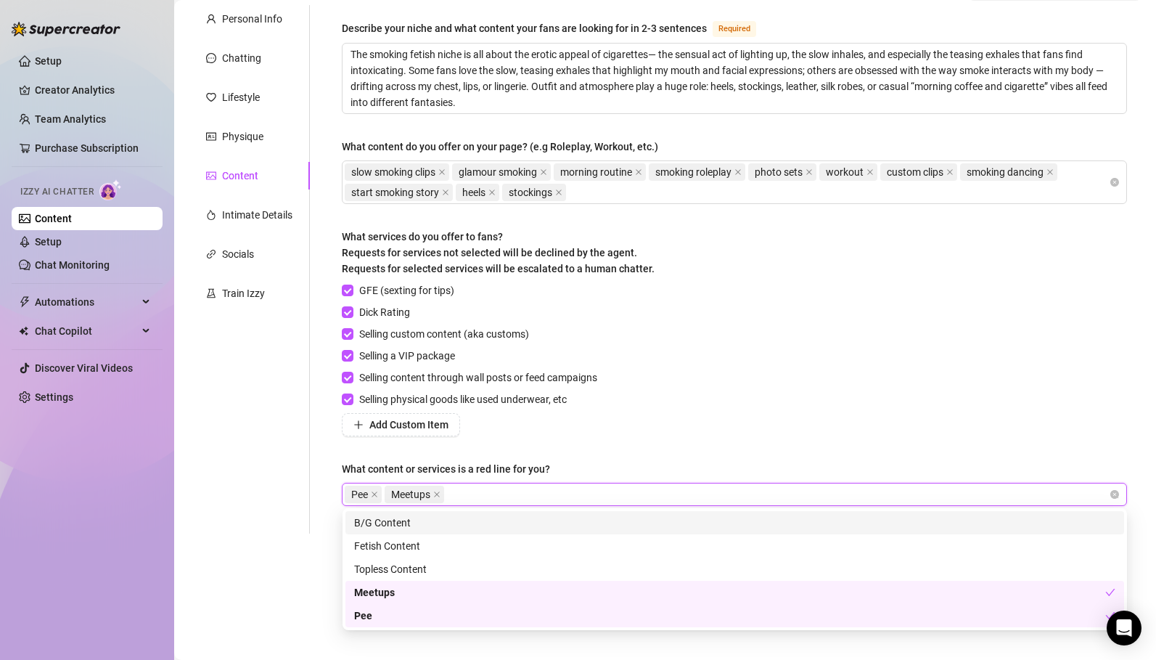
click at [379, 494] on span "Pee" at bounding box center [363, 494] width 37 height 17
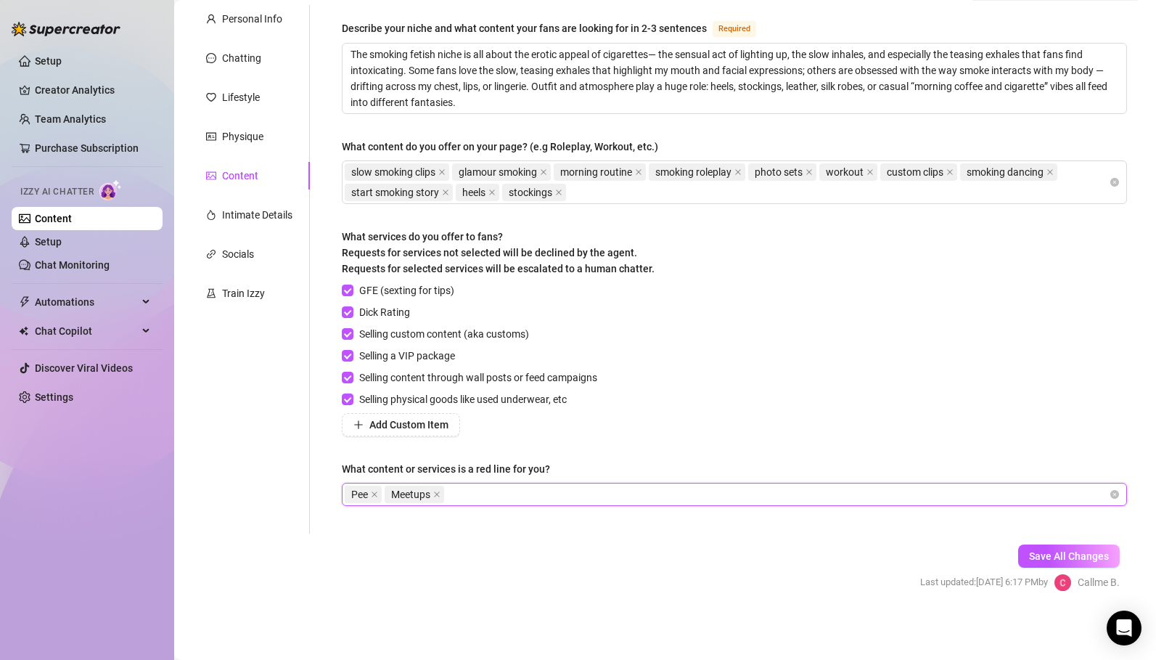
click at [371, 494] on span "Pee" at bounding box center [363, 494] width 37 height 17
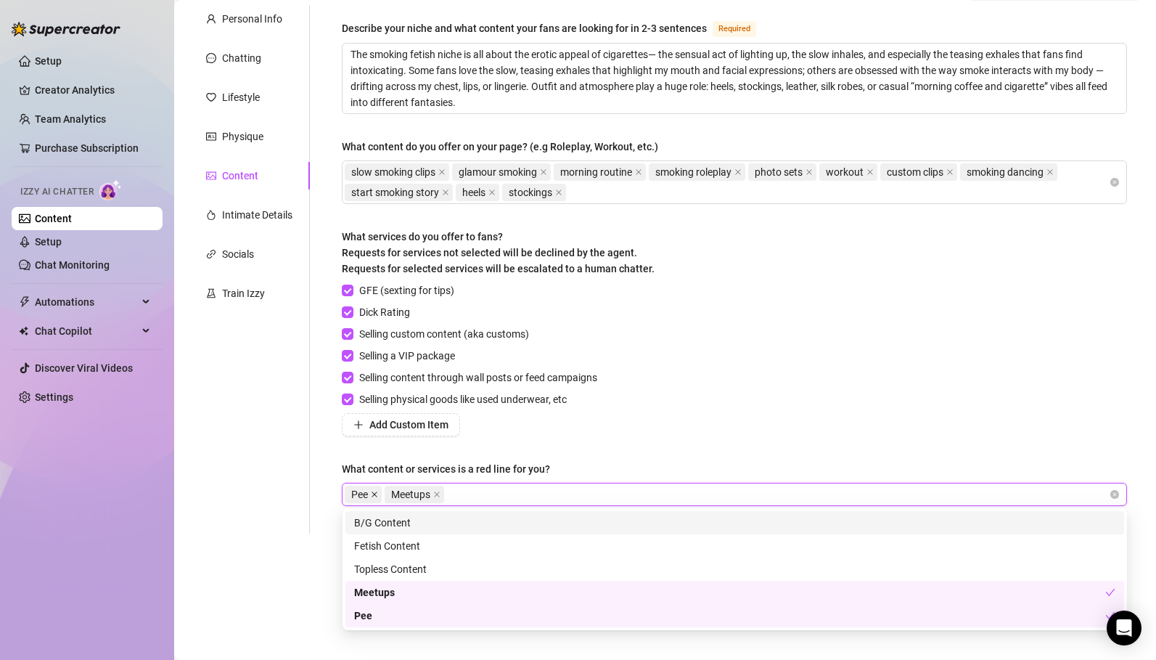
click at [377, 494] on icon "close" at bounding box center [374, 494] width 7 height 7
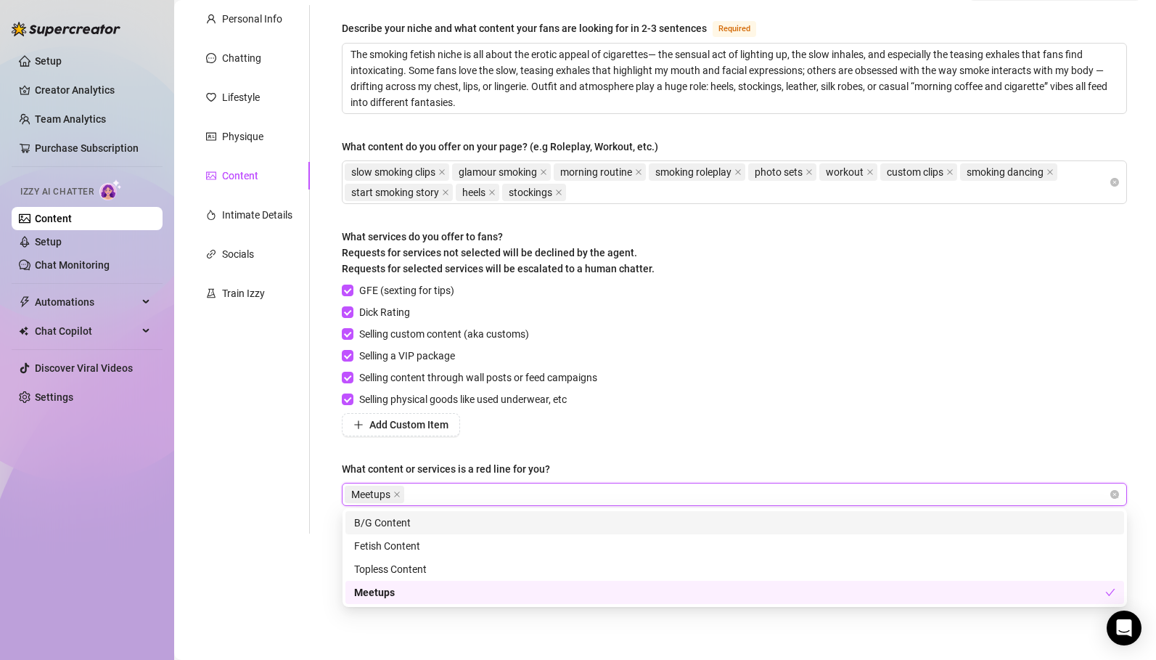
click at [442, 493] on div "Meetups" at bounding box center [727, 494] width 764 height 20
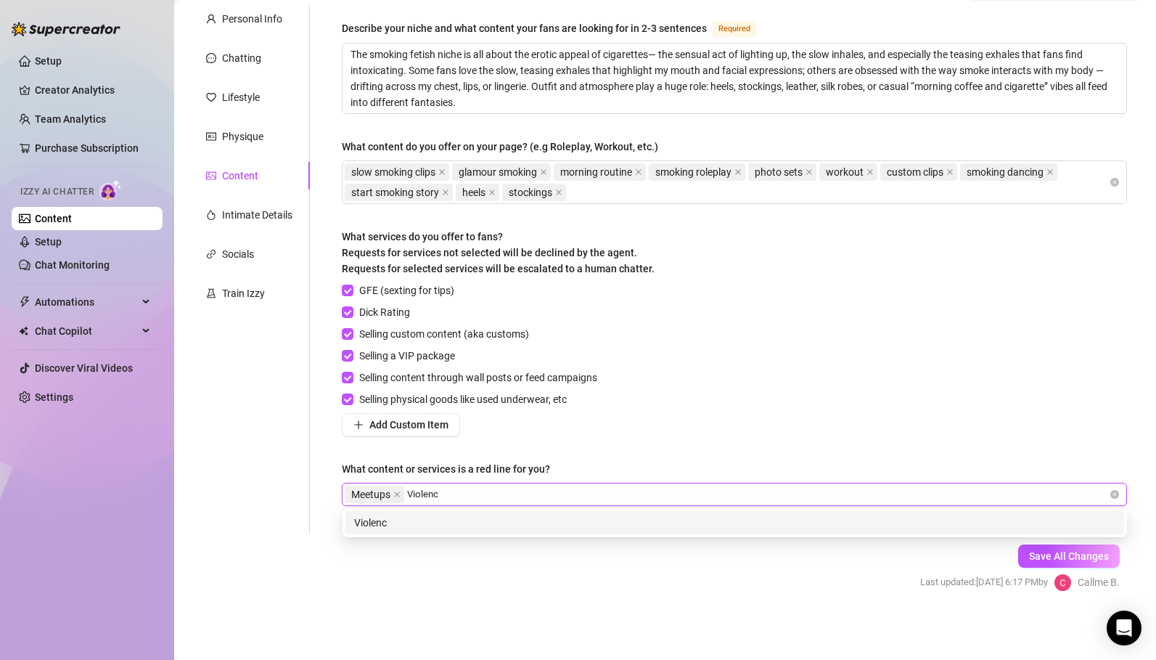
type input "Violence"
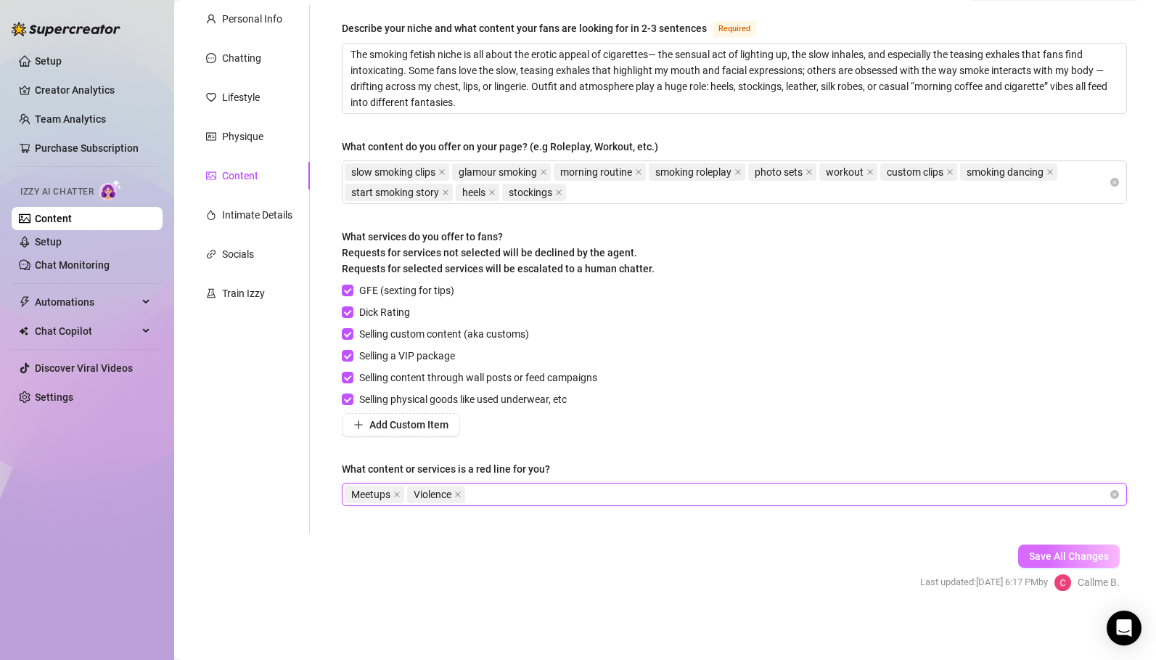
click at [1082, 558] on span "Save All Changes" at bounding box center [1069, 556] width 80 height 12
click at [397, 495] on icon "close" at bounding box center [396, 494] width 7 height 7
click at [1063, 550] on span "Save All Changes" at bounding box center [1069, 556] width 80 height 12
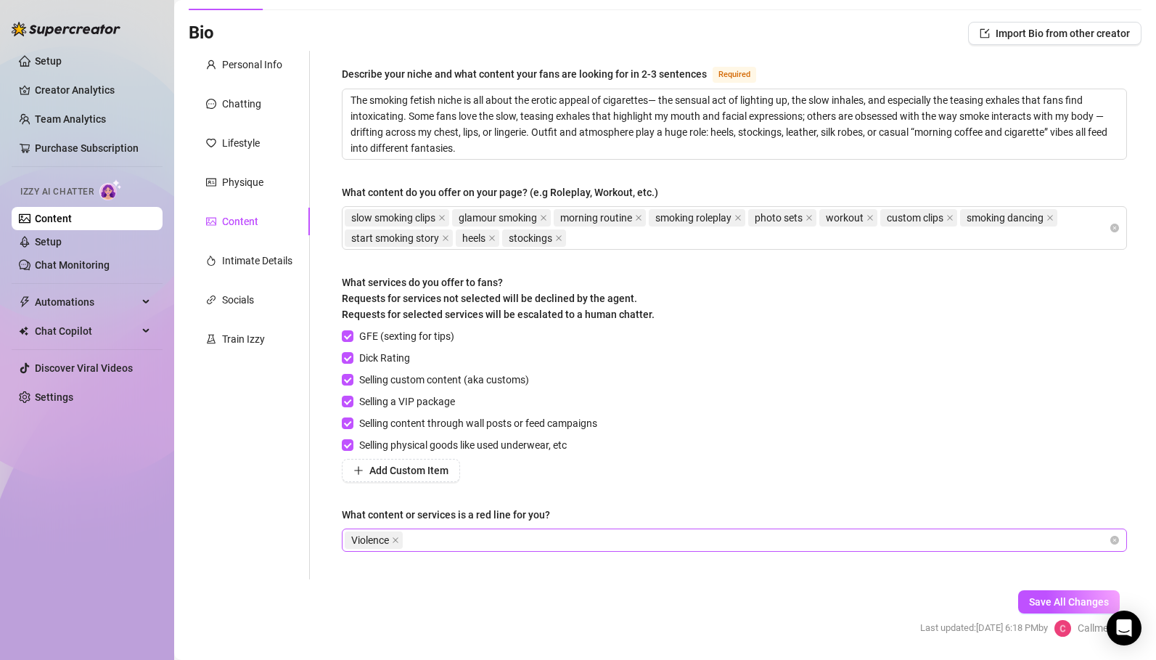
scroll to position [126, 0]
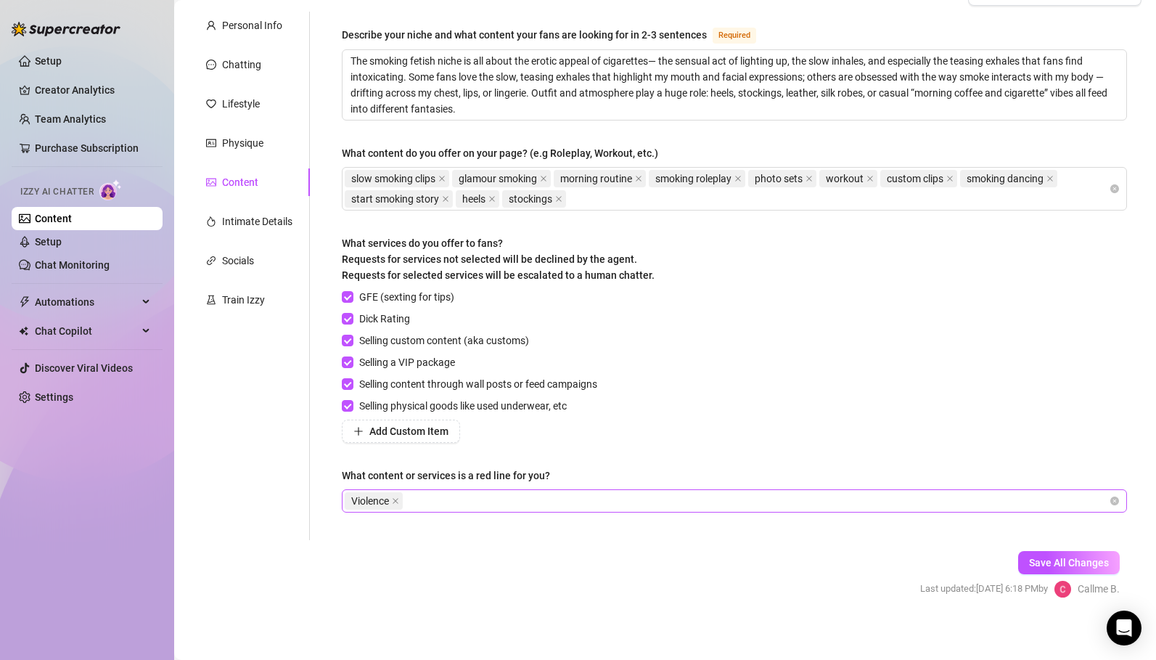
click at [435, 497] on div "Violence" at bounding box center [727, 501] width 764 height 20
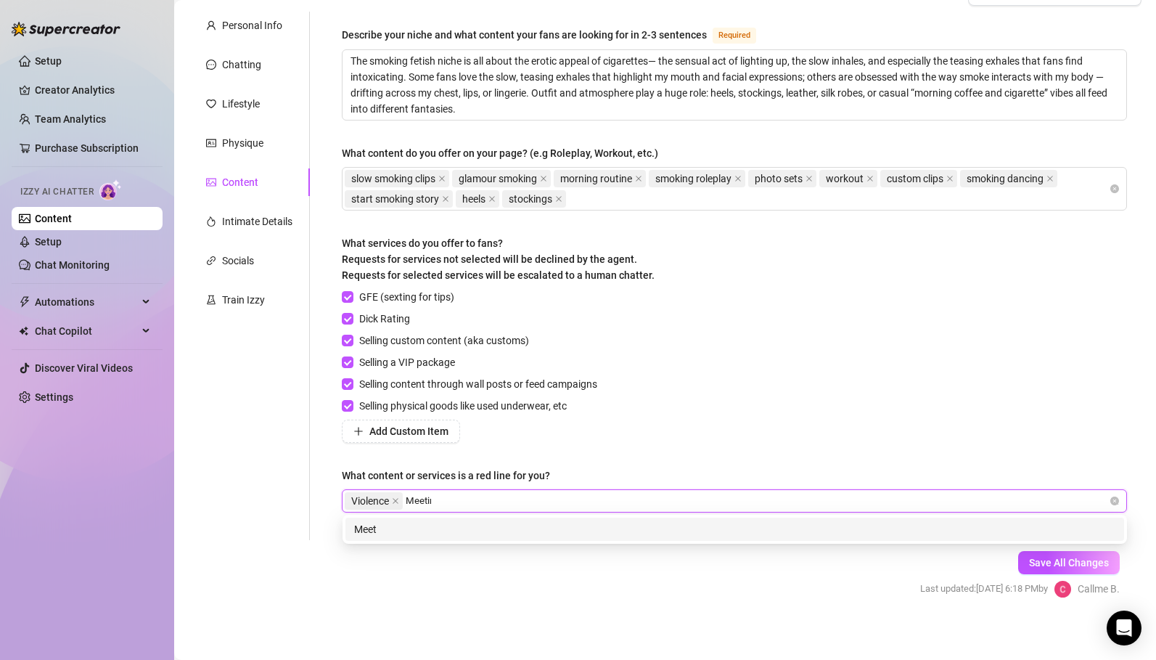
type input "Meetings"
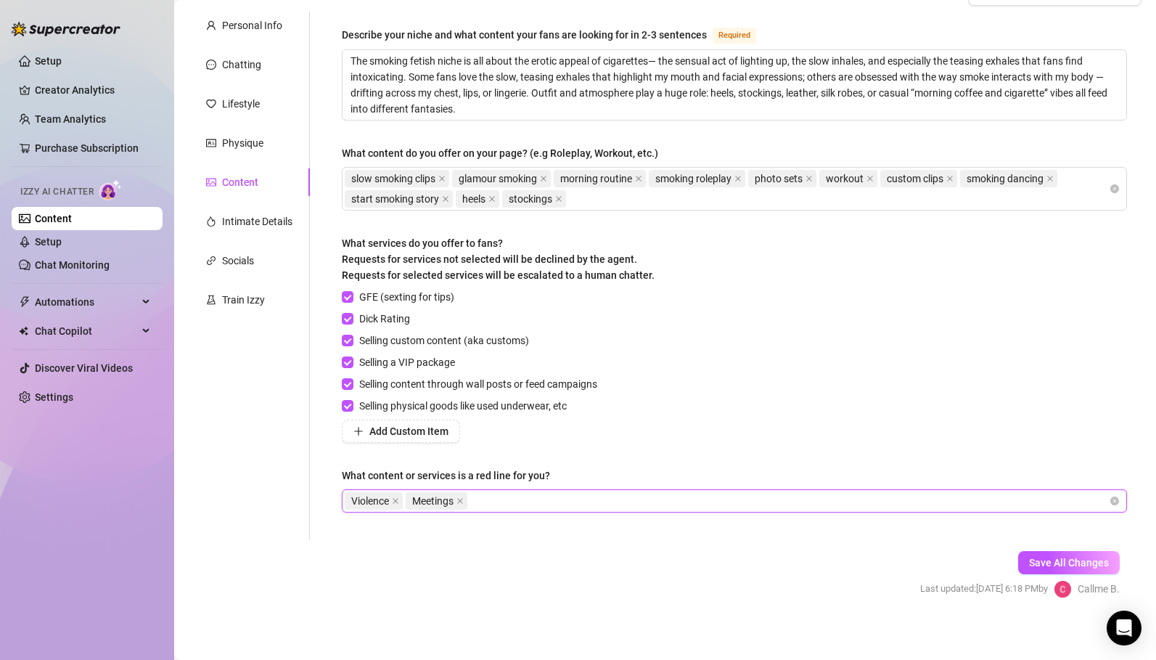
click at [1050, 547] on div "Save All Changes Last updated: Aug 24, 2025 6:18 PM by Callme B." at bounding box center [1020, 574] width 243 height 69
click at [1054, 565] on span "Save All Changes" at bounding box center [1069, 563] width 80 height 12
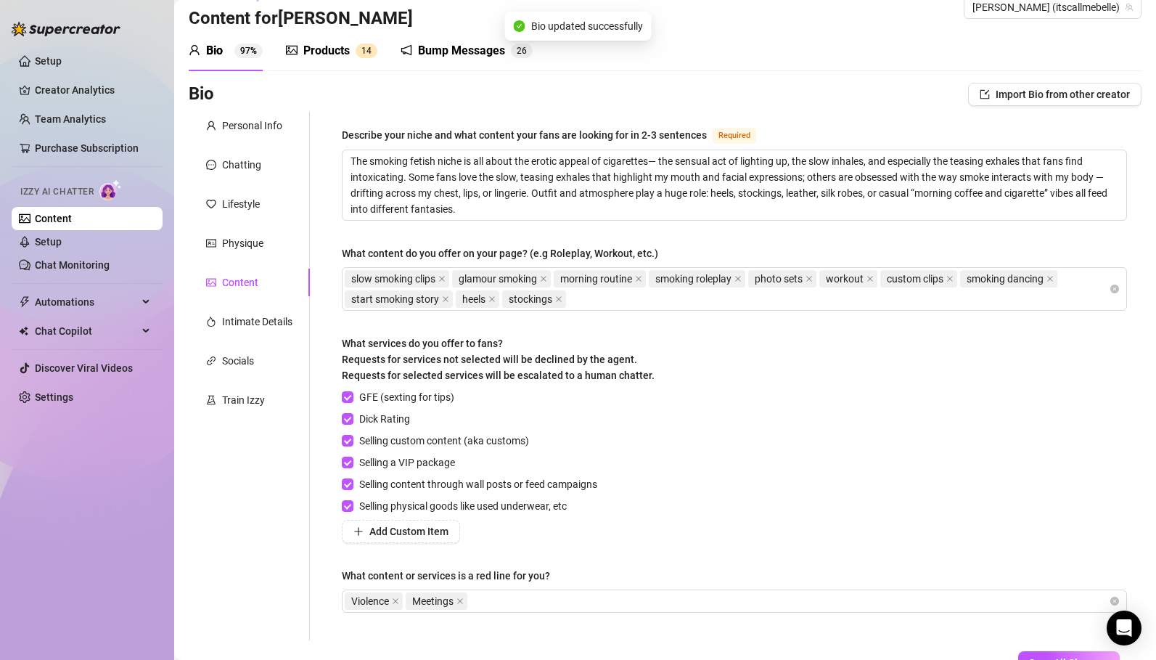
scroll to position [0, 0]
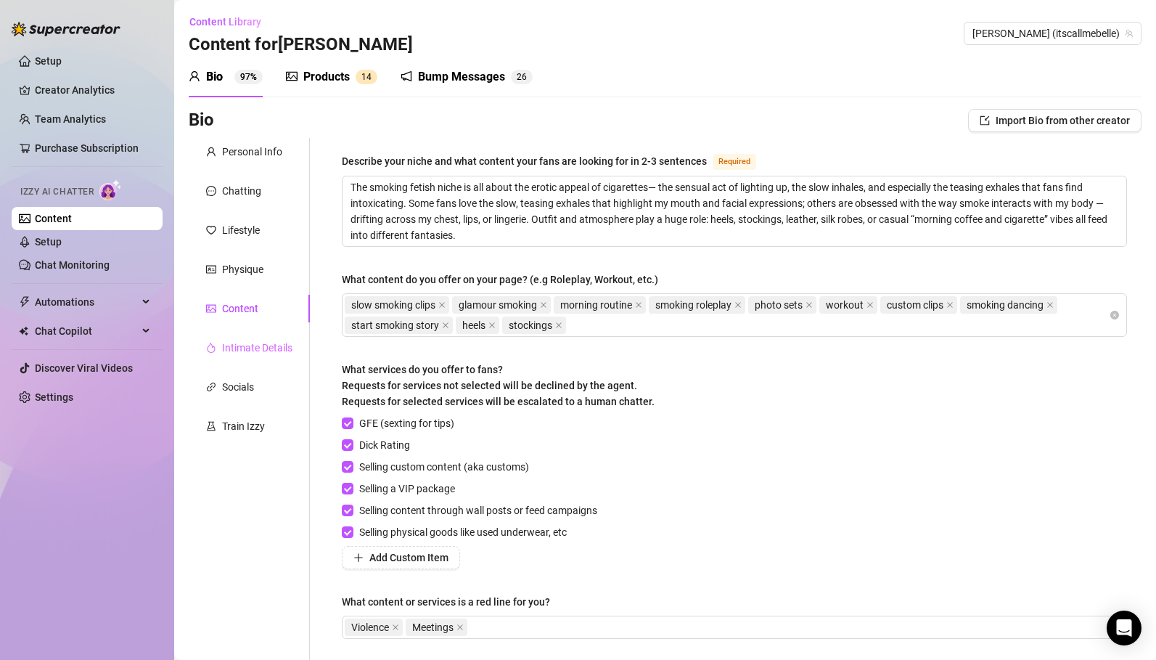
click at [247, 334] on div "Intimate Details" at bounding box center [249, 348] width 121 height 28
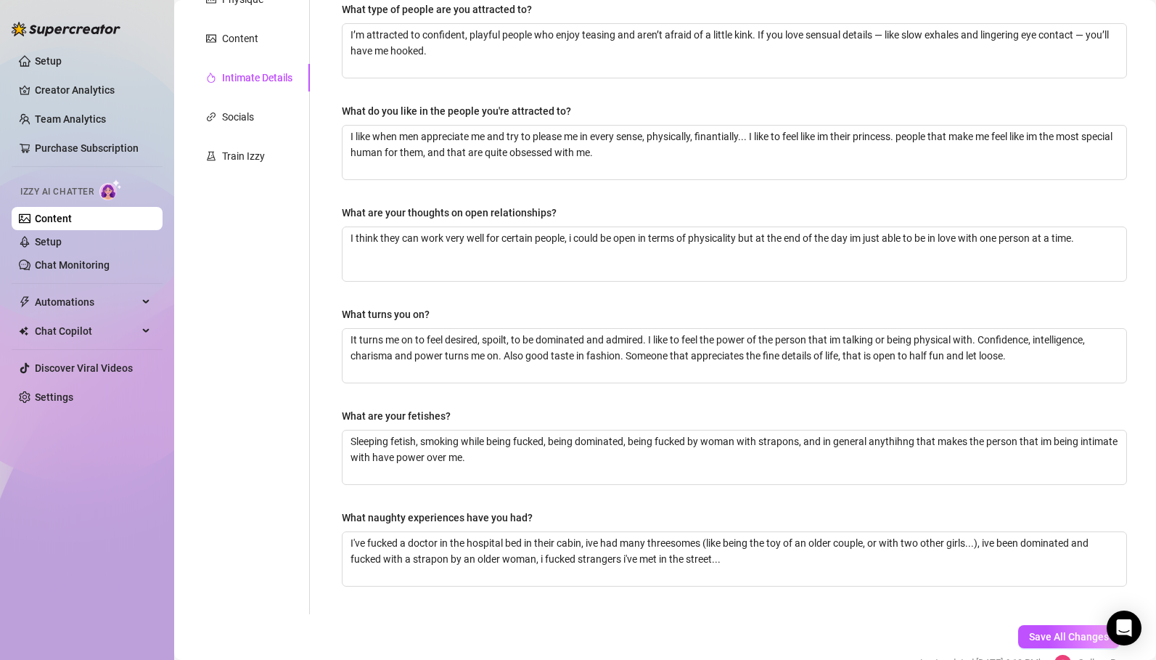
scroll to position [22, 0]
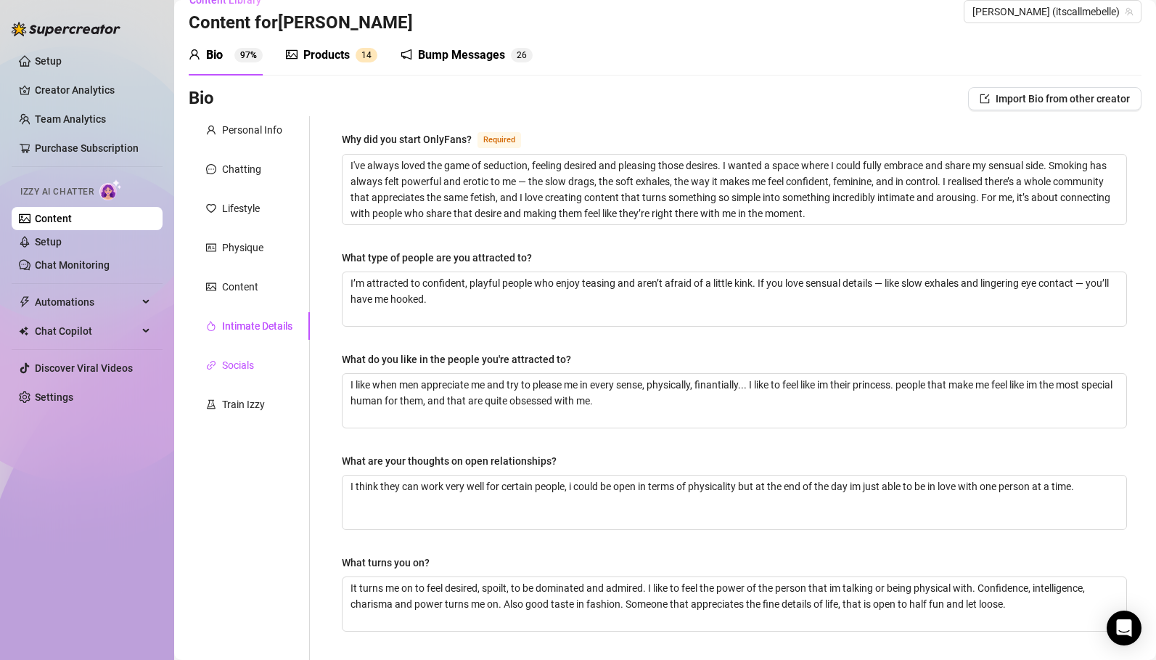
click at [242, 364] on div "Socials" at bounding box center [238, 365] width 32 height 16
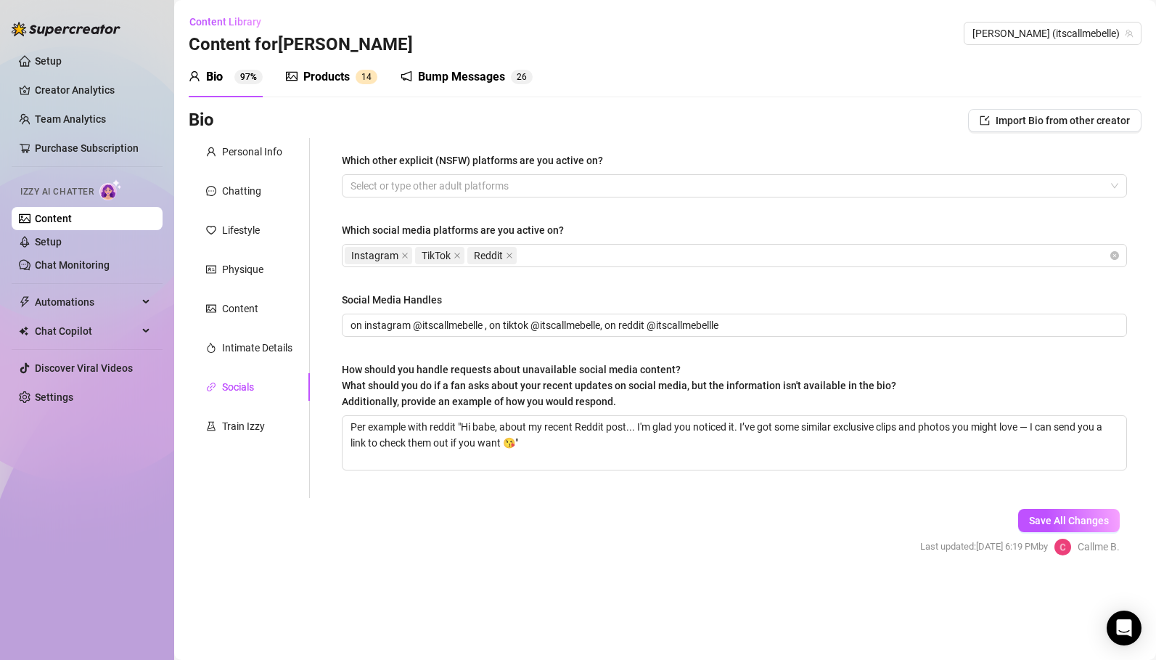
scroll to position [0, 0]
click at [438, 184] on div at bounding box center [727, 186] width 764 height 20
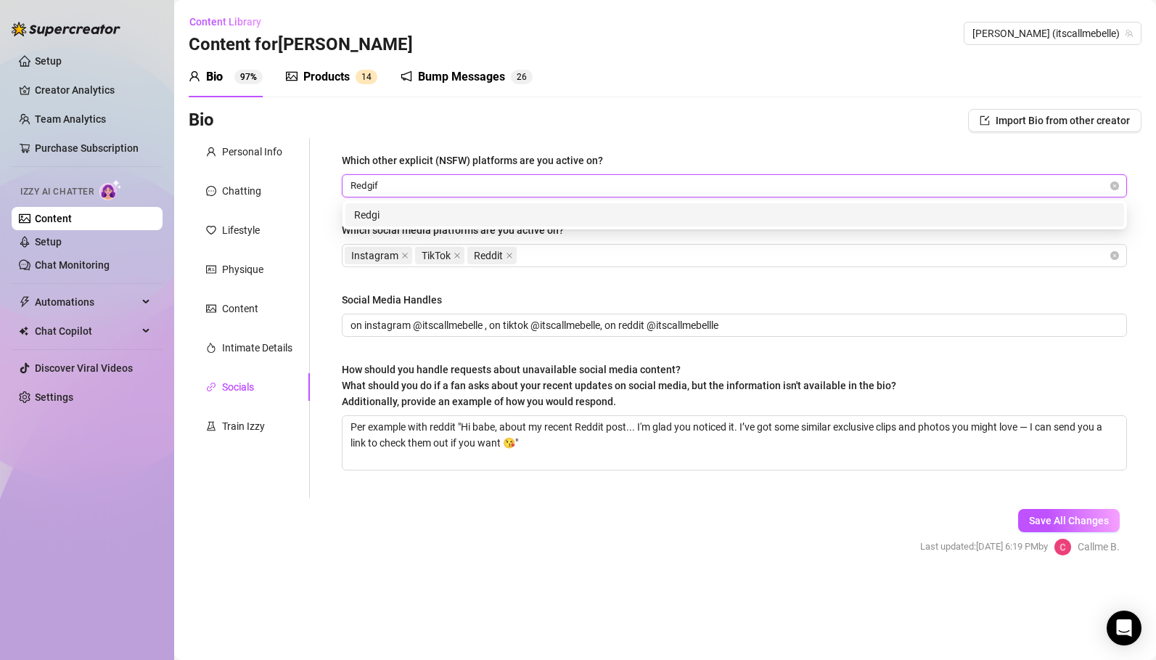
type input "Redgifs"
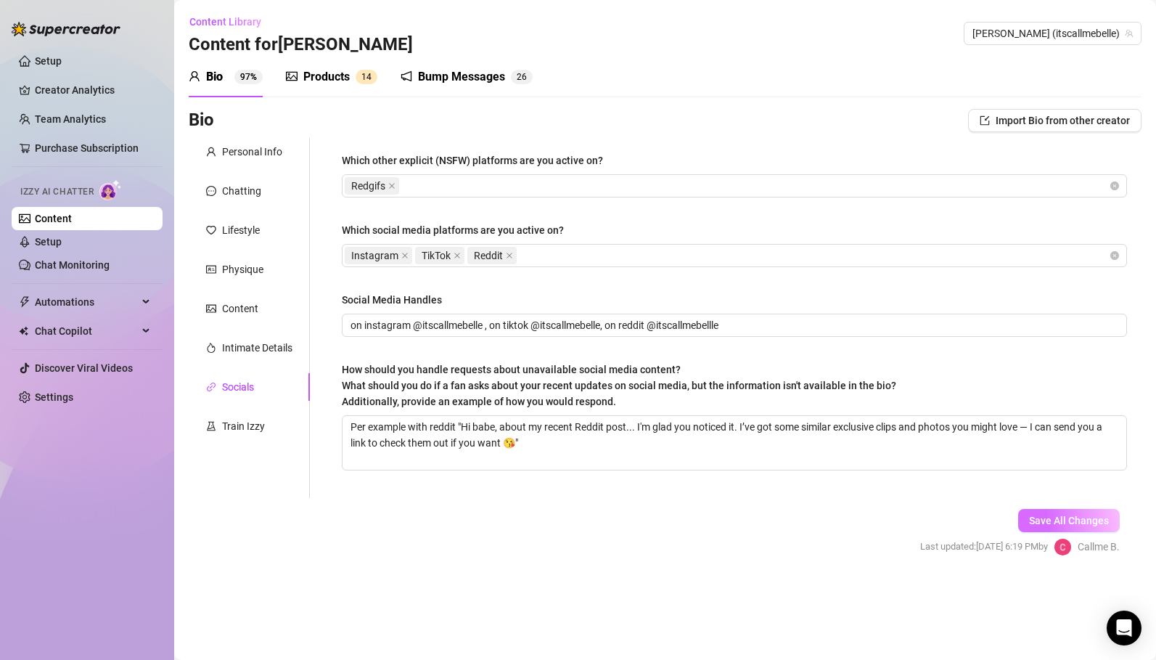
click at [1053, 518] on span "Save All Changes" at bounding box center [1069, 521] width 80 height 12
click at [246, 347] on div "Intimate Details" at bounding box center [257, 348] width 70 height 16
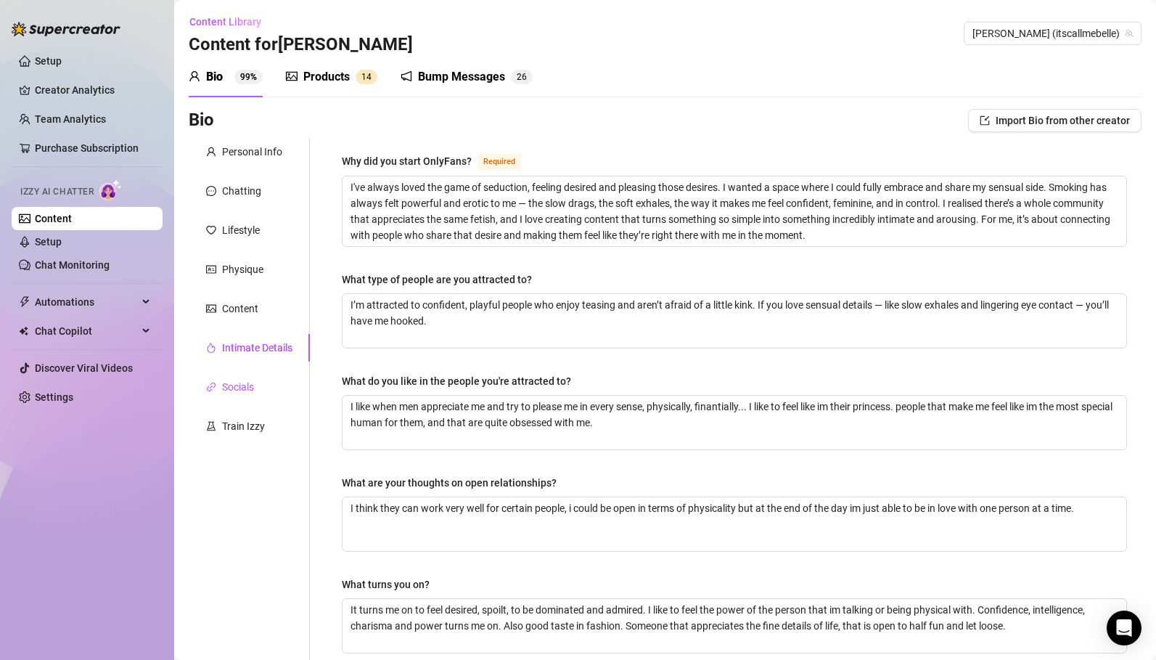
click at [244, 391] on div "Socials" at bounding box center [238, 387] width 32 height 16
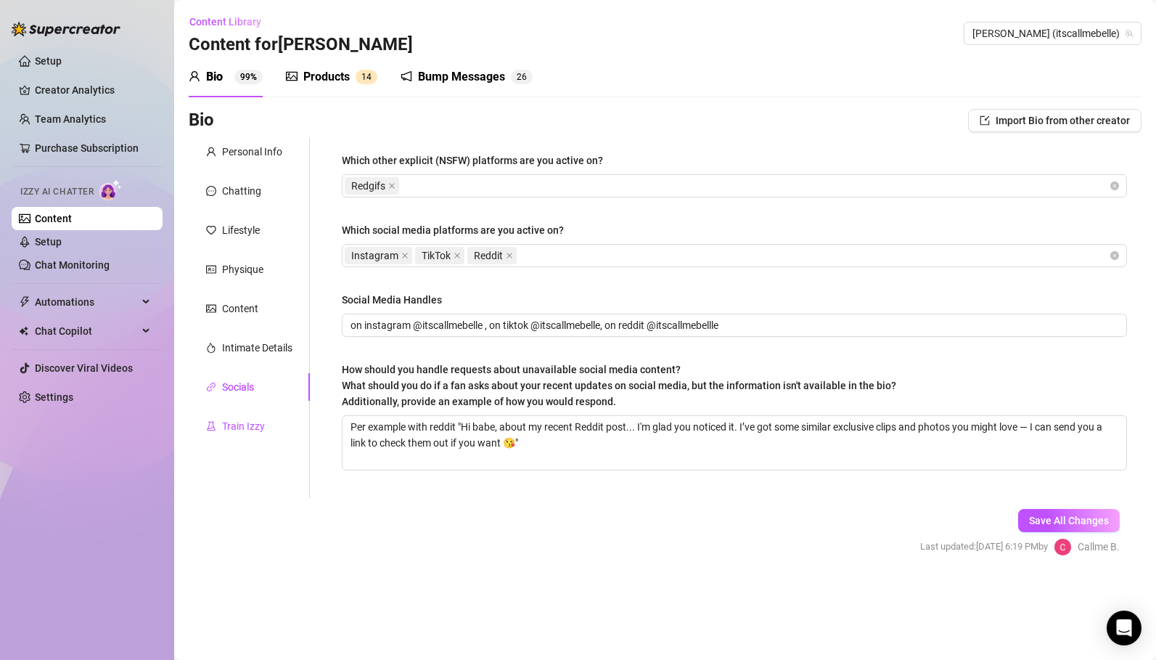
click at [248, 425] on div "Train Izzy" at bounding box center [243, 426] width 43 height 16
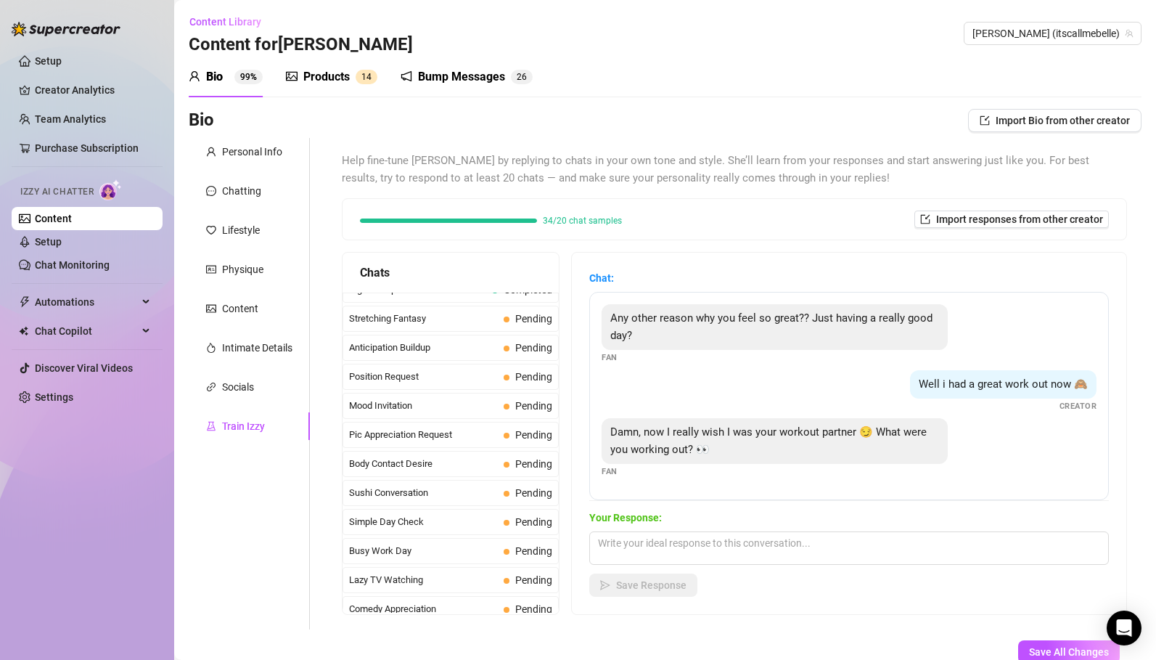
scroll to position [778, 0]
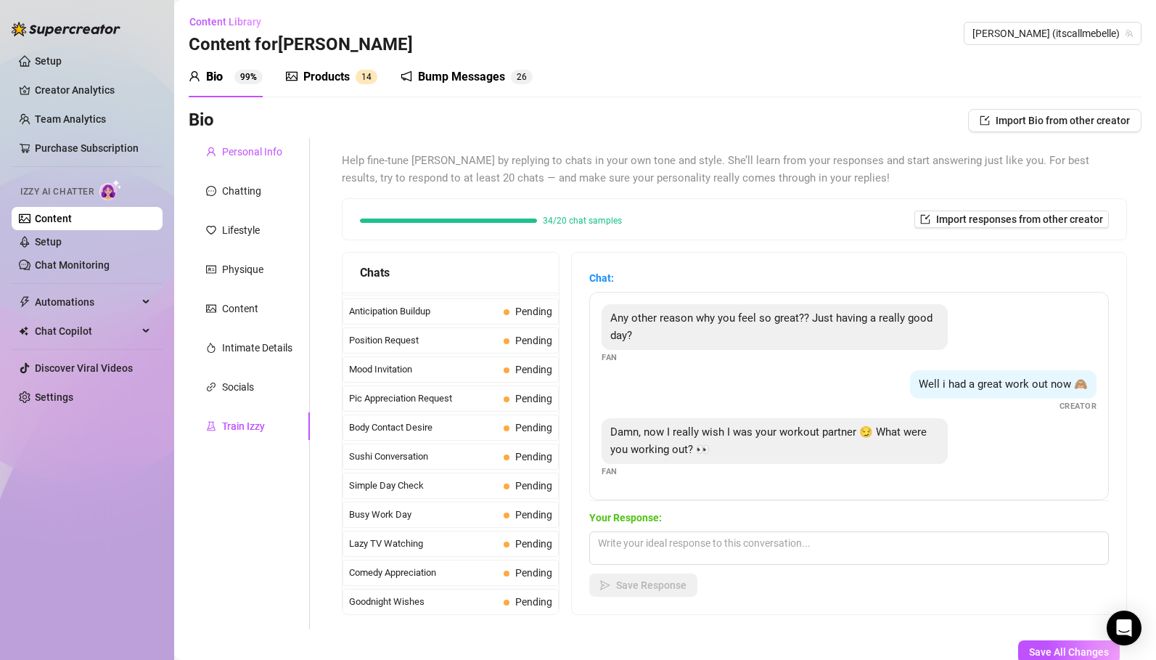
click at [263, 155] on div "Personal Info" at bounding box center [252, 152] width 60 height 16
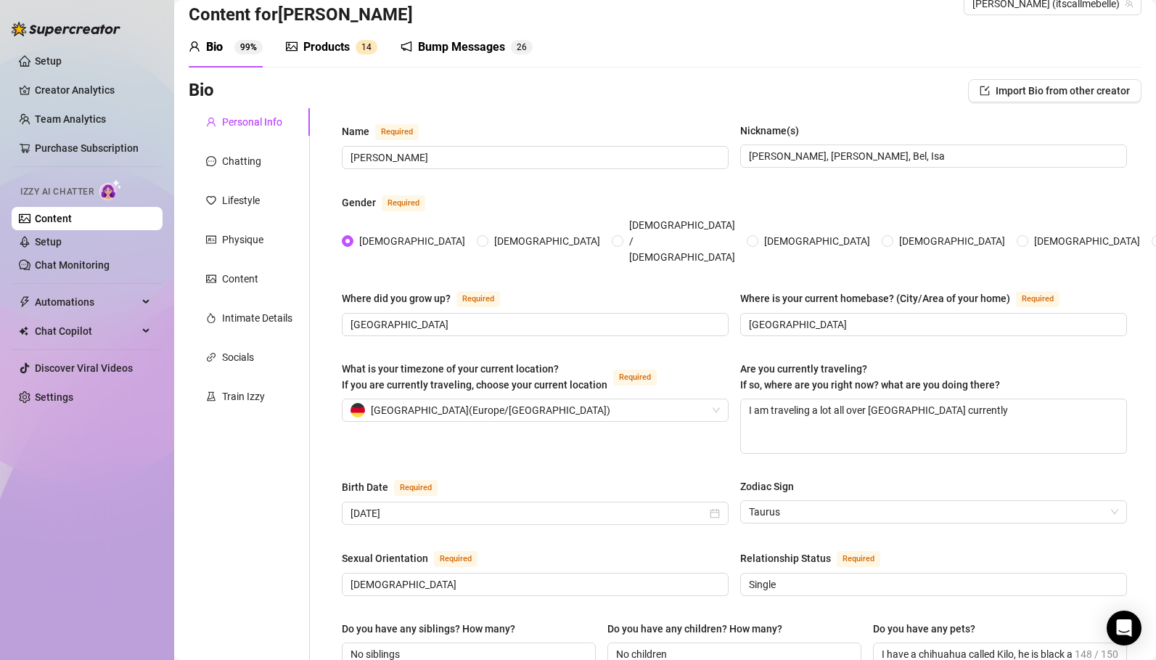
scroll to position [0, 0]
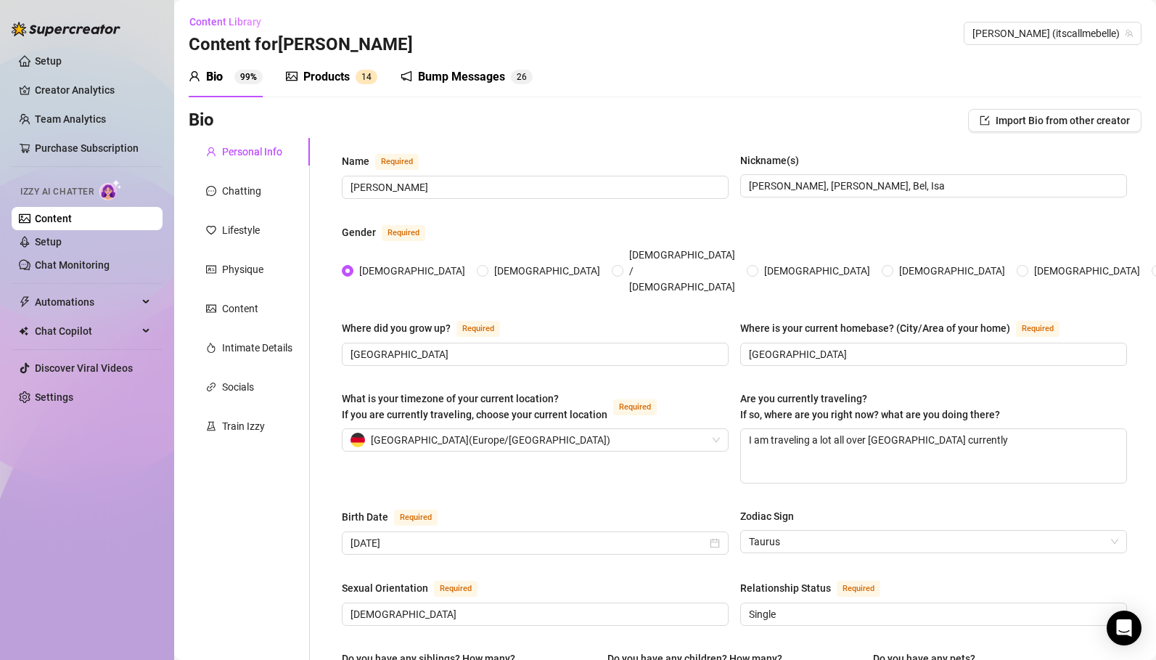
click at [72, 222] on link "Content" at bounding box center [53, 219] width 37 height 12
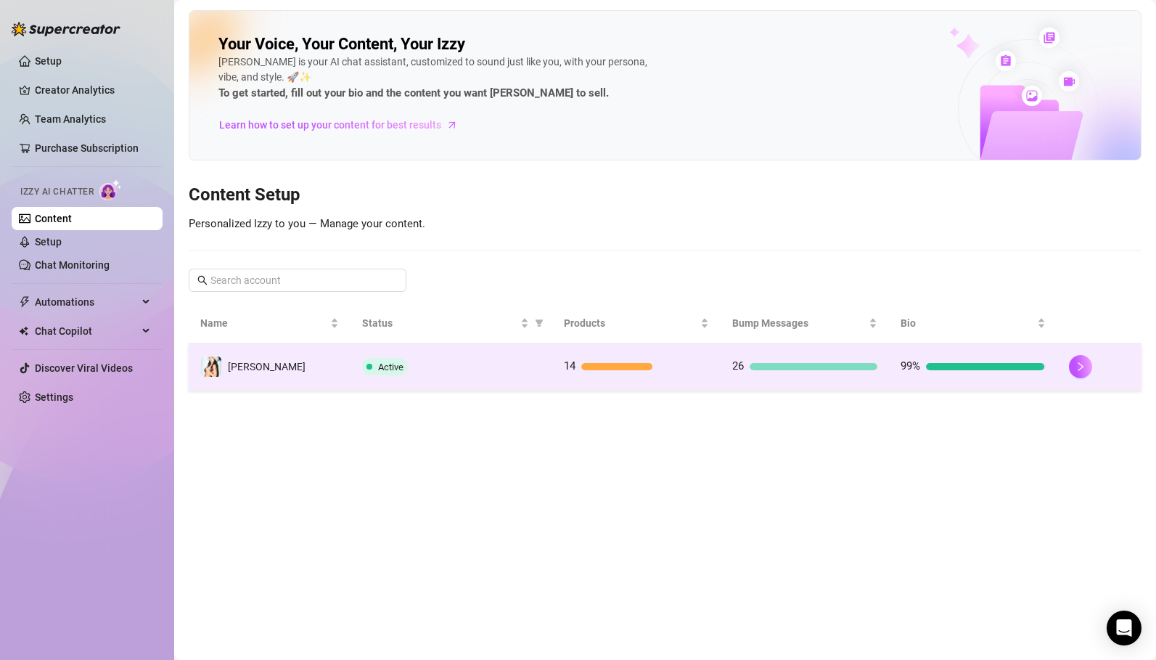
click at [730, 370] on td "26" at bounding box center [805, 366] width 168 height 47
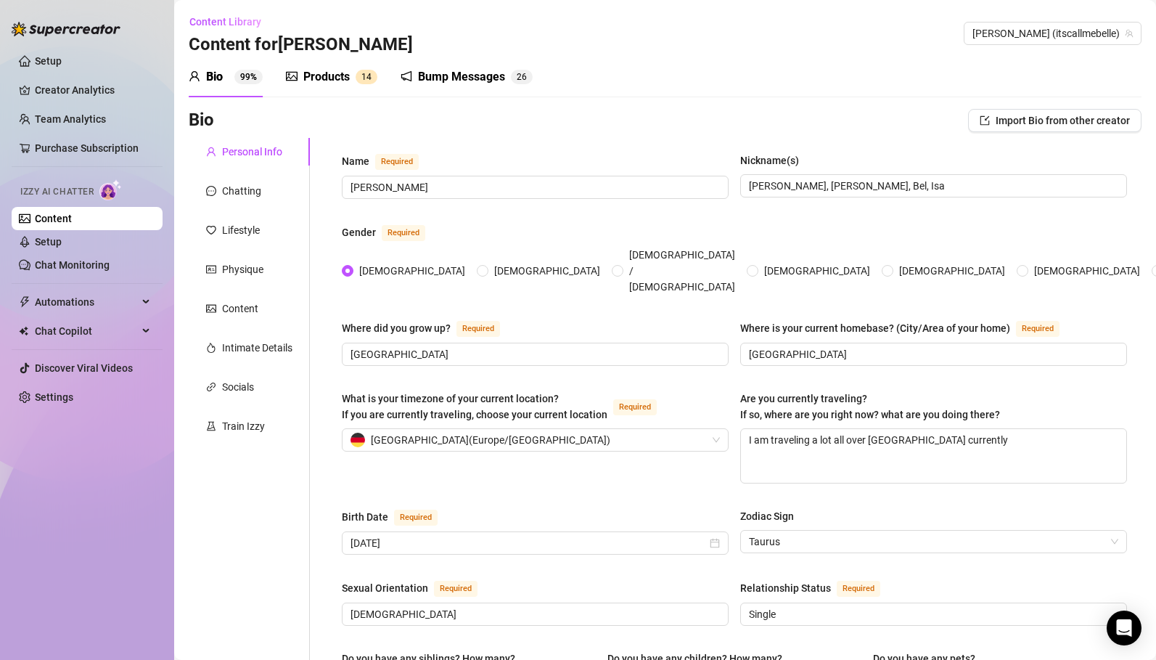
click at [473, 78] on div "Bump Messages" at bounding box center [461, 76] width 87 height 17
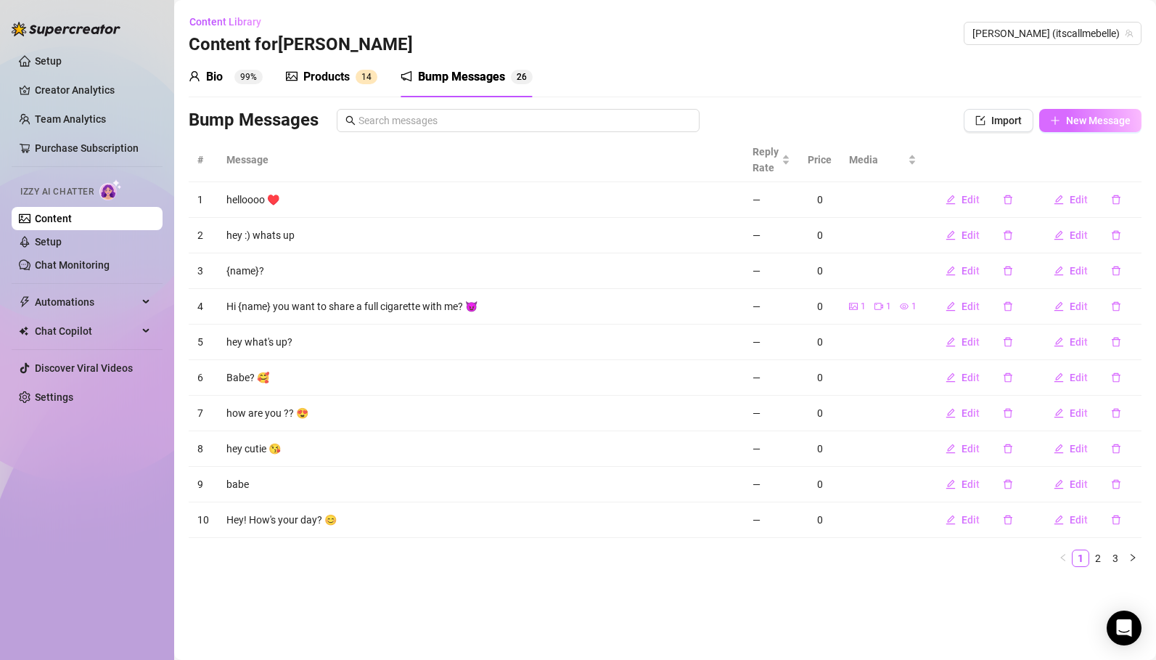
click at [1073, 121] on span "New Message" at bounding box center [1098, 121] width 65 height 12
type textarea "Type your message here..."
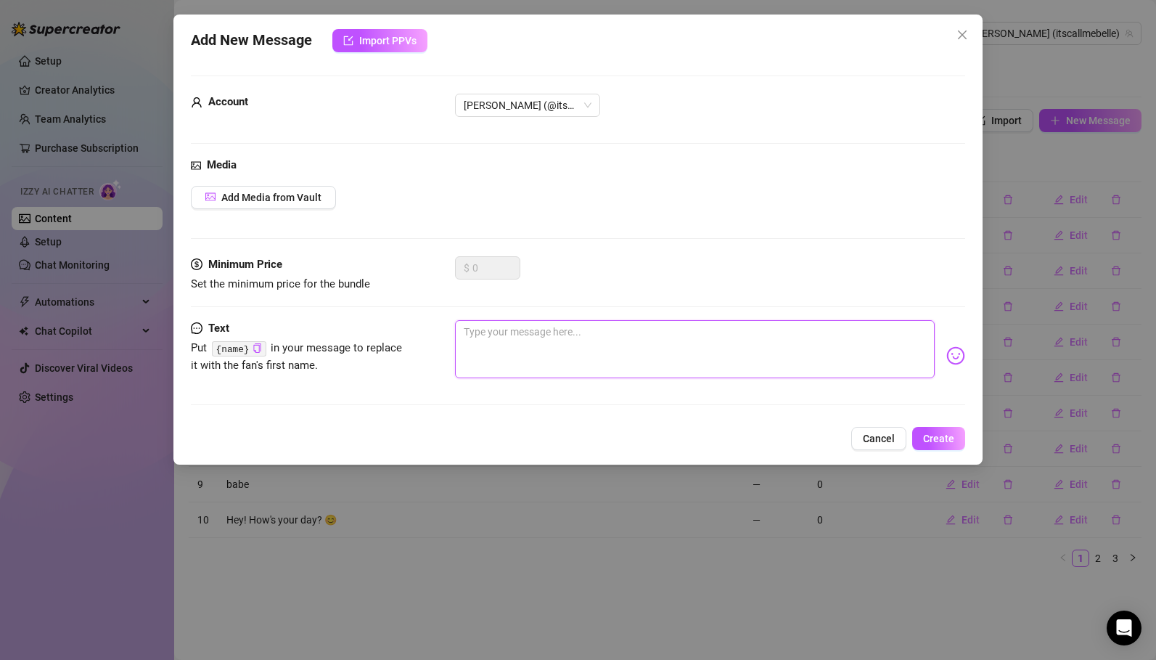
click at [503, 340] on textarea at bounding box center [695, 349] width 480 height 58
type textarea "B"
type textarea "Ba"
type textarea "Bab"
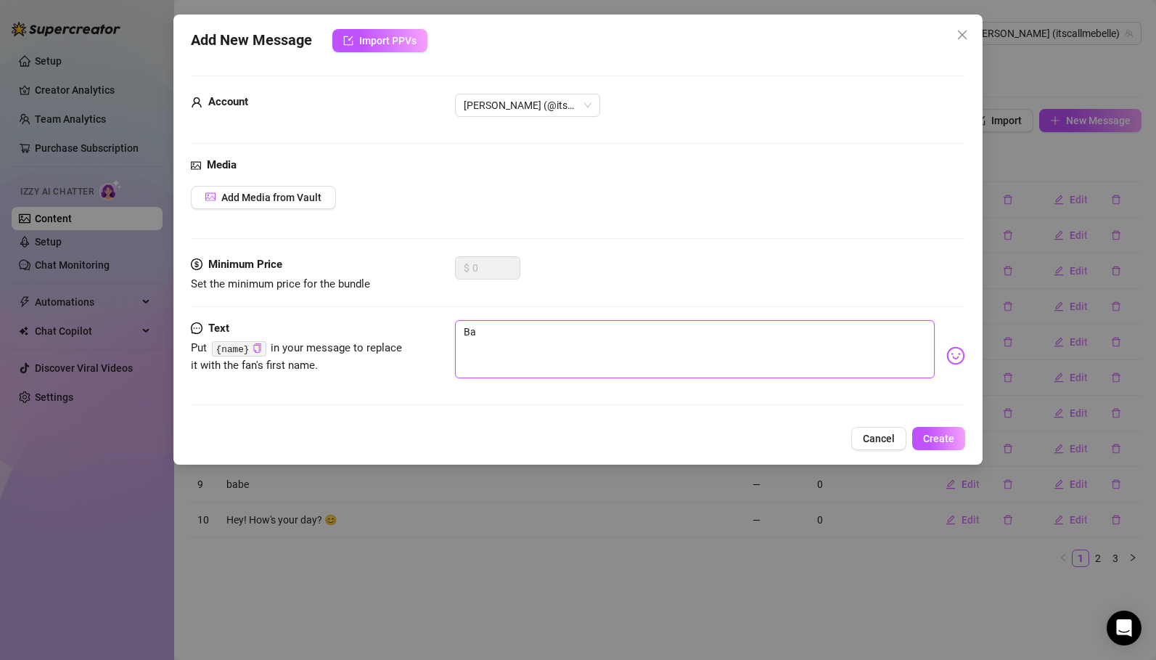
type textarea "Bab"
type textarea "Baby"
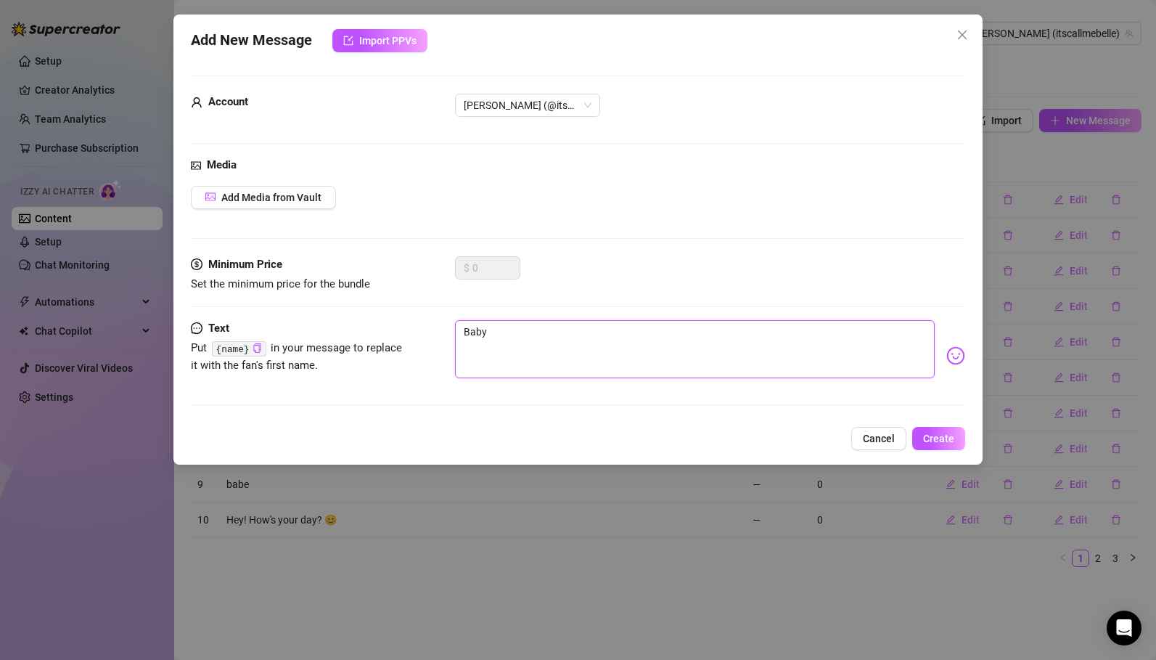
type textarea "Baby w"
type textarea "Baby wh"
type textarea "Baby wha"
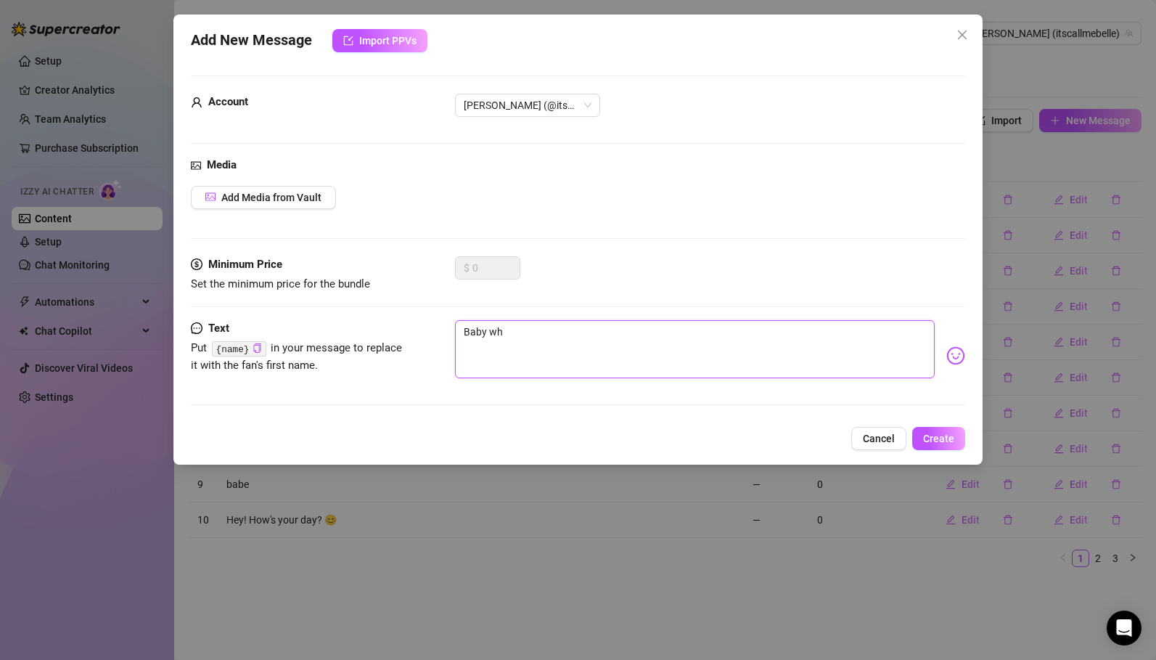
type textarea "Baby wha"
type textarea "Baby what"
type textarea "Baby what'"
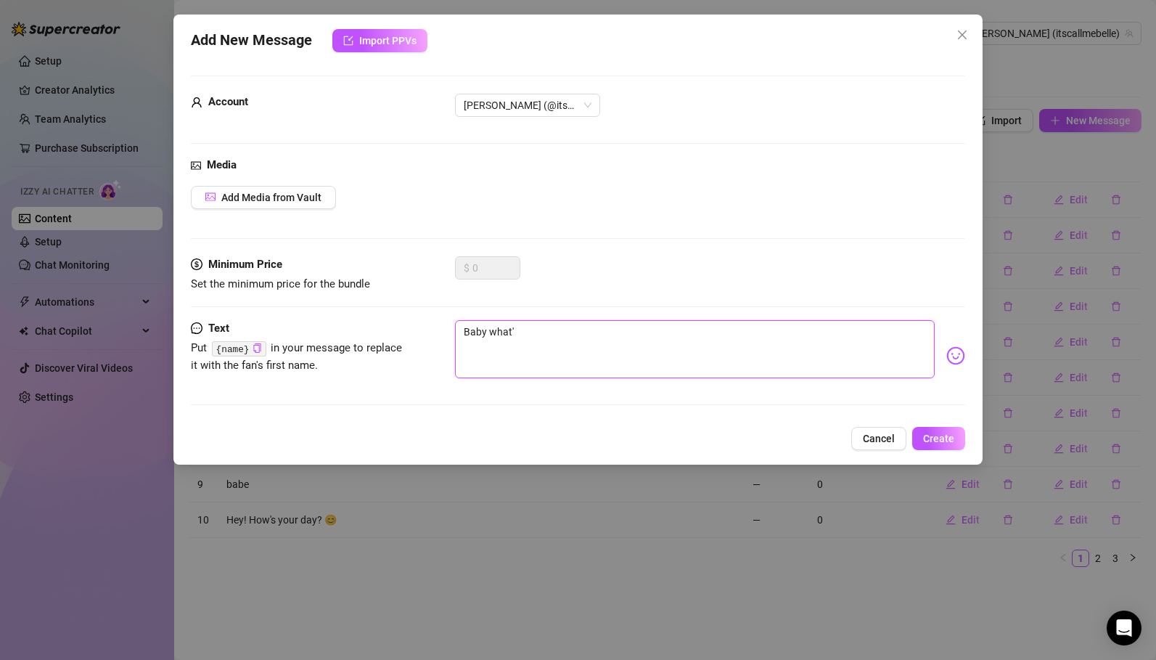
type textarea "Baby what's"
type textarea "Baby what's u"
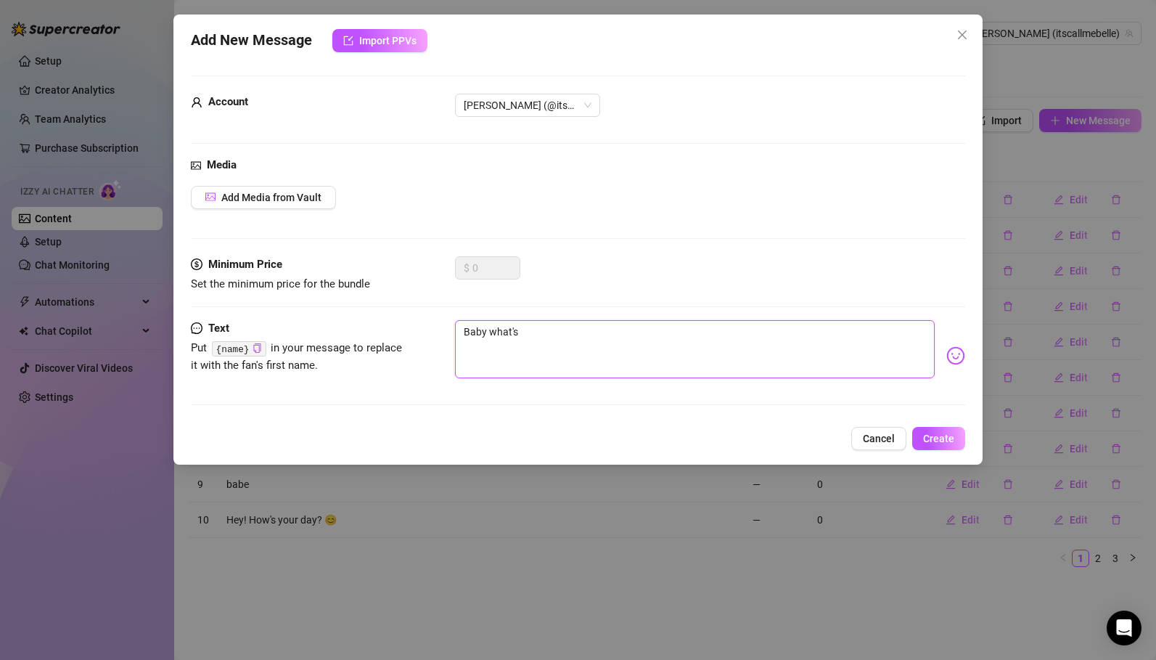
type textarea "Baby what's u"
type textarea "Baby what's up"
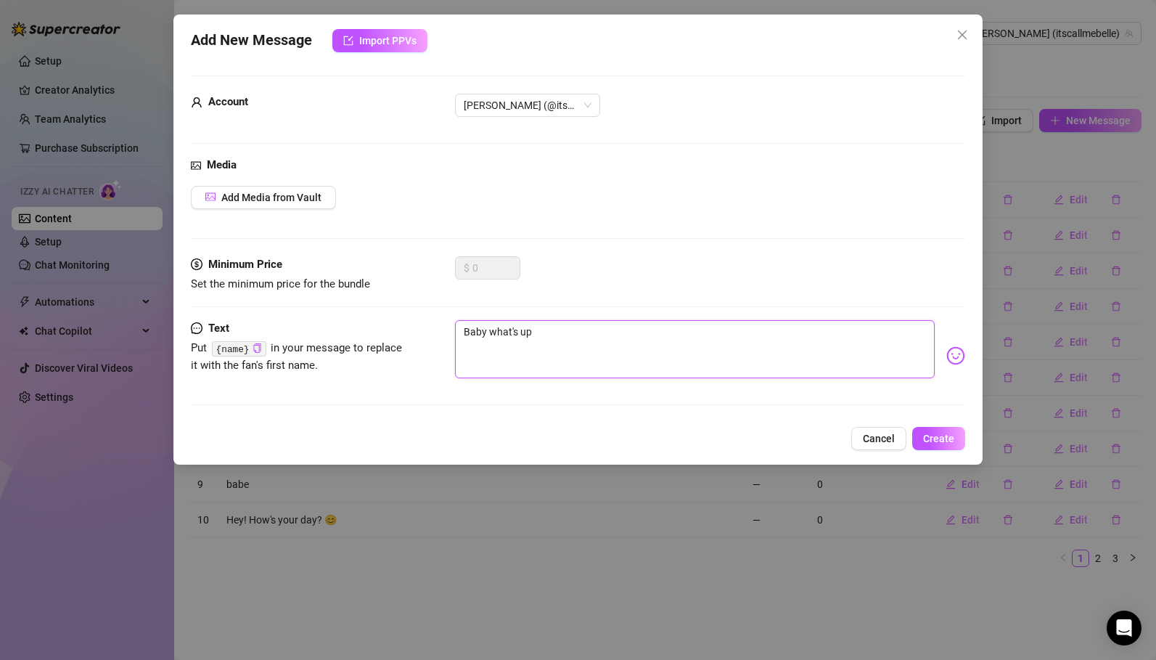
type textarea "Baby what's up :"
type textarea "Baby what's up :)"
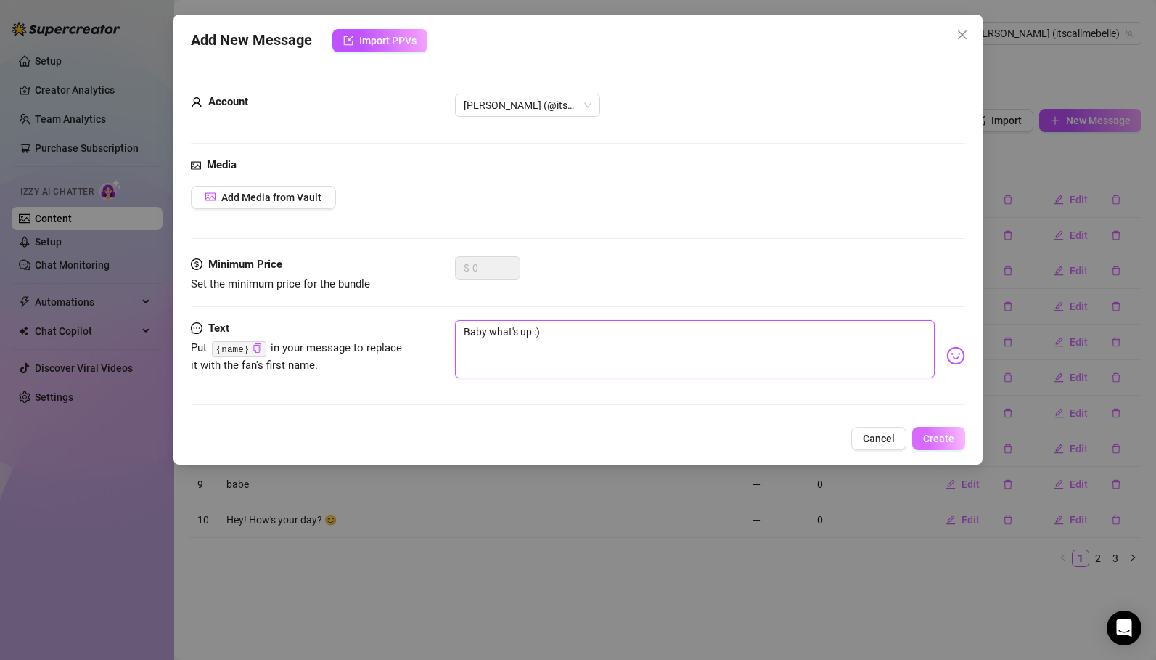
type textarea "Baby what's up :)"
click at [934, 437] on span "Create" at bounding box center [938, 439] width 31 height 12
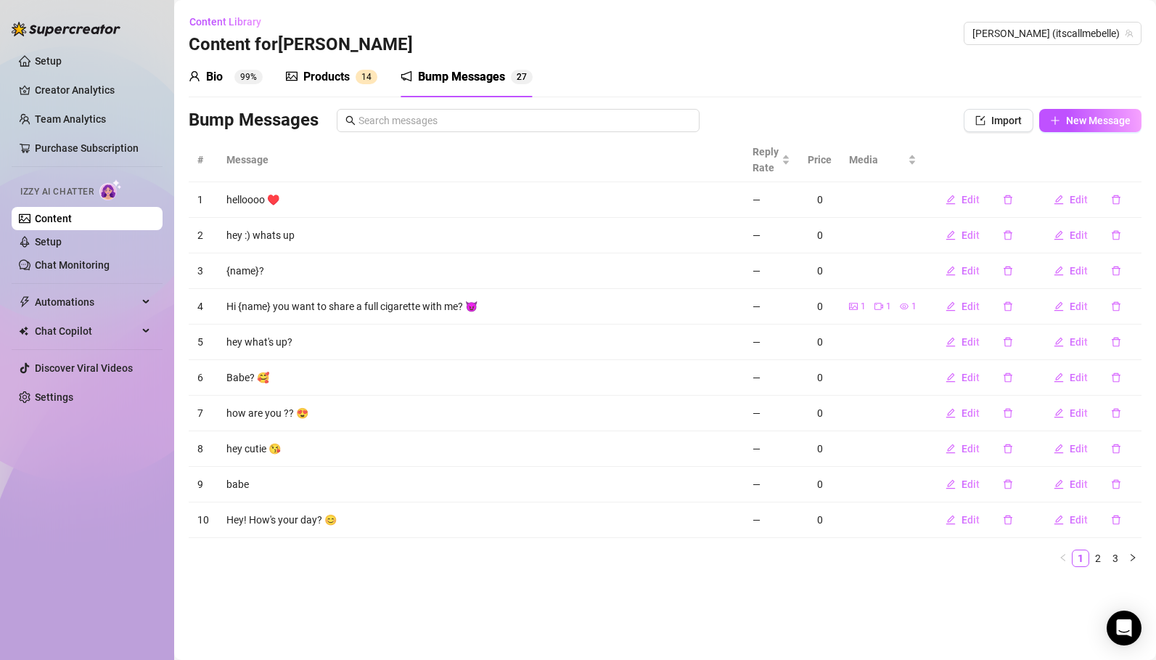
click at [72, 217] on link "Content" at bounding box center [53, 219] width 37 height 12
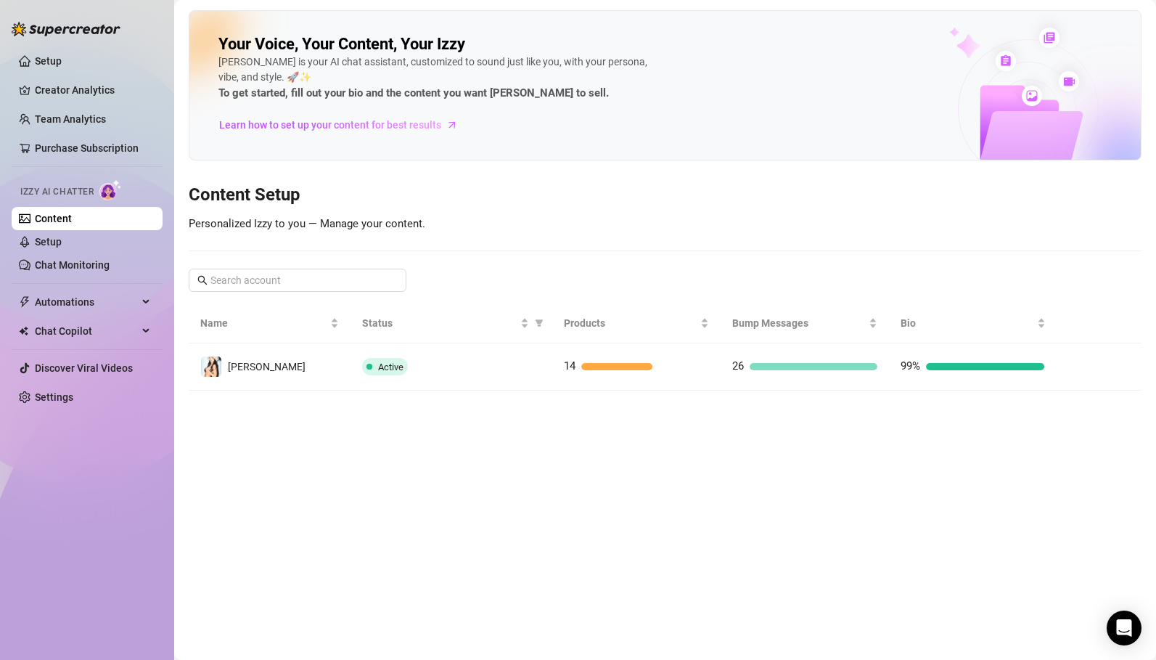
click at [731, 475] on main "Your Voice, Your Content, Your Izzy Izzy is your AI chat assistant, customized …" at bounding box center [665, 330] width 982 height 660
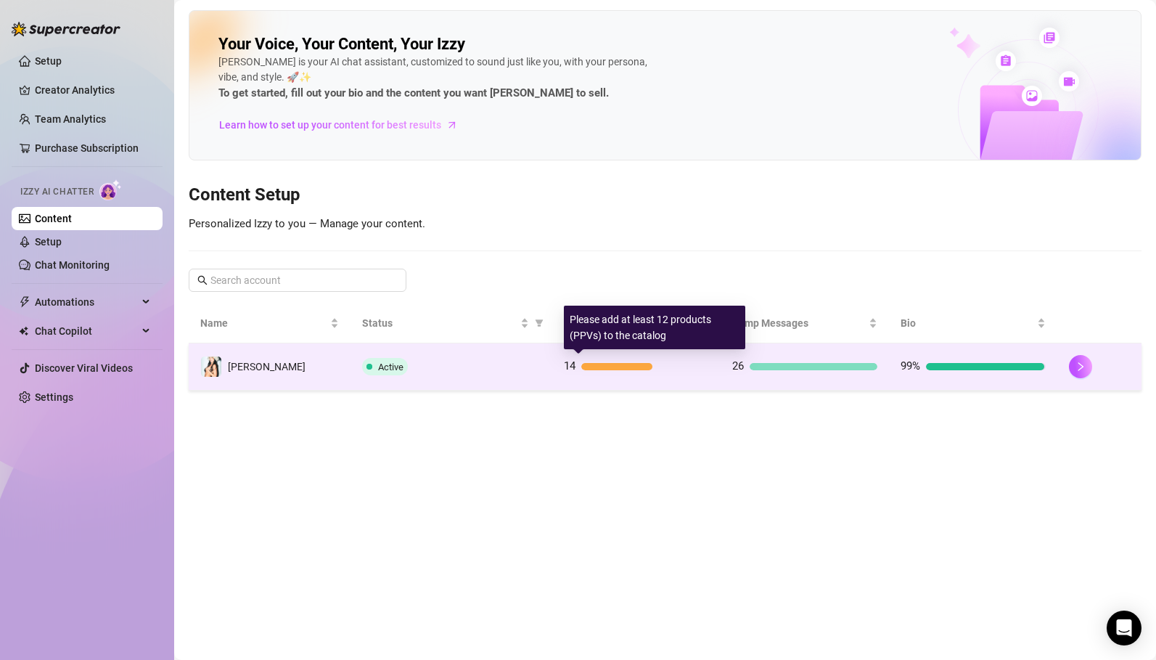
click at [555, 372] on td "14" at bounding box center [636, 366] width 168 height 47
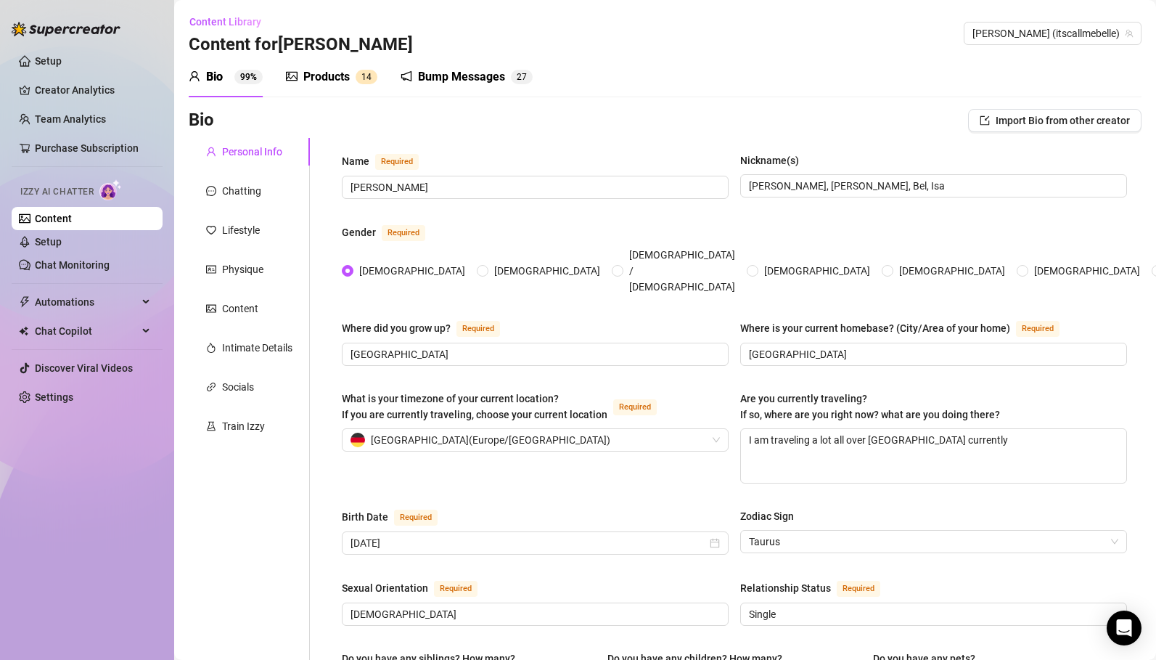
click at [353, 80] on div "Products 1 4" at bounding box center [331, 76] width 91 height 17
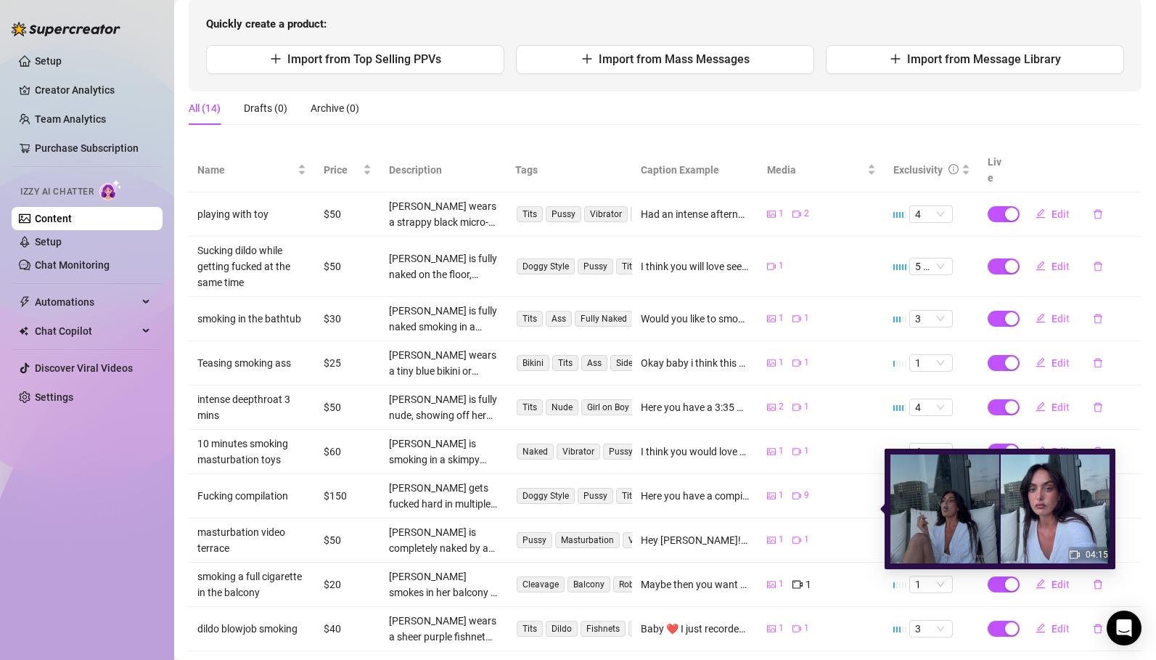
scroll to position [210, 0]
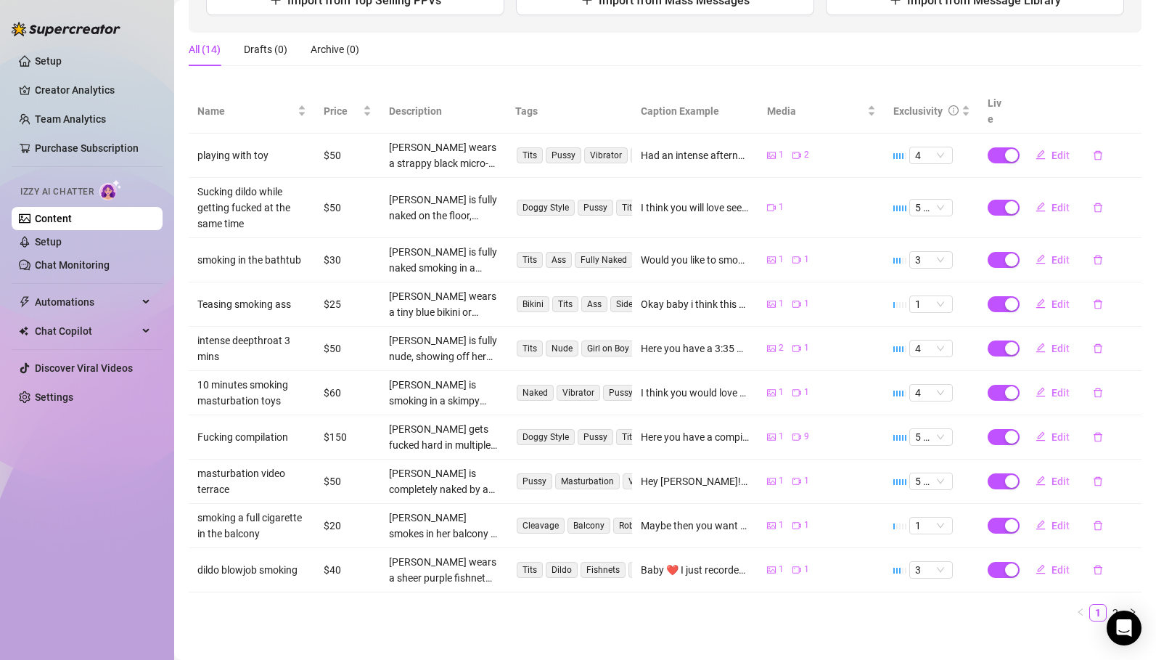
click at [271, 420] on td "Fucking compilation" at bounding box center [252, 437] width 126 height 44
click at [1056, 431] on span "Edit" at bounding box center [1061, 437] width 18 height 12
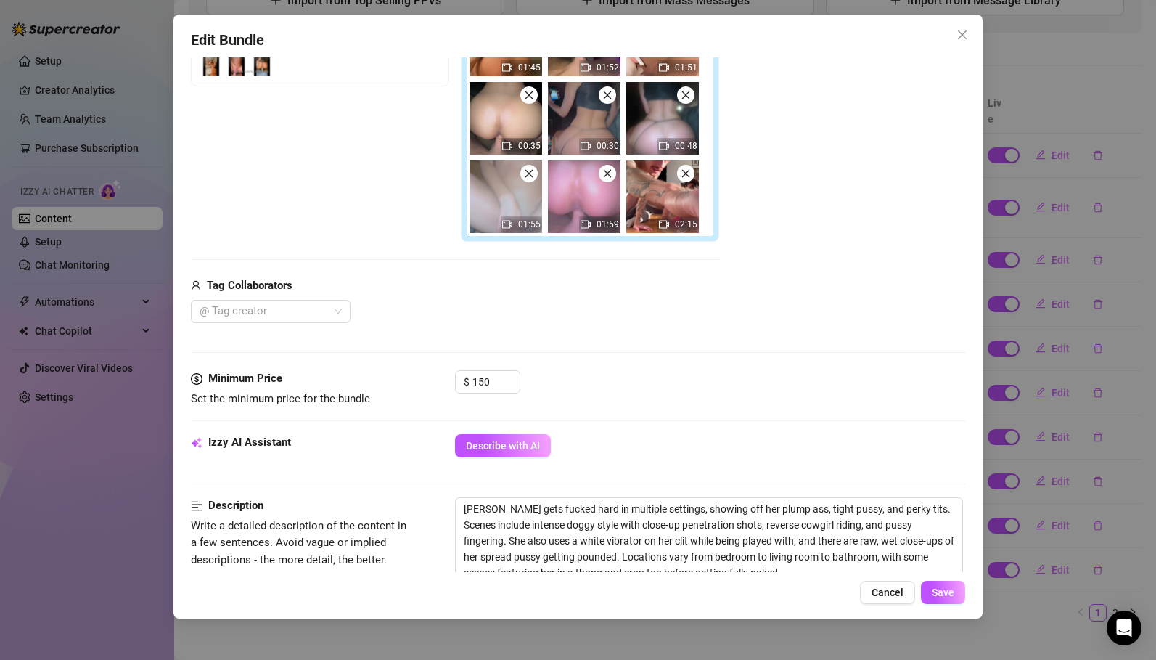
scroll to position [312, 0]
click at [287, 309] on div at bounding box center [263, 311] width 139 height 20
click at [263, 340] on div "Super Lost" at bounding box center [271, 340] width 136 height 16
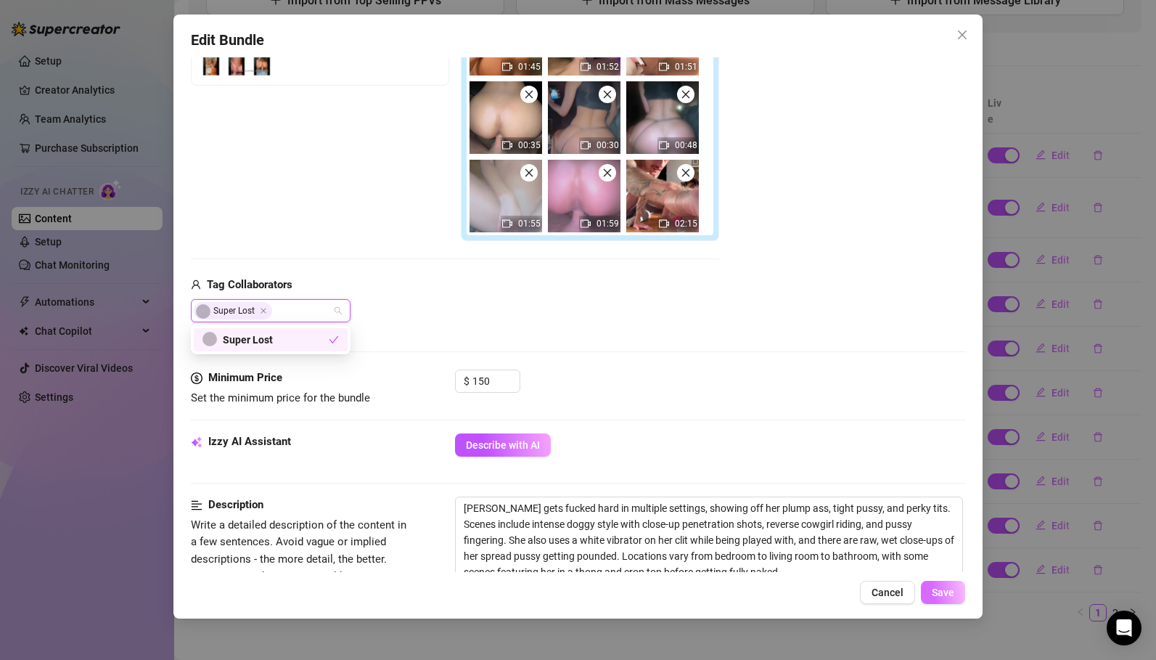
click at [940, 590] on span "Save" at bounding box center [943, 593] width 23 height 12
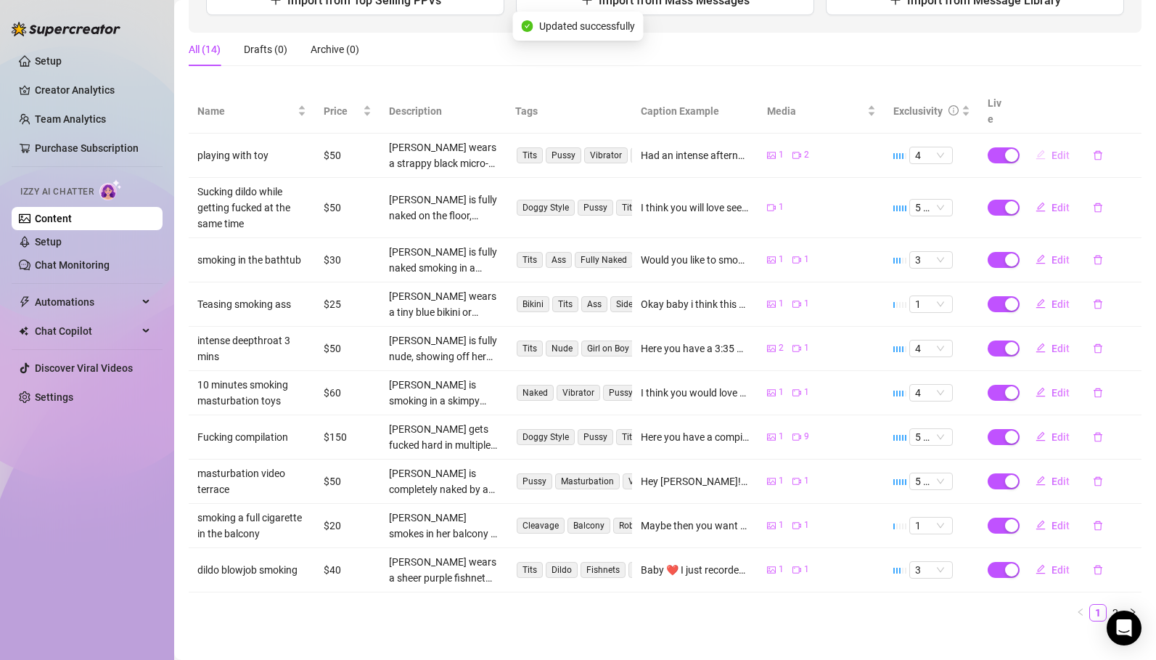
click at [1058, 150] on span "Edit" at bounding box center [1061, 156] width 18 height 12
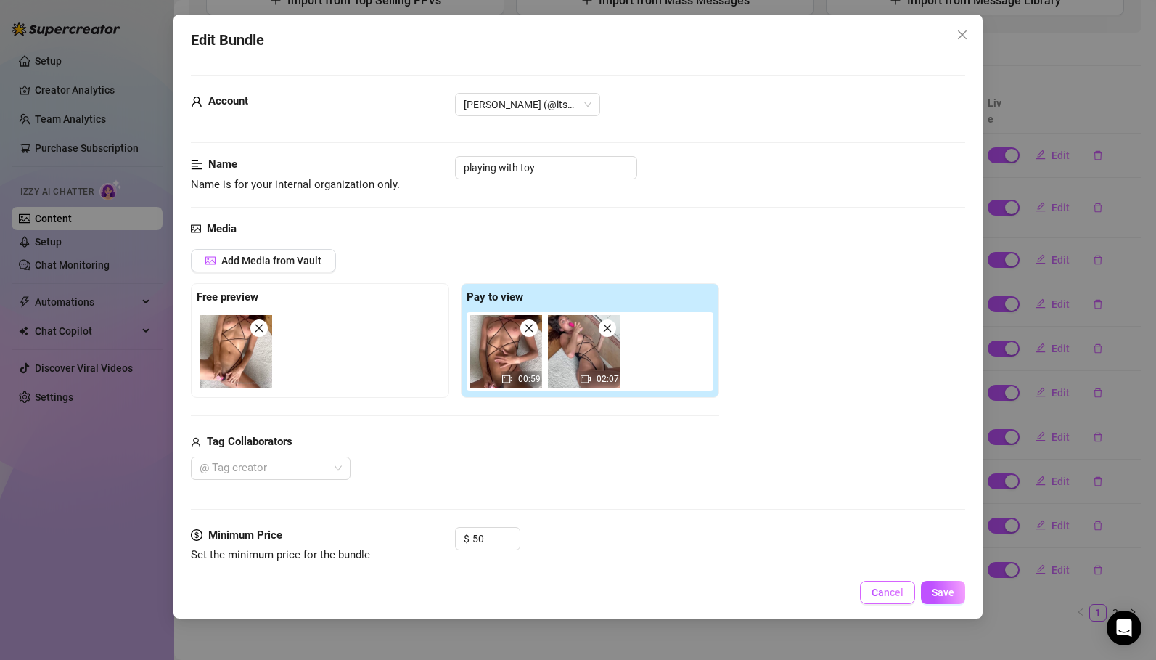
click at [882, 593] on span "Cancel" at bounding box center [888, 593] width 32 height 12
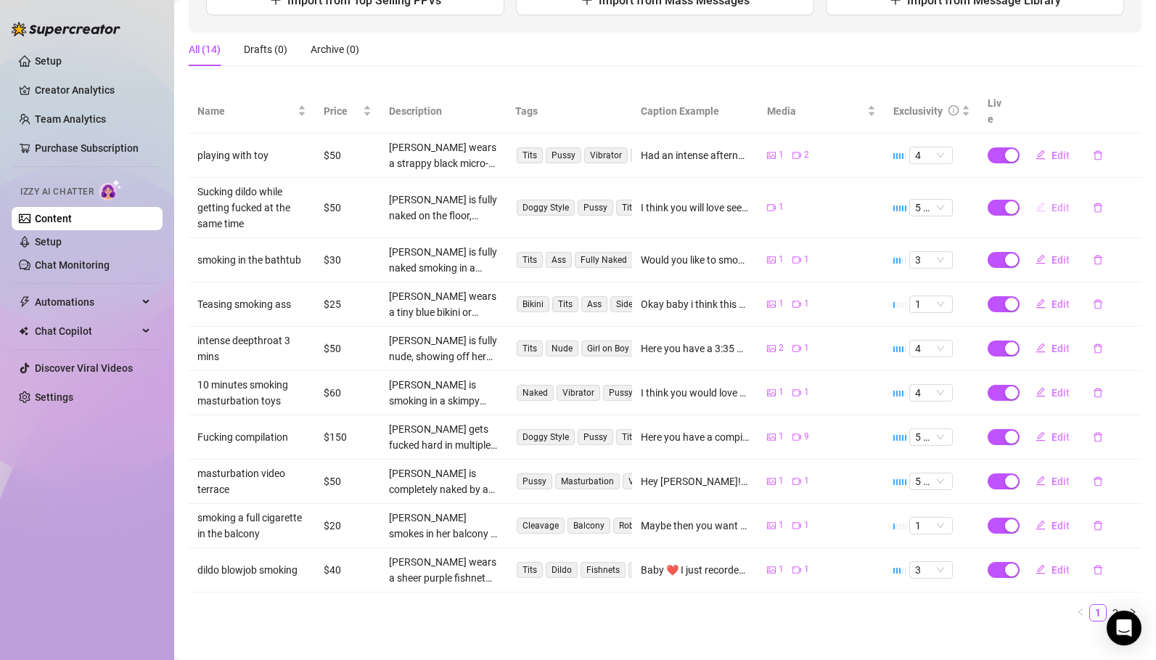
click at [1058, 202] on span "Edit" at bounding box center [1061, 208] width 18 height 12
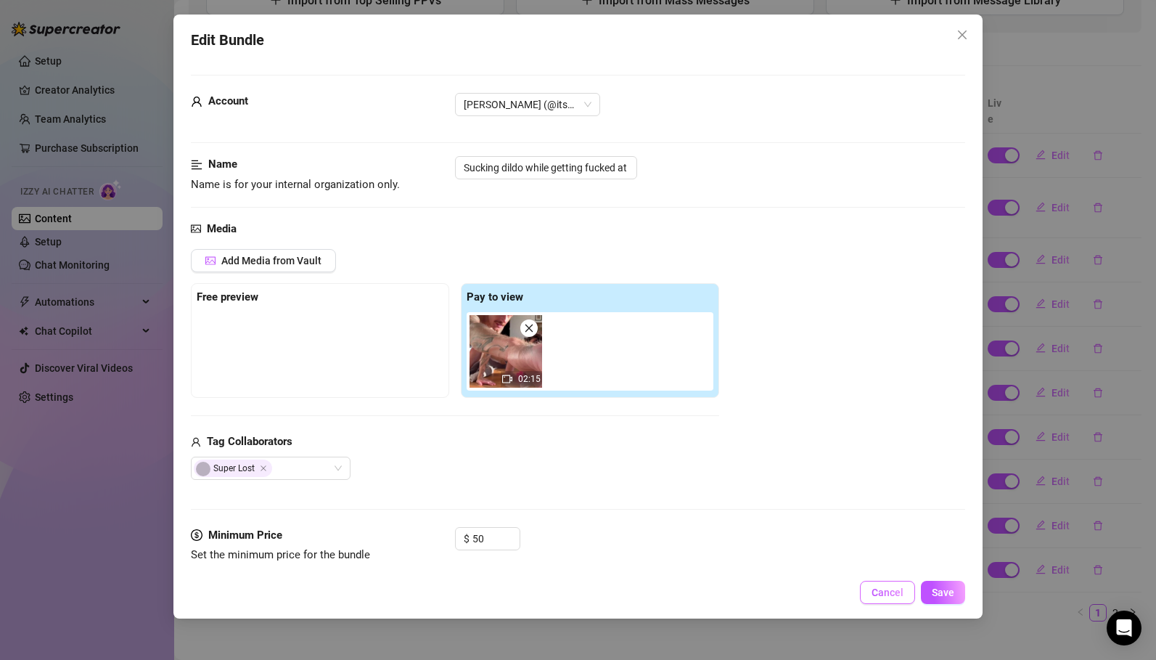
click at [894, 590] on span "Cancel" at bounding box center [888, 593] width 32 height 12
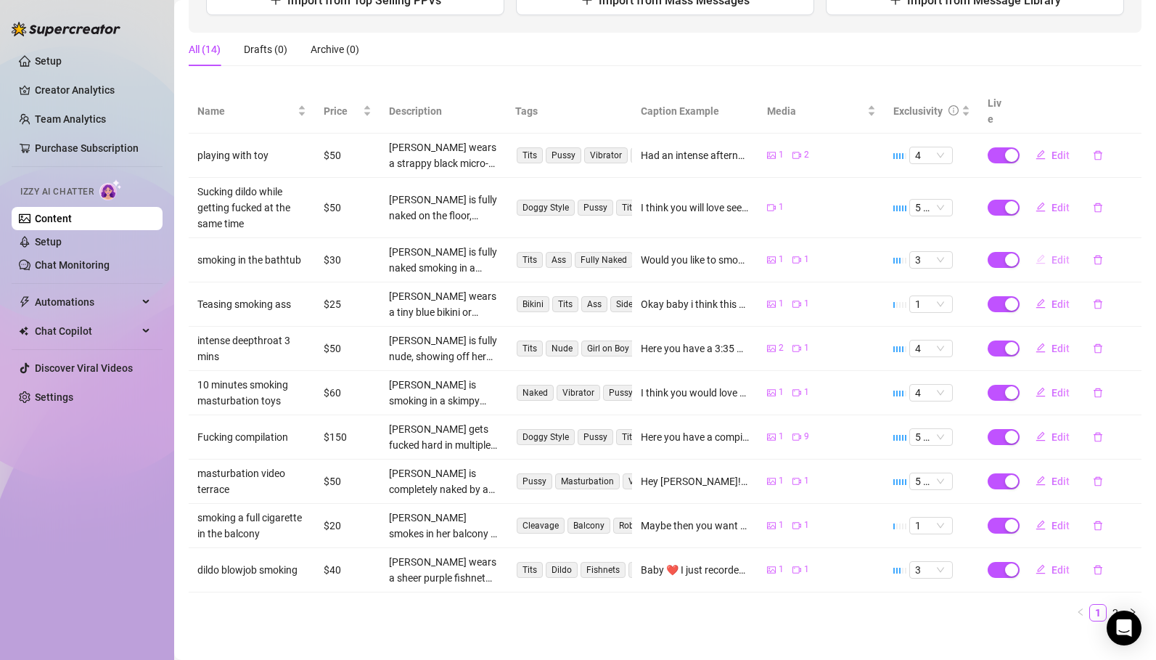
click at [1061, 254] on span "Edit" at bounding box center [1061, 260] width 18 height 12
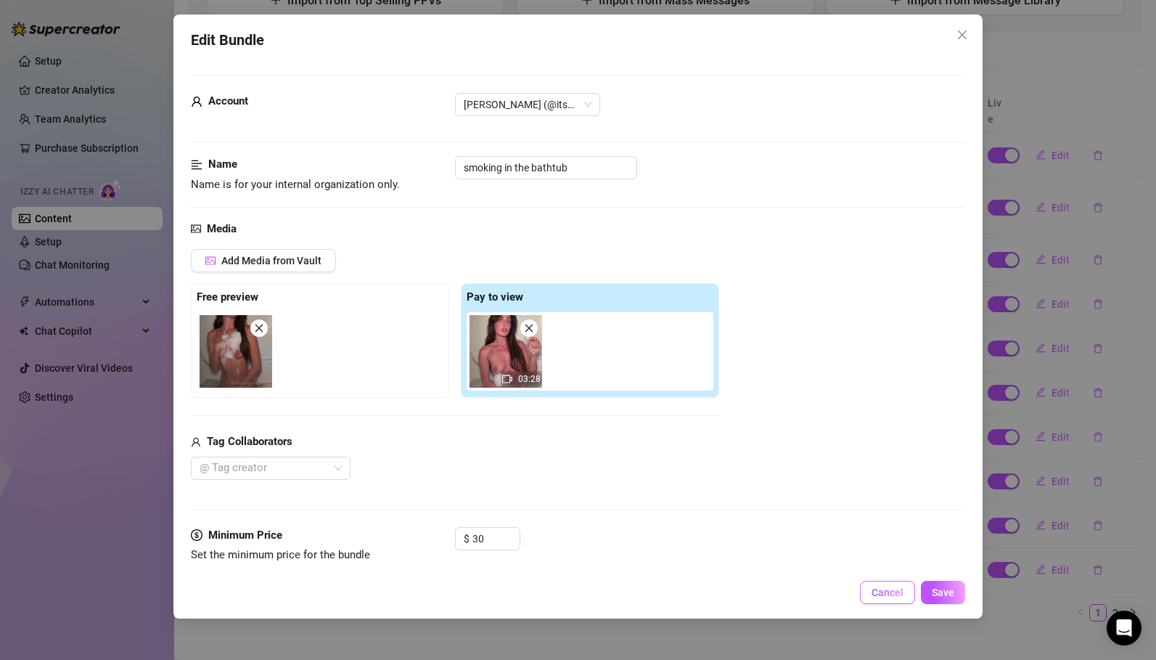
click at [887, 585] on button "Cancel" at bounding box center [887, 592] width 55 height 23
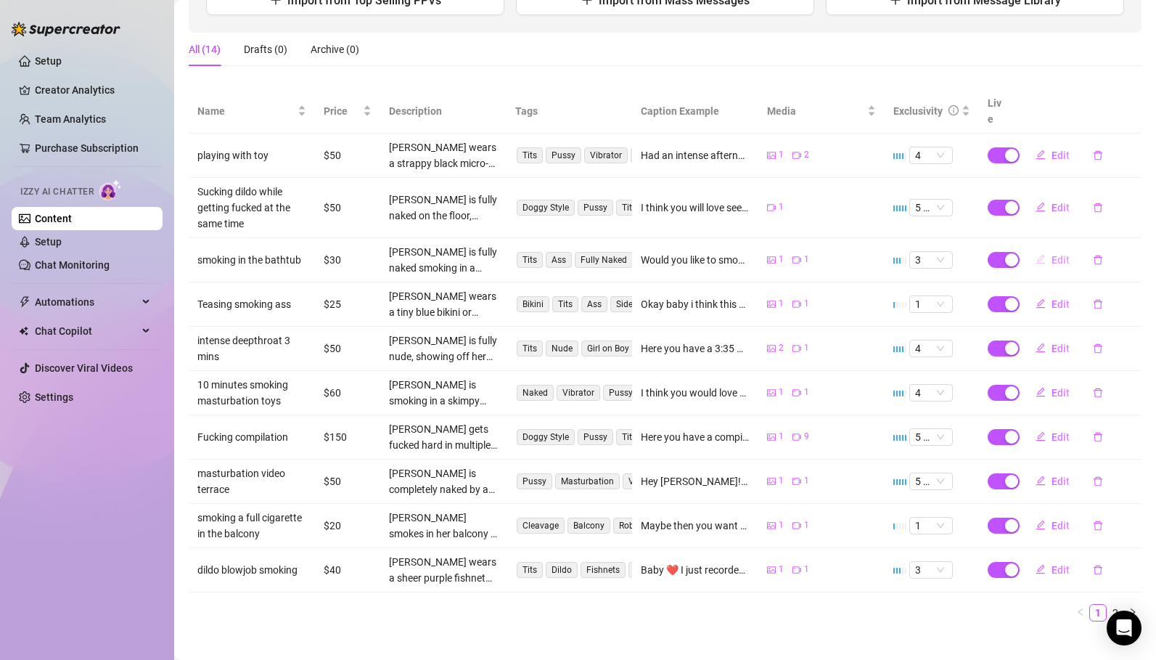
click at [1060, 254] on span "Edit" at bounding box center [1061, 260] width 18 height 12
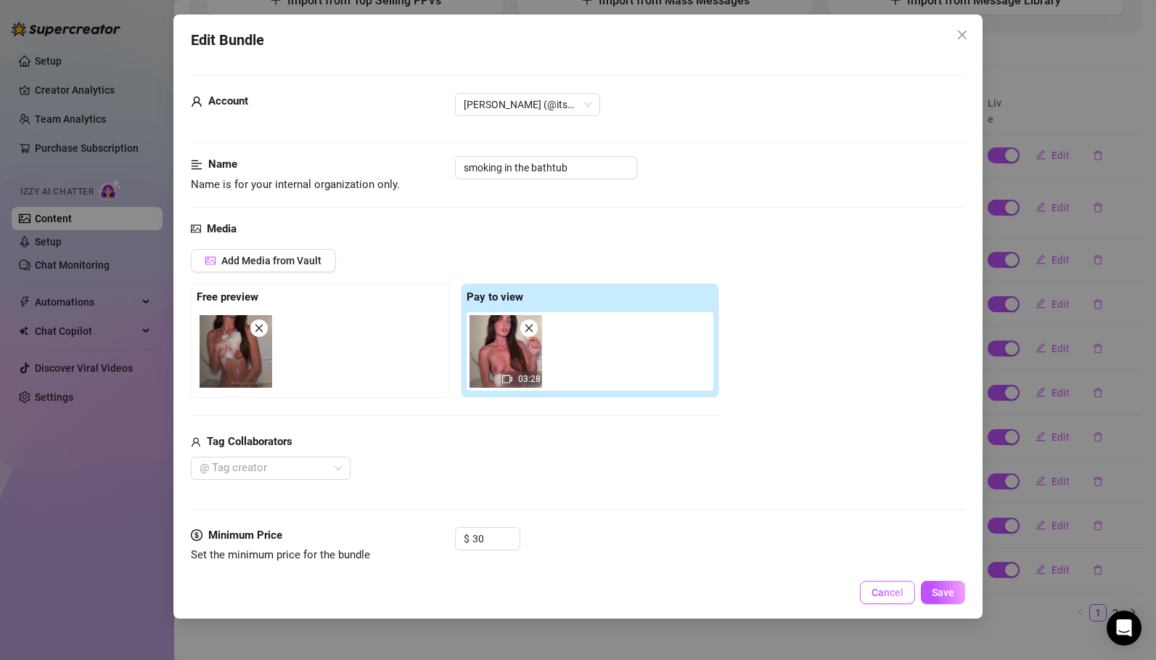
click at [886, 589] on span "Cancel" at bounding box center [888, 593] width 32 height 12
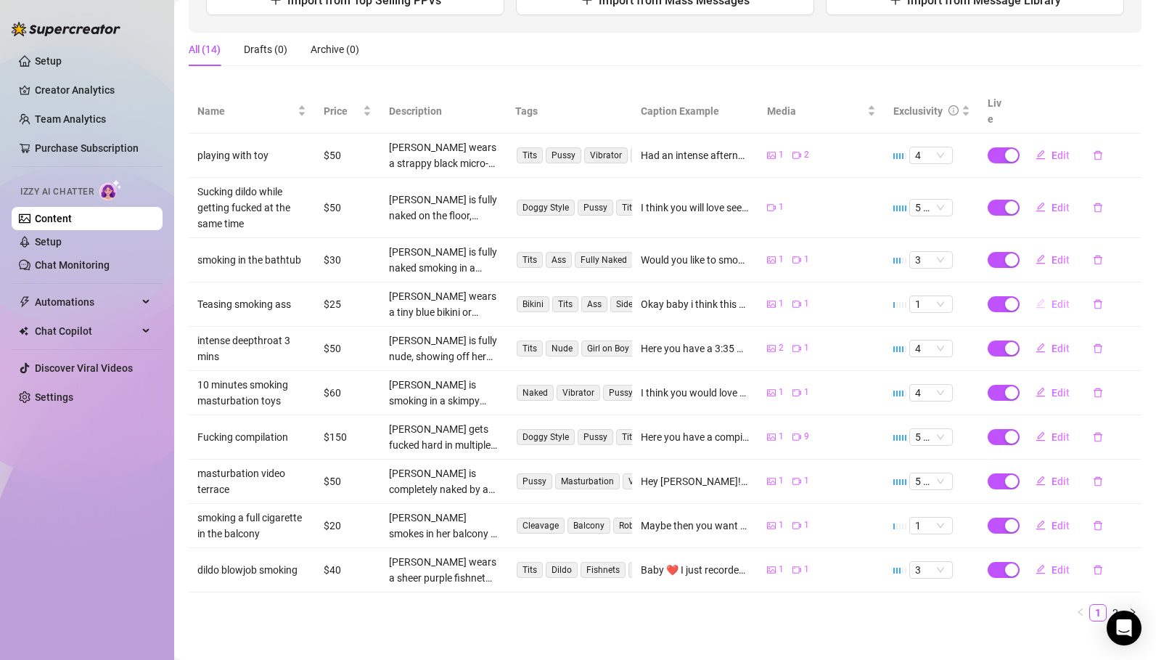
click at [1057, 298] on span "Edit" at bounding box center [1061, 304] width 18 height 12
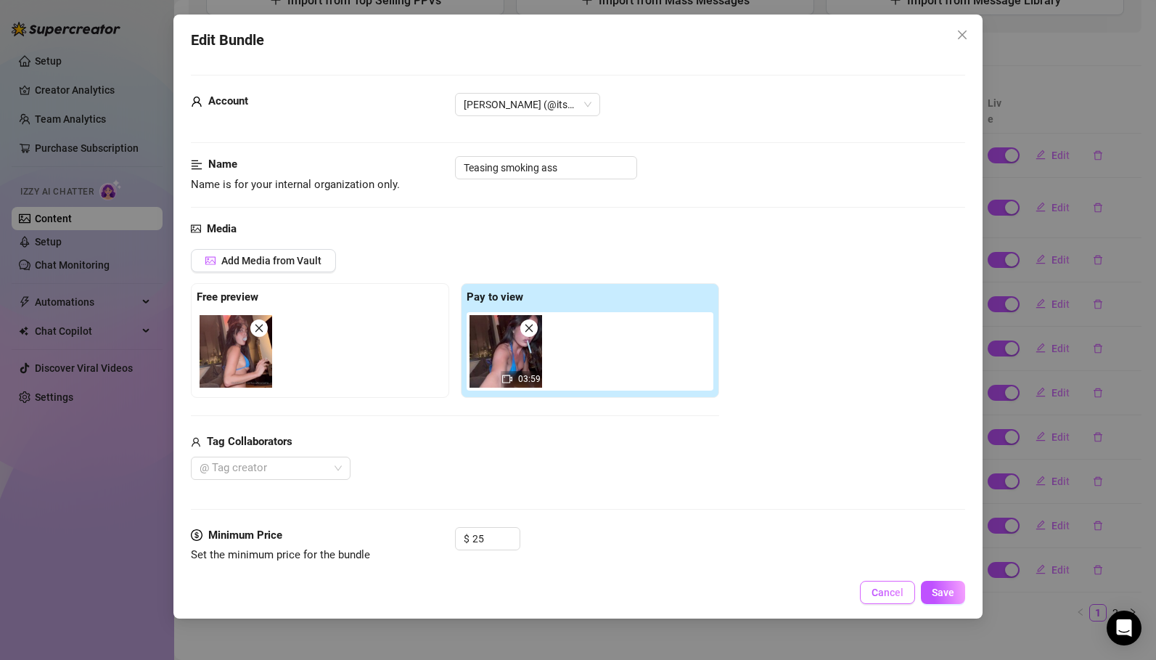
click at [884, 589] on span "Cancel" at bounding box center [888, 593] width 32 height 12
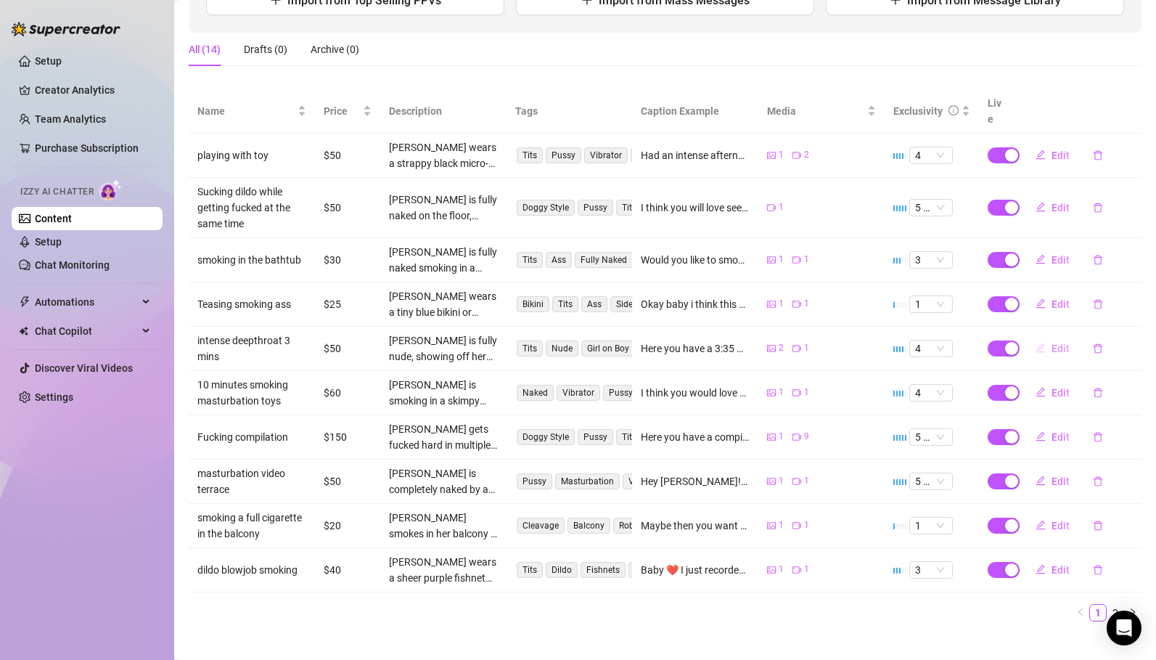
click at [1063, 343] on span "Edit" at bounding box center [1061, 349] width 18 height 12
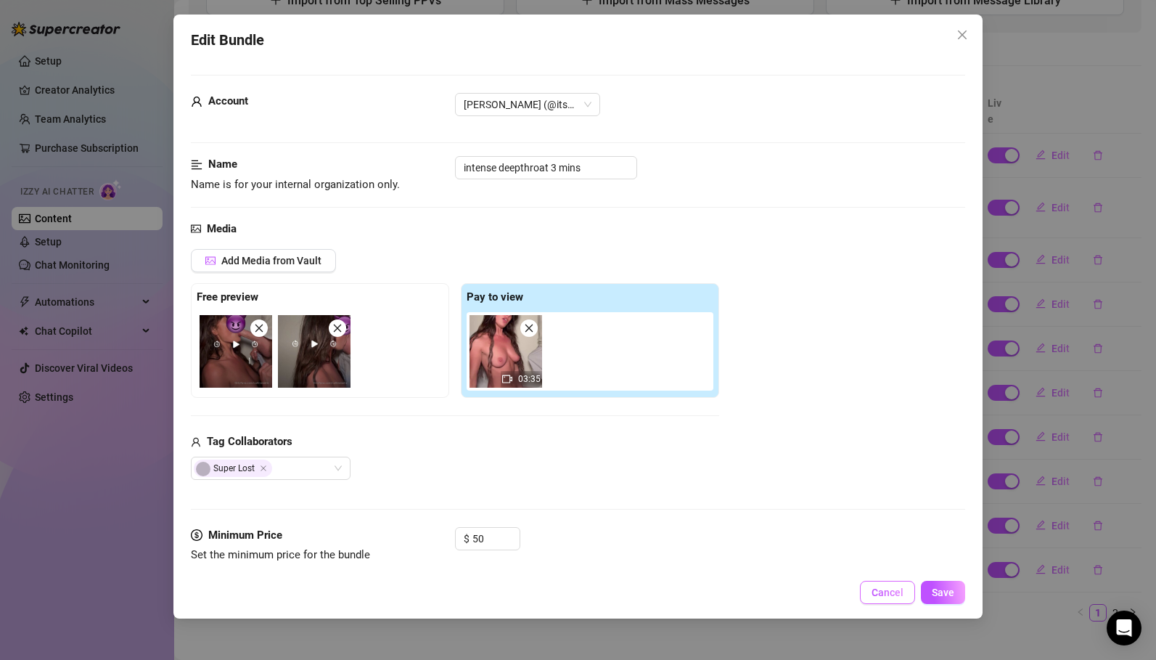
click at [890, 596] on span "Cancel" at bounding box center [888, 593] width 32 height 12
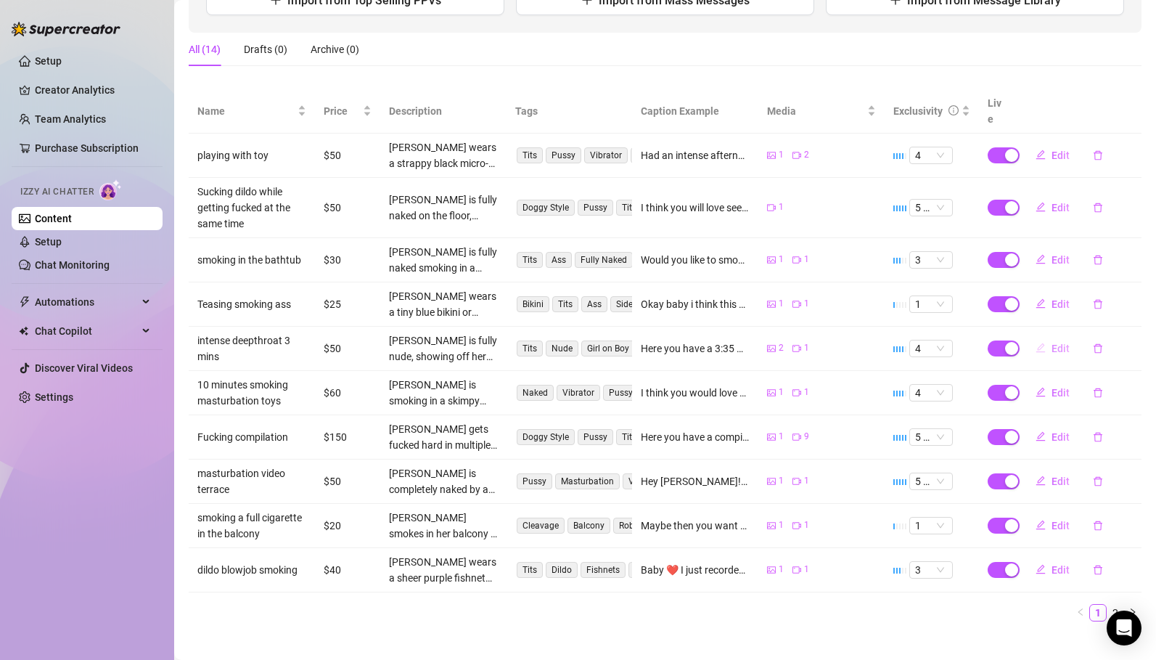
click at [1063, 343] on span "Edit" at bounding box center [1061, 349] width 18 height 12
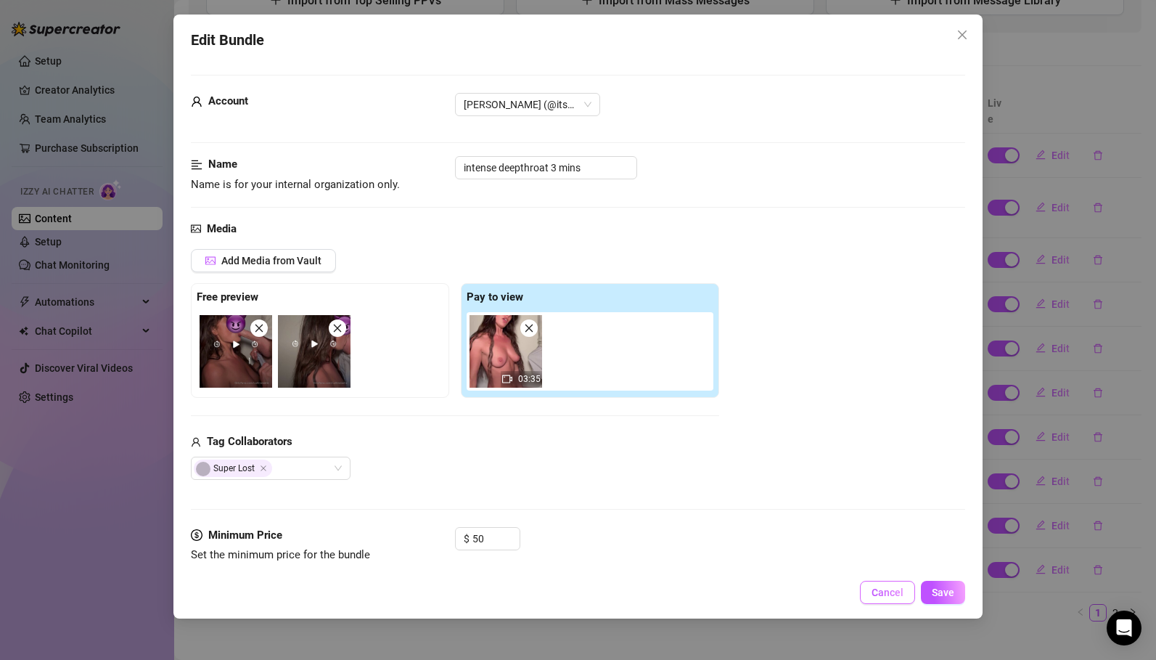
click at [876, 597] on span "Cancel" at bounding box center [888, 593] width 32 height 12
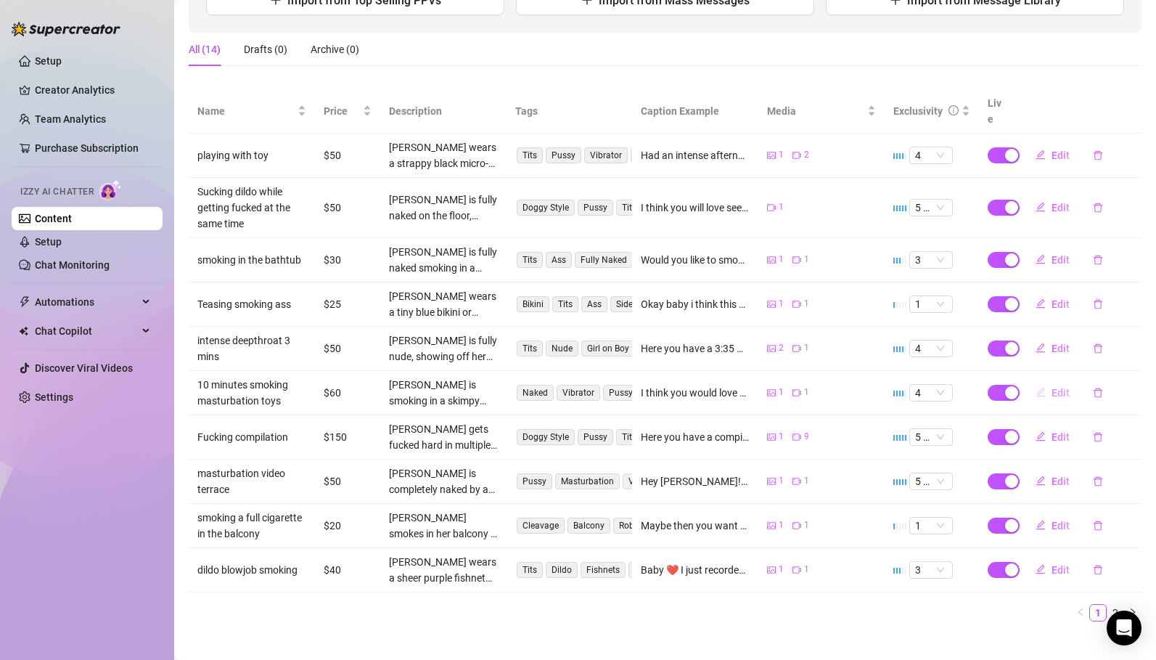
click at [1063, 387] on span "Edit" at bounding box center [1061, 393] width 18 height 12
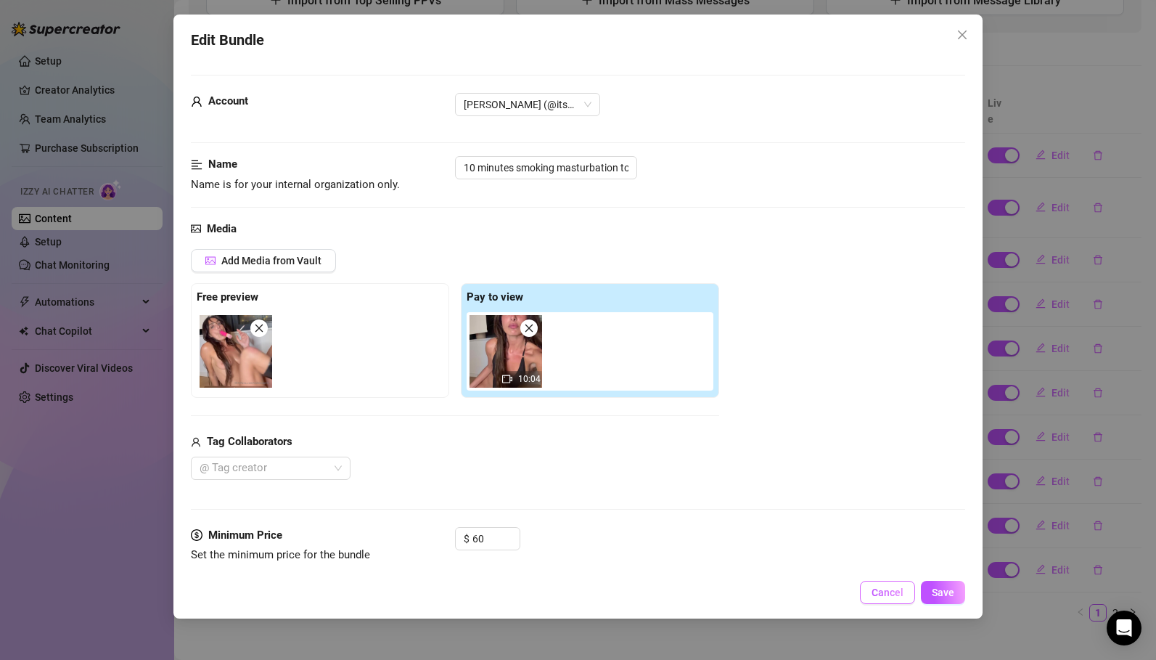
click at [890, 590] on span "Cancel" at bounding box center [888, 593] width 32 height 12
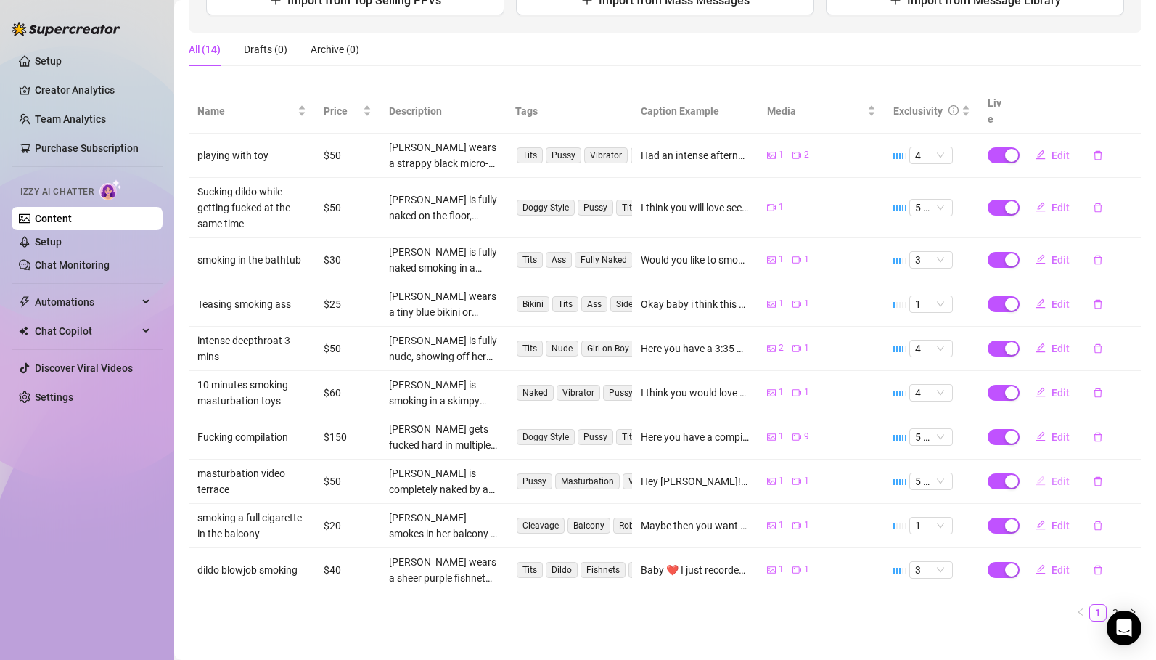
click at [1057, 475] on span "Edit" at bounding box center [1061, 481] width 18 height 12
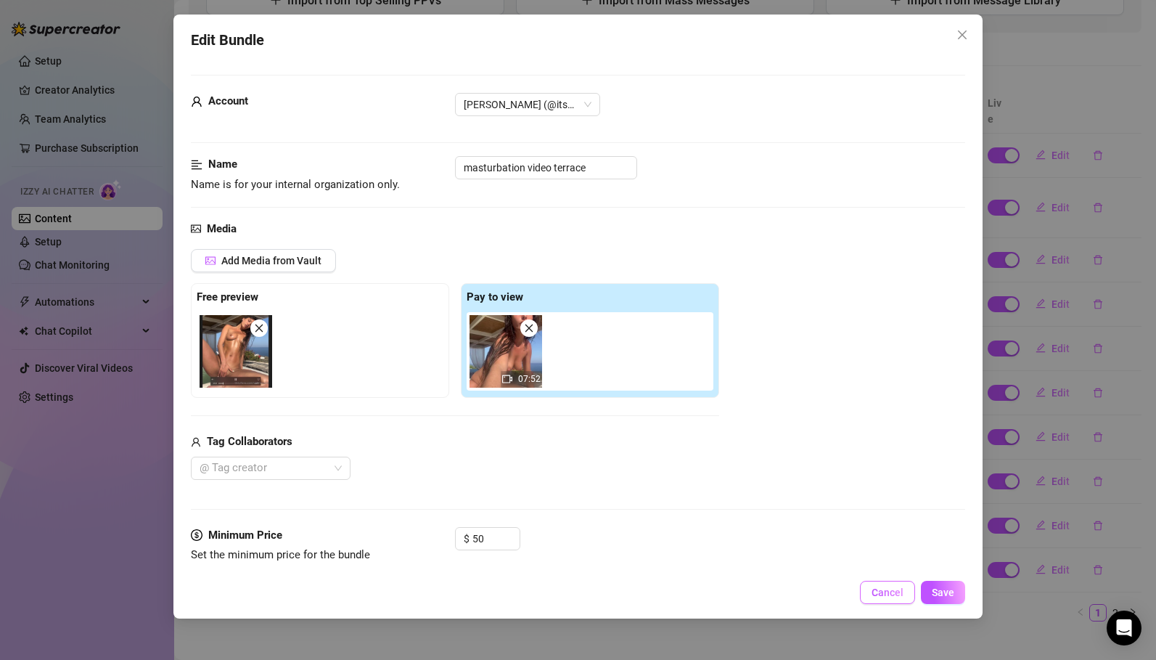
click at [888, 601] on button "Cancel" at bounding box center [887, 592] width 55 height 23
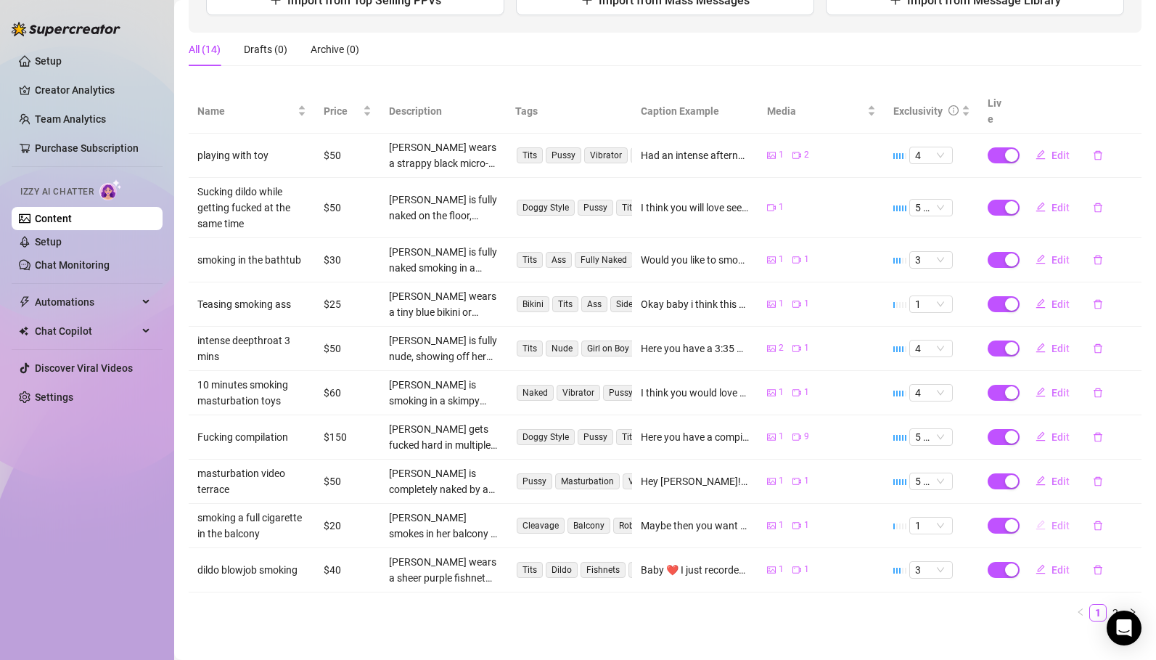
click at [1058, 520] on span "Edit" at bounding box center [1061, 526] width 18 height 12
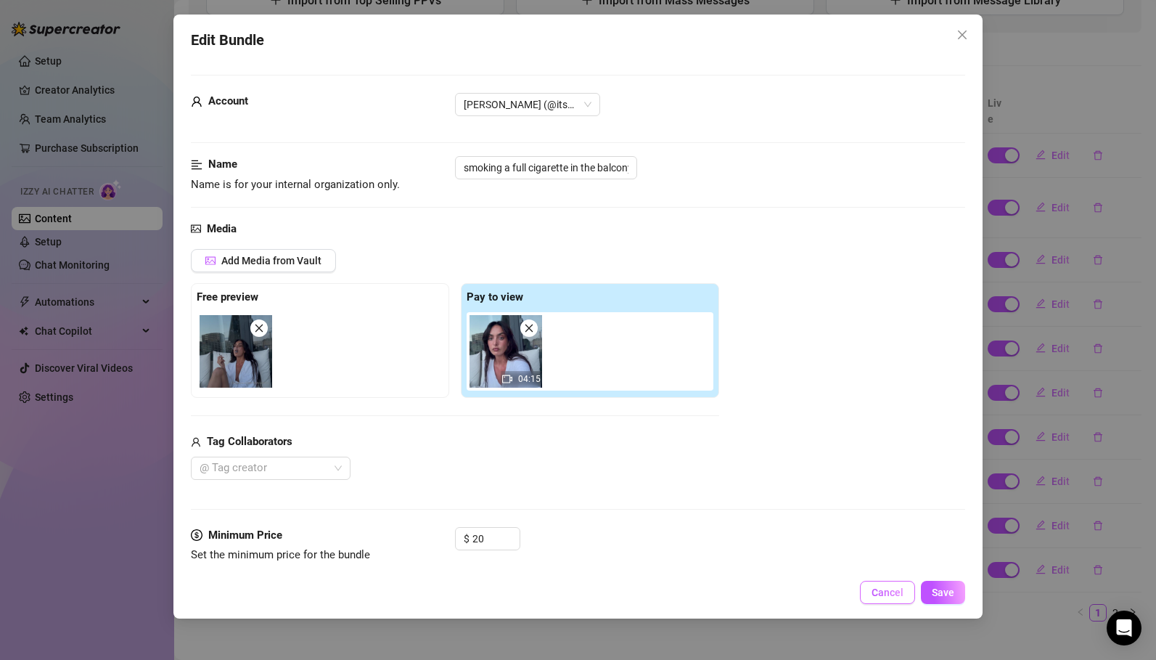
click at [881, 592] on span "Cancel" at bounding box center [888, 593] width 32 height 12
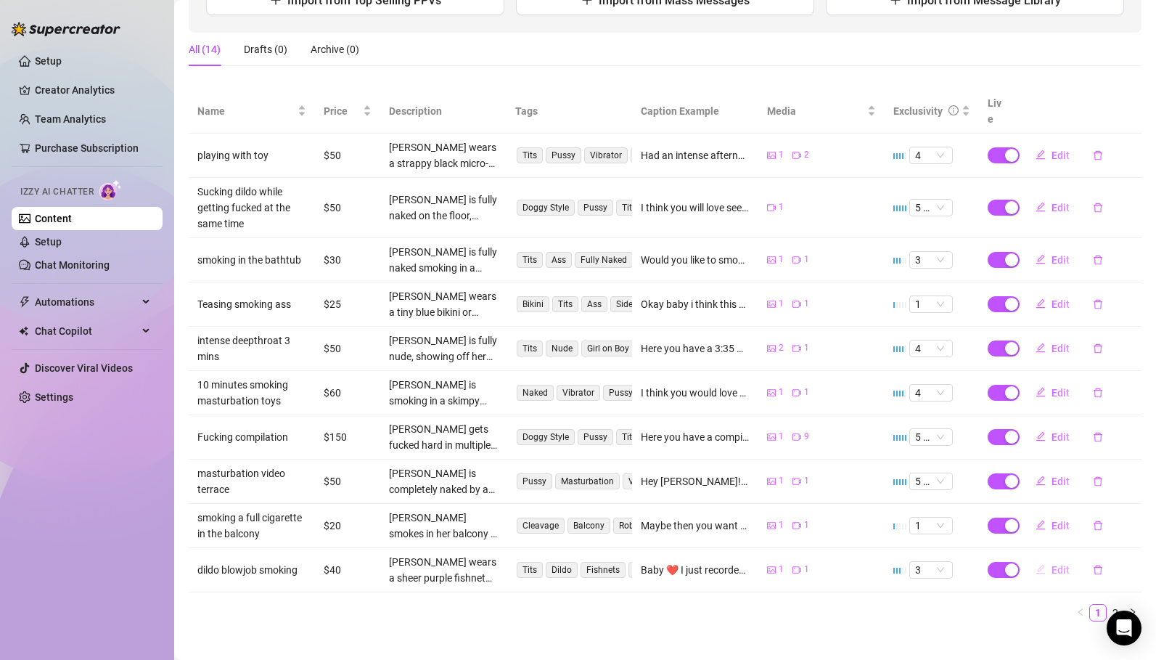
click at [1049, 558] on button "Edit" at bounding box center [1052, 569] width 57 height 23
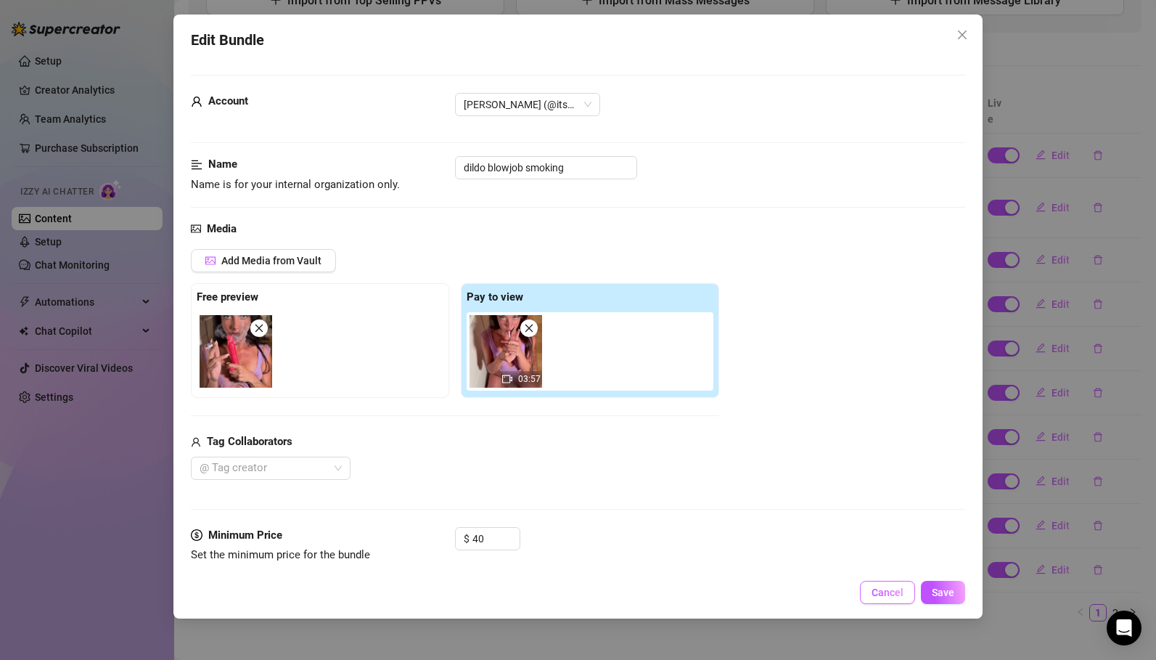
click at [890, 589] on span "Cancel" at bounding box center [888, 593] width 32 height 12
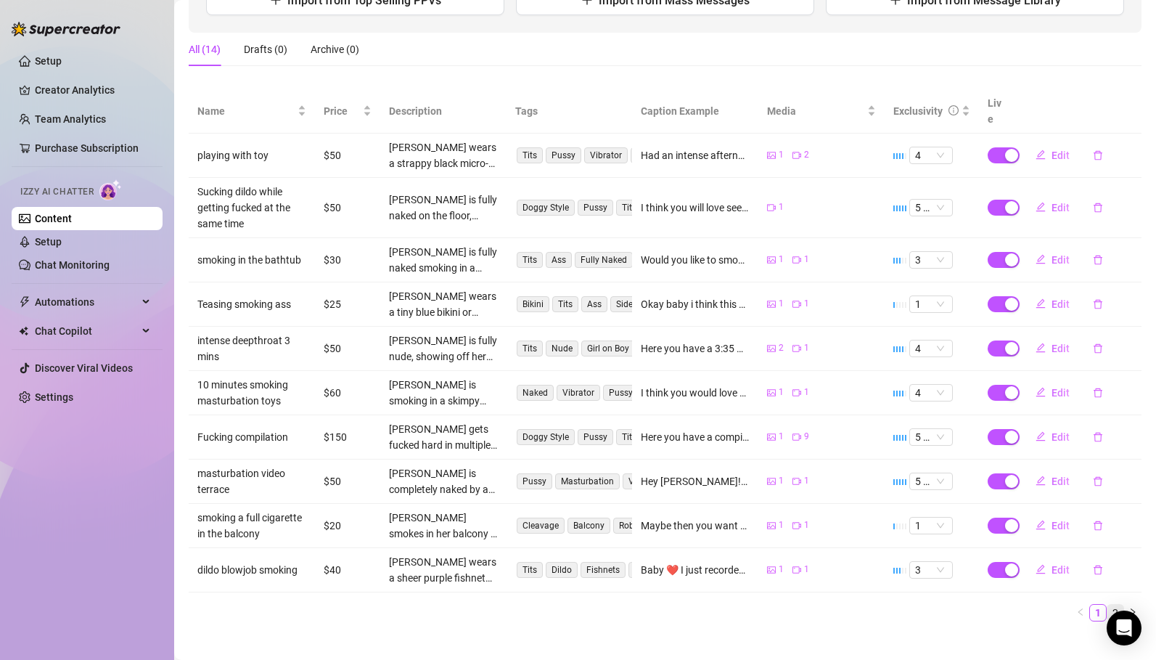
click at [1114, 605] on link "2" at bounding box center [1116, 613] width 16 height 16
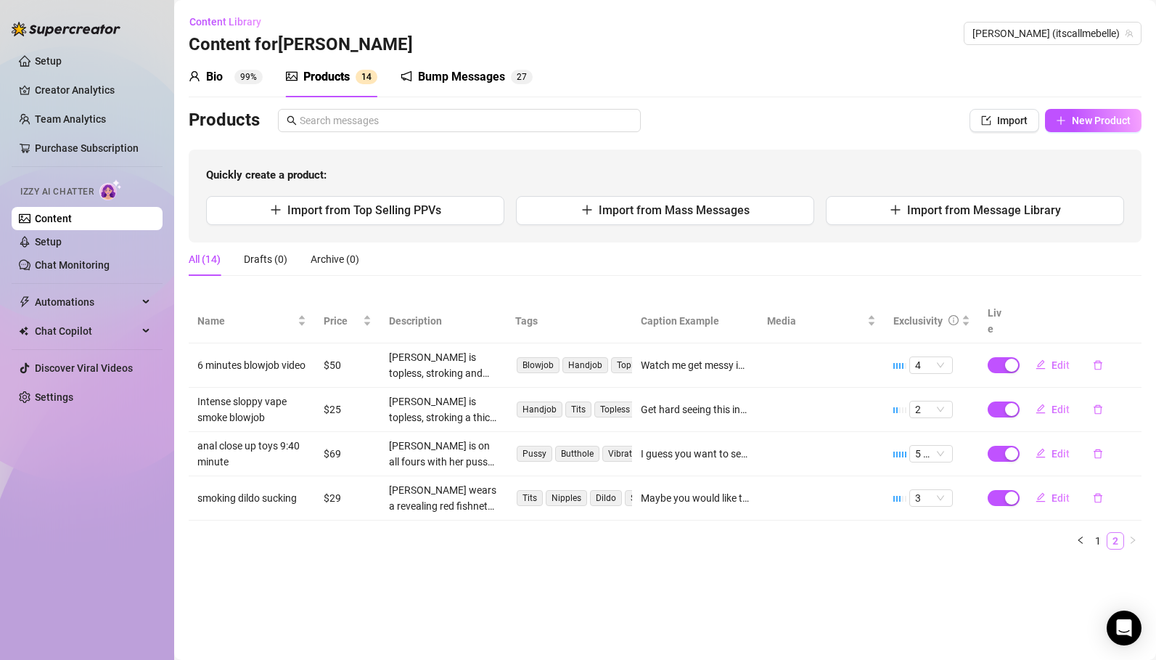
scroll to position [0, 0]
click at [1061, 359] on span "Edit" at bounding box center [1061, 365] width 18 height 12
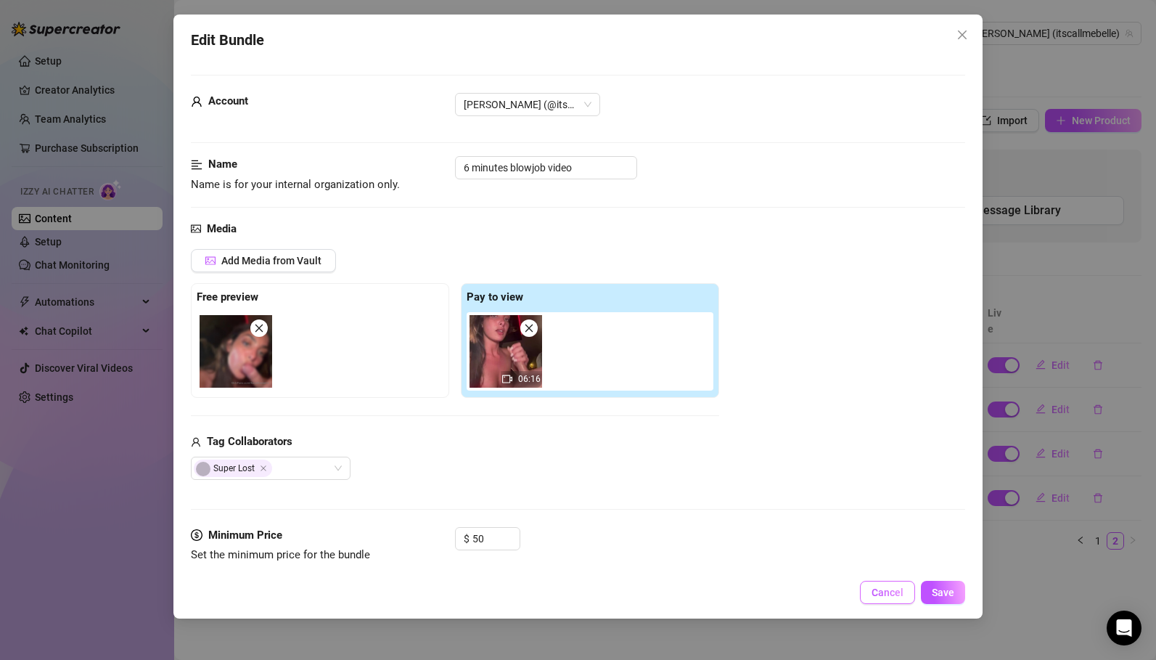
click at [899, 593] on span "Cancel" at bounding box center [888, 593] width 32 height 12
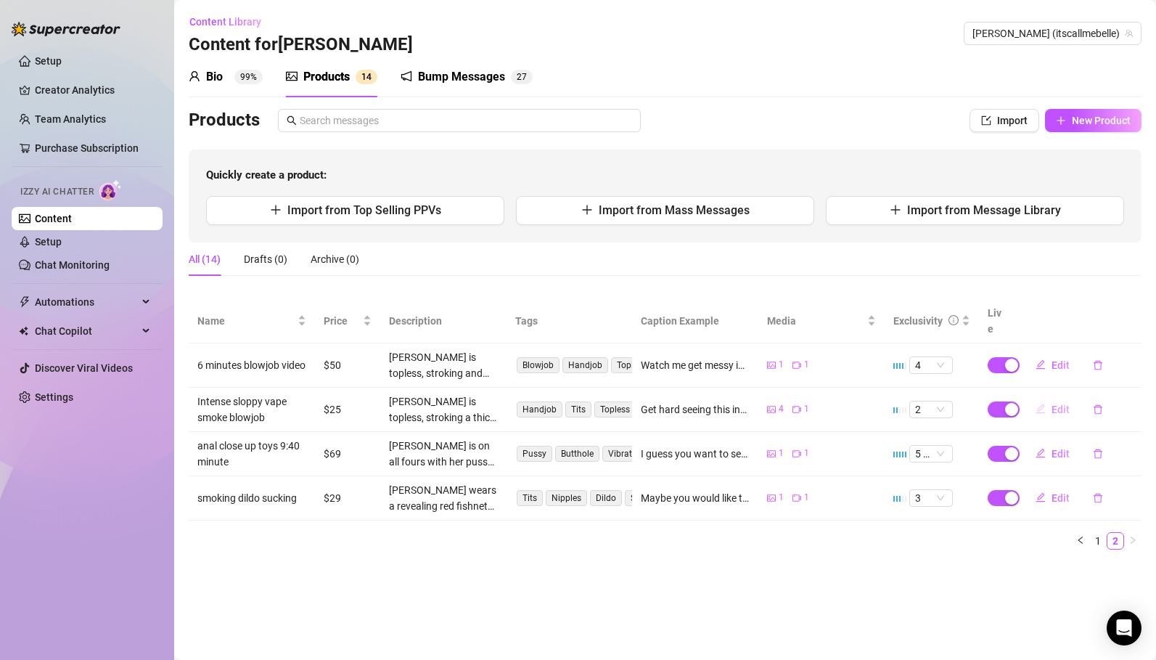
click at [1055, 404] on span "Edit" at bounding box center [1061, 410] width 18 height 12
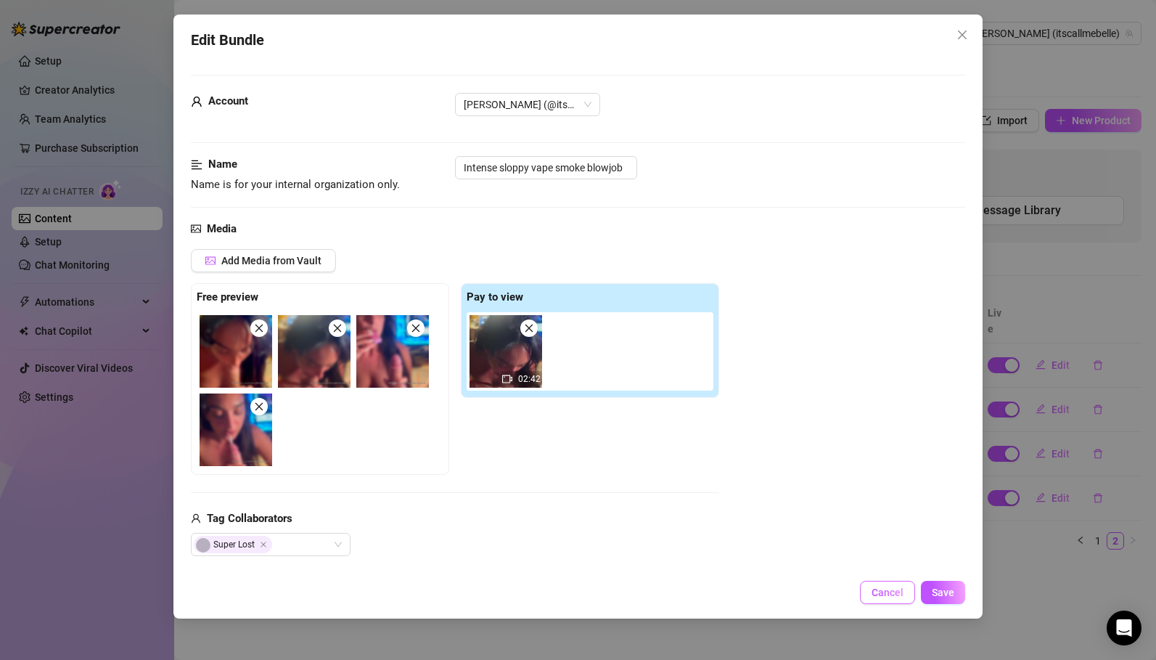
click at [893, 592] on span "Cancel" at bounding box center [888, 593] width 32 height 12
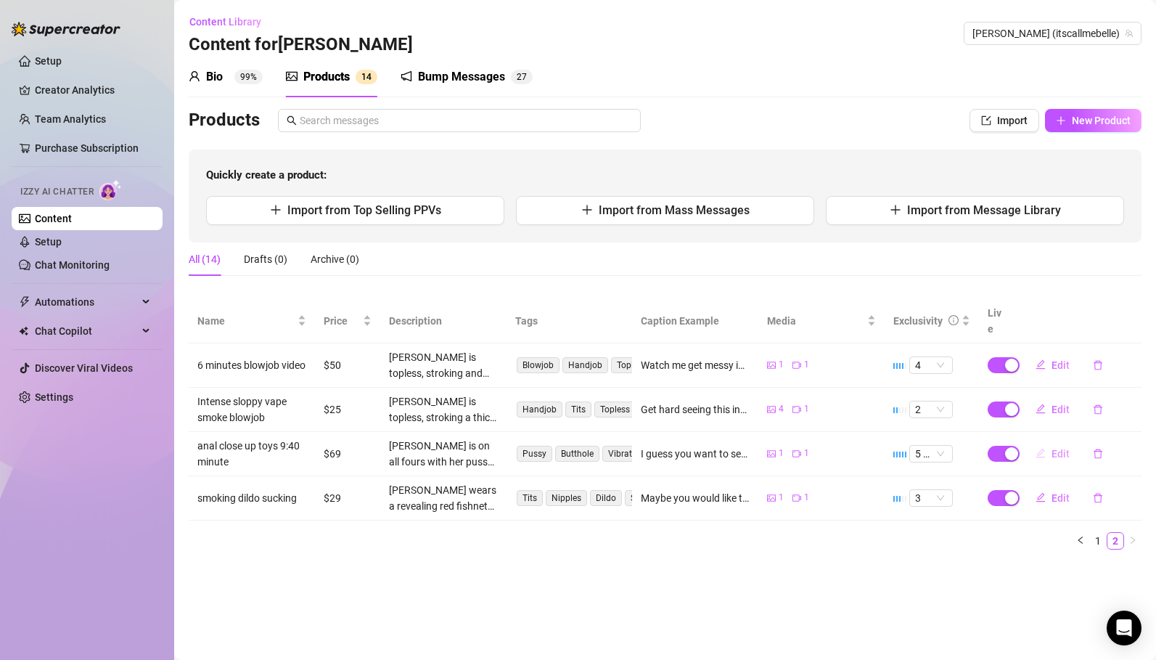
click at [1056, 448] on span "Edit" at bounding box center [1061, 454] width 18 height 12
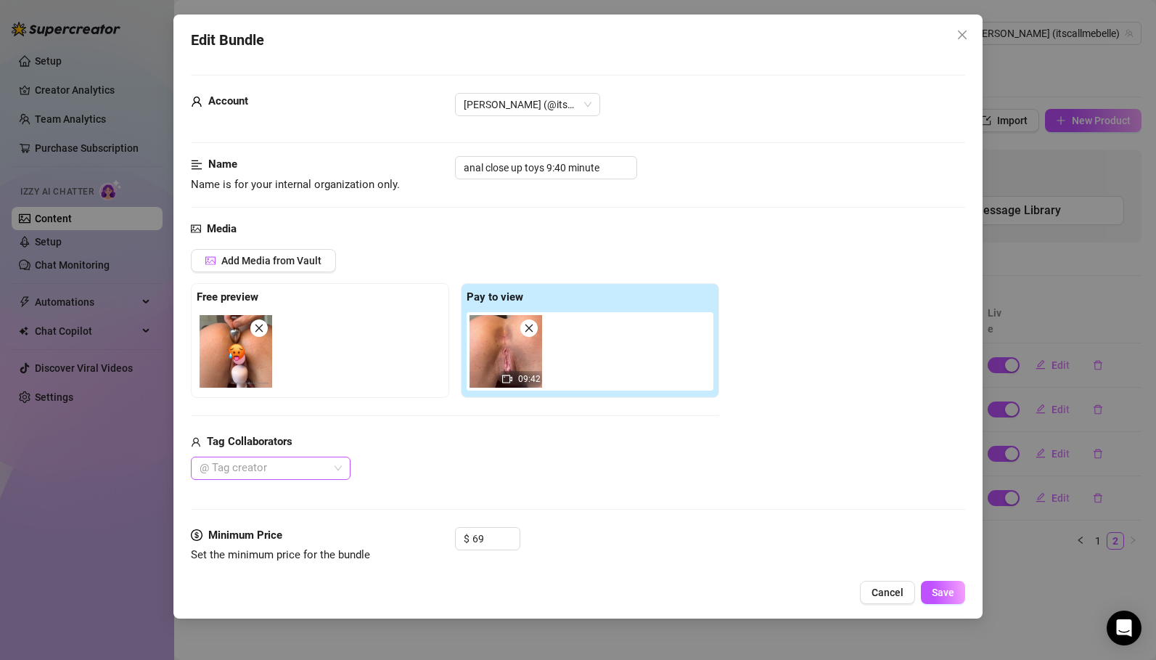
click at [300, 468] on div at bounding box center [263, 468] width 139 height 20
click at [272, 499] on div "Super Lost" at bounding box center [271, 497] width 136 height 16
click at [947, 585] on button "Save" at bounding box center [943, 592] width 44 height 23
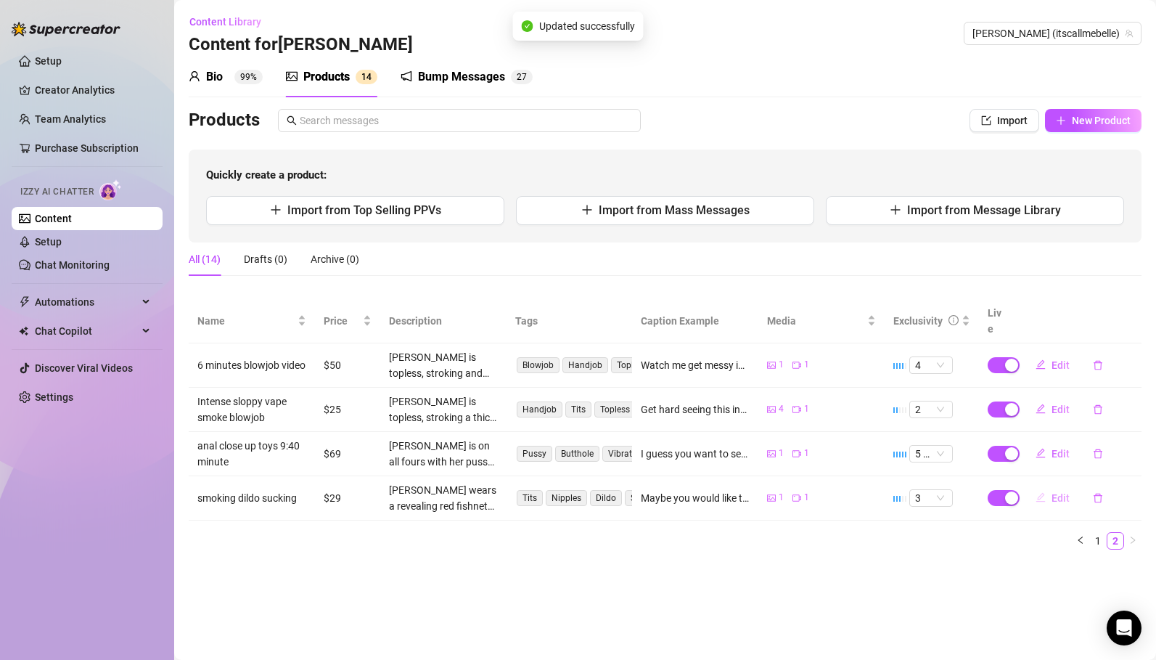
click at [1058, 492] on span "Edit" at bounding box center [1061, 498] width 18 height 12
type textarea "Maybe you would like this video… of me sucking a dildo while smoking 🫠 😈 Are yo…"
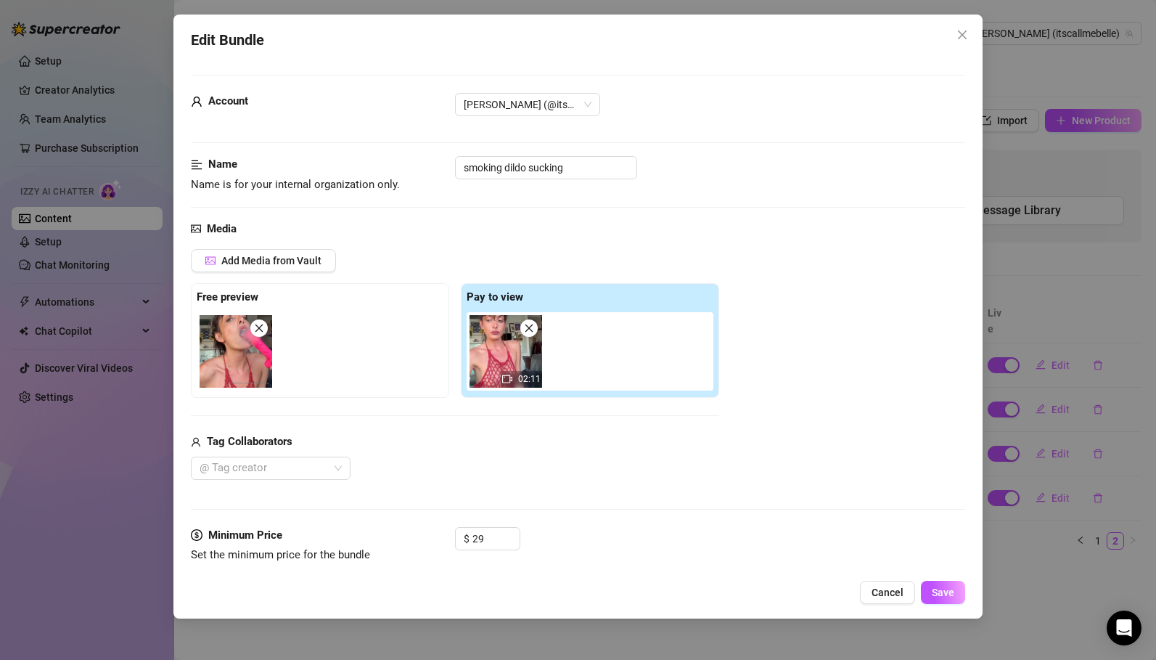
click at [494, 366] on img at bounding box center [506, 351] width 73 height 73
click at [498, 359] on img at bounding box center [506, 351] width 73 height 73
click at [895, 592] on span "Cancel" at bounding box center [888, 593] width 32 height 12
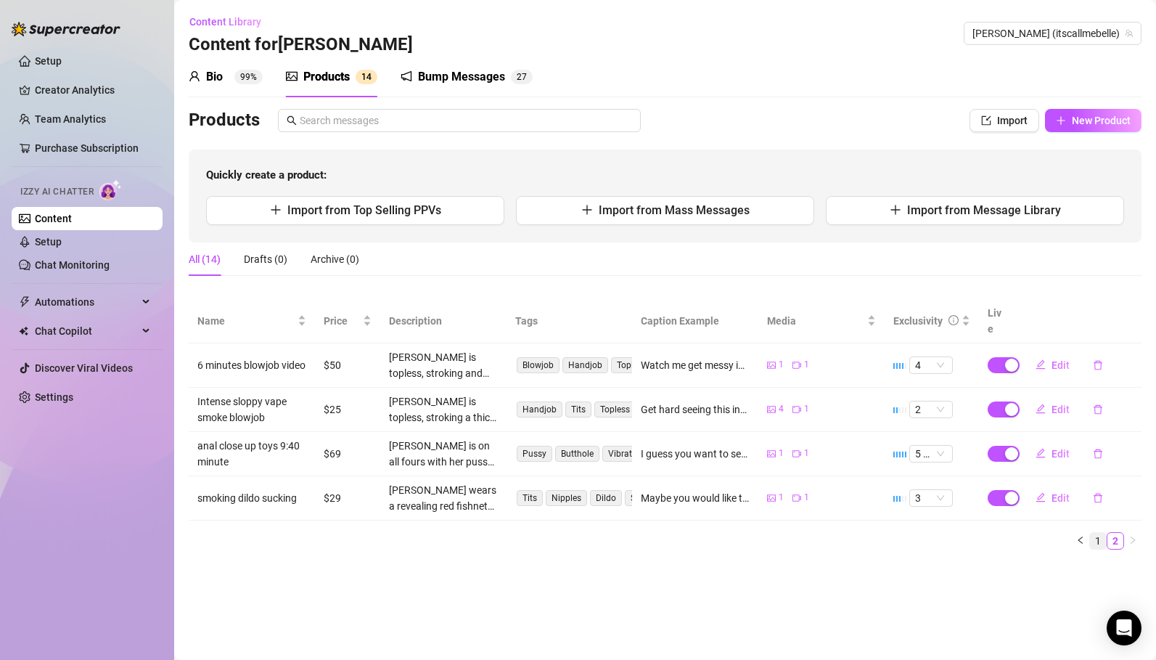
click at [1098, 533] on link "1" at bounding box center [1098, 541] width 16 height 16
